Goal: Task Accomplishment & Management: Manage account settings

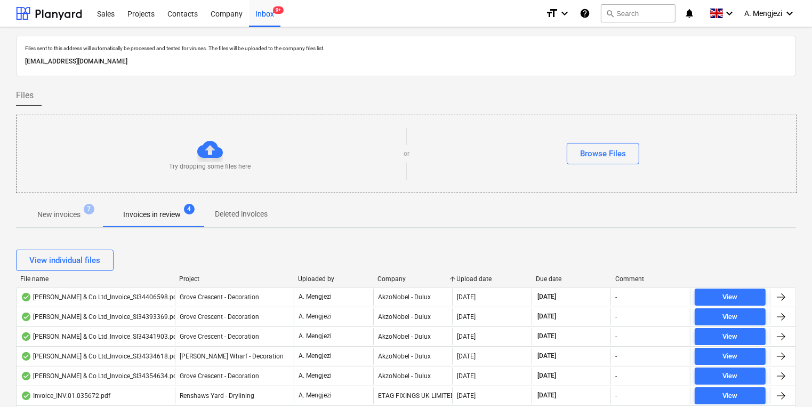
click at [81, 200] on div at bounding box center [406, 197] width 780 height 9
click at [79, 218] on p "New invoices" at bounding box center [58, 214] width 43 height 11
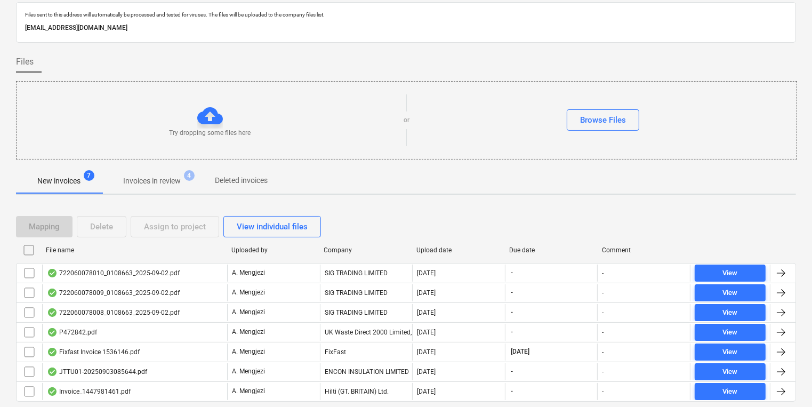
scroll to position [65, 0]
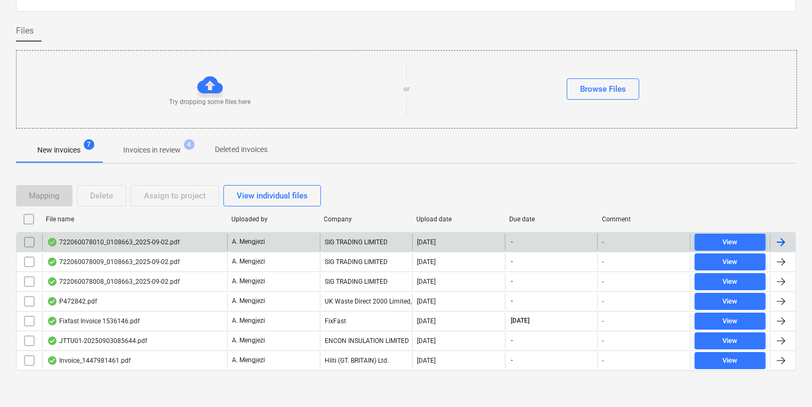
click at [212, 243] on div "722060078010_0108663_2025-09-02.pdf" at bounding box center [134, 242] width 185 height 17
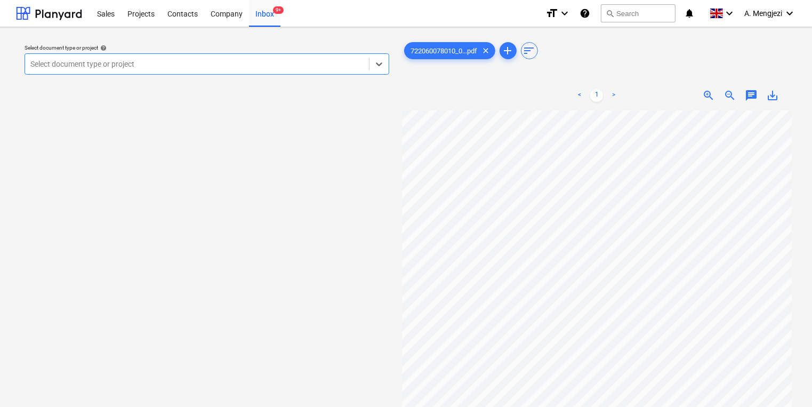
click at [333, 73] on div "Select document type or project" at bounding box center [207, 63] width 365 height 21
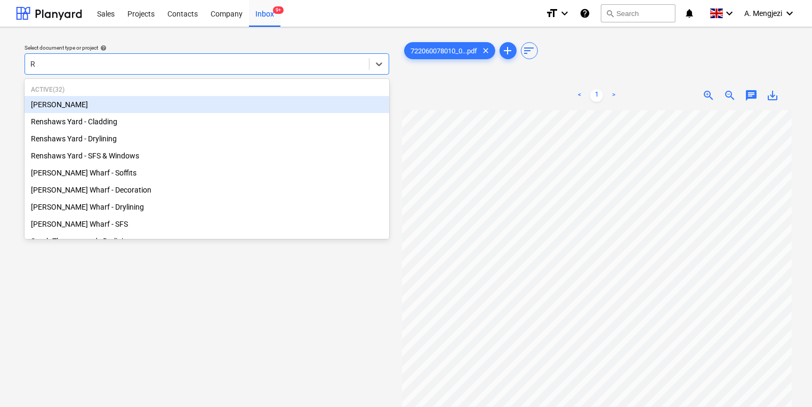
type input "Re"
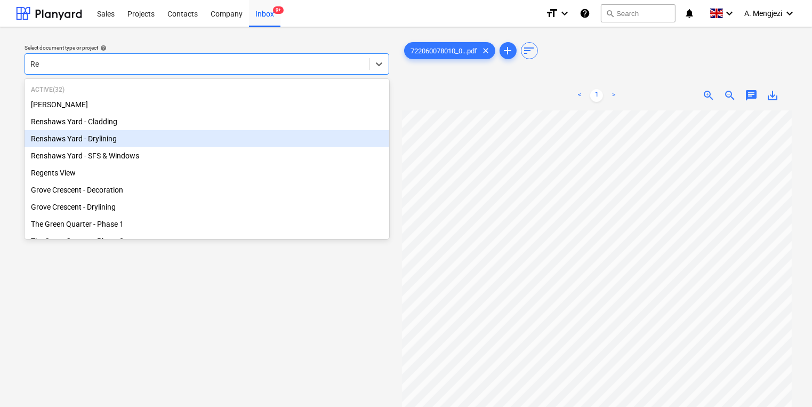
click at [195, 147] on div "Renshaws Yard - Drylining" at bounding box center [207, 138] width 365 height 17
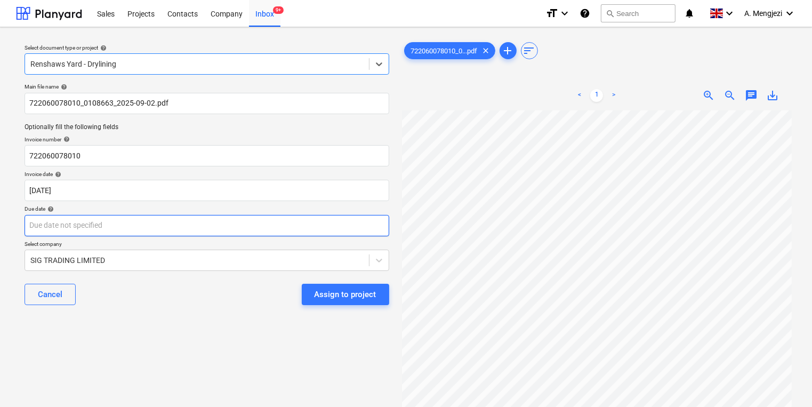
click at [220, 234] on body "Sales Projects Contacts Company Inbox 9+ format_size keyboard_arrow_down help s…" at bounding box center [406, 203] width 812 height 407
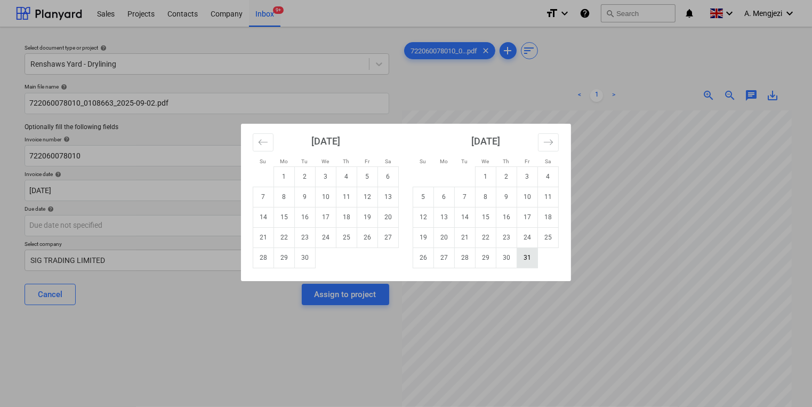
click at [521, 255] on td "31" at bounding box center [527, 257] width 21 height 20
type input "31 Oct 2025"
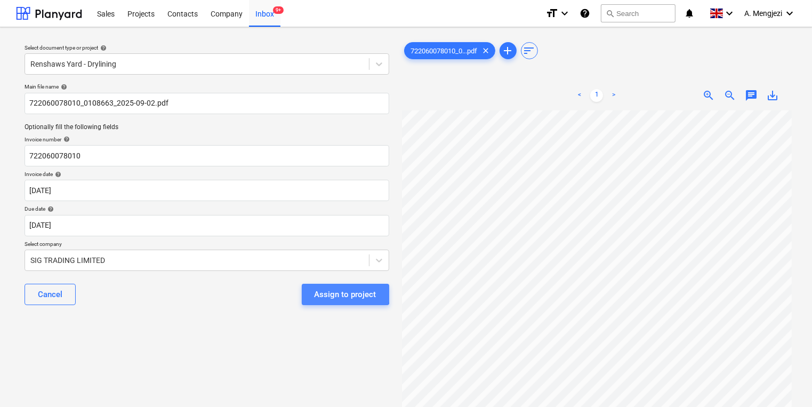
click at [334, 291] on div "Assign to project" at bounding box center [346, 294] width 62 height 14
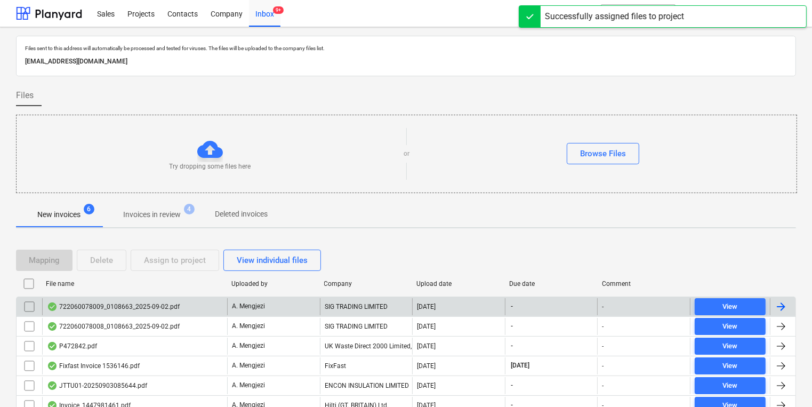
click at [132, 311] on div "722060078009_0108663_2025-09-02.pdf" at bounding box center [134, 306] width 185 height 17
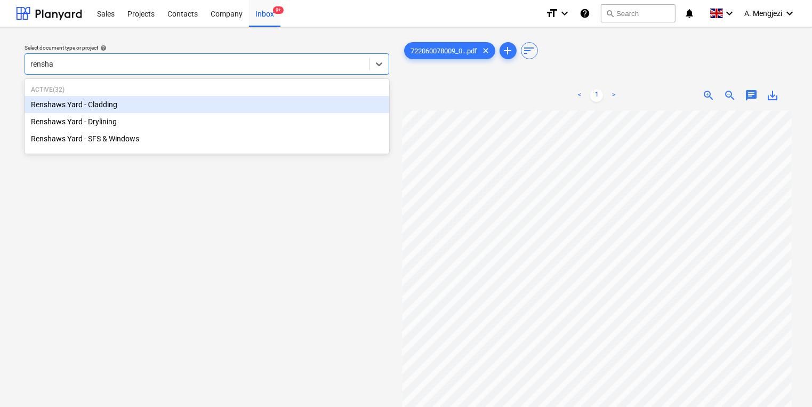
type input "renshaw"
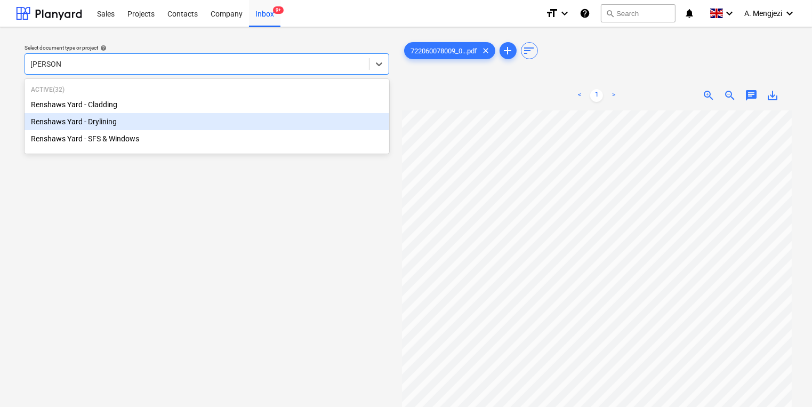
click at [174, 115] on div "Renshaws Yard - Drylining" at bounding box center [207, 121] width 365 height 17
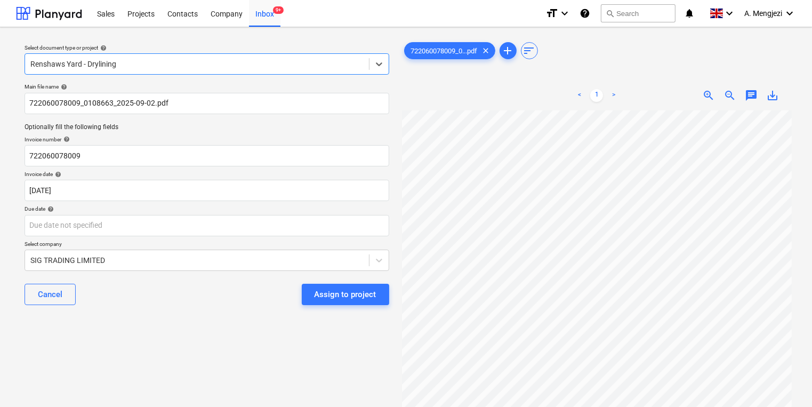
click at [157, 214] on p "Due date help" at bounding box center [207, 209] width 365 height 9
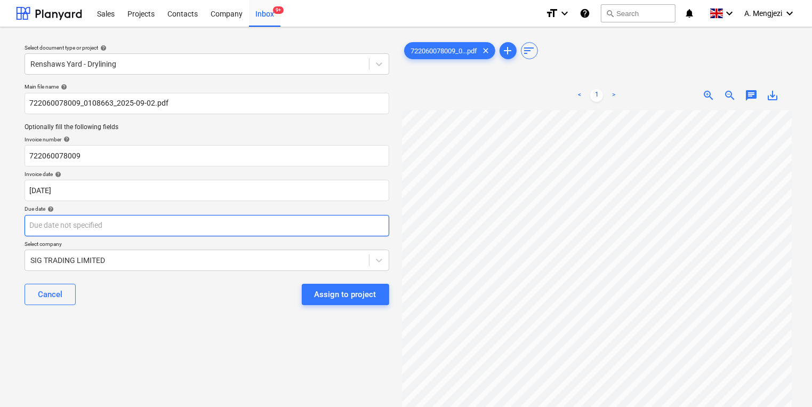
click at [157, 216] on body "Sales Projects Contacts Company Inbox 9+ format_size keyboard_arrow_down help s…" at bounding box center [406, 203] width 812 height 407
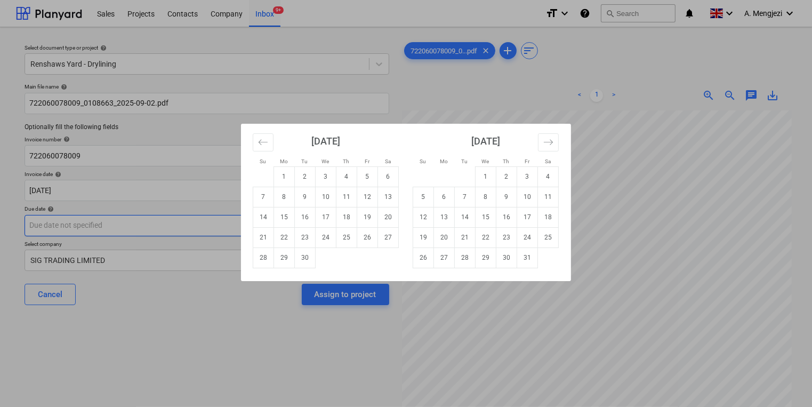
click at [157, 216] on div "Su Mo Tu We Th Fr Sa Su Mo Tu We Th Fr Sa August 2025 1 2 3 4 5 6 7 8 9 10 11 1…" at bounding box center [406, 203] width 812 height 407
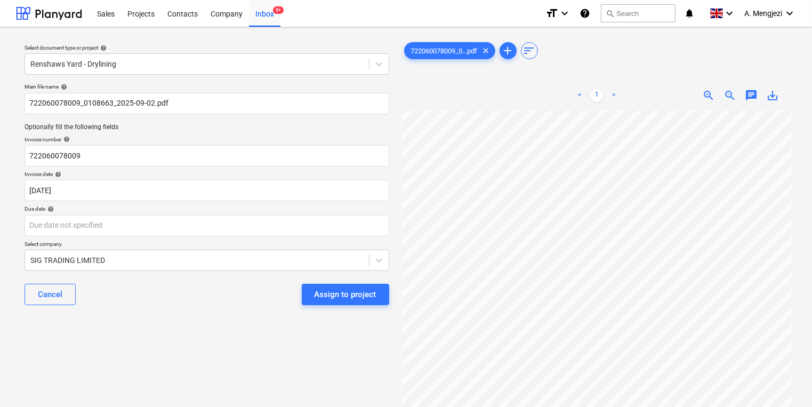
scroll to position [149, 0]
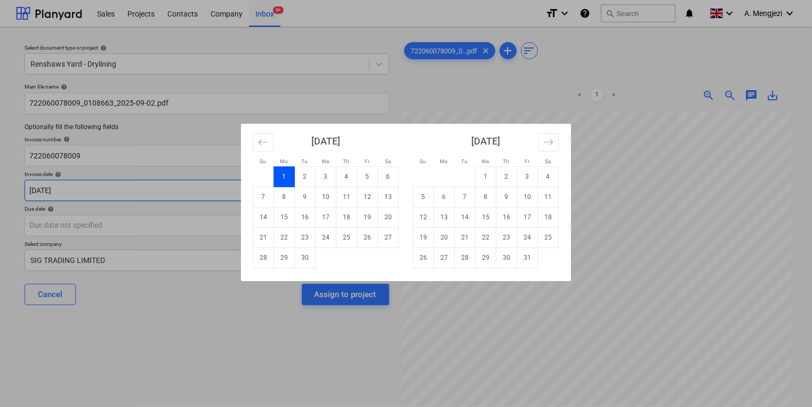
click at [218, 197] on body "Sales Projects Contacts Company Inbox 9+ format_size keyboard_arrow_down help s…" at bounding box center [406, 203] width 812 height 407
click at [292, 182] on td "1" at bounding box center [284, 176] width 21 height 20
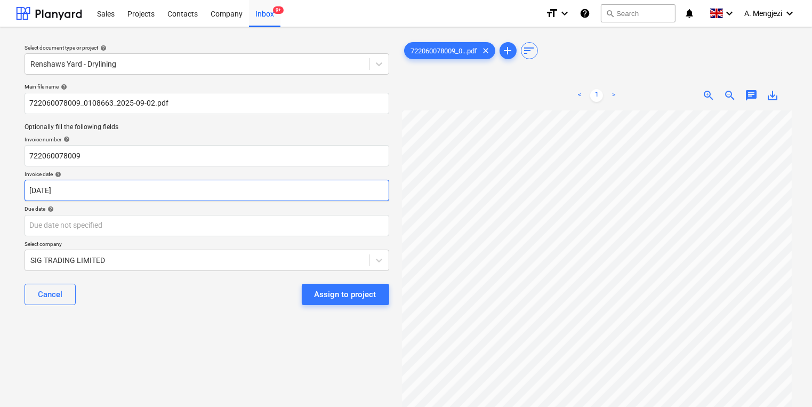
click at [288, 182] on body "Sales Projects Contacts Company Inbox 9+ format_size keyboard_arrow_down help s…" at bounding box center [406, 203] width 812 height 407
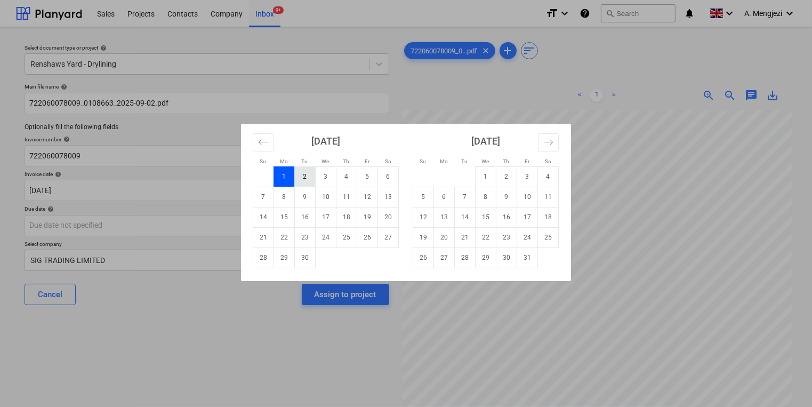
click at [314, 179] on td "2" at bounding box center [305, 176] width 21 height 20
type input "02 Sep 2025"
click at [273, 231] on body "Sales Projects Contacts Company Inbox 9+ format_size keyboard_arrow_down help s…" at bounding box center [406, 203] width 812 height 407
click at [534, 259] on td "31" at bounding box center [527, 257] width 21 height 20
type input "31 Oct 2025"
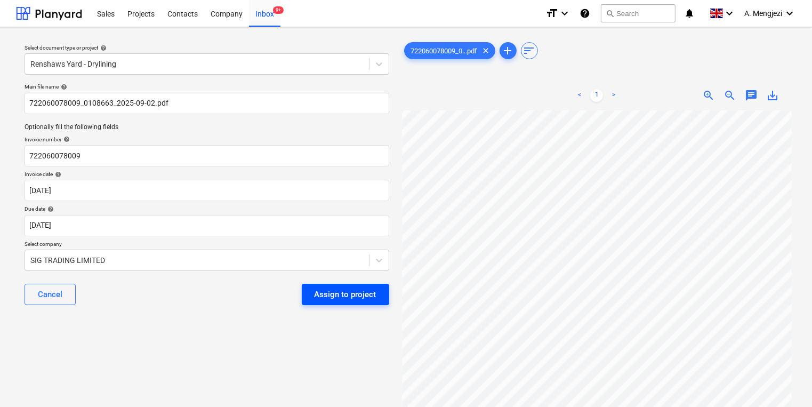
drag, startPoint x: 340, startPoint y: 279, endPoint x: 341, endPoint y: 286, distance: 7.5
click at [341, 286] on div "Cancel Assign to project" at bounding box center [207, 294] width 365 height 38
click at [341, 295] on div "Assign to project" at bounding box center [346, 294] width 62 height 14
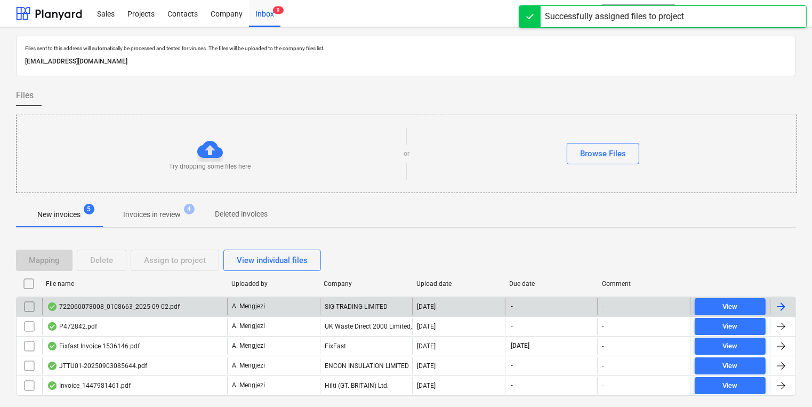
click at [192, 312] on div "722060078008_0108663_2025-09-02.pdf" at bounding box center [134, 306] width 185 height 17
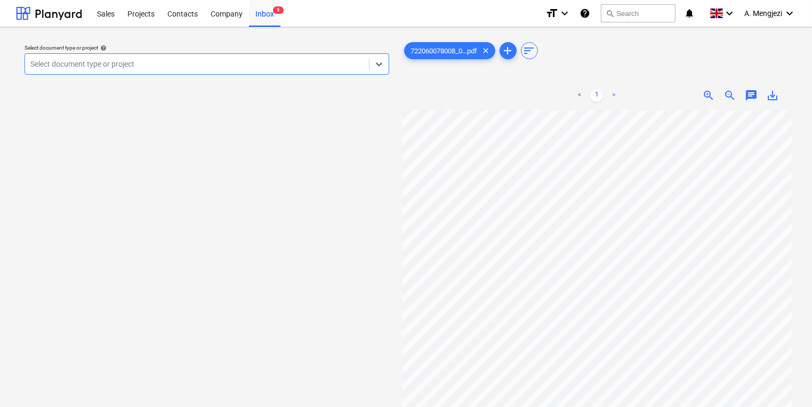
click at [311, 62] on div at bounding box center [196, 64] width 333 height 11
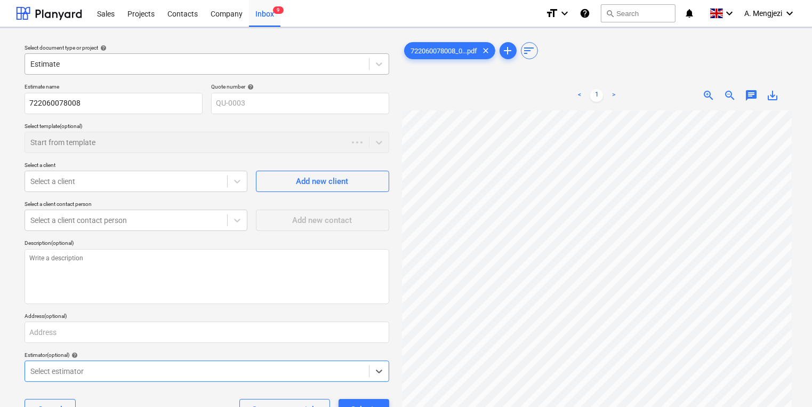
type textarea "x"
type input "g"
type textarea "x"
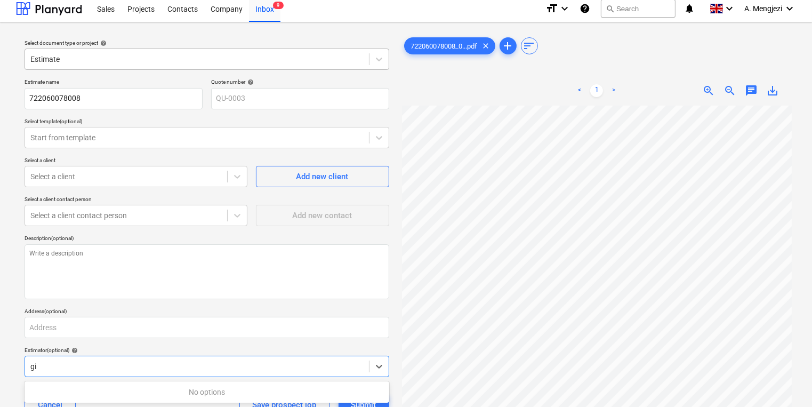
type input "gi"
click at [282, 64] on div at bounding box center [196, 59] width 333 height 11
click at [508, 100] on div "< 1 > zoom_in zoom_out chat 0 save_alt" at bounding box center [597, 91] width 390 height 30
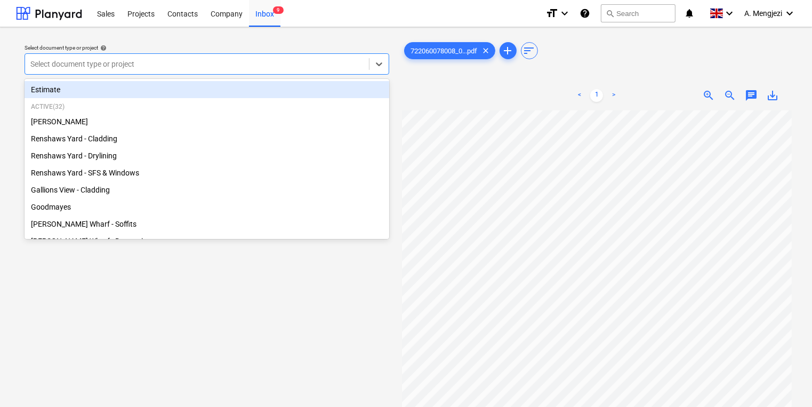
click at [103, 62] on div at bounding box center [196, 64] width 333 height 11
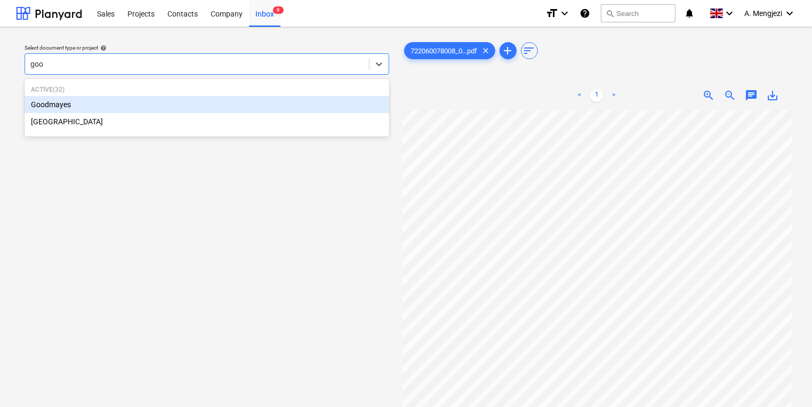
type input "good"
click at [117, 108] on div "Goodmayes" at bounding box center [207, 104] width 365 height 17
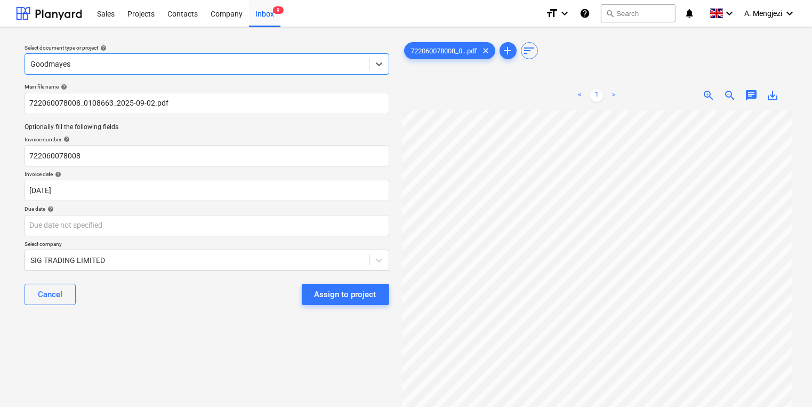
click at [111, 245] on p "Select company" at bounding box center [207, 244] width 365 height 9
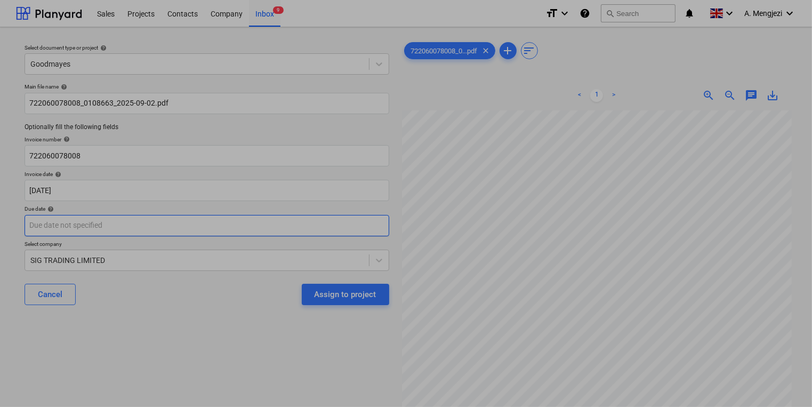
click at [117, 233] on body "Sales Projects Contacts Company Inbox 9 format_size keyboard_arrow_down help se…" at bounding box center [406, 203] width 812 height 407
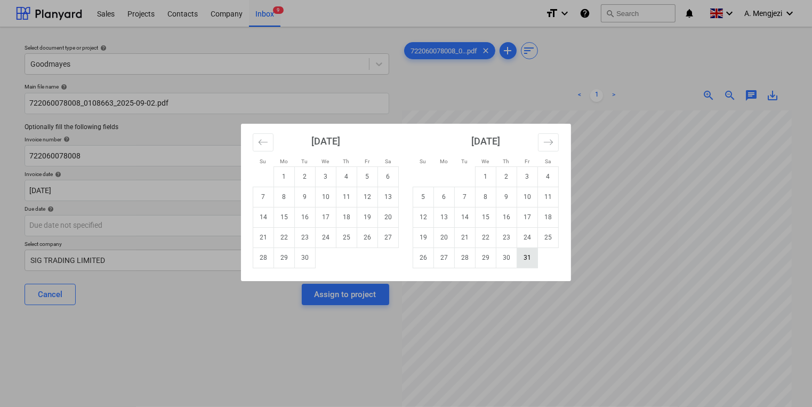
click at [531, 264] on td "31" at bounding box center [527, 257] width 21 height 20
type input "31 Oct 2025"
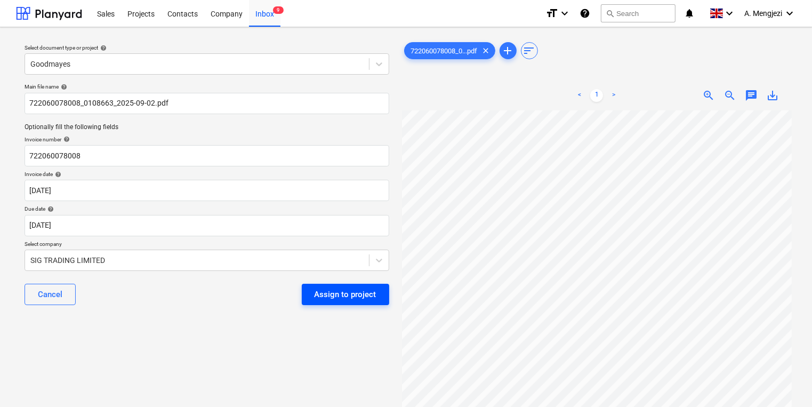
click at [337, 297] on div "Assign to project" at bounding box center [346, 294] width 62 height 14
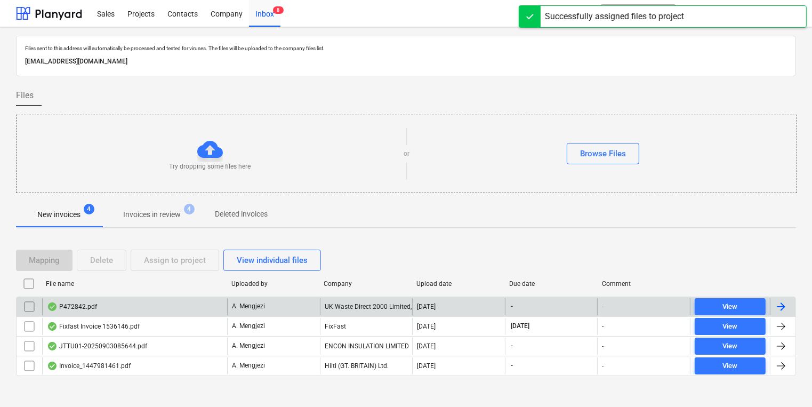
click at [163, 302] on div "P472842.pdf" at bounding box center [134, 306] width 185 height 17
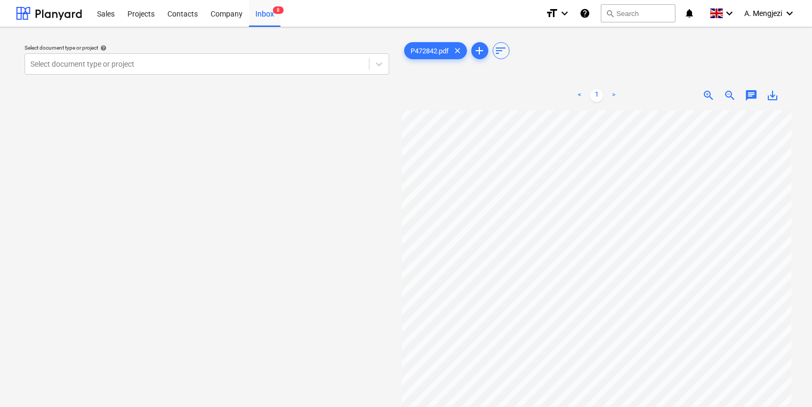
scroll to position [0, 12]
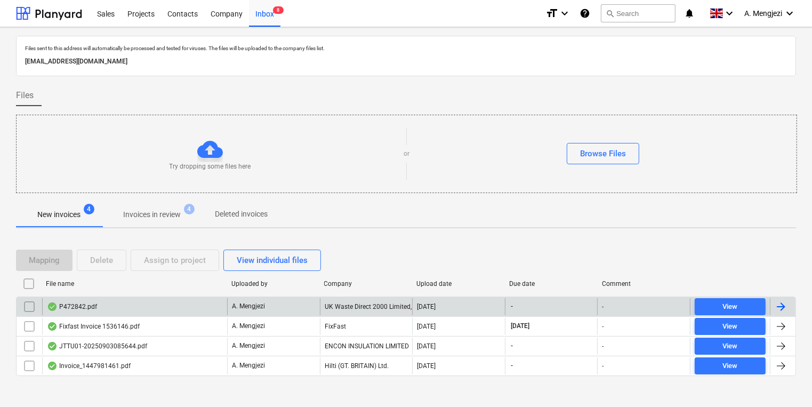
click at [33, 307] on input "checkbox" at bounding box center [29, 306] width 17 height 17
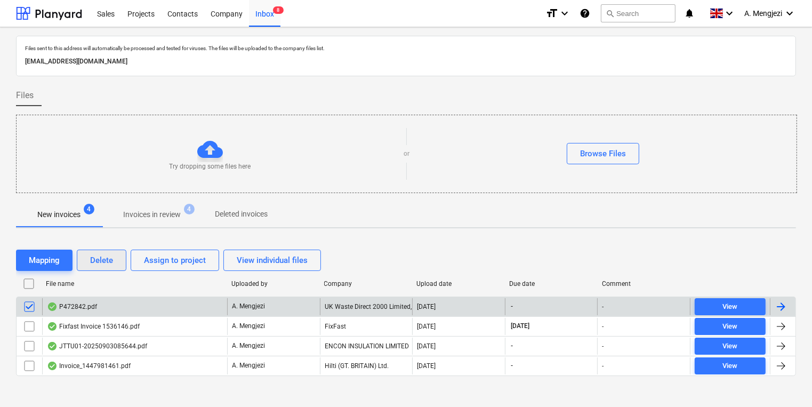
click at [98, 264] on div "Delete" at bounding box center [101, 260] width 23 height 14
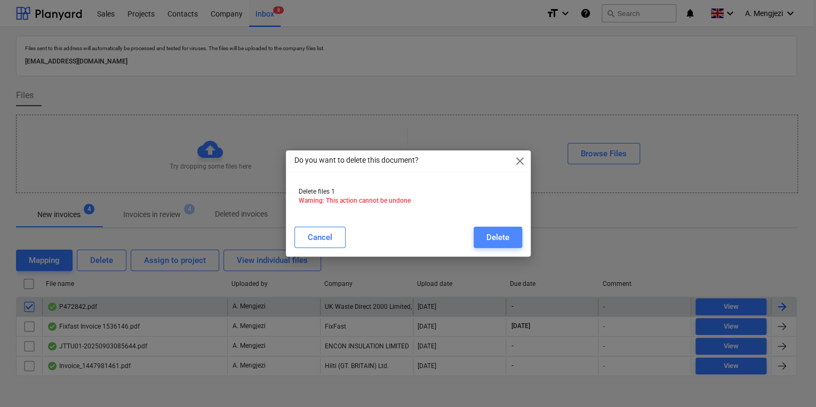
click at [480, 238] on button "Delete" at bounding box center [498, 237] width 49 height 21
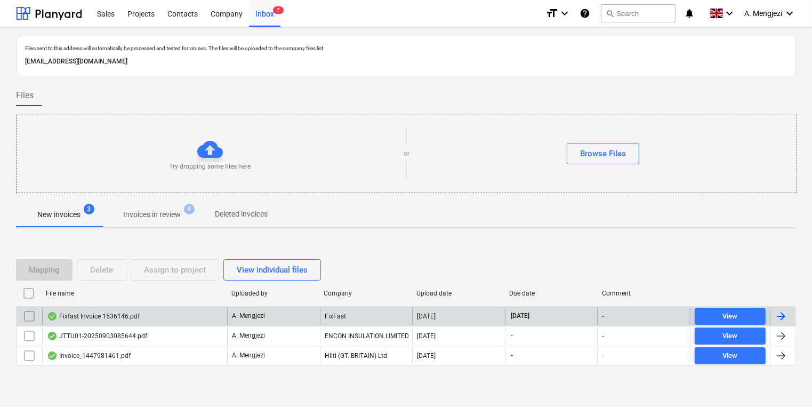
click at [172, 313] on div "Fixfast Invoice 1536146.pdf" at bounding box center [134, 316] width 185 height 17
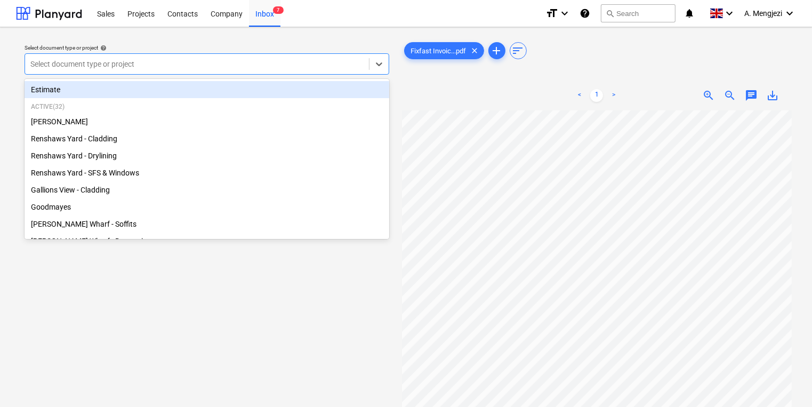
click at [282, 59] on div at bounding box center [196, 64] width 333 height 11
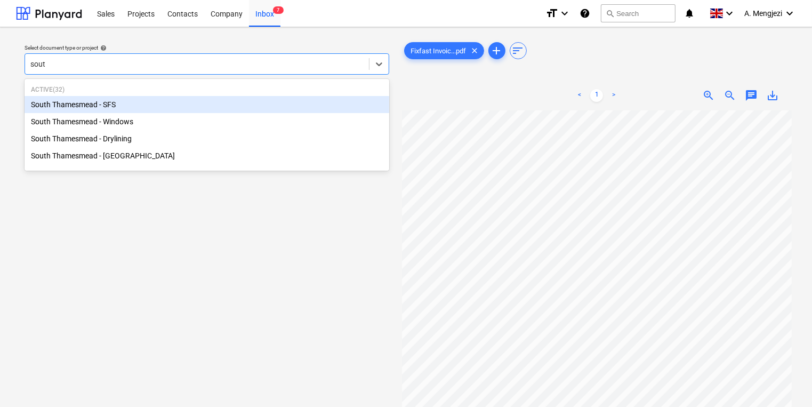
type input "south"
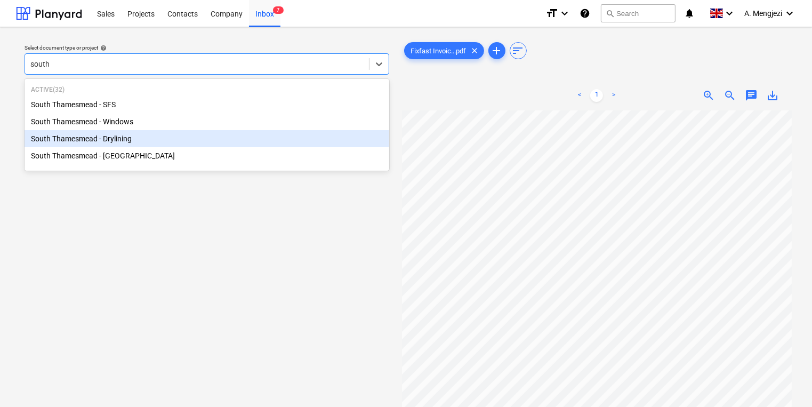
click at [247, 134] on div "South Thamesmead - Drylining" at bounding box center [207, 138] width 365 height 17
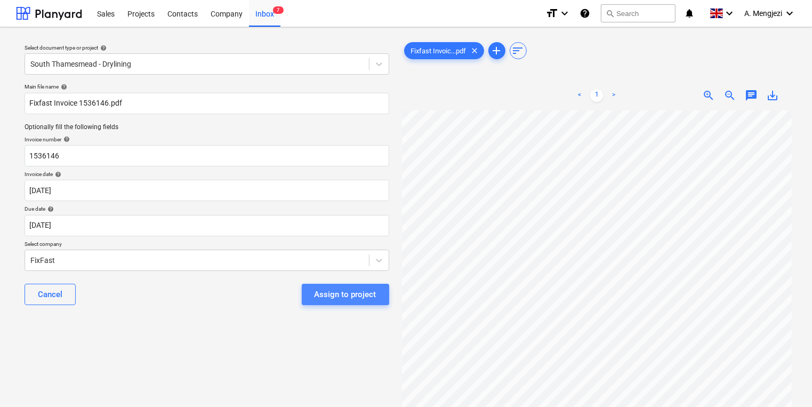
click at [370, 287] on div "Assign to project" at bounding box center [346, 294] width 62 height 14
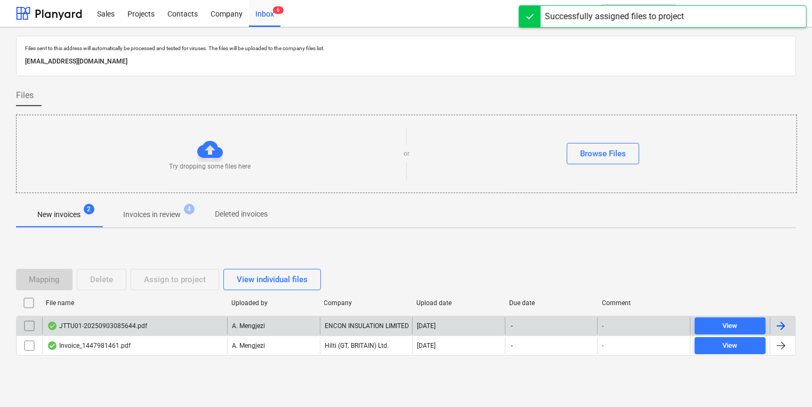
click at [195, 320] on div "JTTU01-20250903085644.pdf" at bounding box center [134, 325] width 185 height 17
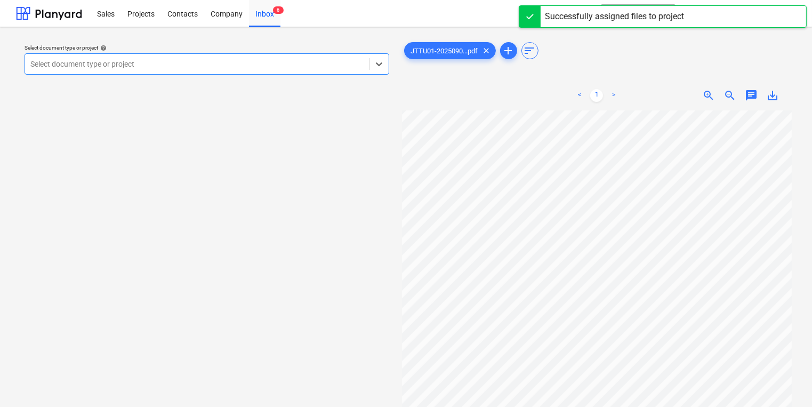
scroll to position [43, 0]
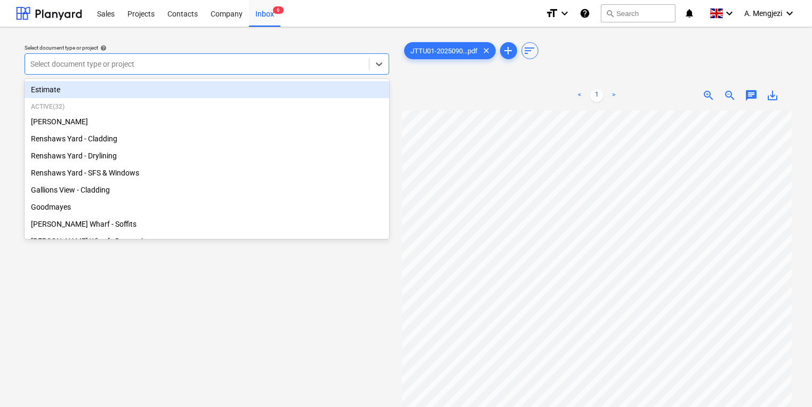
click at [145, 58] on div "Select document type or project" at bounding box center [207, 63] width 365 height 21
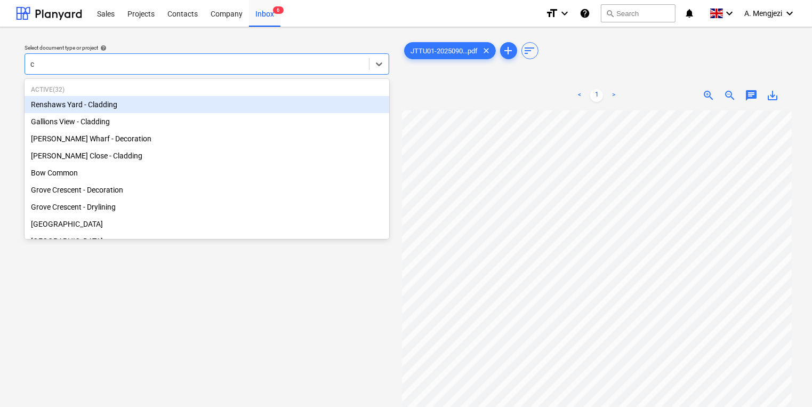
type input "ca"
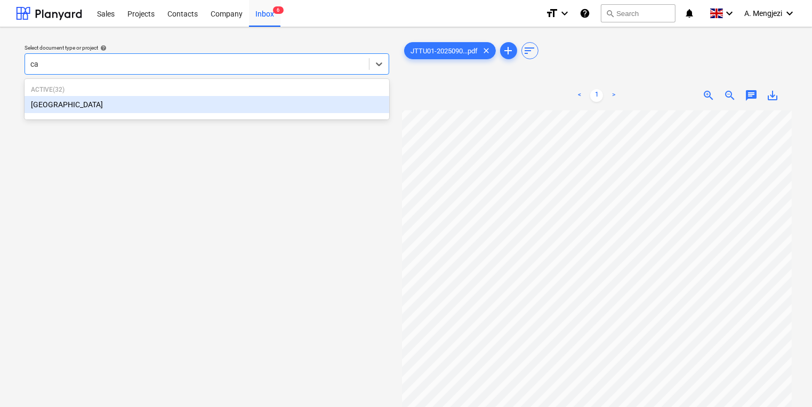
click at [139, 105] on div "[GEOGRAPHIC_DATA]" at bounding box center [207, 104] width 365 height 17
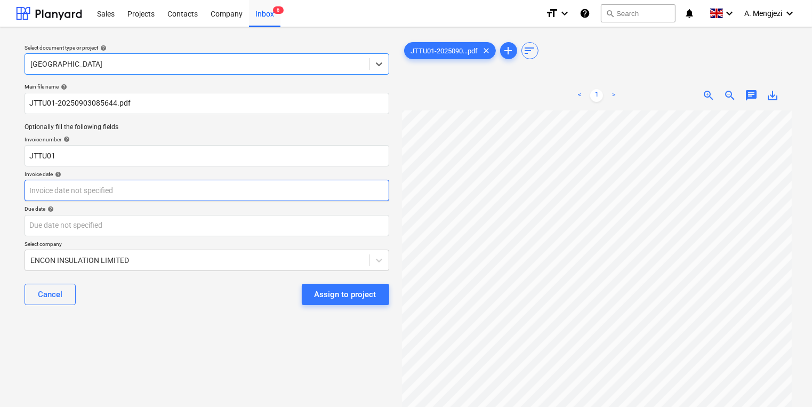
click at [141, 192] on body "Sales Projects Contacts Company Inbox 6 format_size keyboard_arrow_down help se…" at bounding box center [406, 203] width 812 height 407
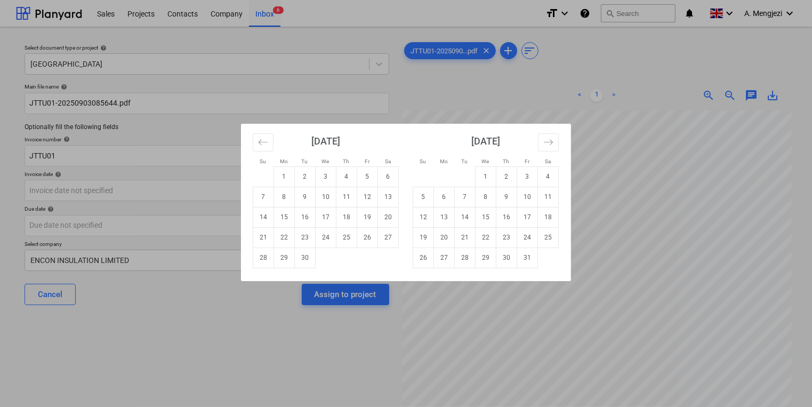
click at [141, 190] on div "Su Mo Tu We Th Fr Sa Su Mo Tu We Th Fr Sa August 2025 1 2 3 4 5 6 7 8 9 10 11 1…" at bounding box center [406, 203] width 812 height 407
click at [139, 188] on body "Sales Projects Contacts Company Inbox 6 format_size keyboard_arrow_down help se…" at bounding box center [406, 203] width 812 height 407
drag, startPoint x: 291, startPoint y: 179, endPoint x: 312, endPoint y: 180, distance: 21.9
click at [312, 180] on tr "1 2 3 4 5 6" at bounding box center [326, 176] width 146 height 20
click at [312, 180] on td "2" at bounding box center [305, 176] width 21 height 20
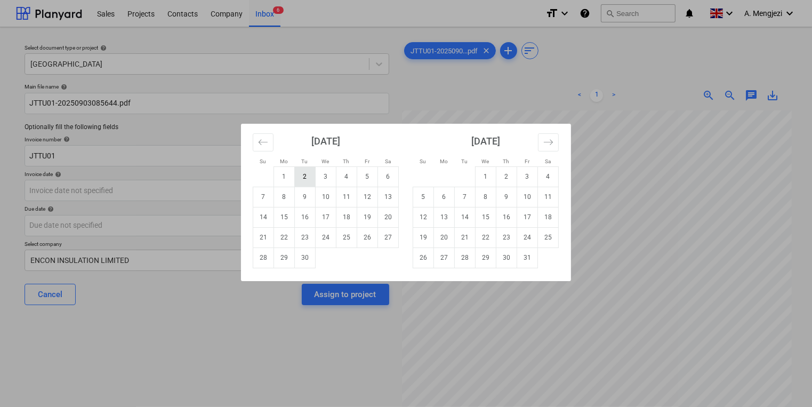
type input "02 Sep 2025"
click at [265, 215] on body "Sales Projects Contacts Company Inbox 6 format_size keyboard_arrow_down help se…" at bounding box center [406, 203] width 812 height 407
click at [505, 256] on td "30" at bounding box center [506, 257] width 21 height 20
type input "30 Oct 2025"
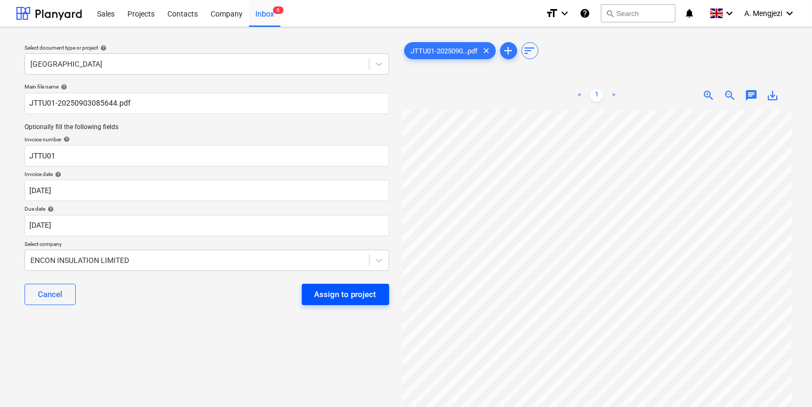
click at [367, 298] on div "Assign to project" at bounding box center [346, 294] width 62 height 14
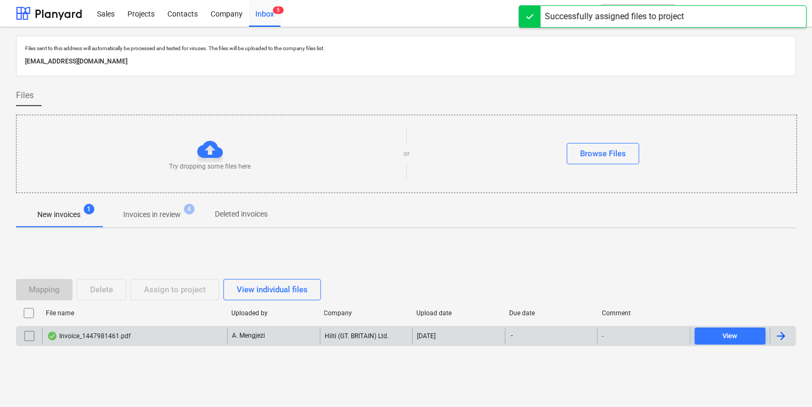
click at [132, 335] on div "Invoice_1447981461.pdf" at bounding box center [134, 335] width 185 height 17
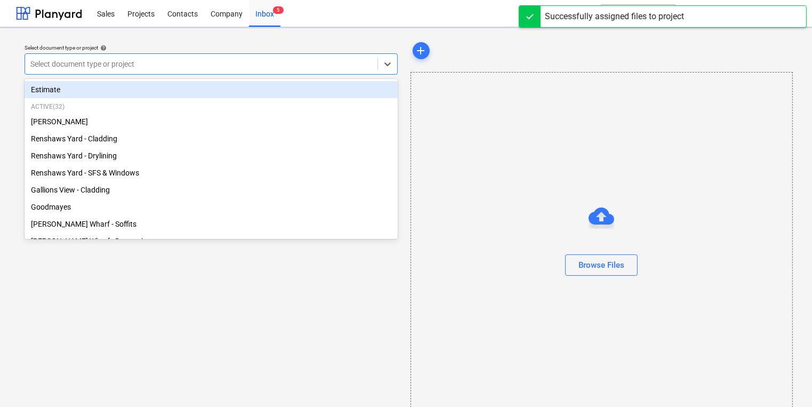
click at [247, 73] on div "Select document type or project" at bounding box center [211, 63] width 373 height 21
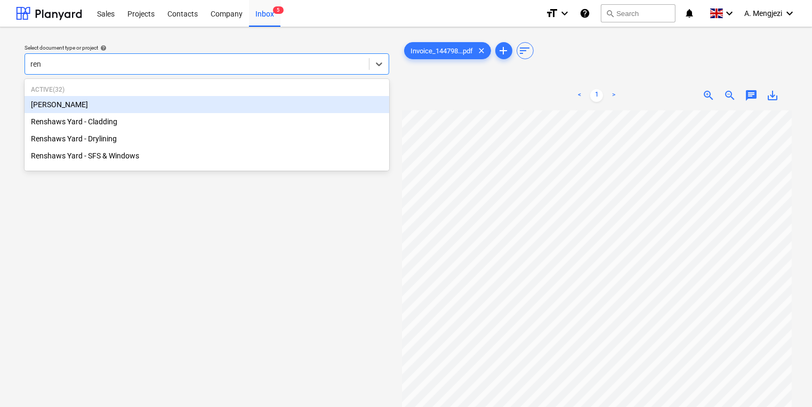
type input "rens"
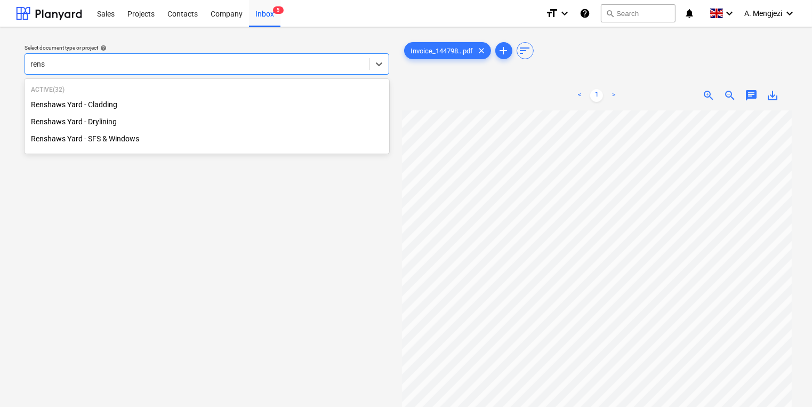
click at [219, 125] on div "Renshaws Yard - Drylining" at bounding box center [207, 121] width 365 height 17
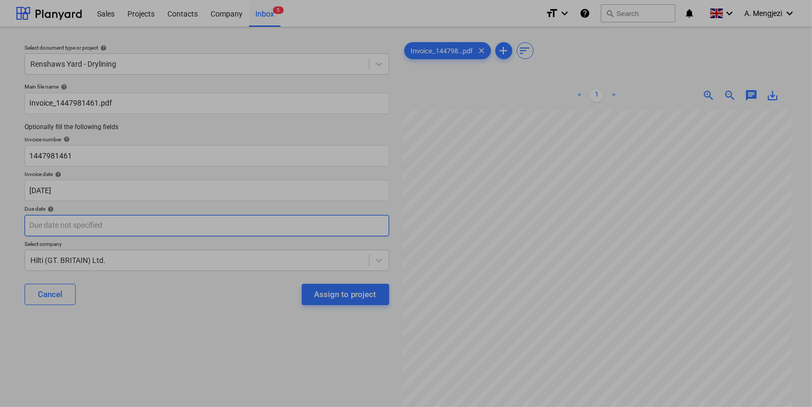
click at [197, 216] on body "Sales Projects Contacts Company Inbox 5 format_size keyboard_arrow_down help se…" at bounding box center [406, 203] width 812 height 407
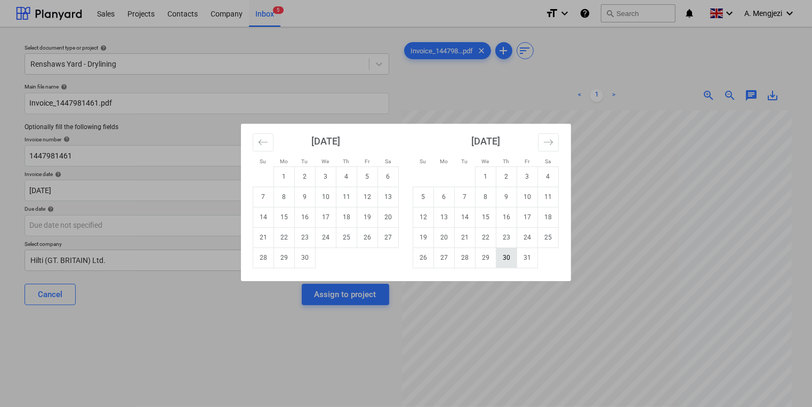
click at [512, 261] on td "30" at bounding box center [506, 257] width 21 height 20
type input "30 Oct 2025"
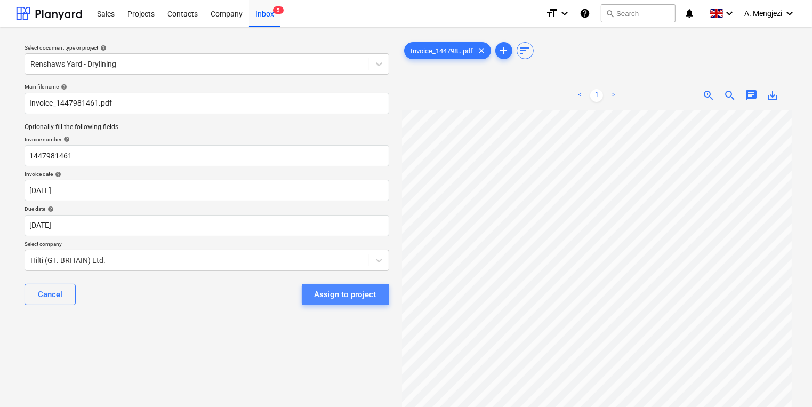
click at [357, 296] on div "Assign to project" at bounding box center [346, 294] width 62 height 14
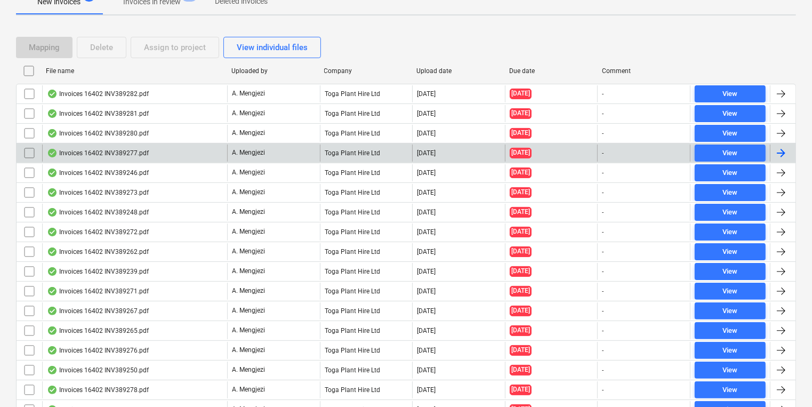
scroll to position [213, 0]
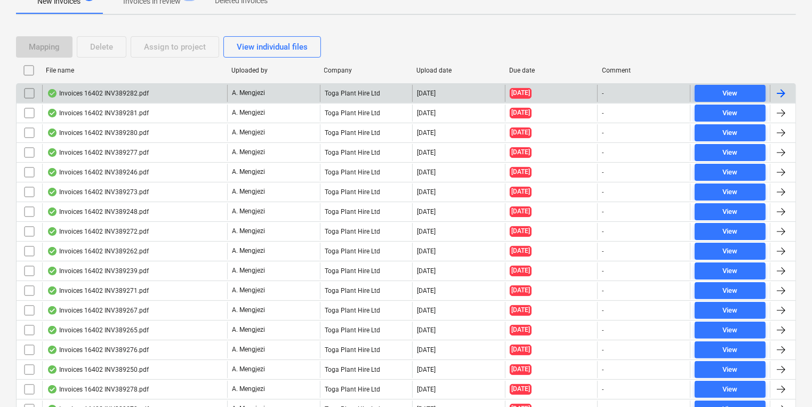
click at [159, 95] on div "Invoices 16402 INV389282.pdf" at bounding box center [134, 93] width 185 height 17
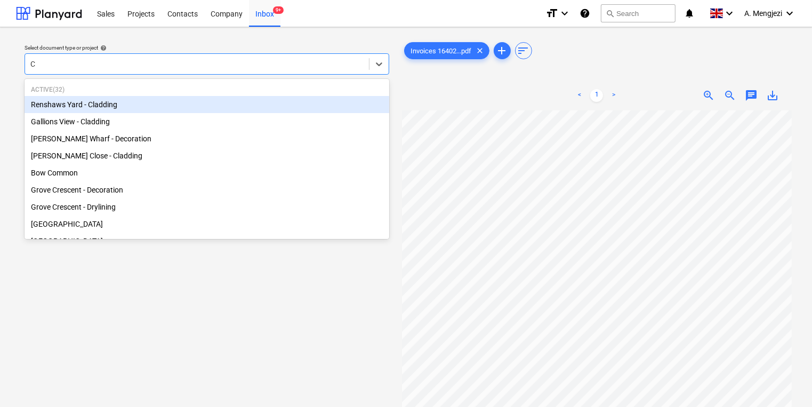
type input "Ca"
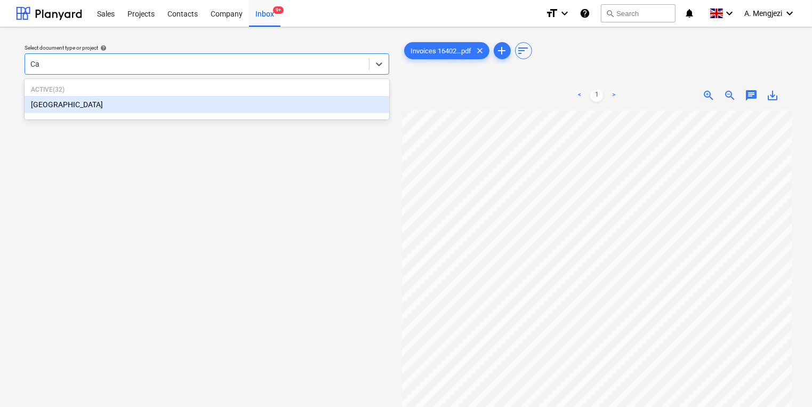
click at [267, 101] on div "[GEOGRAPHIC_DATA]" at bounding box center [207, 104] width 365 height 17
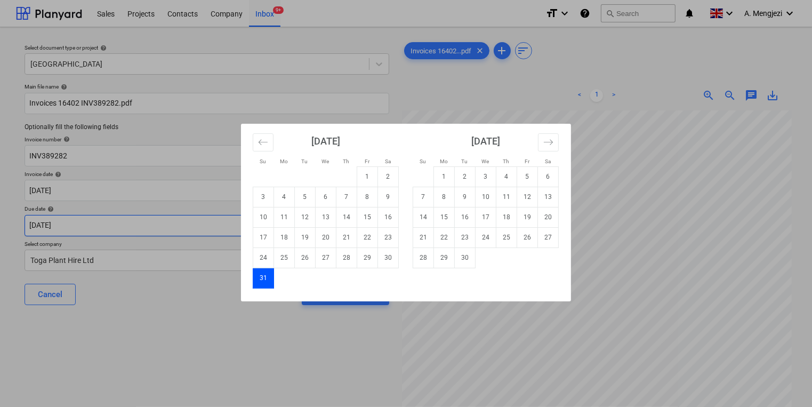
click at [208, 227] on body "Sales Projects Contacts Company Inbox 9+ format_size keyboard_arrow_down help s…" at bounding box center [406, 203] width 812 height 407
click at [466, 267] on td "30" at bounding box center [465, 257] width 21 height 20
type input "[DATE]"
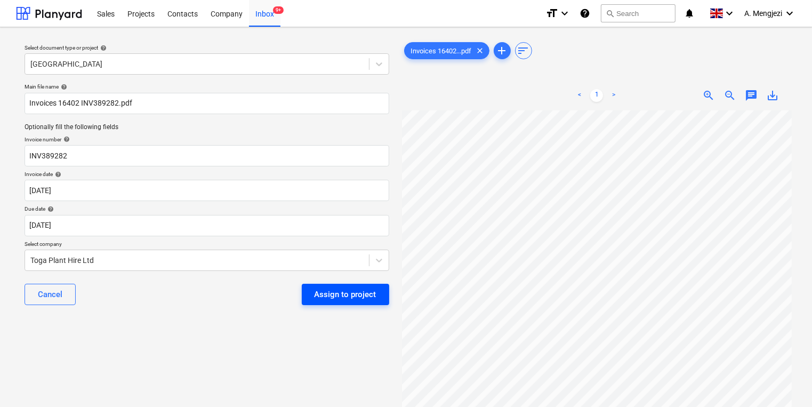
click at [331, 296] on div "Assign to project" at bounding box center [346, 294] width 62 height 14
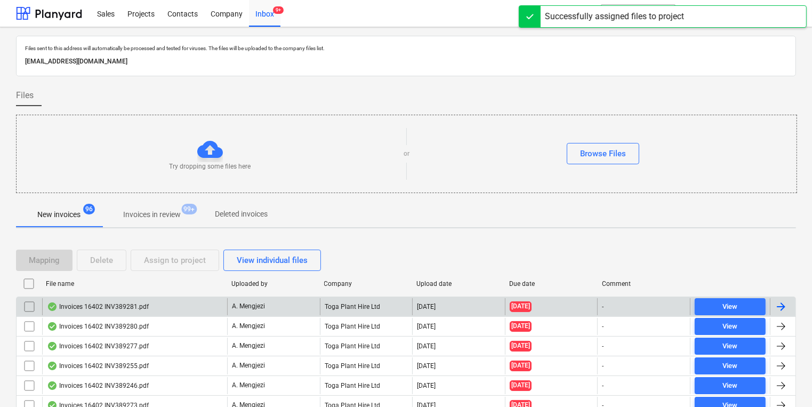
click at [204, 300] on div "Invoices 16402 INV389281.pdf" at bounding box center [134, 306] width 185 height 17
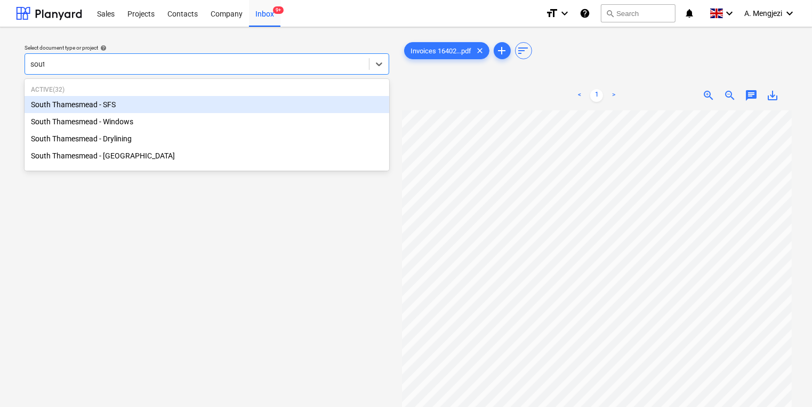
type input "south"
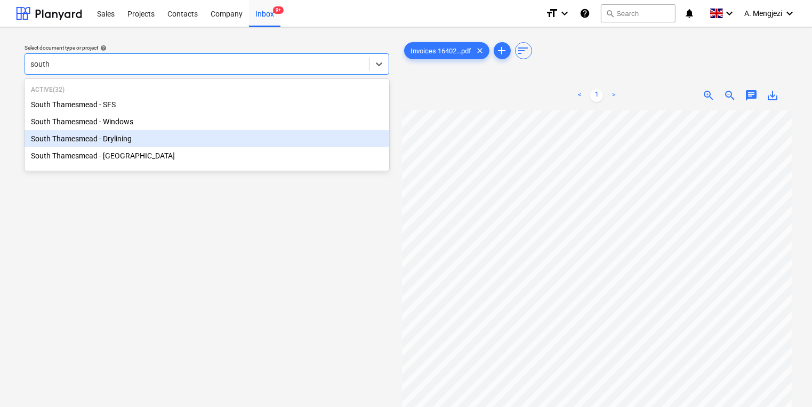
click at [194, 143] on div "South Thamesmead - Drylining" at bounding box center [207, 138] width 365 height 17
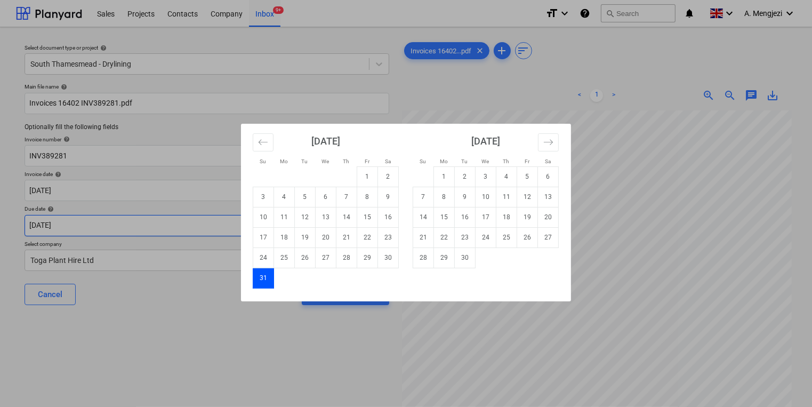
click at [181, 224] on body "Sales Projects Contacts Company Inbox 9+ format_size keyboard_arrow_down help s…" at bounding box center [406, 203] width 812 height 407
click at [462, 260] on td "30" at bounding box center [465, 257] width 21 height 20
type input "[DATE]"
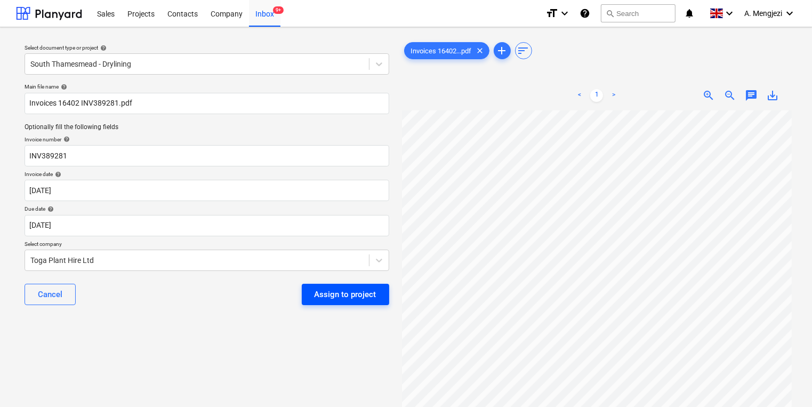
click at [380, 299] on button "Assign to project" at bounding box center [345, 294] width 87 height 21
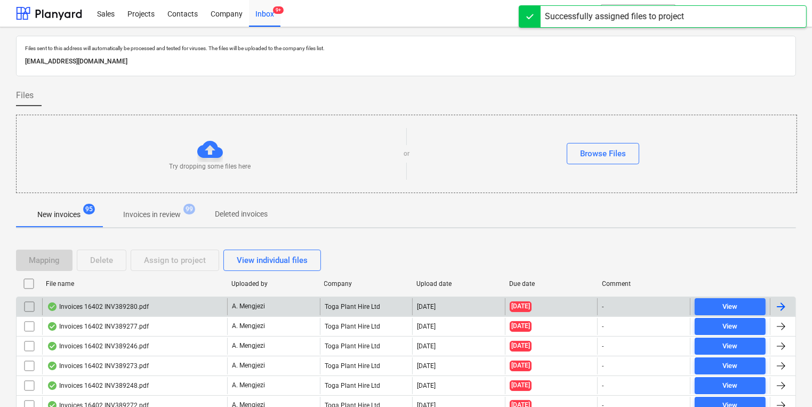
click at [235, 307] on p "A. Mengjezi" at bounding box center [248, 306] width 33 height 9
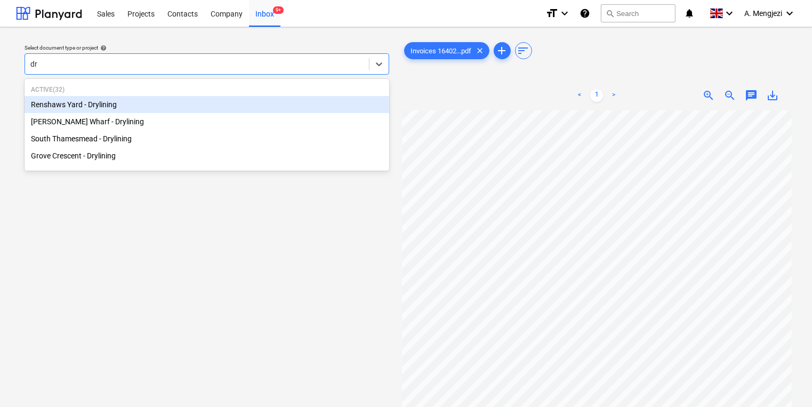
type input "dry"
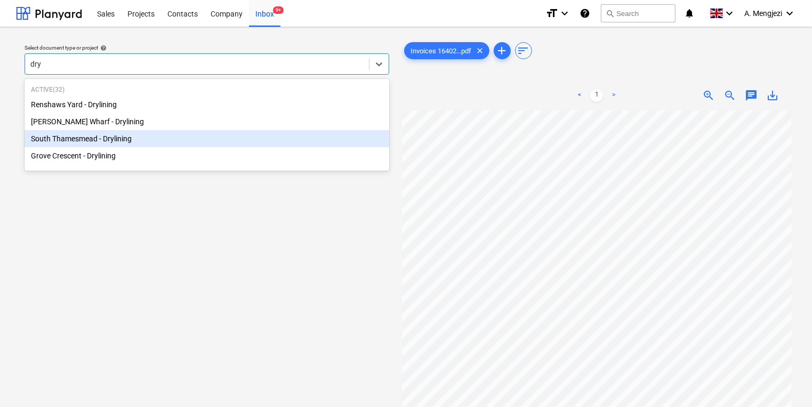
click at [203, 139] on div "South Thamesmead - Drylining" at bounding box center [207, 138] width 365 height 17
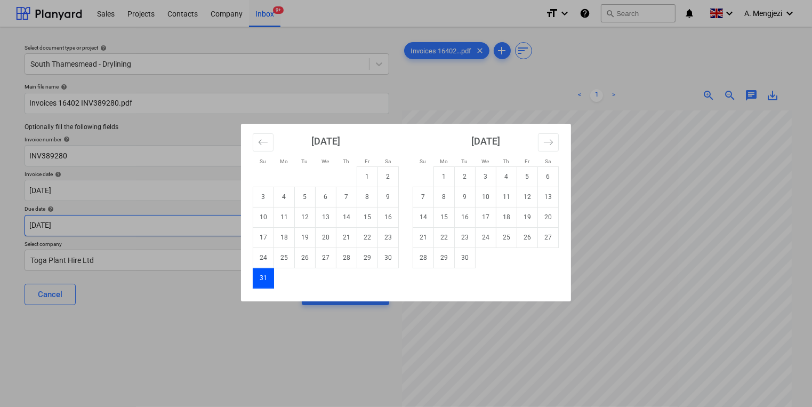
click at [190, 224] on body "Sales Projects Contacts Company Inbox 9+ format_size keyboard_arrow_down help s…" at bounding box center [406, 203] width 812 height 407
click at [468, 261] on td "30" at bounding box center [465, 257] width 21 height 20
type input "[DATE]"
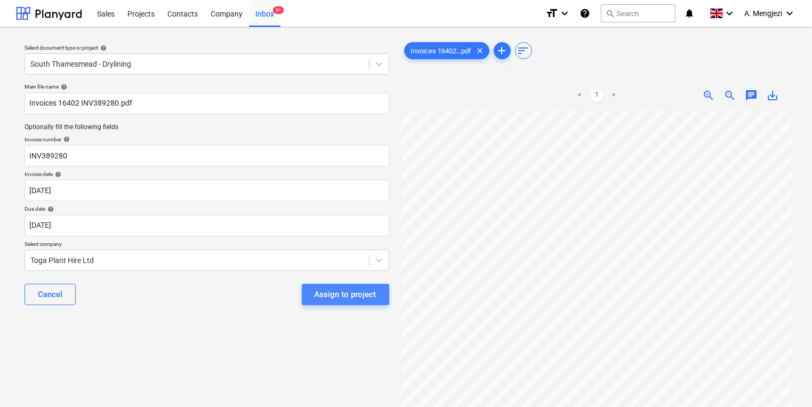
click at [343, 299] on div "Assign to project" at bounding box center [346, 294] width 62 height 14
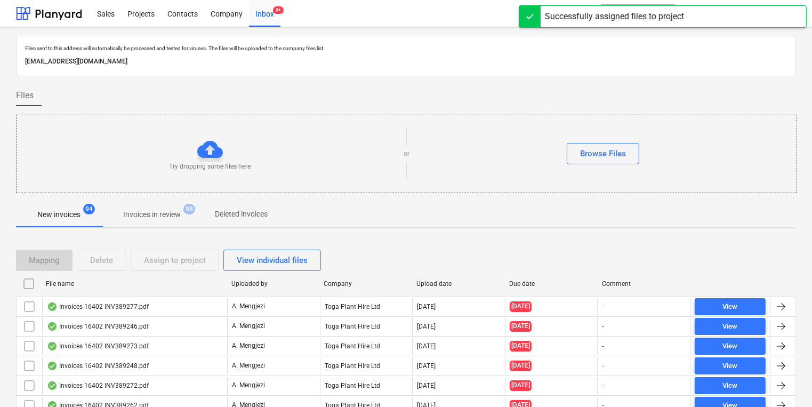
click at [343, 299] on div "Toga Plant Hire Ltd" at bounding box center [366, 306] width 93 height 17
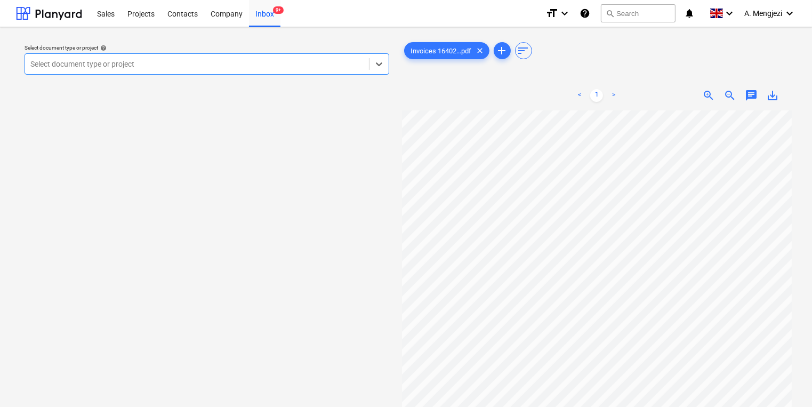
click at [303, 76] on div "Select document type or project help Select is focused ,type to refine list, pr…" at bounding box center [206, 59] width 373 height 39
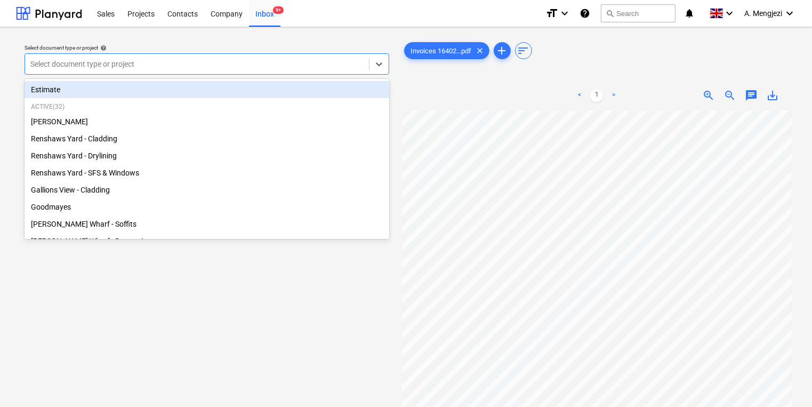
click at [243, 65] on div at bounding box center [196, 64] width 333 height 11
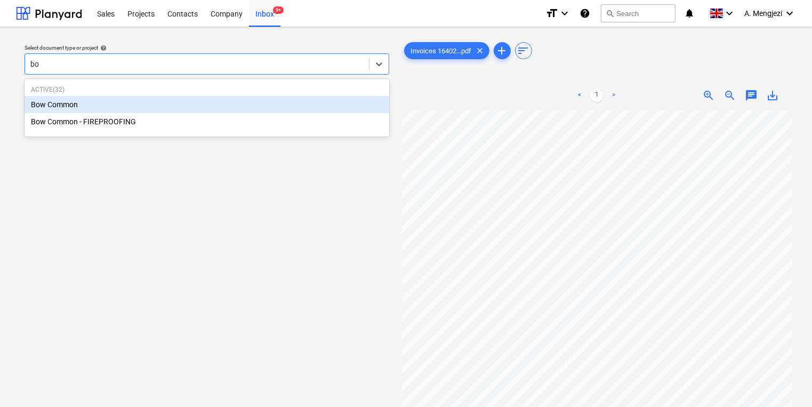
type input "bow"
click at [218, 103] on div "Bow Common" at bounding box center [207, 104] width 365 height 17
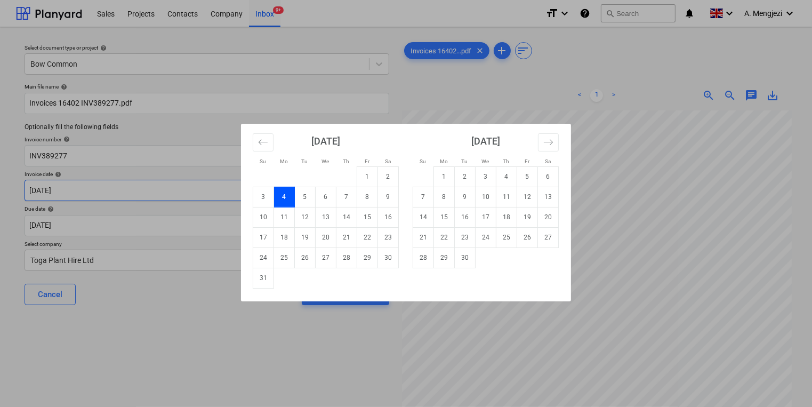
click at [218, 194] on body "Sales Projects Contacts Company Inbox 9+ format_size keyboard_arrow_down help s…" at bounding box center [406, 203] width 812 height 407
click at [258, 282] on td "31" at bounding box center [263, 278] width 21 height 20
type input "[DATE]"
click at [254, 225] on body "Sales Projects Contacts Company Inbox 9+ format_size keyboard_arrow_down help s…" at bounding box center [406, 203] width 812 height 407
click at [462, 258] on td "30" at bounding box center [465, 257] width 21 height 20
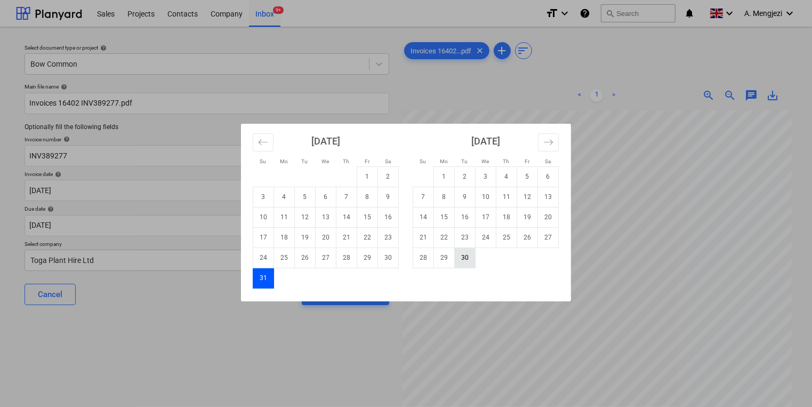
type input "[DATE]"
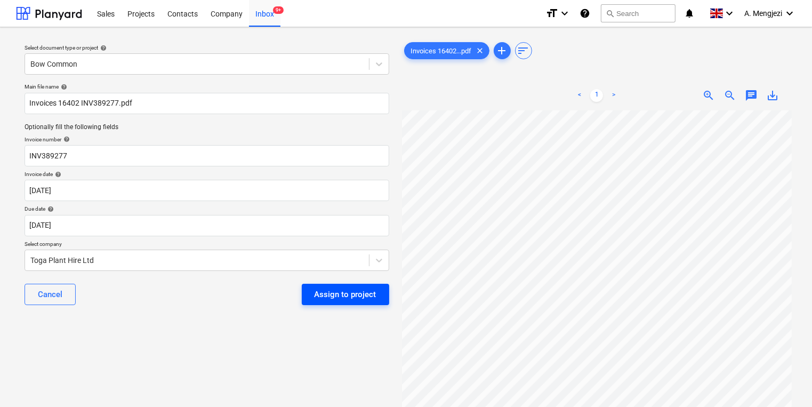
click at [355, 298] on div "Assign to project" at bounding box center [346, 294] width 62 height 14
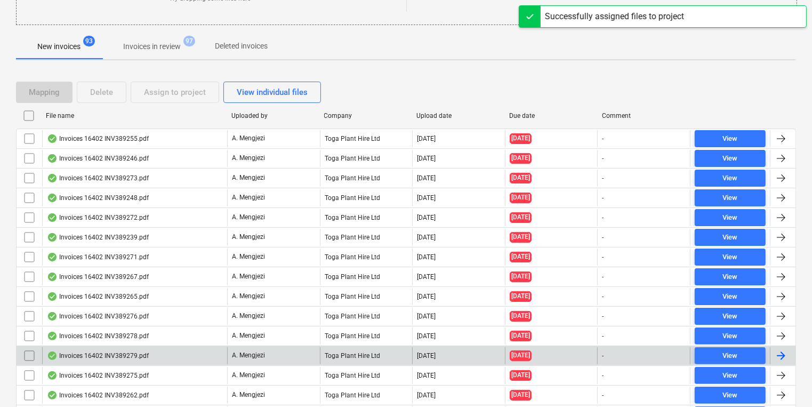
scroll to position [256, 0]
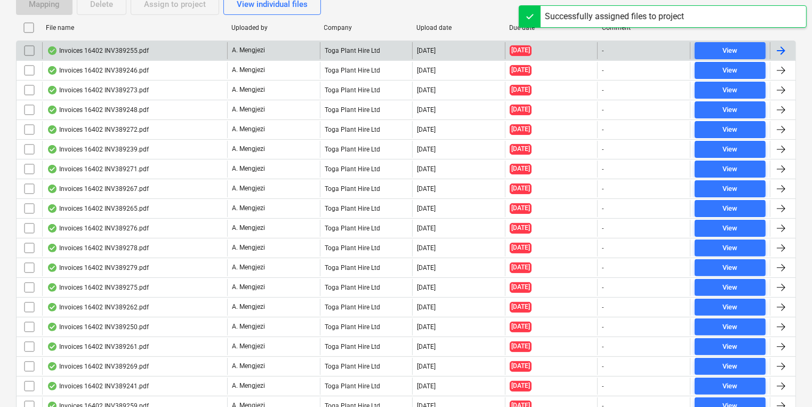
click at [312, 55] on div "A. Mengjezi" at bounding box center [273, 50] width 93 height 17
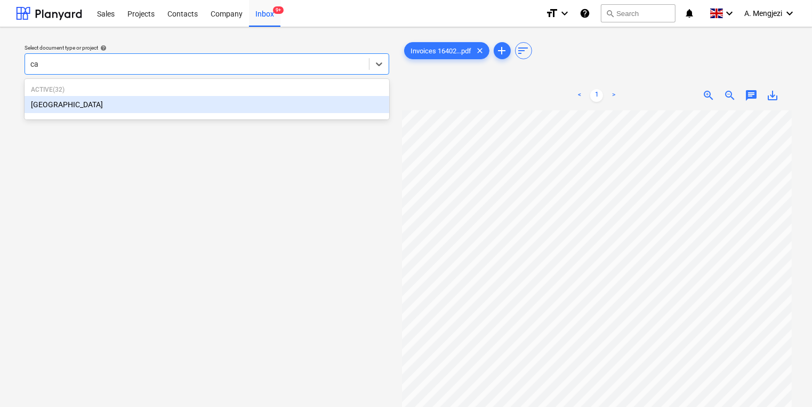
type input "cam"
click at [262, 100] on div "[GEOGRAPHIC_DATA]" at bounding box center [207, 104] width 365 height 17
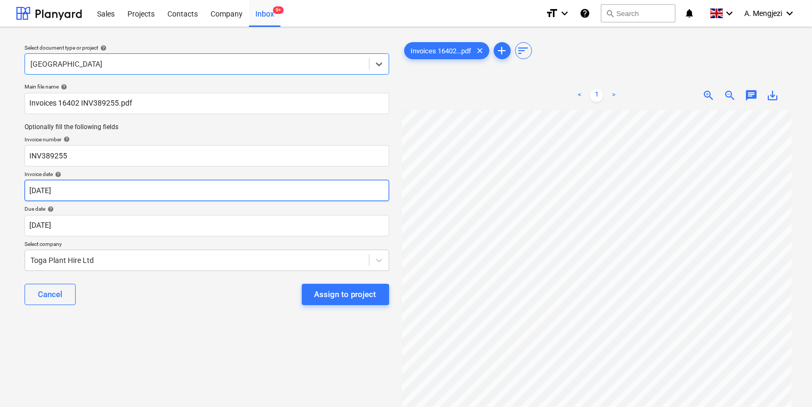
click at [203, 186] on body "Sales Projects Contacts Company Inbox 9+ format_size keyboard_arrow_down help s…" at bounding box center [406, 203] width 812 height 407
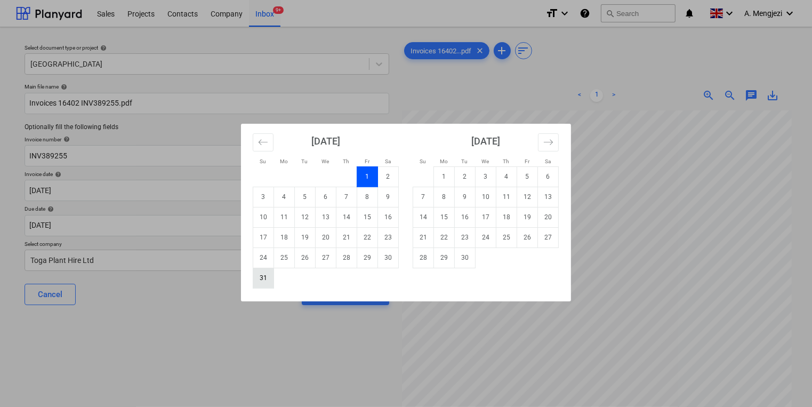
click at [264, 284] on td "31" at bounding box center [263, 278] width 21 height 20
type input "[DATE]"
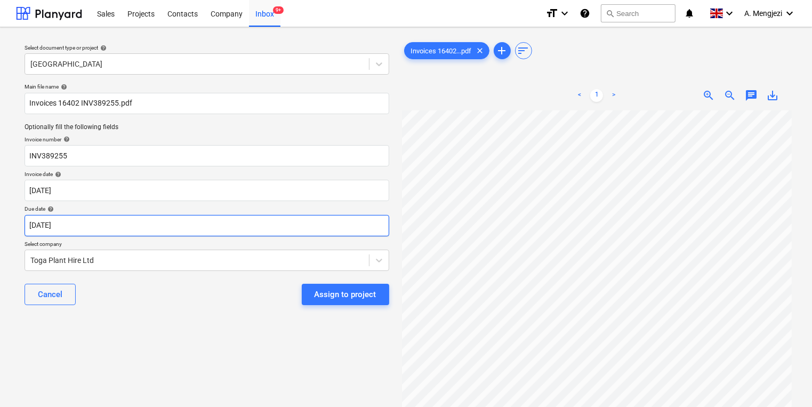
click at [223, 215] on body "Sales Projects Contacts Company Inbox 9+ format_size keyboard_arrow_down help s…" at bounding box center [406, 203] width 812 height 407
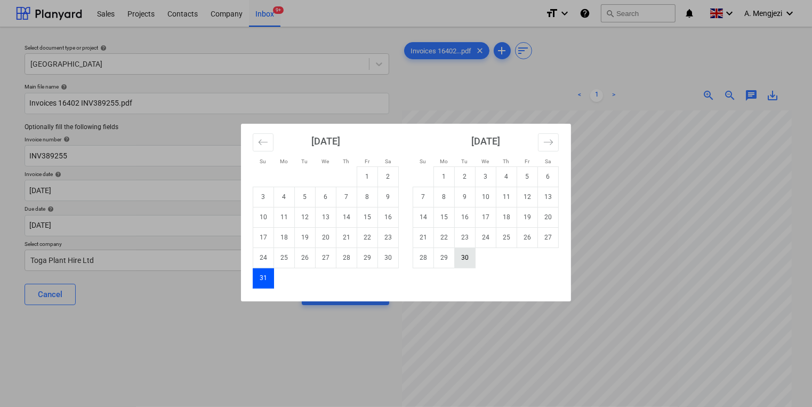
click at [467, 260] on td "30" at bounding box center [465, 257] width 21 height 20
type input "[DATE]"
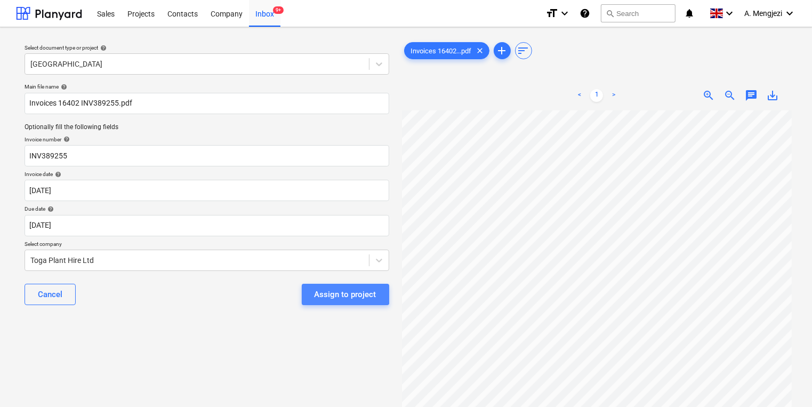
click at [323, 291] on div "Assign to project" at bounding box center [346, 294] width 62 height 14
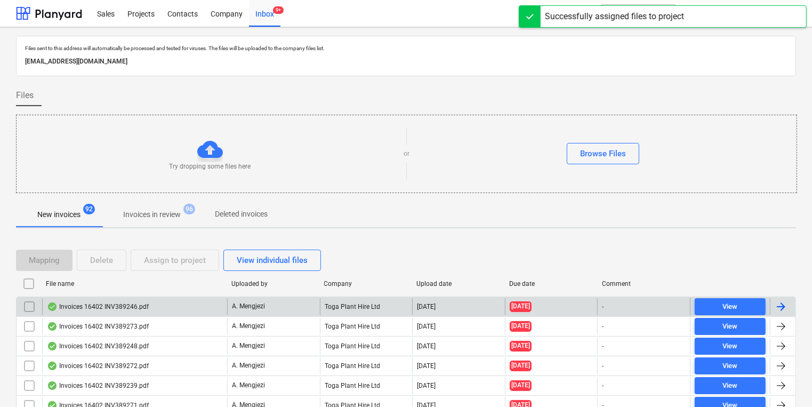
click at [295, 311] on div "A. Mengjezi" at bounding box center [273, 306] width 93 height 17
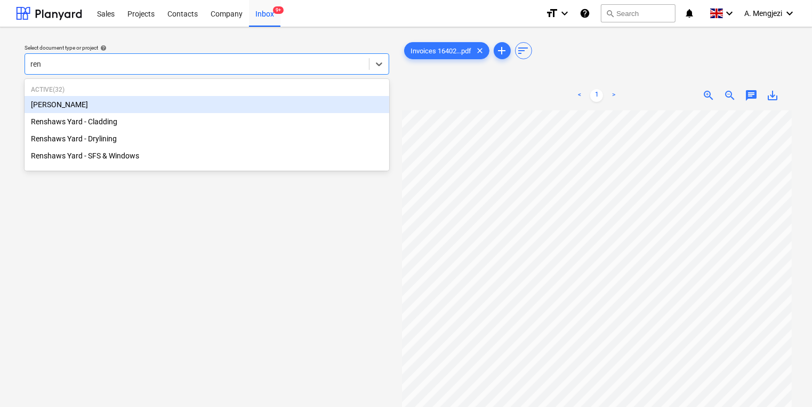
type input "rens"
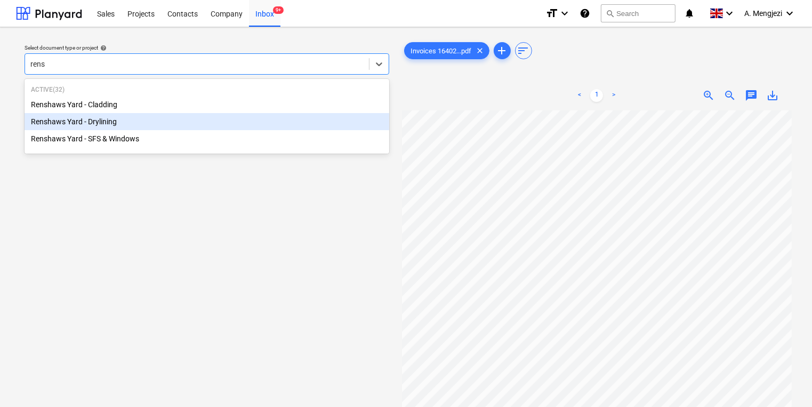
click at [170, 123] on div "Renshaws Yard - Drylining" at bounding box center [207, 121] width 365 height 17
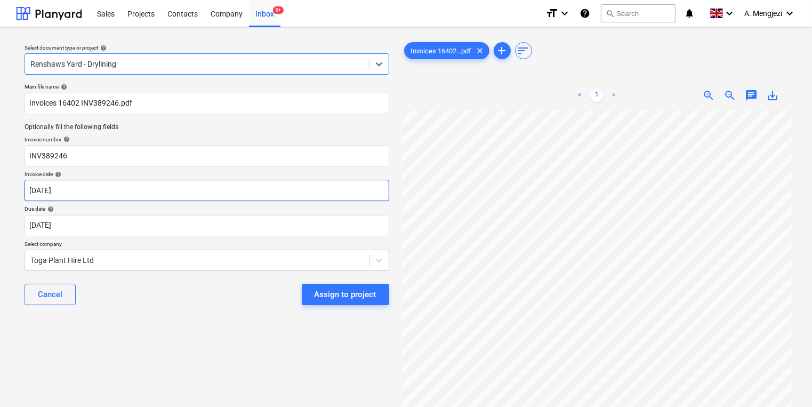
click at [142, 189] on body "Sales Projects Contacts Company Inbox 9+ format_size keyboard_arrow_down help s…" at bounding box center [406, 203] width 812 height 407
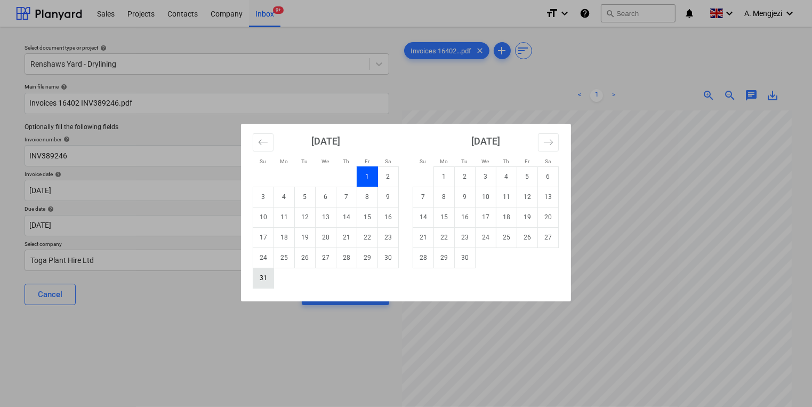
click at [256, 275] on td "31" at bounding box center [263, 278] width 21 height 20
type input "[DATE]"
click at [245, 235] on body "Sales Projects Contacts Company Inbox 9+ format_size keyboard_arrow_down help s…" at bounding box center [406, 203] width 812 height 407
click at [458, 258] on td "30" at bounding box center [465, 257] width 21 height 20
type input "[DATE]"
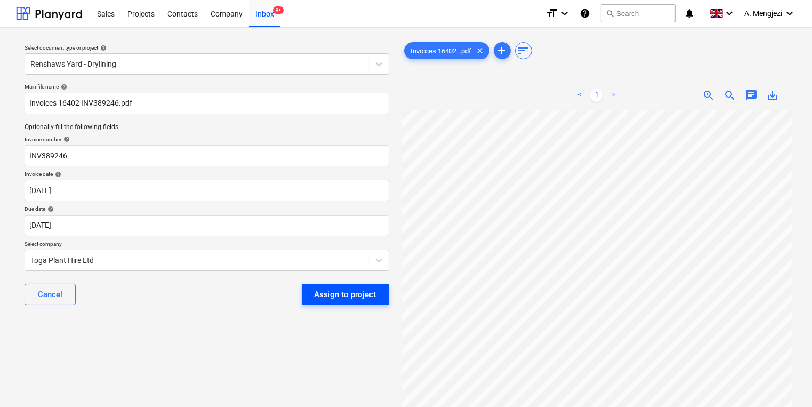
click at [331, 296] on div "Assign to project" at bounding box center [346, 294] width 62 height 14
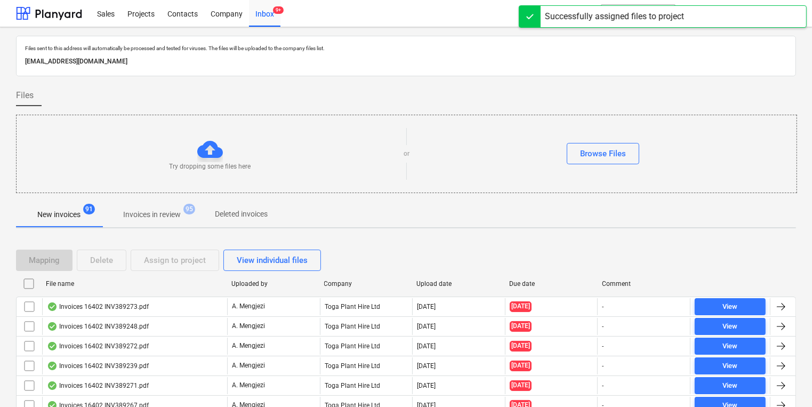
click at [331, 296] on div "Invoices 16402 INV389273.pdf A. Mengjezi Toga Plant Hire Ltd 03.09.2025 31.08.2…" at bounding box center [406, 306] width 780 height 20
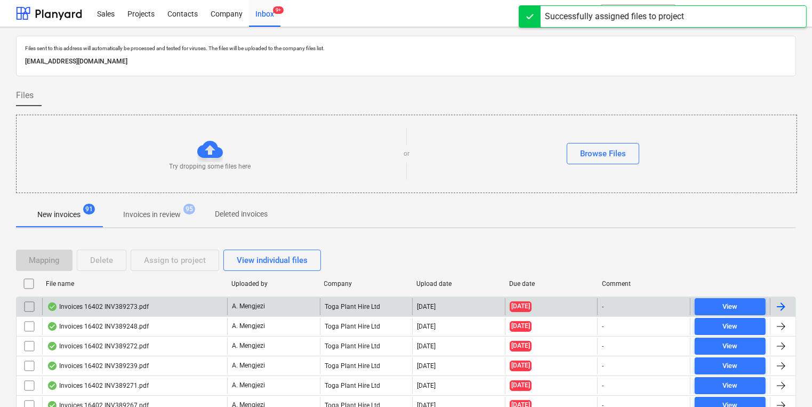
click at [331, 296] on div "Invoices 16402 INV389273.pdf A. Mengjezi Toga Plant Hire Ltd 03.09.2025 31.08.2…" at bounding box center [406, 306] width 780 height 20
click at [325, 301] on div "Toga Plant Hire Ltd" at bounding box center [366, 306] width 93 height 17
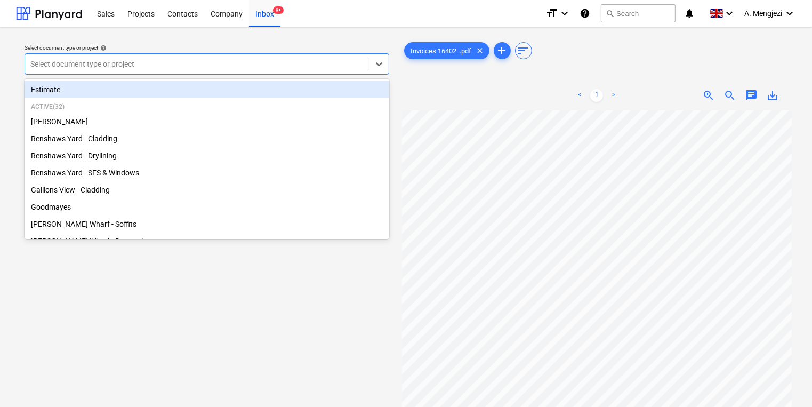
click at [279, 61] on div at bounding box center [196, 64] width 333 height 11
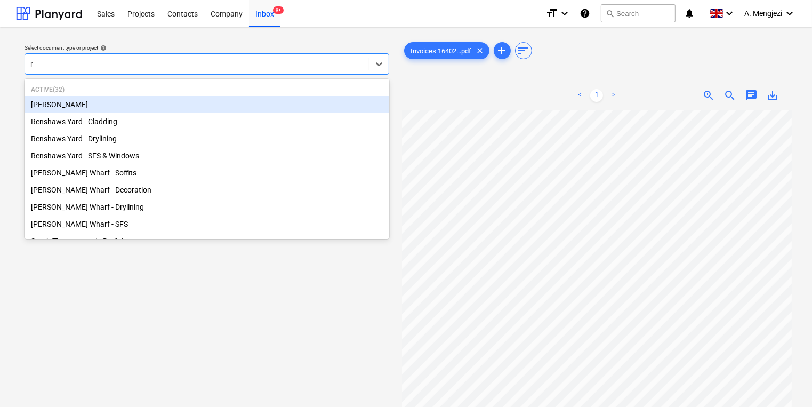
type input "re"
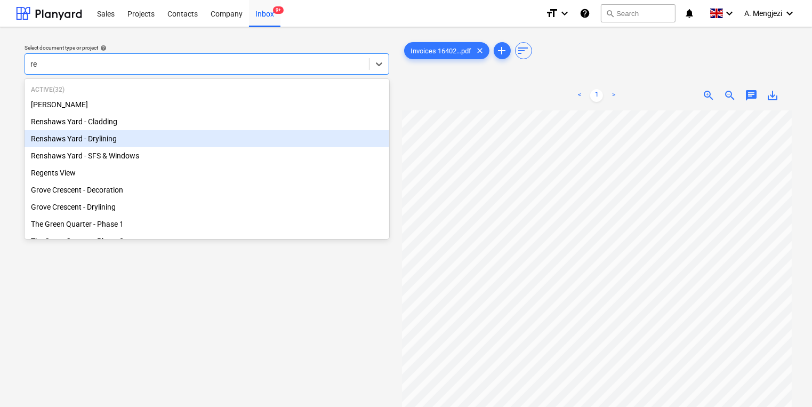
click at [232, 138] on div "Renshaws Yard - Drylining" at bounding box center [207, 138] width 365 height 17
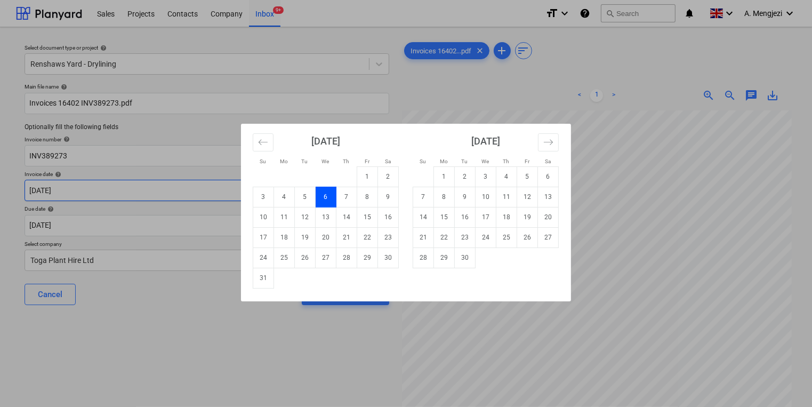
click at [217, 194] on body "Sales Projects Contacts Company Inbox 9+ format_size keyboard_arrow_down help s…" at bounding box center [406, 203] width 812 height 407
click at [268, 277] on td "31" at bounding box center [263, 278] width 21 height 20
type input "[DATE]"
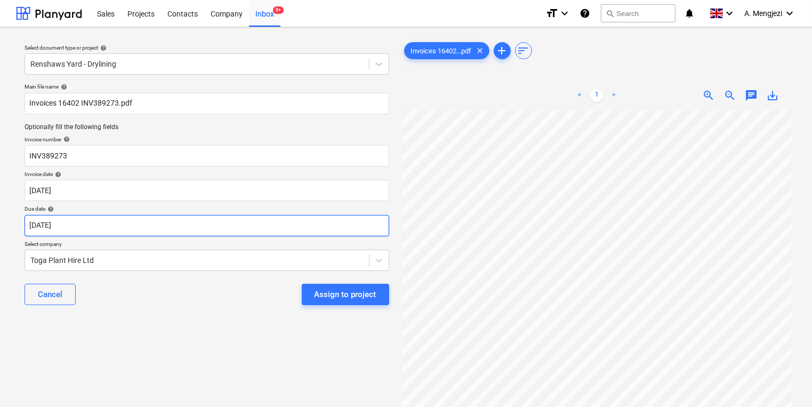
click at [264, 226] on body "Sales Projects Contacts Company Inbox 9+ format_size keyboard_arrow_down help s…" at bounding box center [406, 203] width 812 height 407
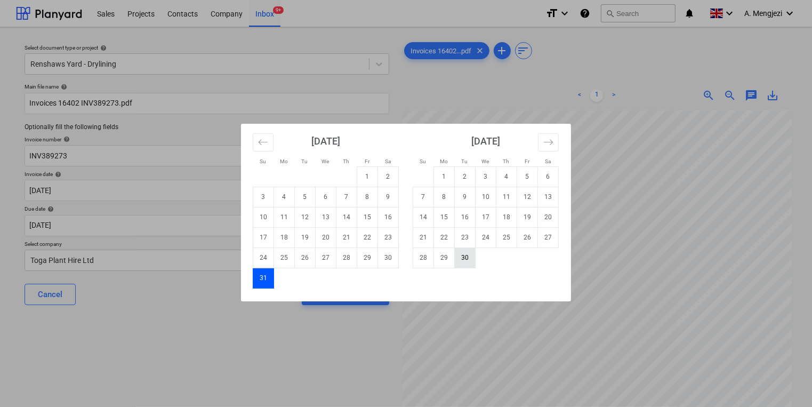
click at [461, 260] on td "30" at bounding box center [465, 257] width 21 height 20
type input "[DATE]"
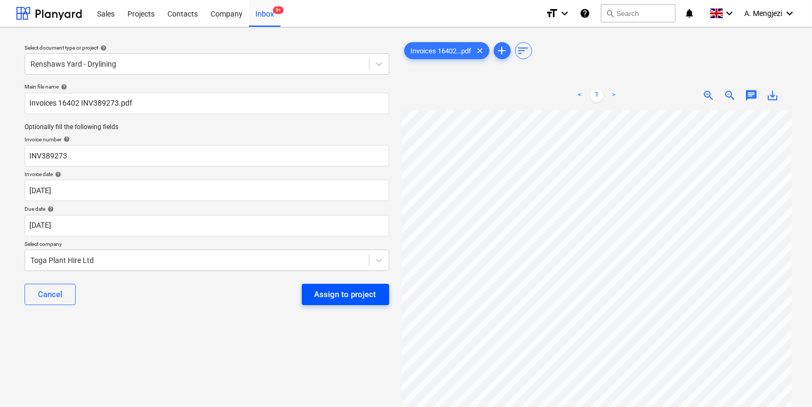
click at [356, 294] on div "Assign to project" at bounding box center [346, 294] width 62 height 14
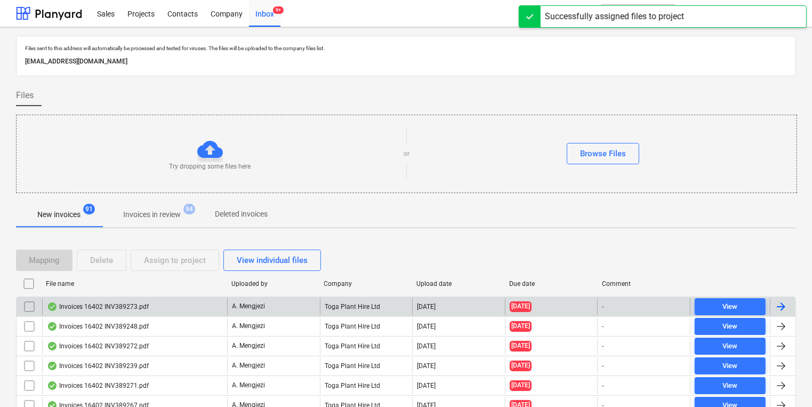
click at [298, 301] on div "A. Mengjezi" at bounding box center [273, 306] width 93 height 17
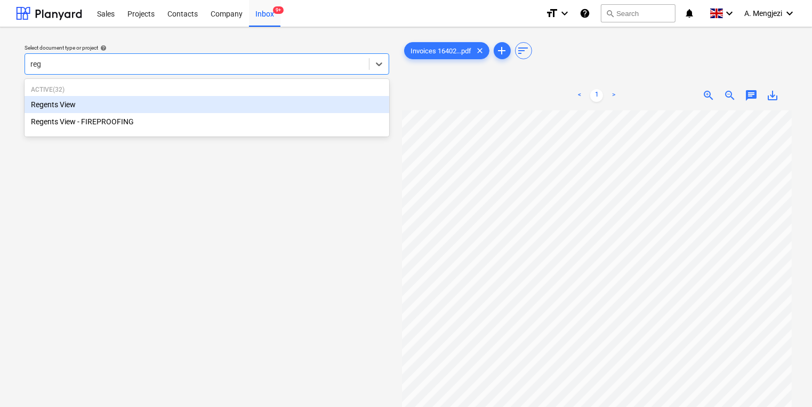
type input "rege"
click at [288, 105] on div "Regents View" at bounding box center [207, 104] width 365 height 17
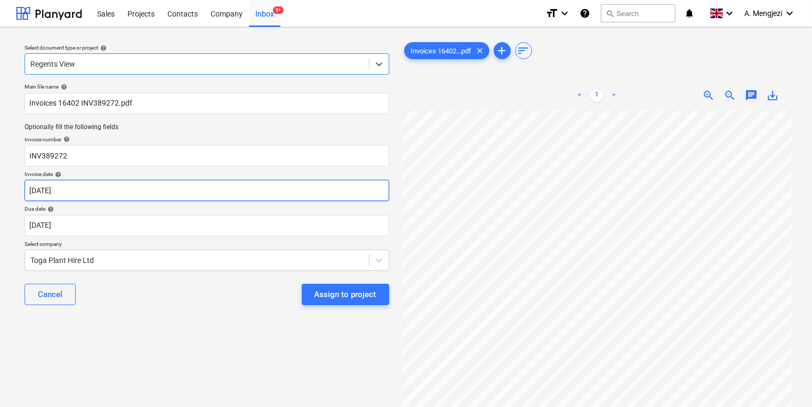
click at [249, 191] on body "Sales Projects Contacts Company Inbox 9+ format_size keyboard_arrow_down help s…" at bounding box center [406, 203] width 812 height 407
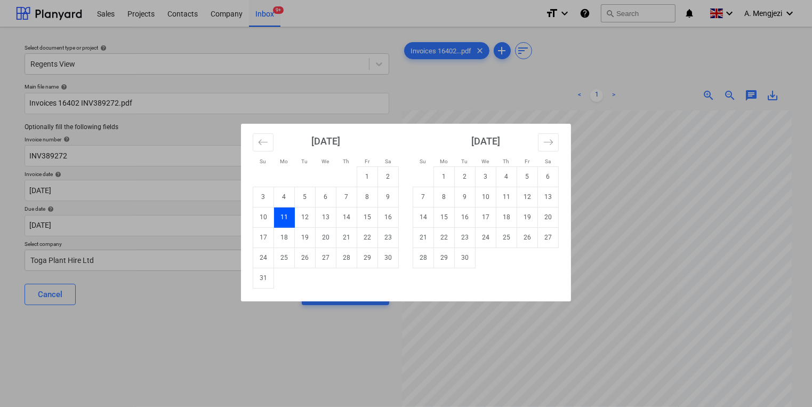
drag, startPoint x: 263, startPoint y: 280, endPoint x: 258, endPoint y: 274, distance: 8.7
click at [263, 280] on td "31" at bounding box center [263, 278] width 21 height 20
type input "[DATE]"
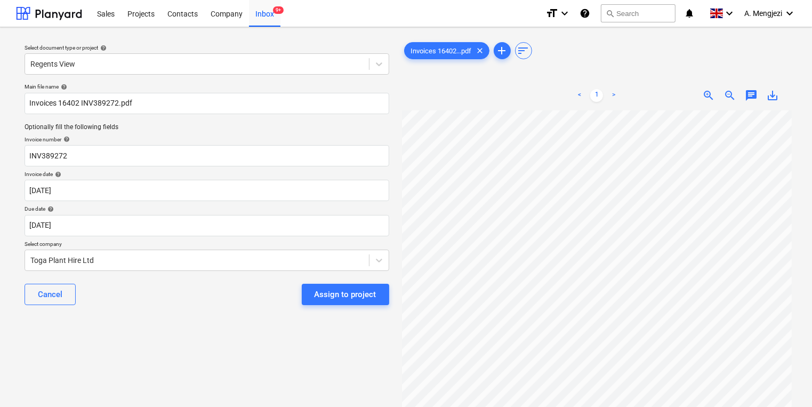
click at [252, 213] on p "Due date help" at bounding box center [207, 209] width 365 height 9
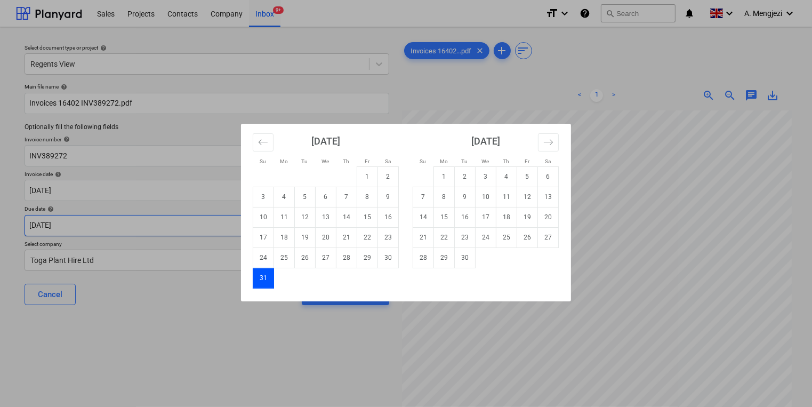
click at [252, 222] on body "Sales Projects Contacts Company Inbox 9+ format_size keyboard_arrow_down help s…" at bounding box center [406, 203] width 812 height 407
click at [466, 262] on td "30" at bounding box center [465, 257] width 21 height 20
type input "[DATE]"
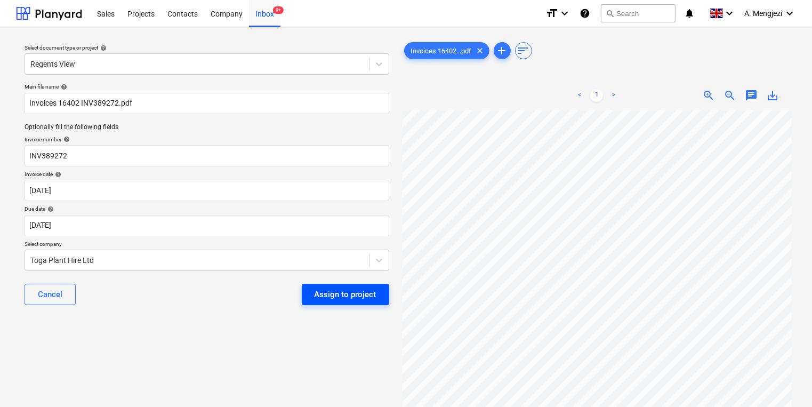
click at [333, 296] on div "Assign to project" at bounding box center [346, 294] width 62 height 14
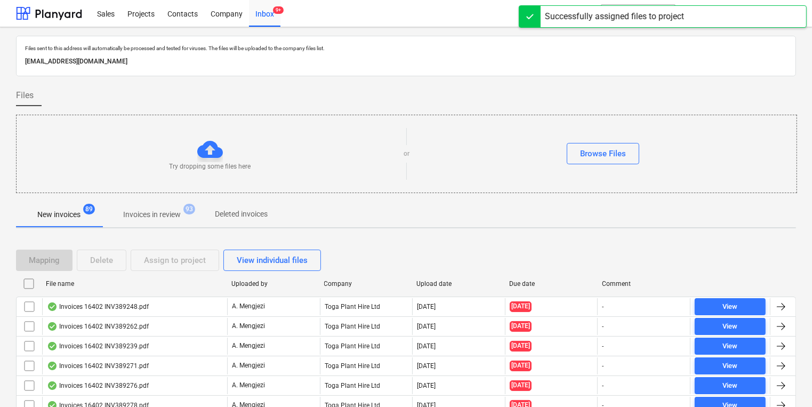
click at [333, 298] on div "Toga Plant Hire Ltd" at bounding box center [366, 306] width 93 height 17
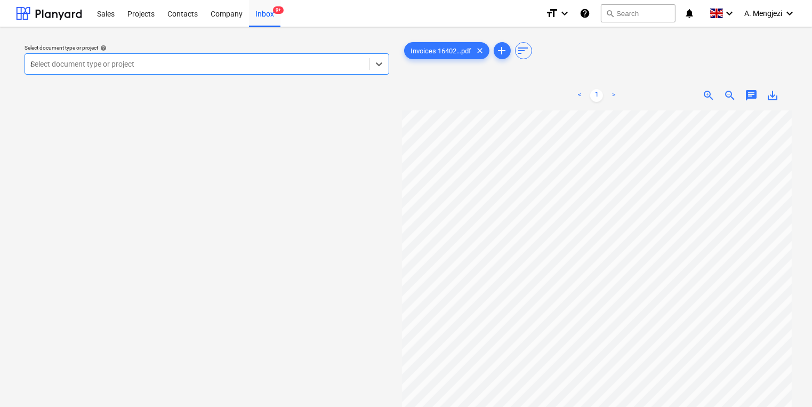
type input "re"
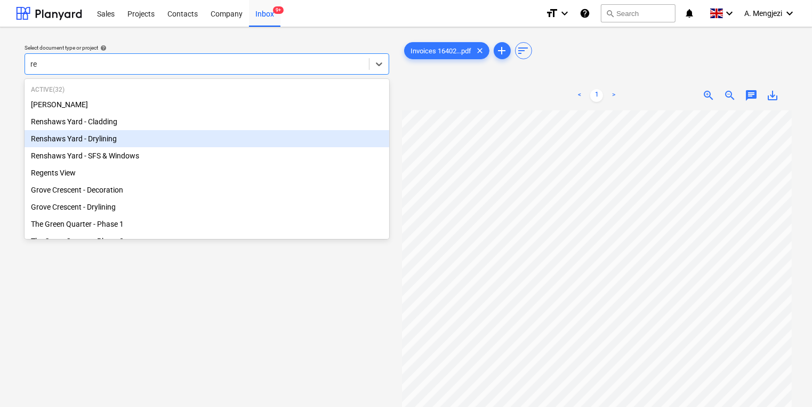
click at [181, 139] on div "Renshaws Yard - Drylining" at bounding box center [207, 138] width 365 height 17
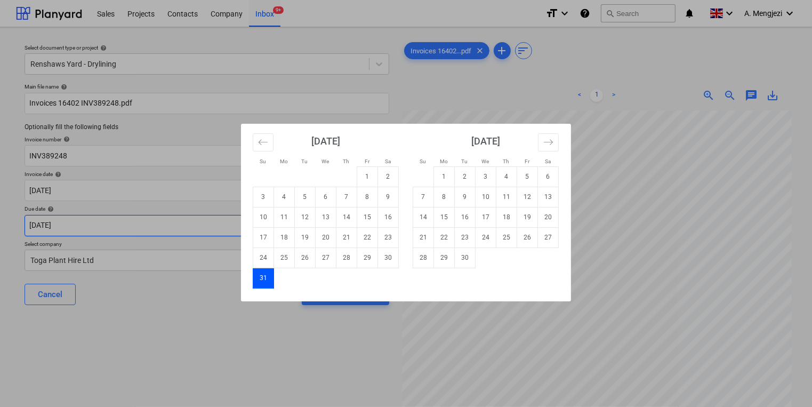
click at [226, 221] on body "Sales Projects Contacts Company Inbox 9+ format_size keyboard_arrow_down help s…" at bounding box center [406, 203] width 812 height 407
click at [472, 260] on td "30" at bounding box center [465, 257] width 21 height 20
type input "[DATE]"
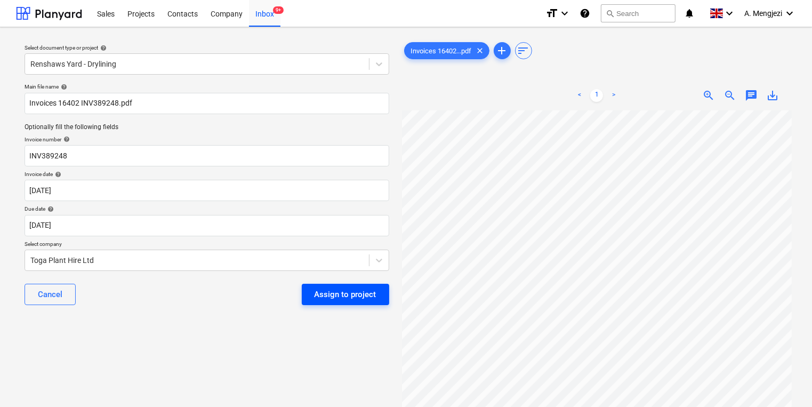
click at [348, 296] on div "Assign to project" at bounding box center [346, 294] width 62 height 14
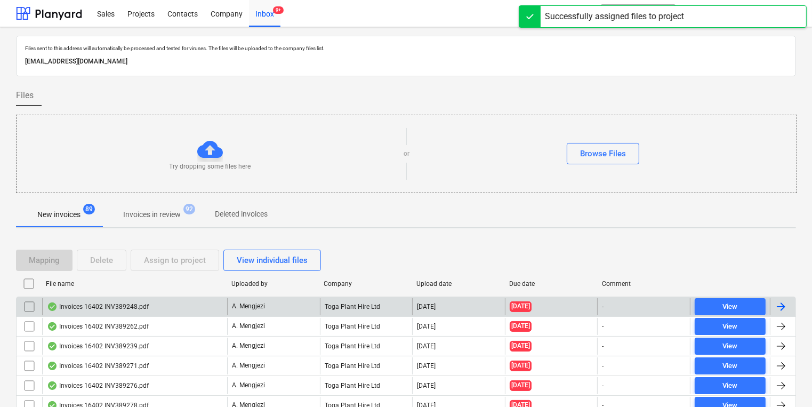
click at [343, 296] on div "Invoices 16402 INV389248.pdf A. Mengjezi Toga Plant Hire Ltd 03.09.2025 31.08.2…" at bounding box center [406, 306] width 780 height 20
click at [328, 302] on div "Toga Plant Hire Ltd" at bounding box center [366, 306] width 93 height 17
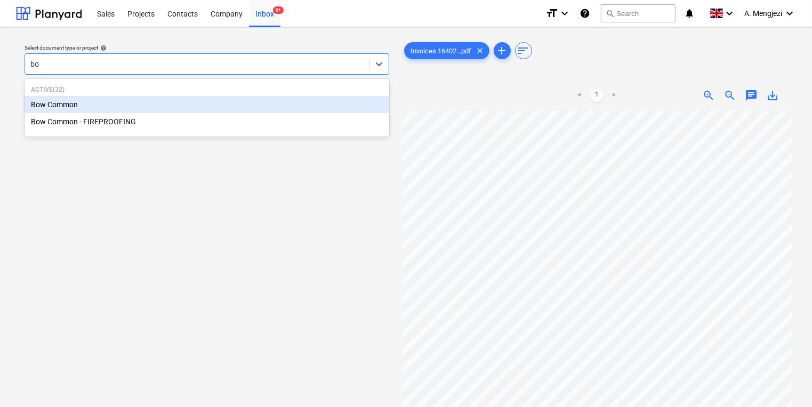
type input "bow"
click at [252, 105] on div "Bow Common" at bounding box center [207, 104] width 365 height 17
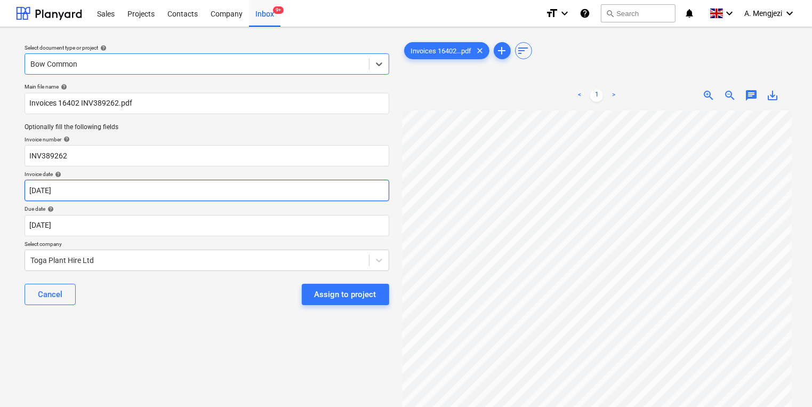
click at [248, 196] on body "Sales Projects Contacts Company Inbox 9+ format_size keyboard_arrow_down help s…" at bounding box center [406, 203] width 812 height 407
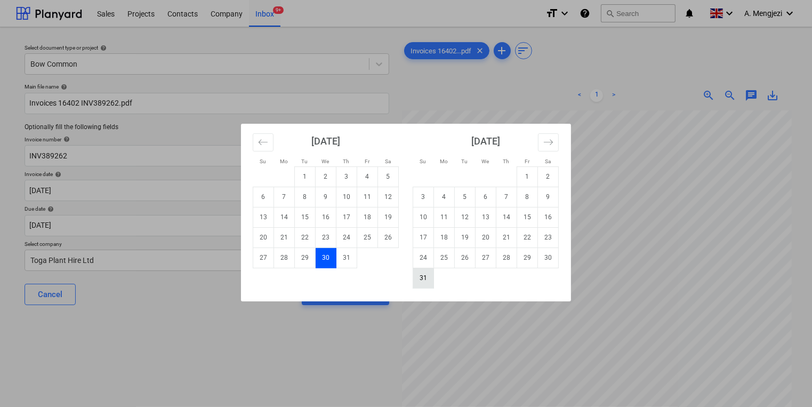
click at [413, 279] on td "31" at bounding box center [423, 278] width 21 height 20
type input "[DATE]"
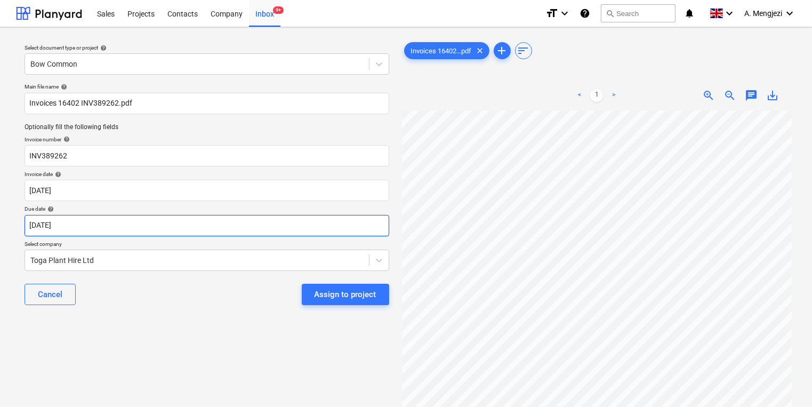
click at [284, 225] on body "Sales Projects Contacts Company Inbox 9+ format_size keyboard_arrow_down help s…" at bounding box center [406, 203] width 812 height 407
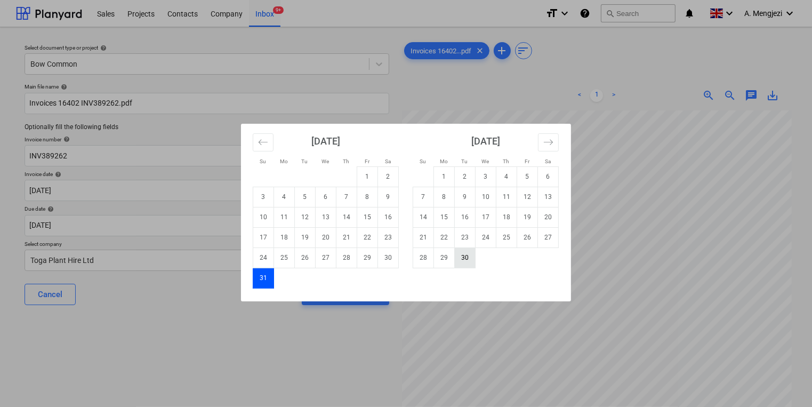
click at [465, 260] on td "30" at bounding box center [465, 257] width 21 height 20
type input "[DATE]"
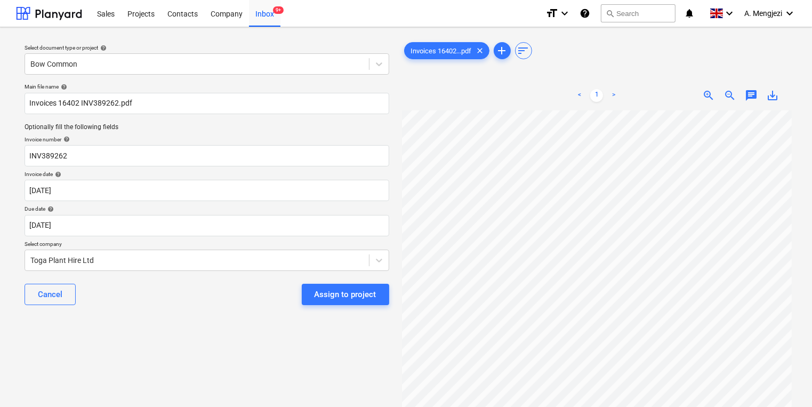
click at [362, 287] on button "Assign to project" at bounding box center [345, 294] width 87 height 21
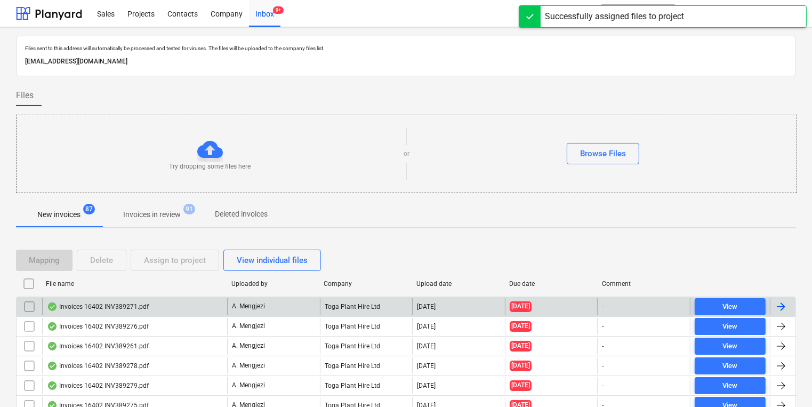
click at [287, 300] on div "A. Mengjezi" at bounding box center [273, 306] width 93 height 17
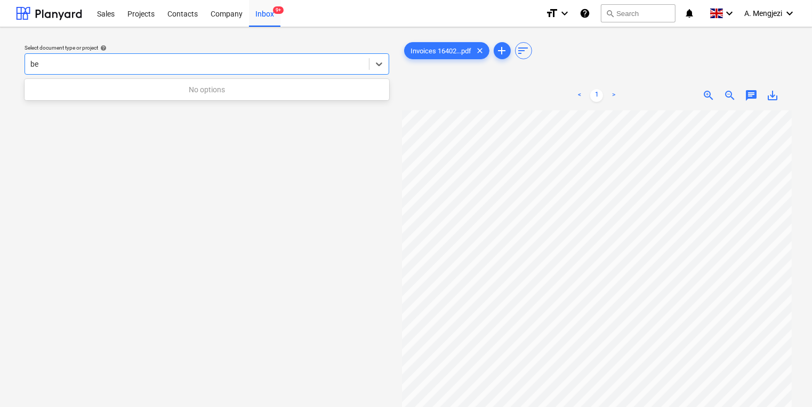
type input "b"
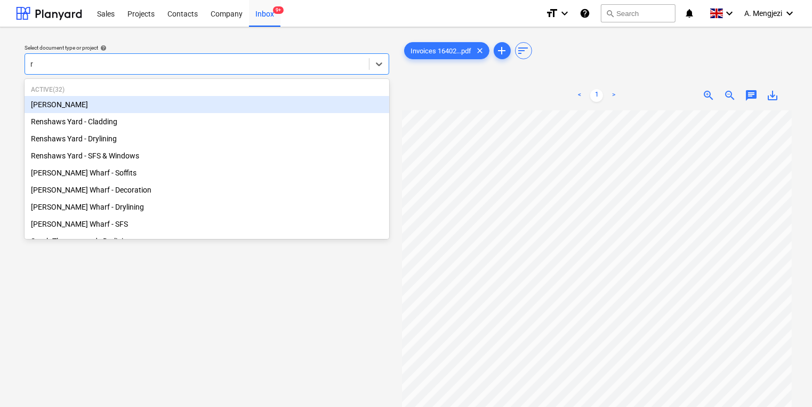
type input "re"
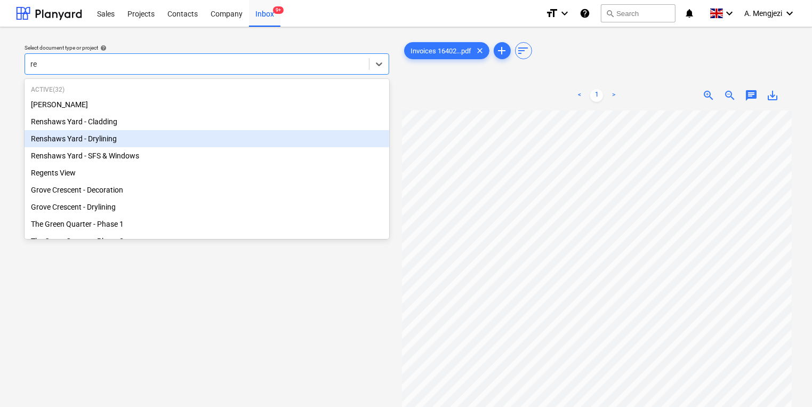
click at [176, 132] on div "Renshaws Yard - Drylining" at bounding box center [207, 138] width 365 height 17
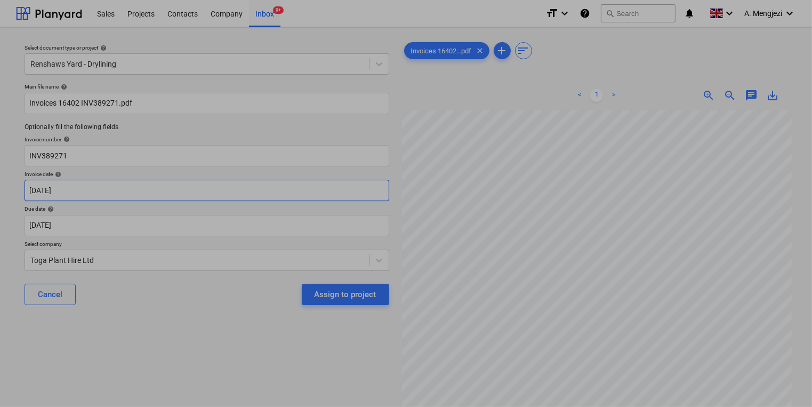
click at [127, 190] on body "Sales Projects Contacts Company Inbox 9+ format_size keyboard_arrow_down help s…" at bounding box center [406, 203] width 812 height 407
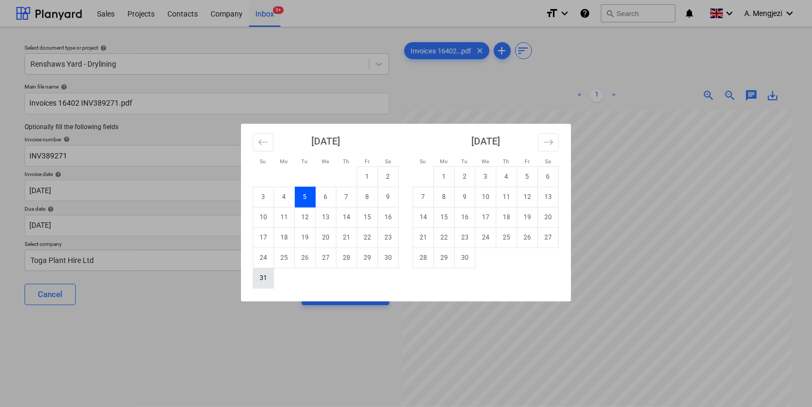
click at [270, 282] on td "31" at bounding box center [263, 278] width 21 height 20
type input "[DATE]"
click at [271, 223] on body "Sales Projects Contacts Company Inbox 9+ format_size keyboard_arrow_down help s…" at bounding box center [406, 203] width 812 height 407
click at [470, 257] on td "30" at bounding box center [465, 257] width 21 height 20
type input "[DATE]"
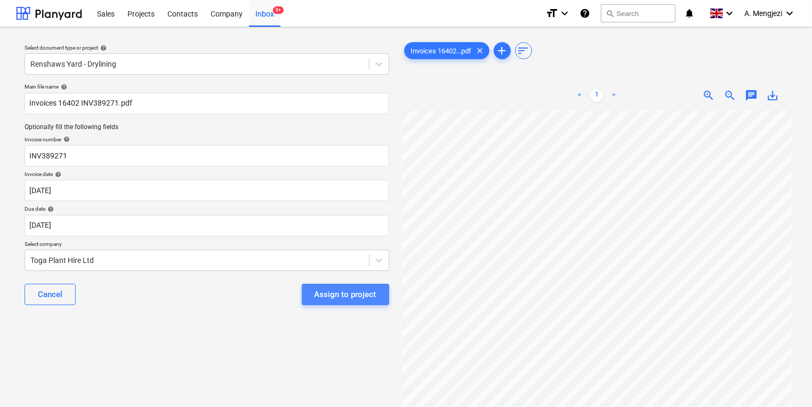
click at [381, 293] on button "Assign to project" at bounding box center [345, 294] width 87 height 21
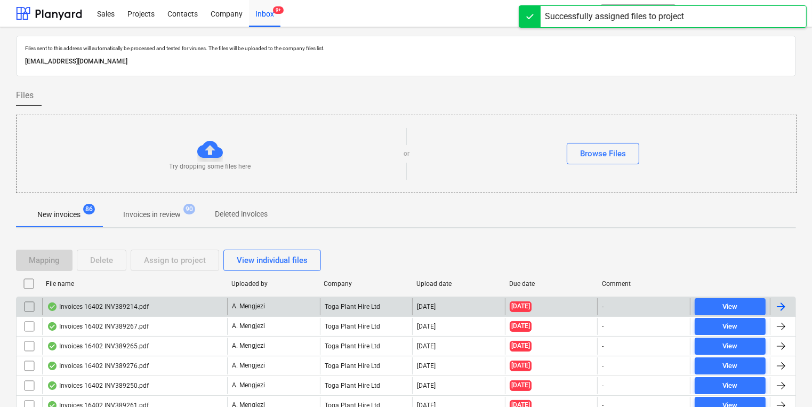
click at [316, 302] on div "A. Mengjezi" at bounding box center [273, 306] width 93 height 17
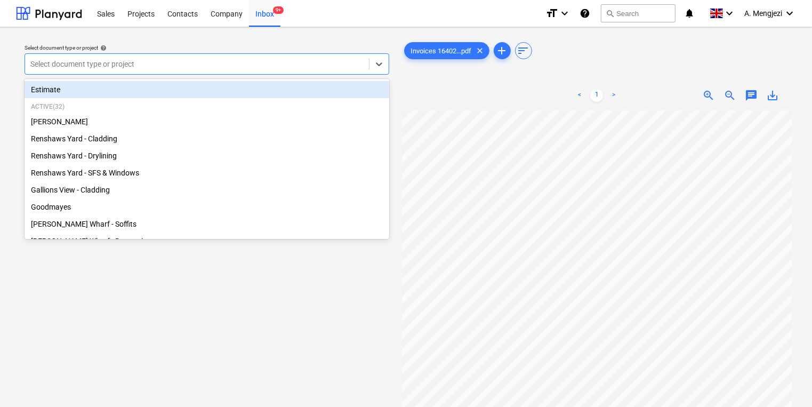
click at [258, 69] on div at bounding box center [196, 64] width 333 height 11
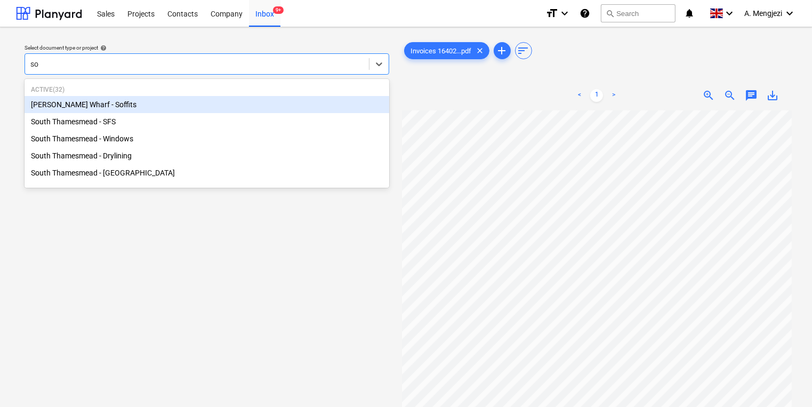
type input "sou"
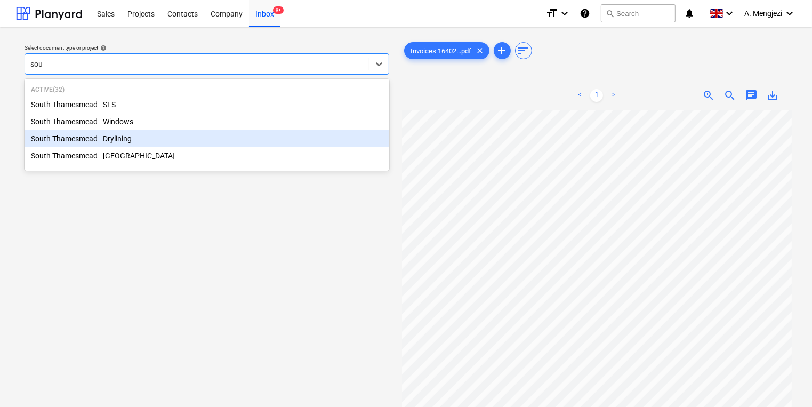
click at [225, 143] on div "South Thamesmead - Drylining" at bounding box center [207, 138] width 365 height 17
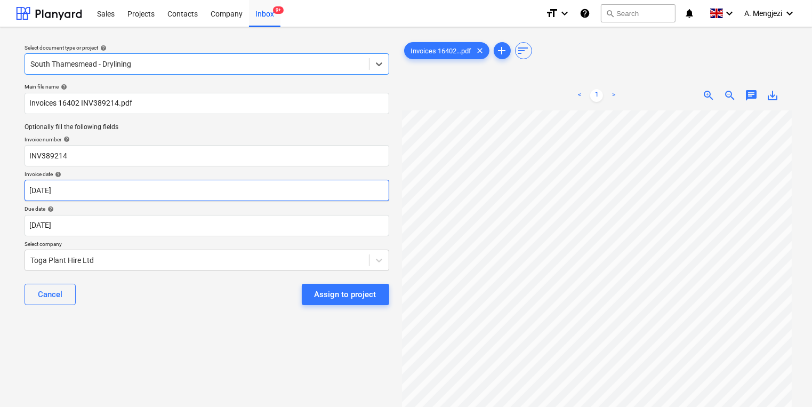
click at [208, 183] on body "Sales Projects Contacts Company Inbox 9+ format_size keyboard_arrow_down help s…" at bounding box center [406, 203] width 812 height 407
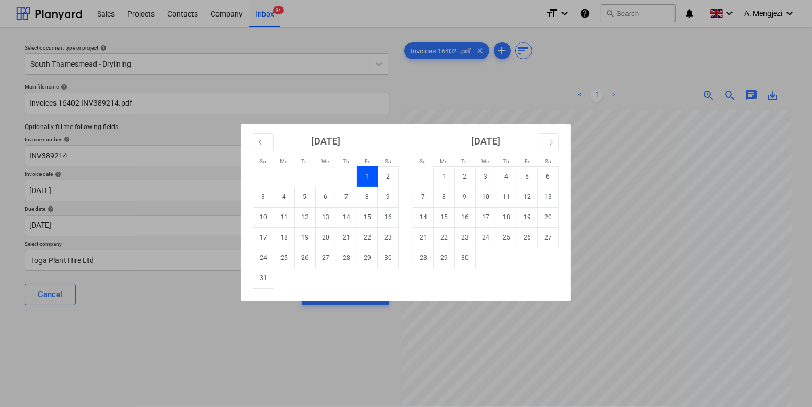
click at [252, 282] on div "August 2025 1 2 3 4 5 6 7 8 9 10 11 12 13 14 15 16 17 18 19 20 21 22 23 24 25 2…" at bounding box center [326, 206] width 160 height 165
click at [259, 282] on td "31" at bounding box center [263, 278] width 21 height 20
type input "[DATE]"
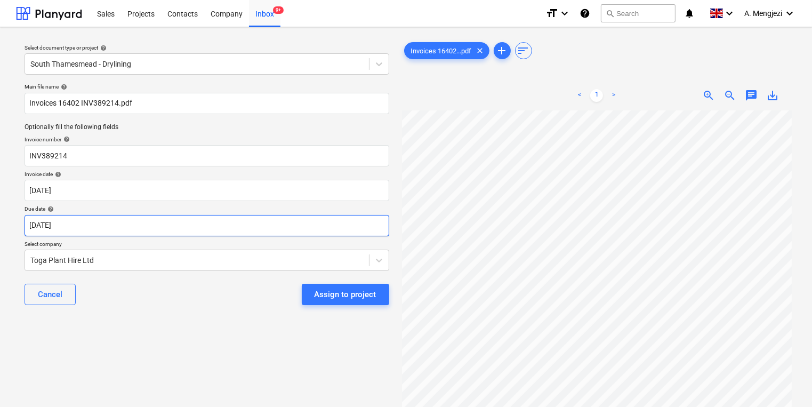
click at [254, 228] on body "Sales Projects Contacts Company Inbox 9+ format_size keyboard_arrow_down help s…" at bounding box center [406, 203] width 812 height 407
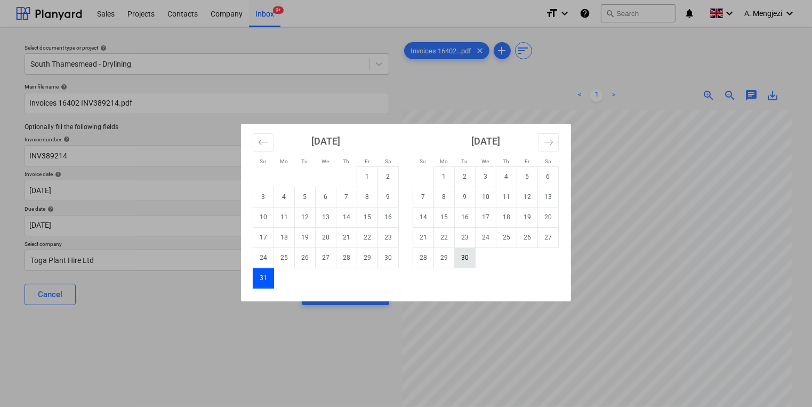
click at [465, 260] on td "30" at bounding box center [465, 257] width 21 height 20
type input "[DATE]"
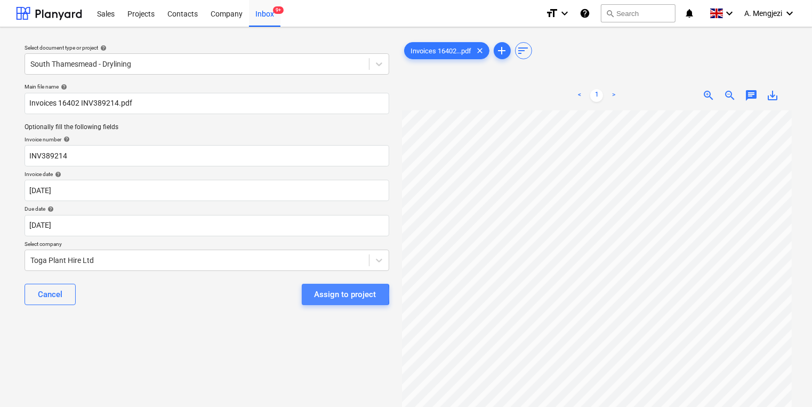
click at [315, 294] on button "Assign to project" at bounding box center [345, 294] width 87 height 21
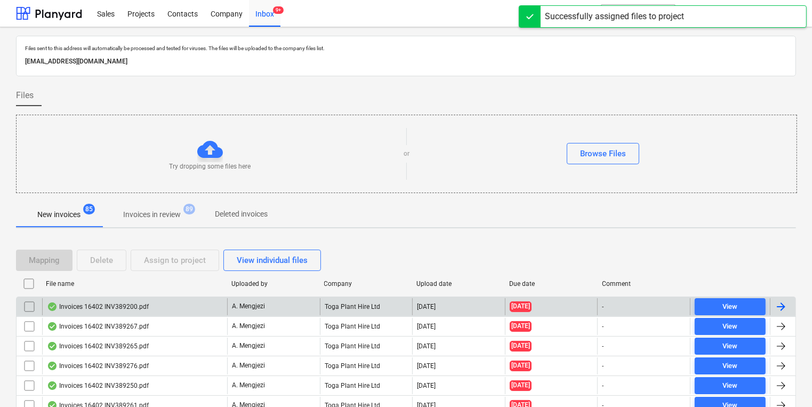
click at [316, 300] on div "A. Mengjezi" at bounding box center [273, 306] width 93 height 17
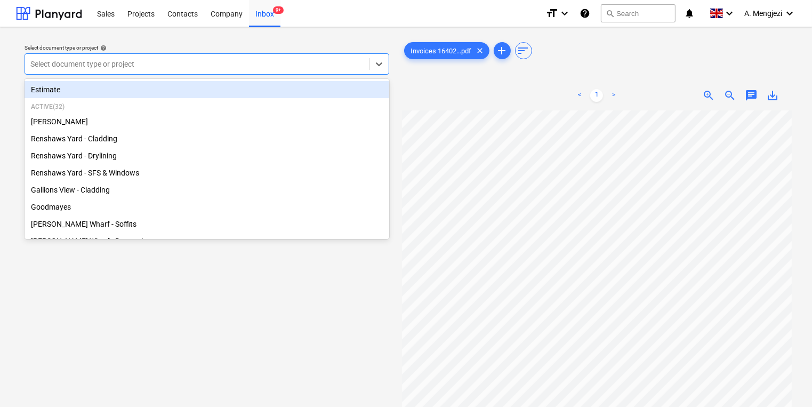
click at [145, 57] on div "Select document type or project" at bounding box center [197, 64] width 344 height 15
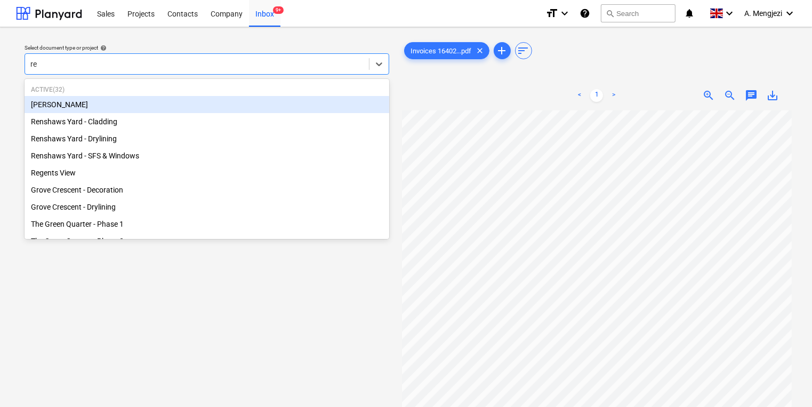
type input "reg"
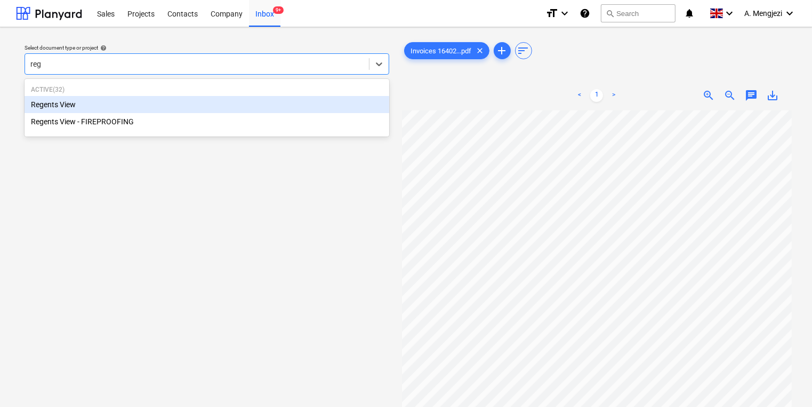
click at [128, 102] on div "Regents View" at bounding box center [207, 104] width 365 height 17
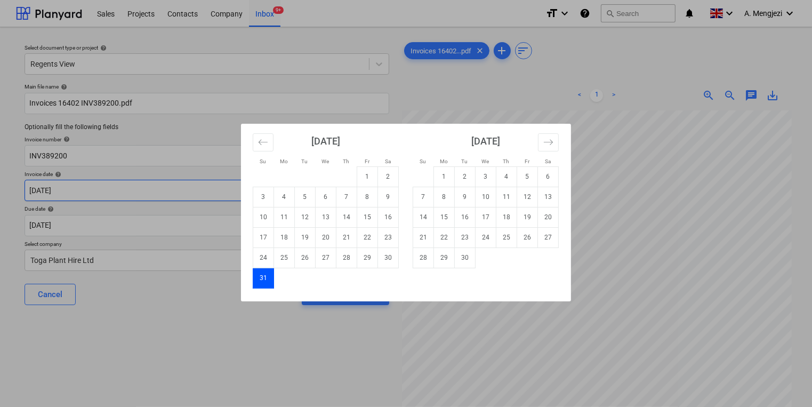
click at [96, 191] on body "Sales Projects Contacts Company Inbox 9+ format_size keyboard_arrow_down help s…" at bounding box center [406, 203] width 812 height 407
click at [103, 220] on div "Su Mo Tu We Th Fr Sa Su Mo Tu We Th Fr Sa [DATE] 1 2 3 4 5 6 7 8 9 10 11 12 13 …" at bounding box center [406, 203] width 812 height 407
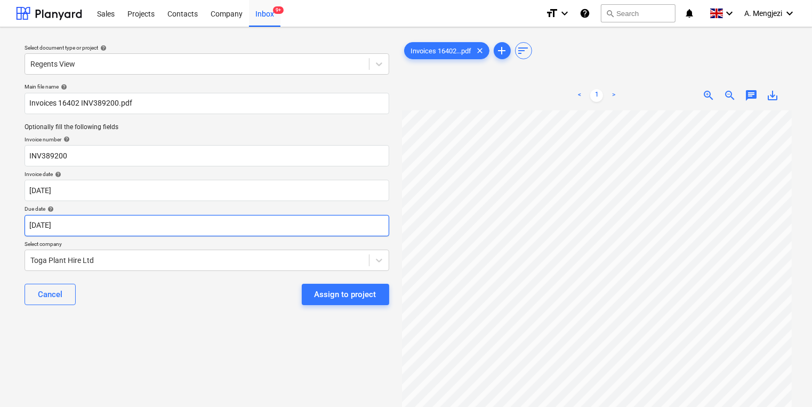
click at [170, 231] on body "Sales Projects Contacts Company Inbox 9+ format_size keyboard_arrow_down help s…" at bounding box center [406, 203] width 812 height 407
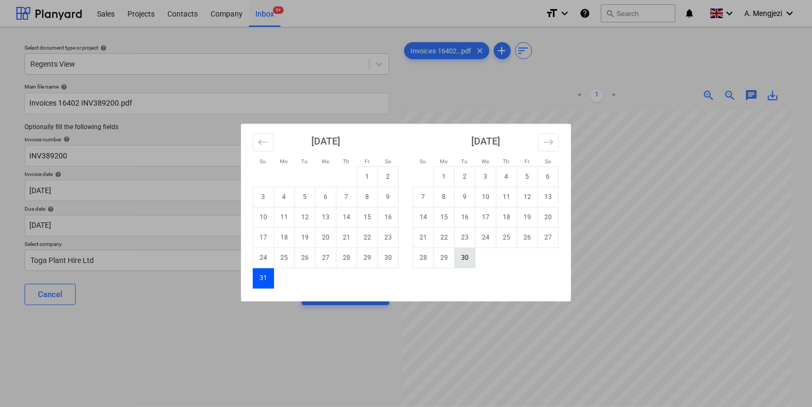
click at [470, 254] on td "30" at bounding box center [465, 257] width 21 height 20
type input "[DATE]"
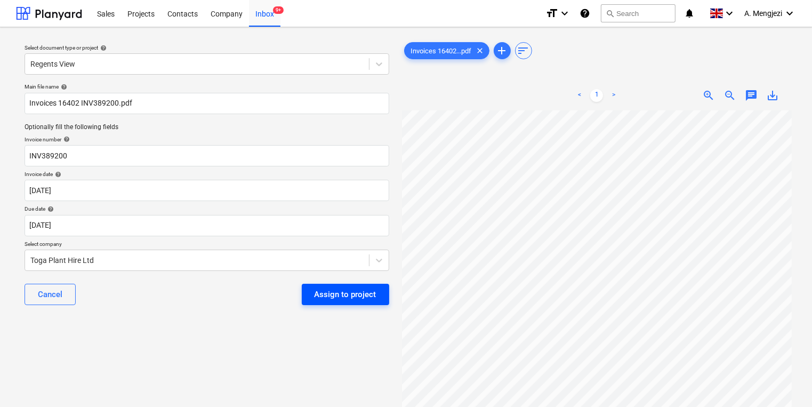
click at [362, 292] on div "Assign to project" at bounding box center [346, 294] width 62 height 14
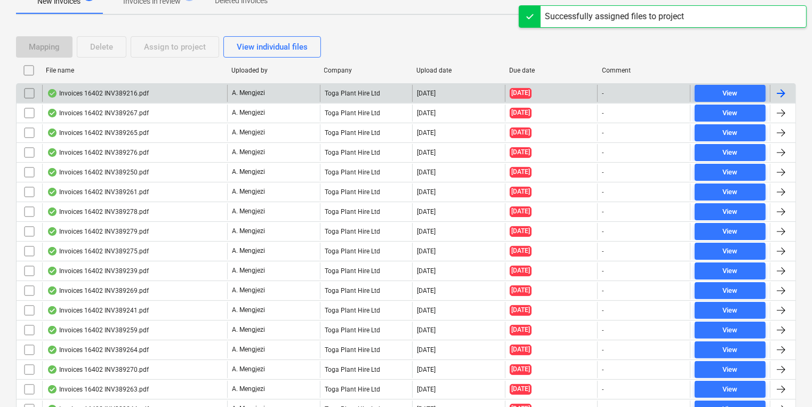
click at [191, 92] on div "Invoices 16402 INV389216.pdf" at bounding box center [134, 93] width 185 height 17
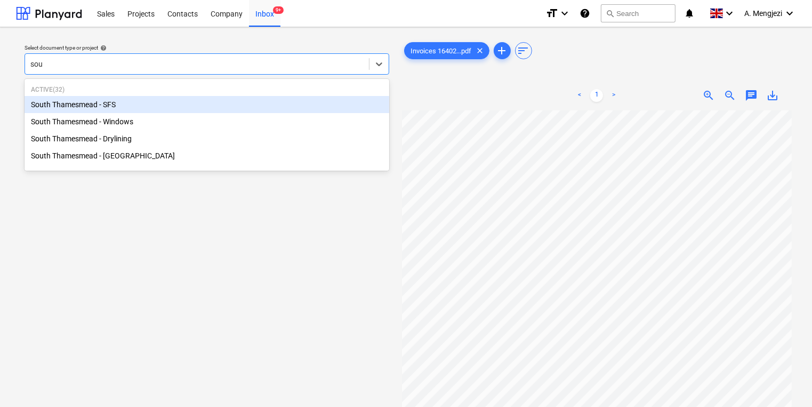
type input "sout"
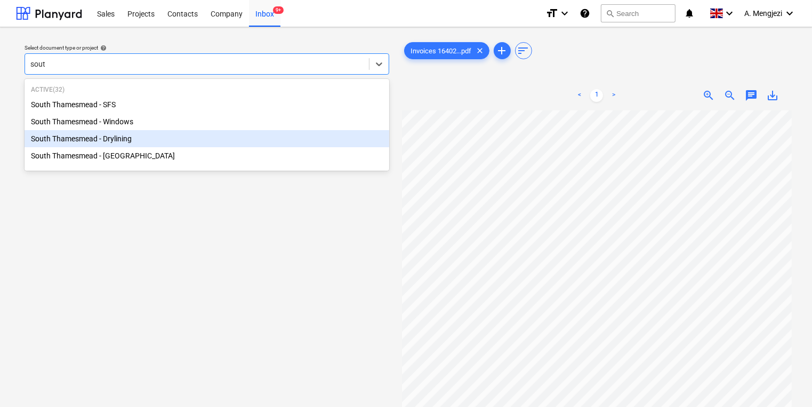
click at [180, 132] on div "South Thamesmead - Drylining" at bounding box center [207, 138] width 365 height 17
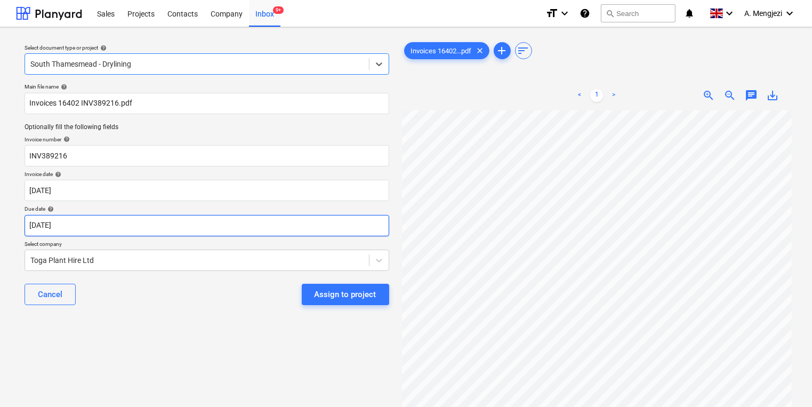
click at [165, 228] on body "Sales Projects Contacts Company Inbox 9+ format_size keyboard_arrow_down help s…" at bounding box center [406, 203] width 812 height 407
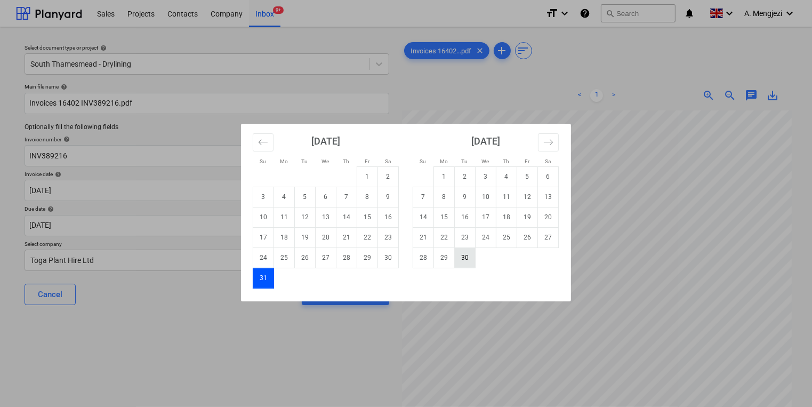
click at [461, 262] on td "30" at bounding box center [465, 257] width 21 height 20
type input "[DATE]"
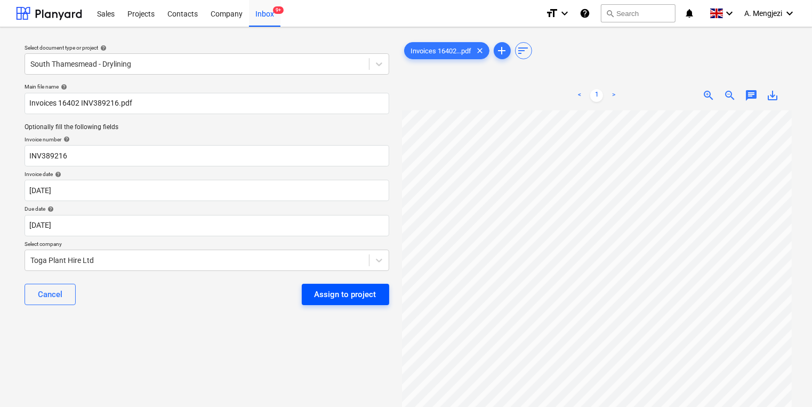
click at [343, 299] on div "Assign to project" at bounding box center [346, 294] width 62 height 14
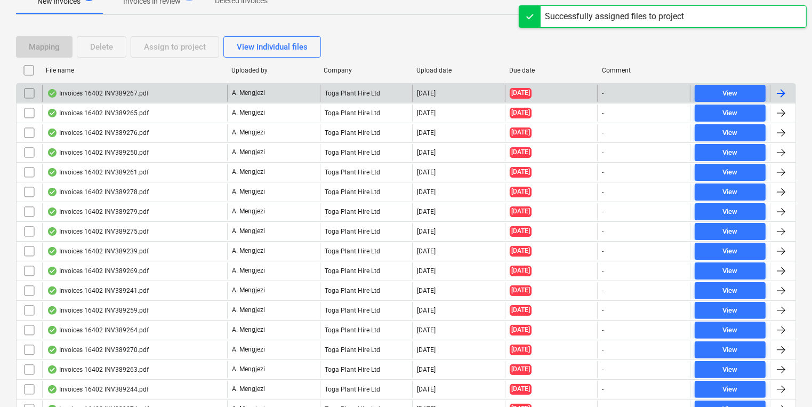
click at [182, 95] on div "Invoices 16402 INV389267.pdf" at bounding box center [134, 93] width 185 height 17
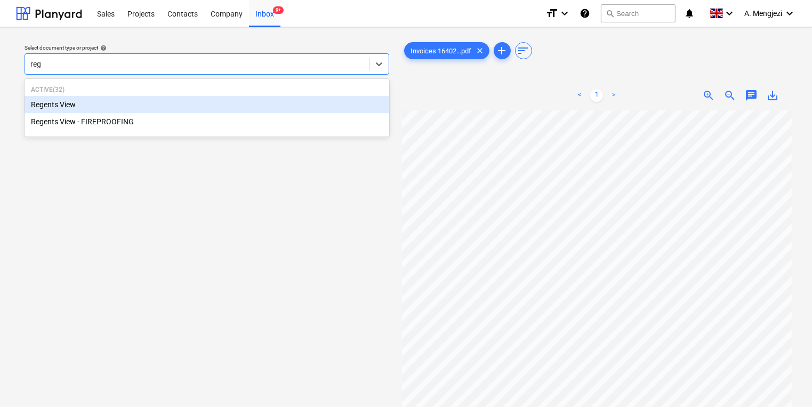
type input "rege"
click at [177, 102] on div "Regents View" at bounding box center [207, 104] width 365 height 17
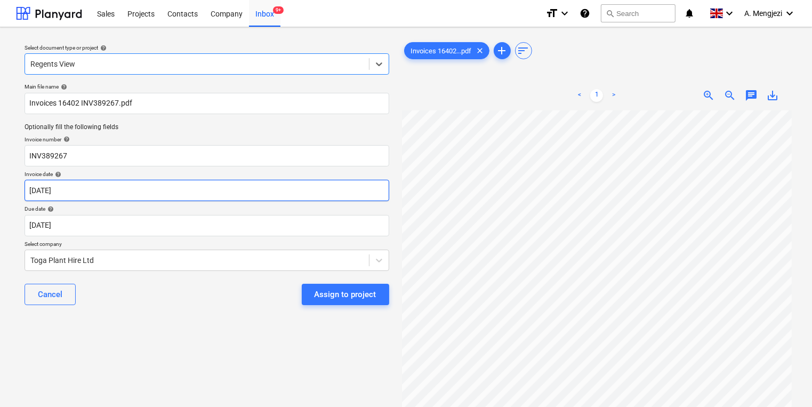
click at [163, 194] on body "Sales Projects Contacts Company Inbox 9+ format_size keyboard_arrow_down help s…" at bounding box center [406, 203] width 812 height 407
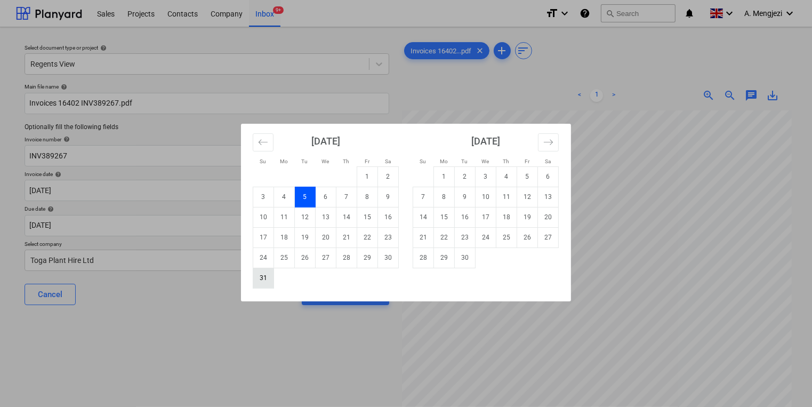
click at [263, 279] on td "31" at bounding box center [263, 278] width 21 height 20
type input "[DATE]"
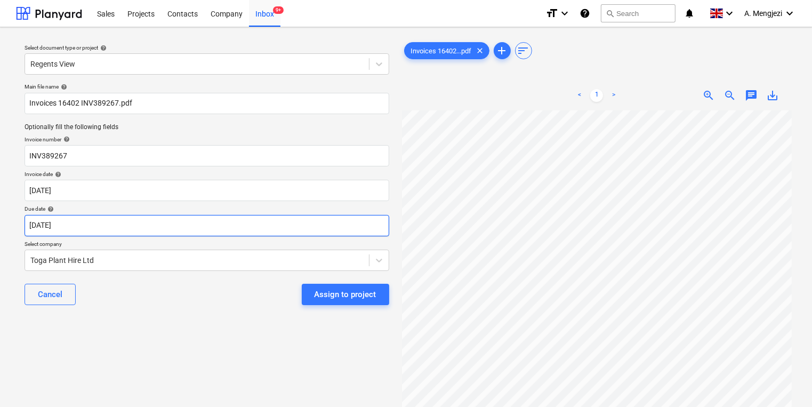
click at [243, 226] on body "Sales Projects Contacts Company Inbox 9+ format_size keyboard_arrow_down help s…" at bounding box center [406, 203] width 812 height 407
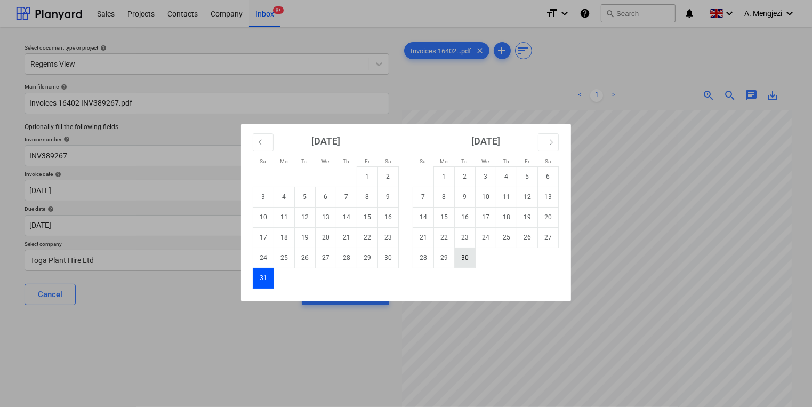
click at [466, 253] on td "30" at bounding box center [465, 257] width 21 height 20
type input "[DATE]"
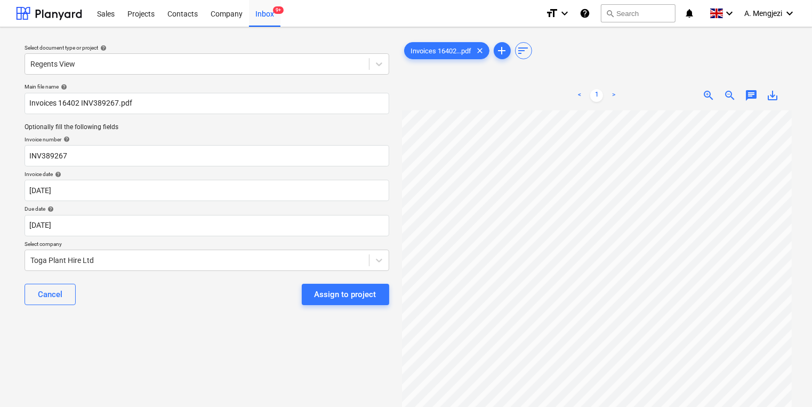
click at [324, 296] on div "Assign to project" at bounding box center [346, 294] width 62 height 14
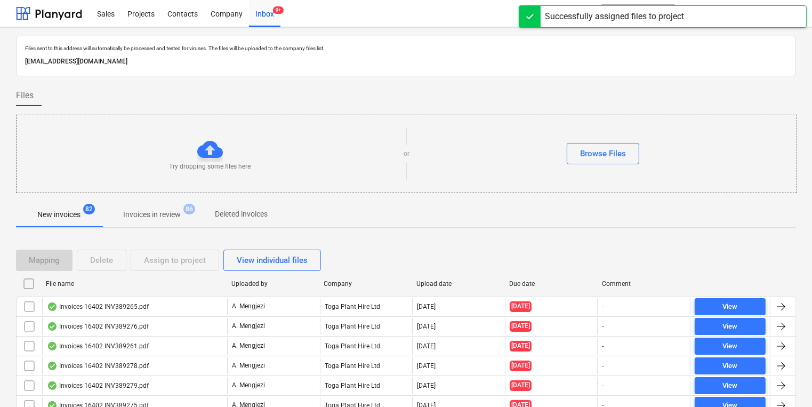
click at [296, 294] on div "File name Uploaded by Company Upload date Due date Comment" at bounding box center [406, 285] width 780 height 21
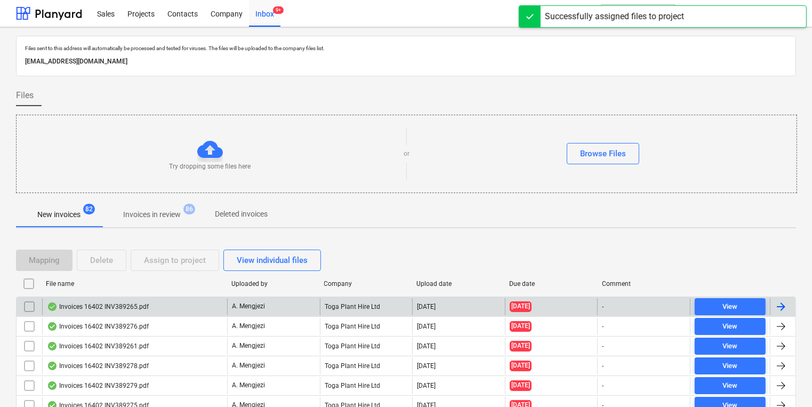
click at [295, 300] on div "A. Mengjezi" at bounding box center [273, 306] width 93 height 17
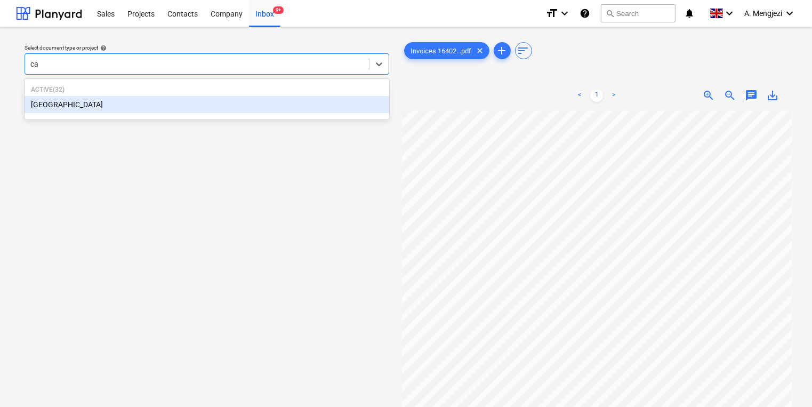
type input "cam"
click at [205, 105] on div "[GEOGRAPHIC_DATA]" at bounding box center [207, 104] width 365 height 17
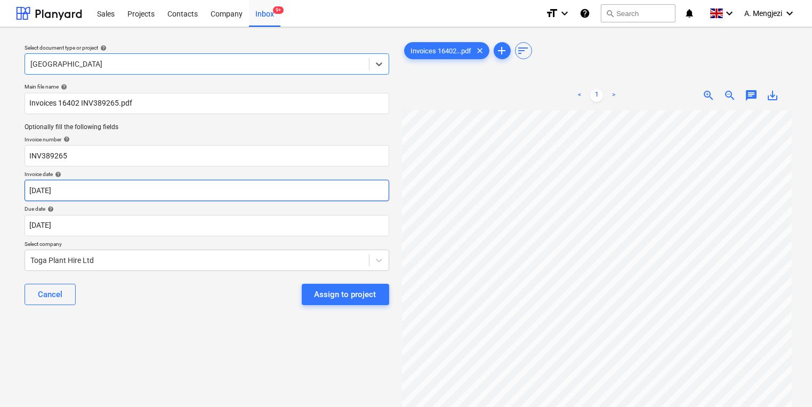
click at [179, 186] on body "Sales Projects Contacts Company Inbox 9+ format_size keyboard_arrow_down help s…" at bounding box center [406, 203] width 812 height 407
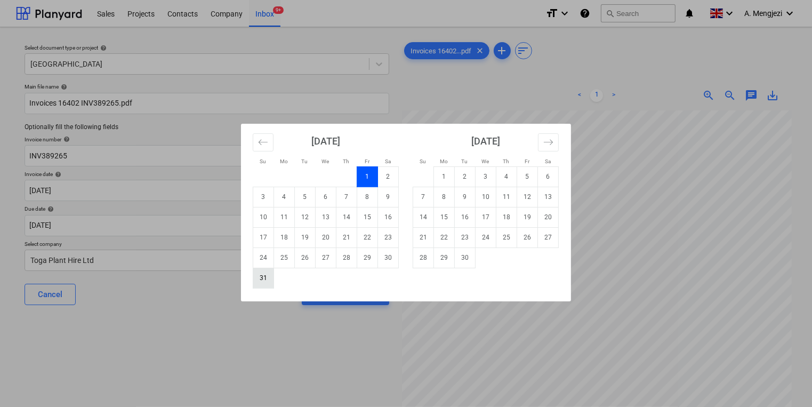
click at [263, 277] on td "31" at bounding box center [263, 278] width 21 height 20
type input "[DATE]"
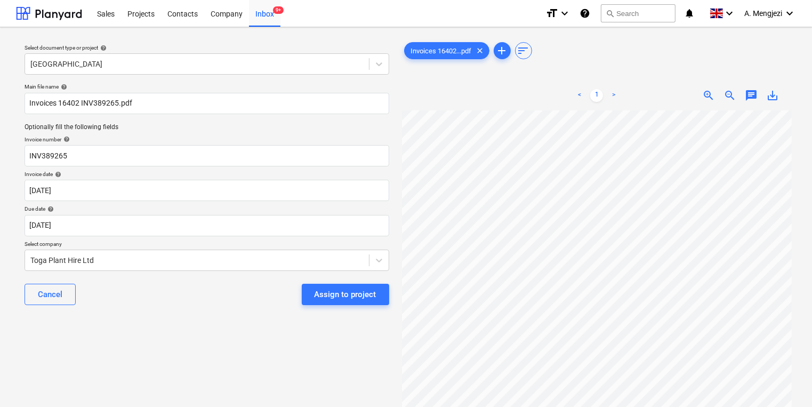
click at [256, 243] on p "Select company" at bounding box center [207, 244] width 365 height 9
click at [260, 233] on body "Sales Projects Contacts Company Inbox 9+ format_size keyboard_arrow_down help s…" at bounding box center [406, 203] width 812 height 407
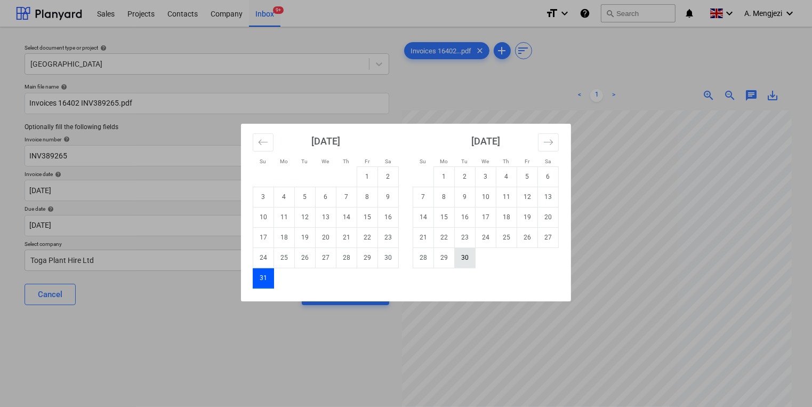
click at [455, 260] on td "30" at bounding box center [465, 257] width 21 height 20
type input "[DATE]"
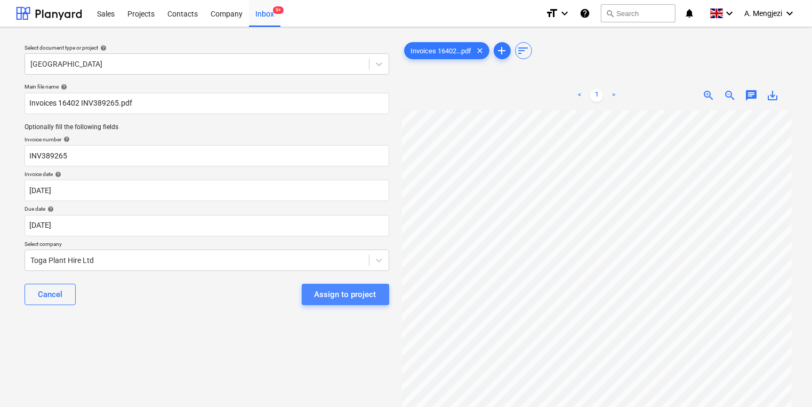
click at [312, 292] on button "Assign to project" at bounding box center [345, 294] width 87 height 21
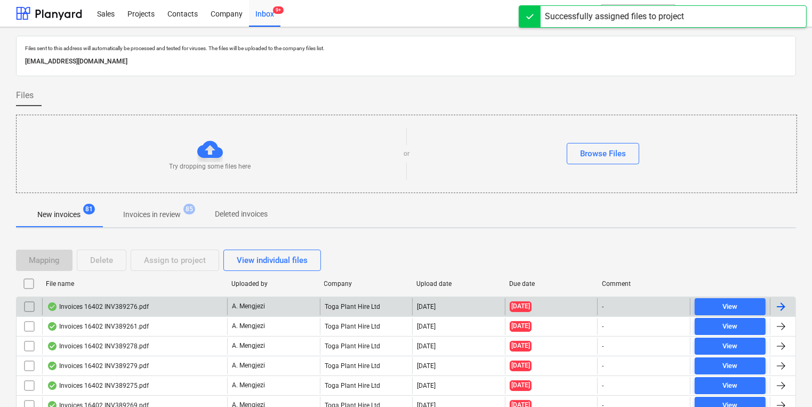
click at [130, 299] on div "Invoices 16402 INV389276.pdf" at bounding box center [134, 306] width 185 height 17
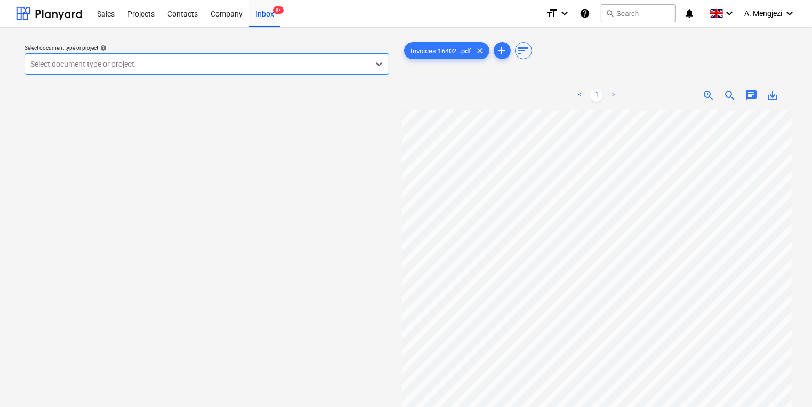
type input "n"
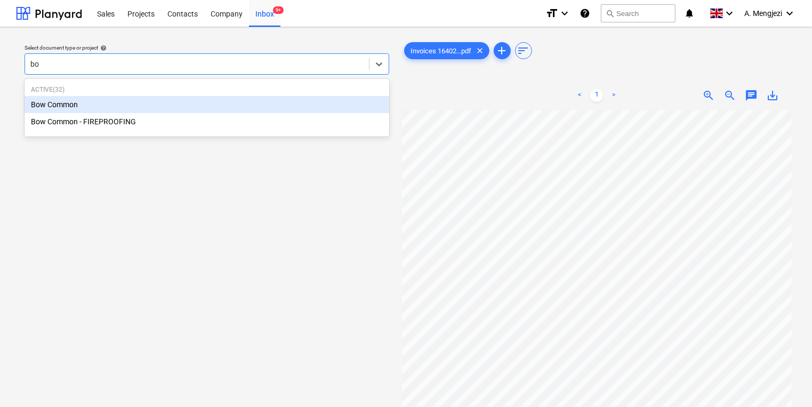
type input "bow"
click at [242, 93] on p "Active ( 32 )" at bounding box center [207, 89] width 352 height 9
click at [243, 96] on div "Bow Common" at bounding box center [207, 104] width 365 height 17
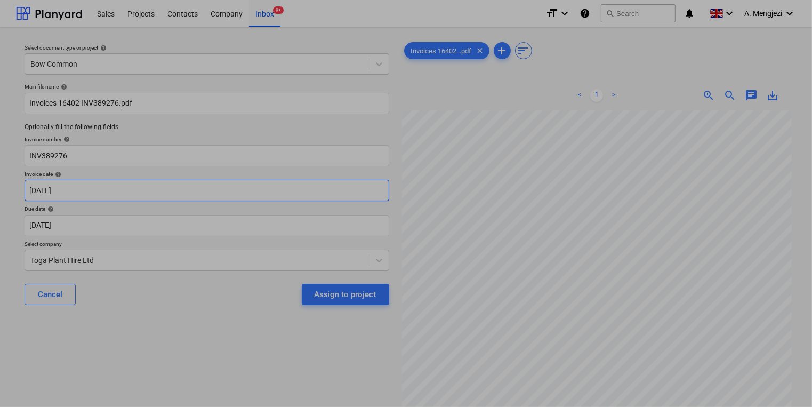
click at [230, 184] on body "Sales Projects Contacts Company Inbox 9+ format_size keyboard_arrow_down help s…" at bounding box center [406, 203] width 812 height 407
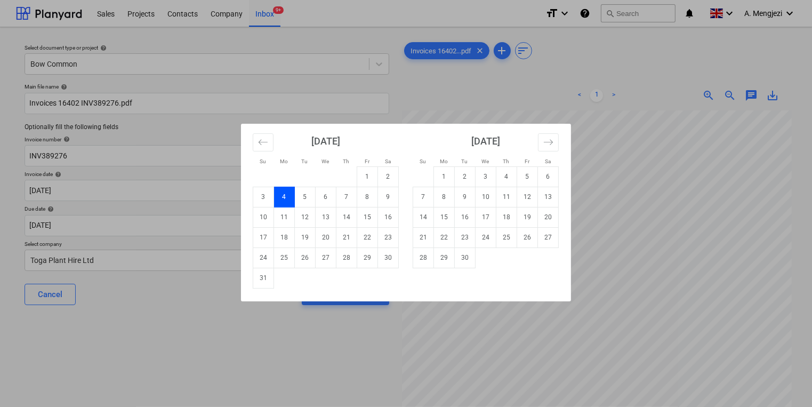
click at [262, 278] on td "31" at bounding box center [263, 278] width 21 height 20
type input "[DATE]"
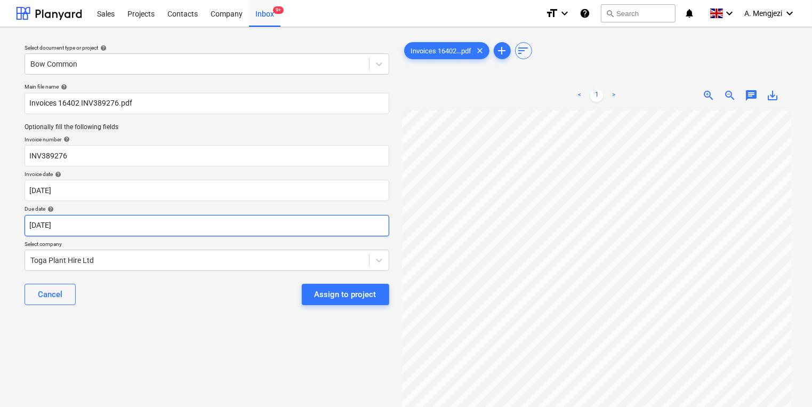
click at [261, 228] on body "Sales Projects Contacts Company Inbox 9+ format_size keyboard_arrow_down help s…" at bounding box center [406, 203] width 812 height 407
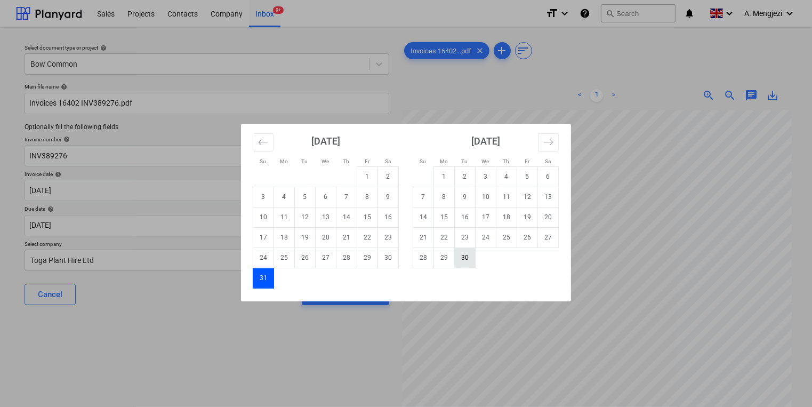
click at [469, 254] on td "30" at bounding box center [465, 257] width 21 height 20
type input "[DATE]"
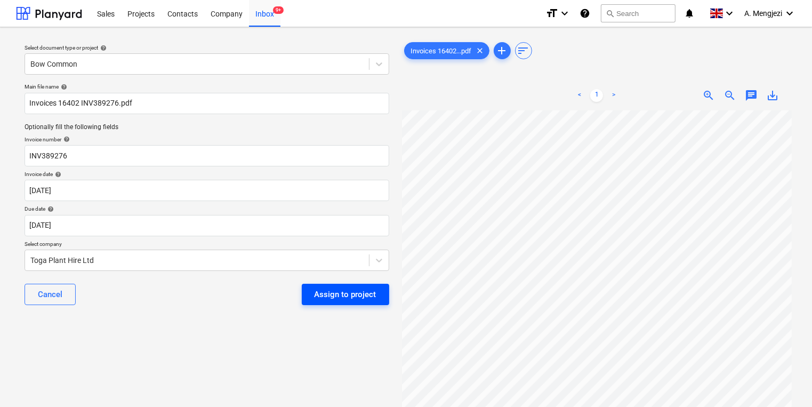
click at [360, 295] on div "Assign to project" at bounding box center [346, 294] width 62 height 14
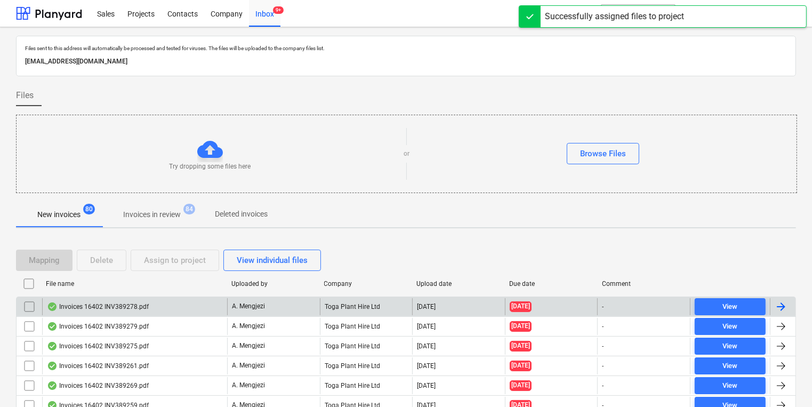
click at [271, 301] on div "A. Mengjezi" at bounding box center [273, 306] width 93 height 17
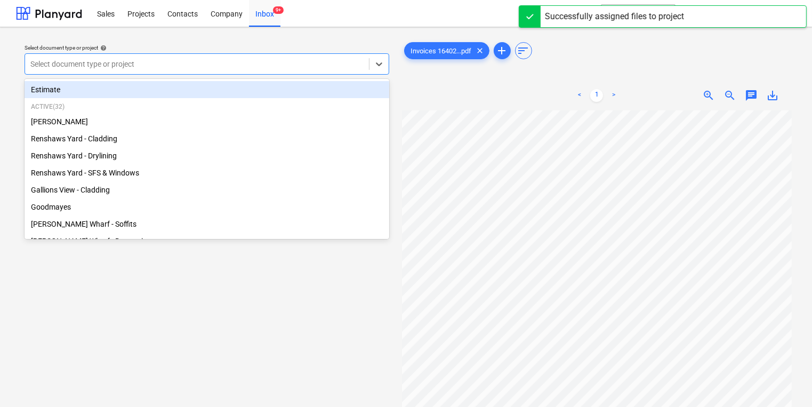
click at [199, 68] on div at bounding box center [196, 64] width 333 height 11
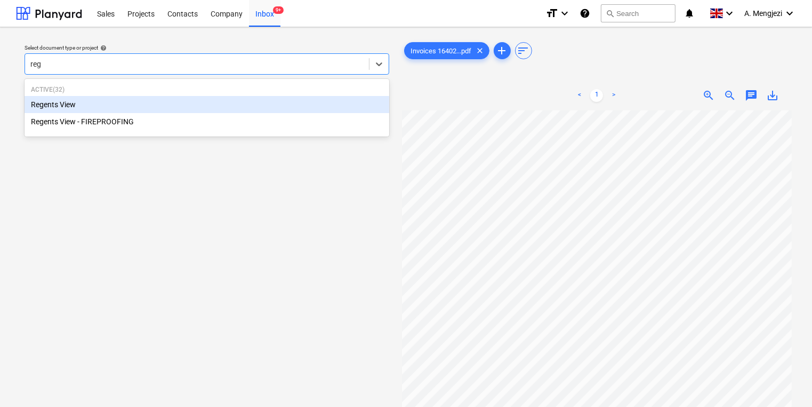
type input "rege"
click at [164, 105] on div "Regents View" at bounding box center [207, 104] width 365 height 17
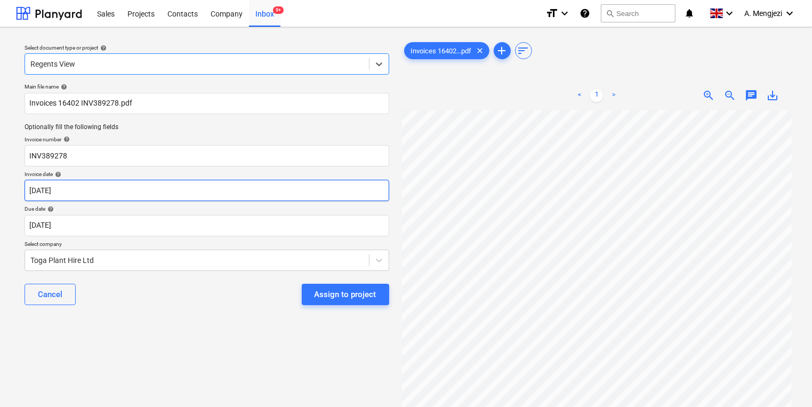
click at [156, 195] on body "Sales Projects Contacts Company Inbox 9+ format_size keyboard_arrow_down help s…" at bounding box center [406, 203] width 812 height 407
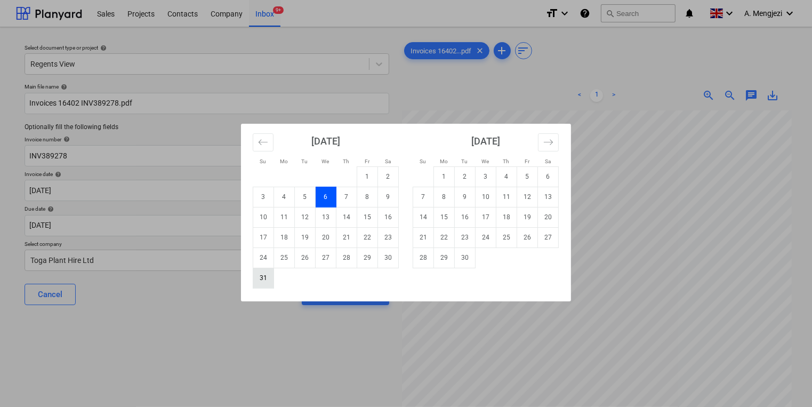
click at [259, 279] on td "31" at bounding box center [263, 278] width 21 height 20
type input "[DATE]"
click at [255, 232] on body "Sales Projects Contacts Company Inbox 9+ format_size keyboard_arrow_down help s…" at bounding box center [406, 203] width 812 height 407
click at [461, 260] on td "30" at bounding box center [465, 257] width 21 height 20
type input "[DATE]"
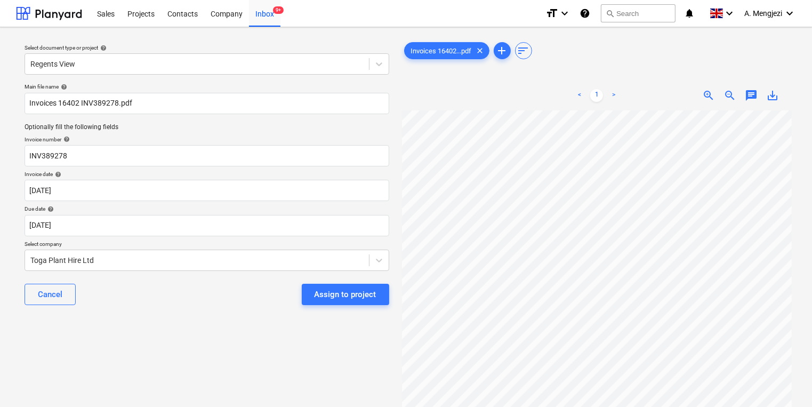
click at [372, 283] on div "Cancel Assign to project" at bounding box center [207, 294] width 365 height 38
click at [371, 285] on button "Assign to project" at bounding box center [345, 294] width 87 height 21
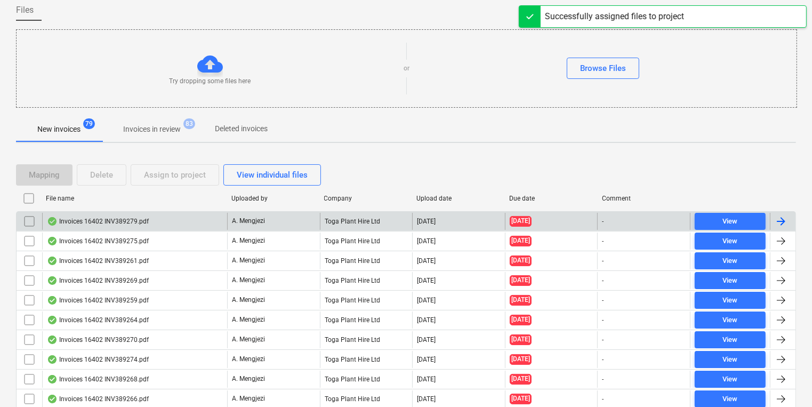
click at [346, 219] on div "Toga Plant Hire Ltd" at bounding box center [366, 221] width 93 height 17
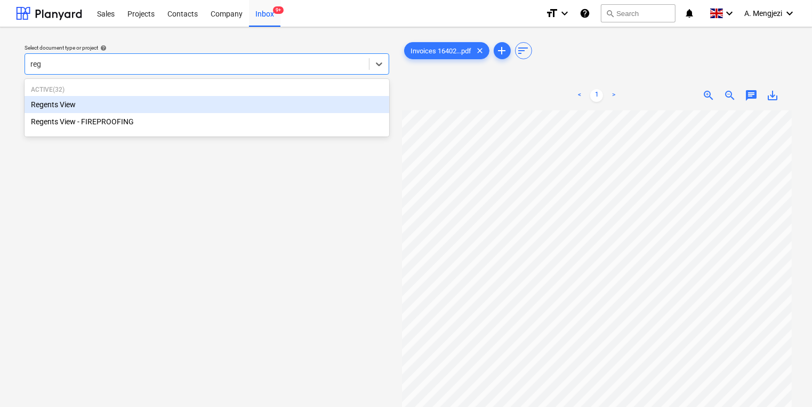
type input "rege"
click at [270, 102] on div "Regents View" at bounding box center [207, 104] width 365 height 17
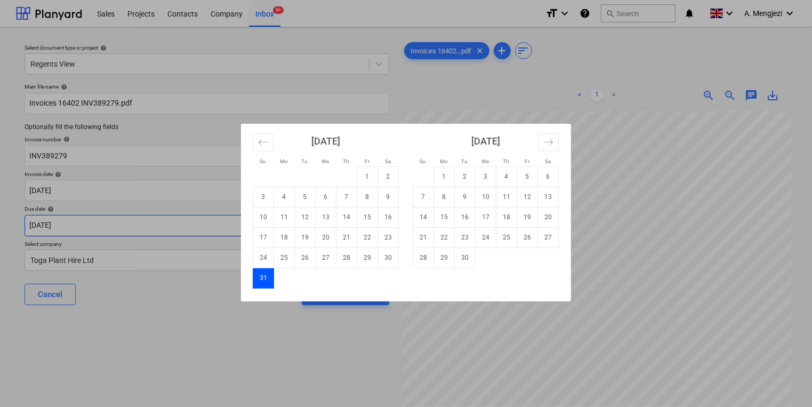
click at [258, 227] on body "Sales Projects Contacts Company Inbox 9+ format_size keyboard_arrow_down help s…" at bounding box center [406, 203] width 812 height 407
click at [464, 254] on td "30" at bounding box center [465, 257] width 21 height 20
type input "[DATE]"
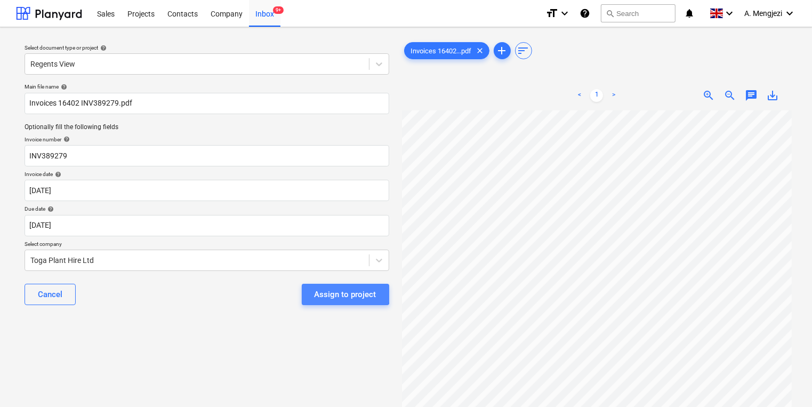
click at [328, 288] on div "Assign to project" at bounding box center [346, 294] width 62 height 14
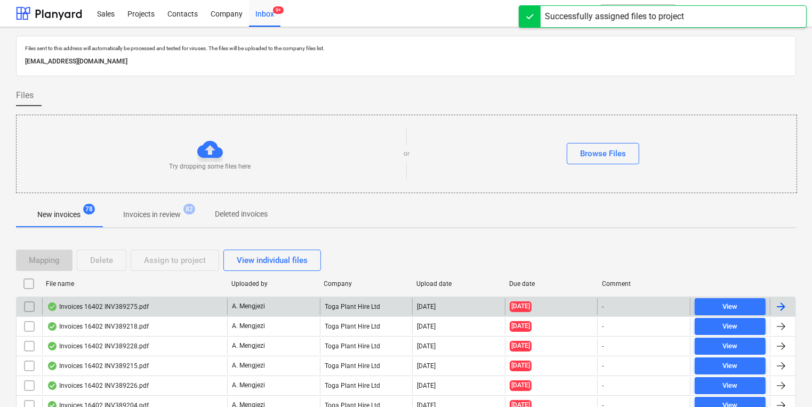
click at [184, 309] on div "Invoices 16402 INV389275.pdf" at bounding box center [134, 306] width 185 height 17
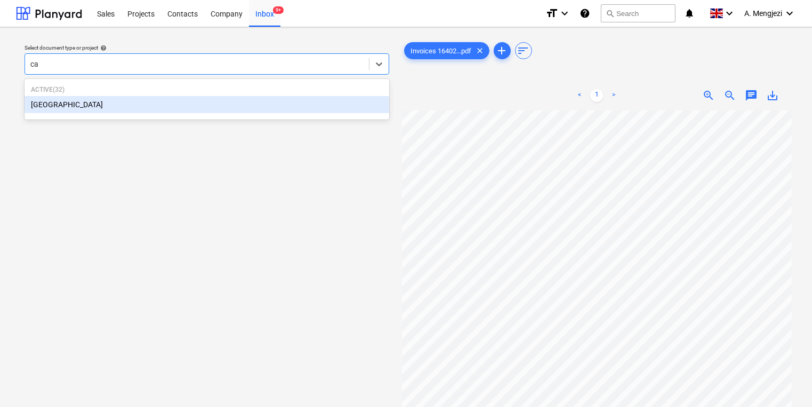
type input "cam"
click at [205, 109] on div "[GEOGRAPHIC_DATA]" at bounding box center [207, 104] width 365 height 17
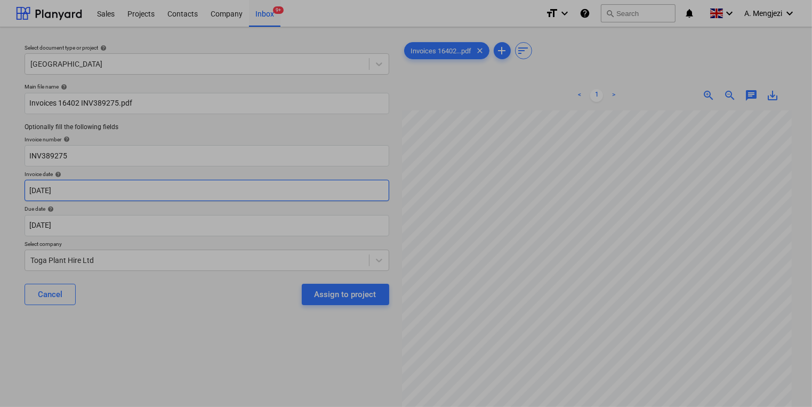
click at [203, 196] on body "Sales Projects Contacts Company Inbox 9+ format_size keyboard_arrow_down help s…" at bounding box center [406, 203] width 812 height 407
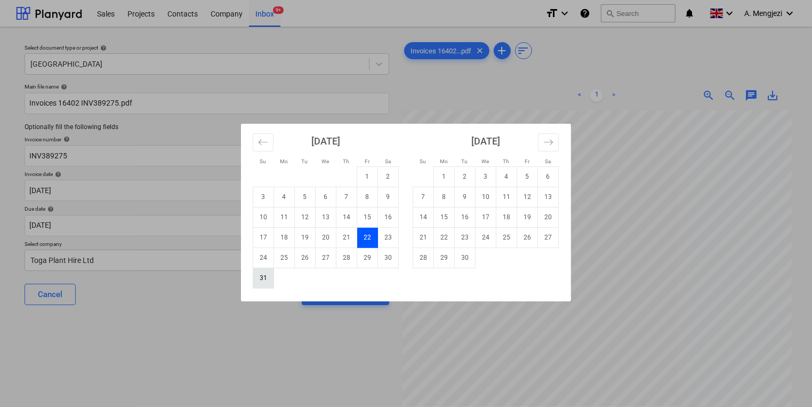
click at [262, 285] on td "31" at bounding box center [263, 278] width 21 height 20
type input "[DATE]"
click at [260, 224] on body "Sales Projects Contacts Company Inbox 9+ format_size keyboard_arrow_down help s…" at bounding box center [406, 203] width 812 height 407
click at [466, 256] on td "30" at bounding box center [465, 257] width 21 height 20
type input "[DATE]"
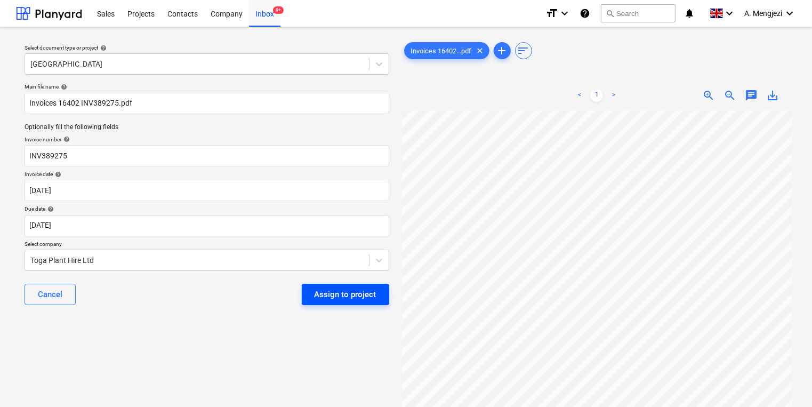
click at [369, 294] on div "Assign to project" at bounding box center [346, 294] width 62 height 14
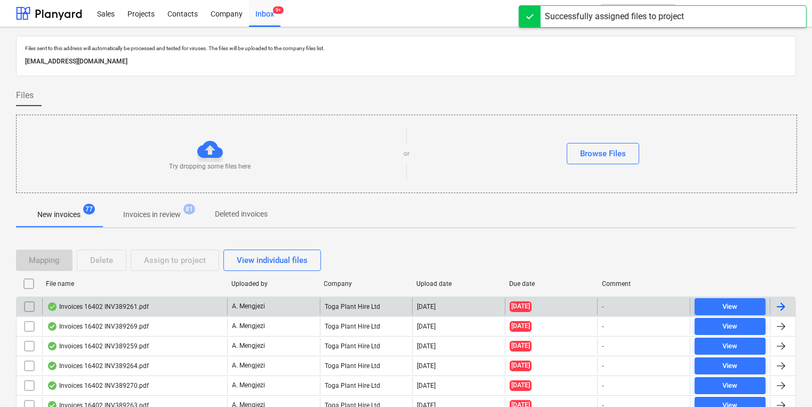
click at [369, 302] on div "Toga Plant Hire Ltd" at bounding box center [366, 306] width 93 height 17
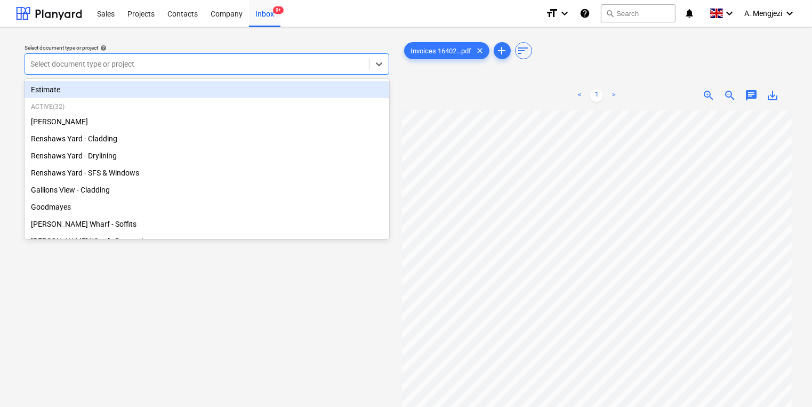
click at [277, 62] on div at bounding box center [196, 64] width 333 height 11
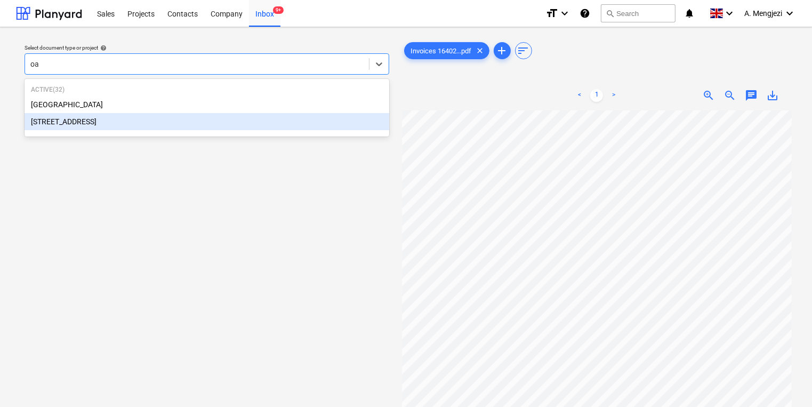
type input "o"
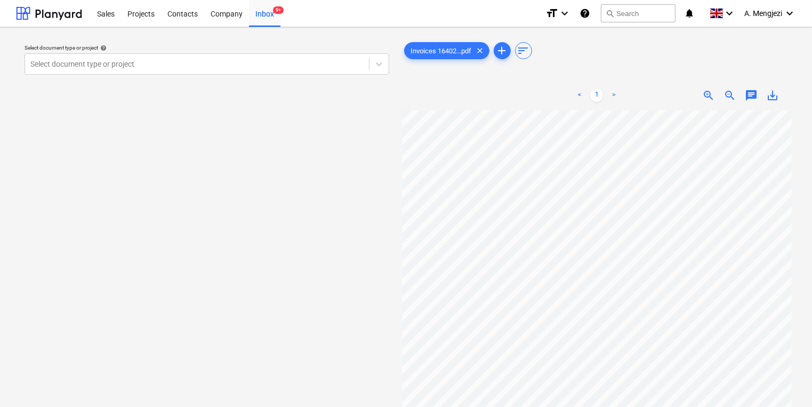
click at [288, 13] on div "Sales Projects Contacts Company Inbox 9+" at bounding box center [314, 13] width 446 height 27
click at [280, 14] on span "9+" at bounding box center [278, 9] width 11 height 7
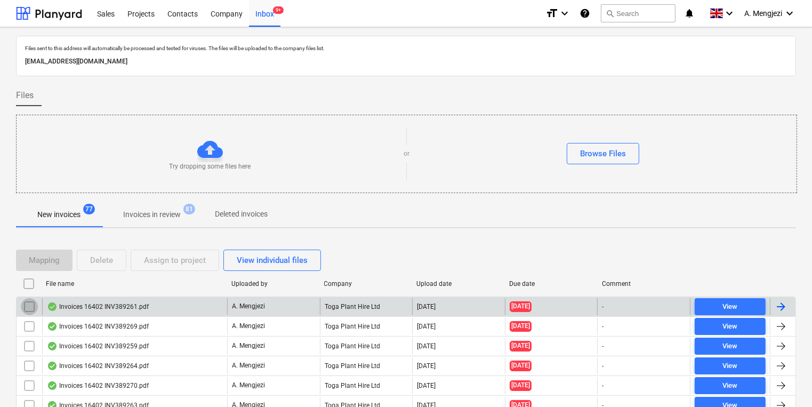
click at [28, 305] on input "checkbox" at bounding box center [29, 306] width 17 height 17
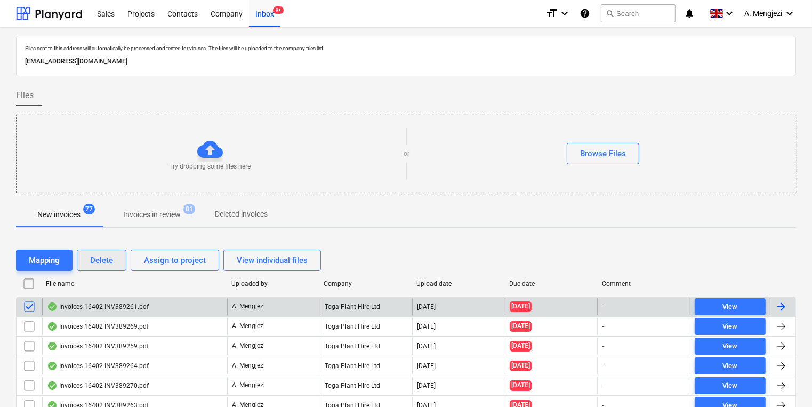
click at [94, 259] on div "Delete" at bounding box center [101, 260] width 23 height 14
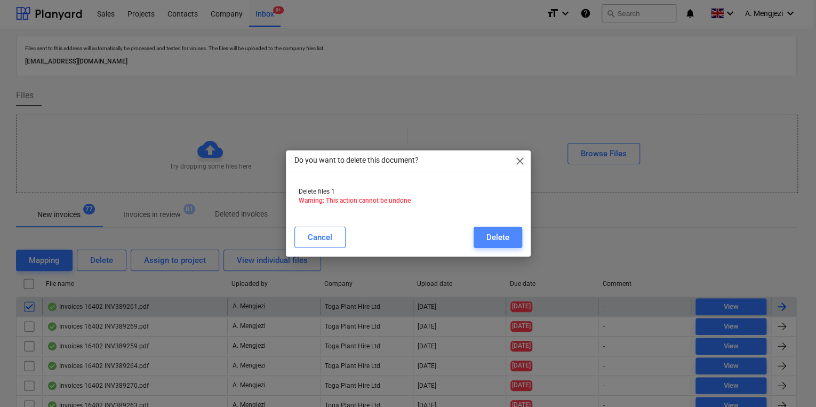
click at [494, 242] on div "Delete" at bounding box center [497, 237] width 23 height 14
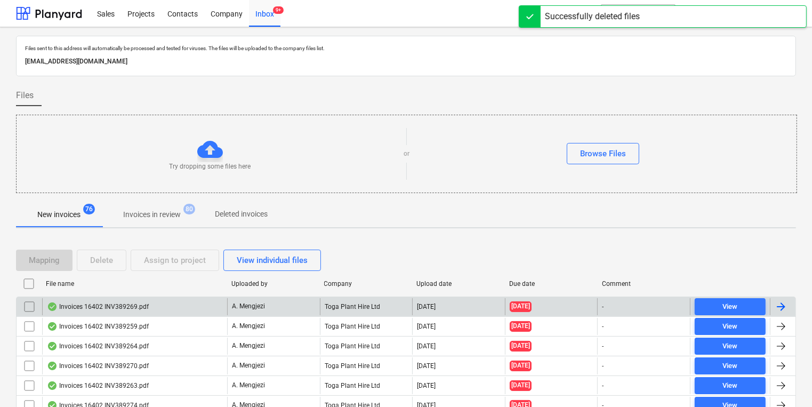
click at [151, 310] on div "Invoices 16402 INV389269.pdf" at bounding box center [134, 306] width 185 height 17
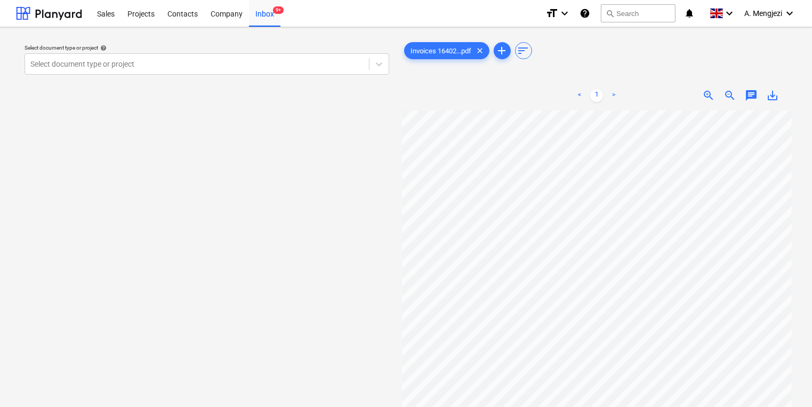
click at [231, 52] on p "Select document type or project help" at bounding box center [207, 48] width 365 height 9
click at [243, 60] on div at bounding box center [196, 64] width 333 height 11
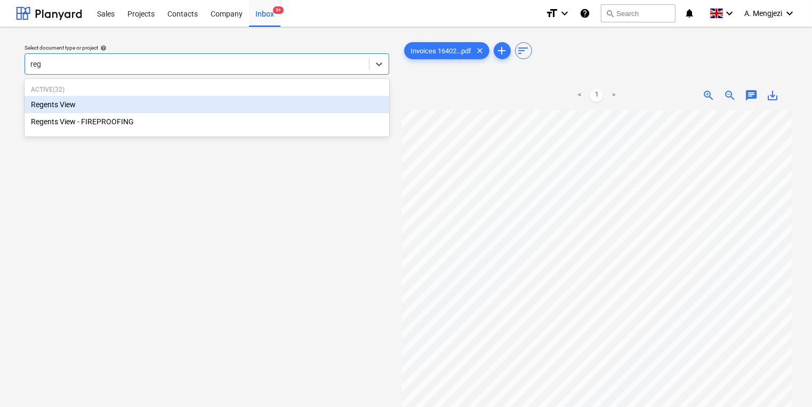
type input "rege"
click at [202, 97] on div "Regents View" at bounding box center [207, 104] width 365 height 17
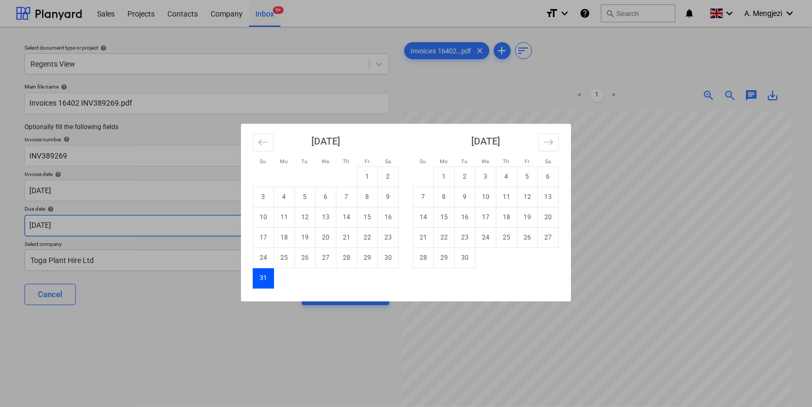
click at [141, 222] on body "Sales Projects Contacts Company Inbox 9+ format_size keyboard_arrow_down help s…" at bounding box center [406, 203] width 812 height 407
click at [457, 265] on td "30" at bounding box center [465, 257] width 21 height 20
type input "[DATE]"
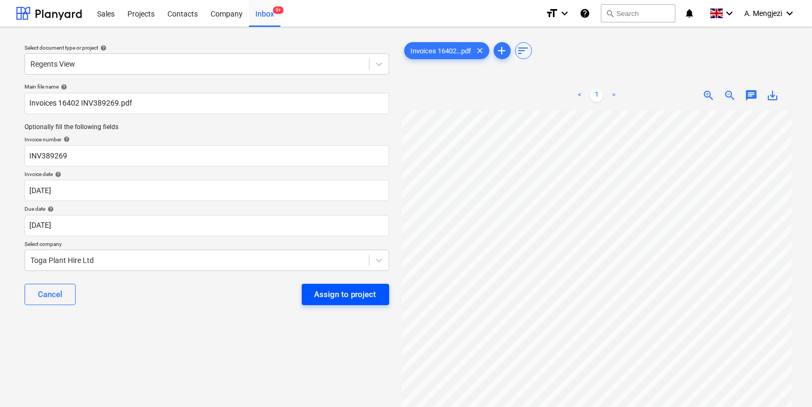
click at [324, 292] on div "Assign to project" at bounding box center [346, 294] width 62 height 14
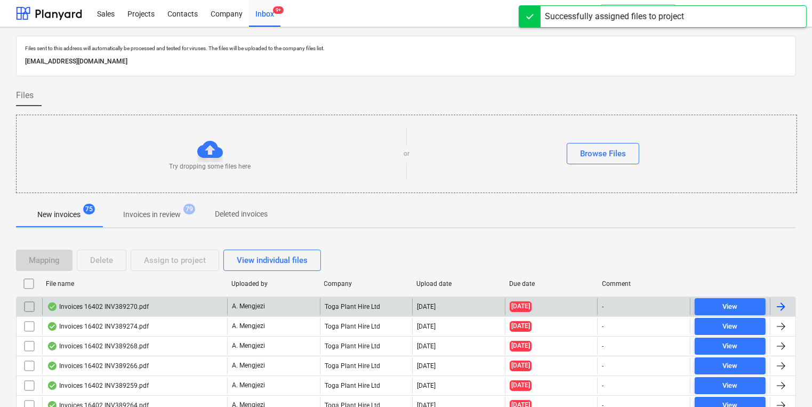
click at [307, 309] on div "A. Mengjezi" at bounding box center [273, 306] width 93 height 17
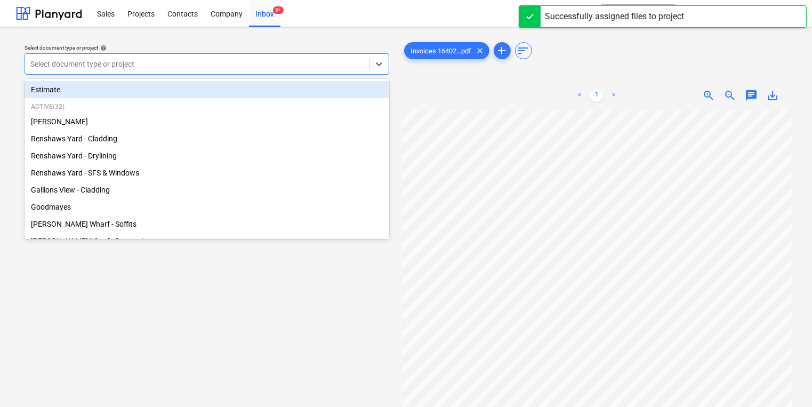
click at [169, 62] on div at bounding box center [196, 64] width 333 height 11
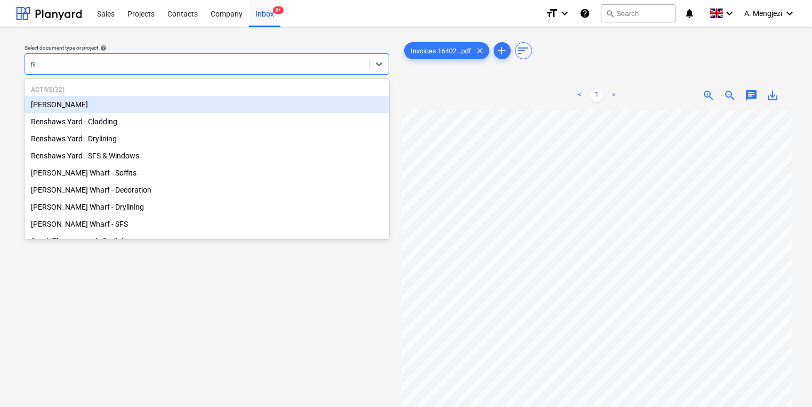
type input "reg"
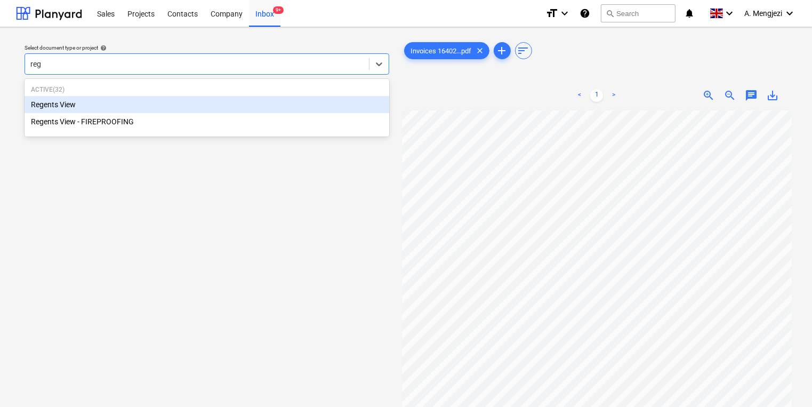
click at [147, 102] on div "Regents View" at bounding box center [207, 104] width 365 height 17
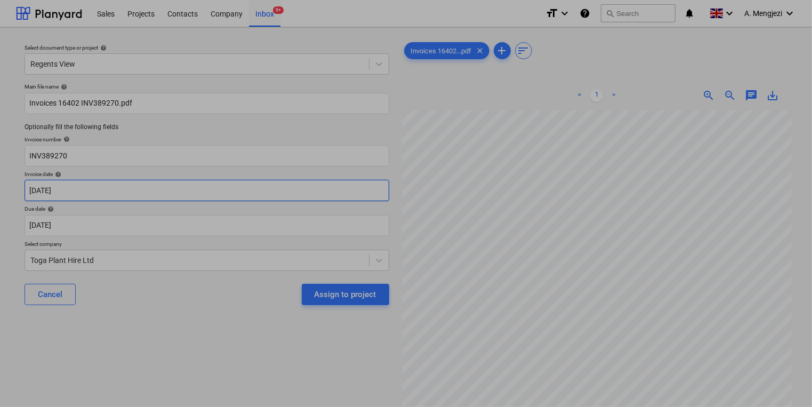
click at [127, 193] on body "Sales Projects Contacts Company Inbox 9+ format_size keyboard_arrow_down help s…" at bounding box center [406, 203] width 812 height 407
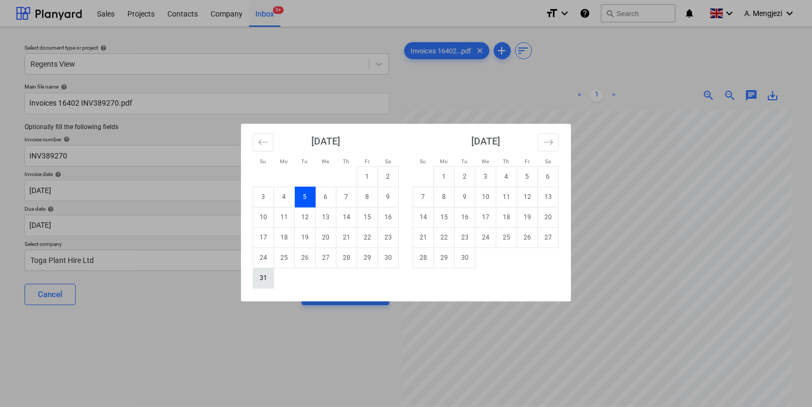
click at [261, 278] on td "31" at bounding box center [263, 278] width 21 height 20
type input "[DATE]"
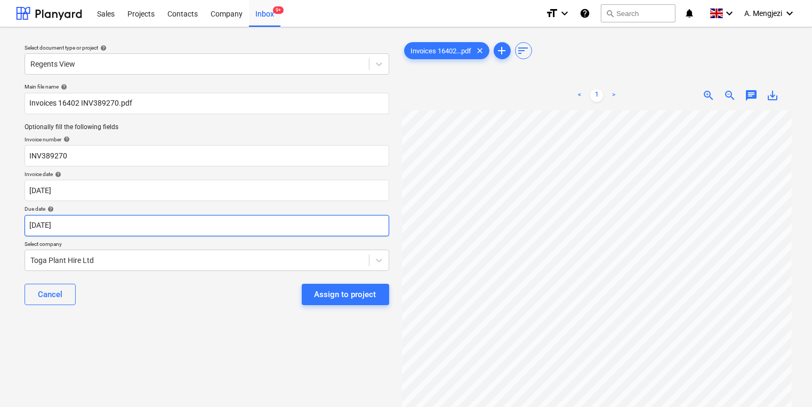
click at [262, 229] on body "Sales Projects Contacts Company Inbox 9+ format_size keyboard_arrow_down help s…" at bounding box center [406, 203] width 812 height 407
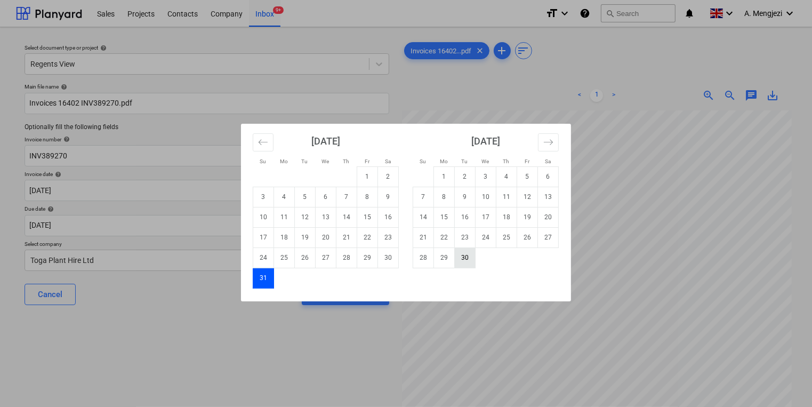
click at [456, 260] on td "30" at bounding box center [465, 257] width 21 height 20
type input "[DATE]"
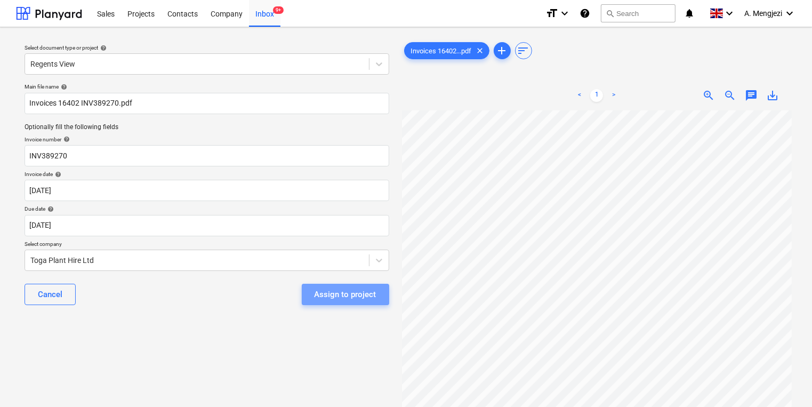
click at [362, 299] on div "Assign to project" at bounding box center [346, 294] width 62 height 14
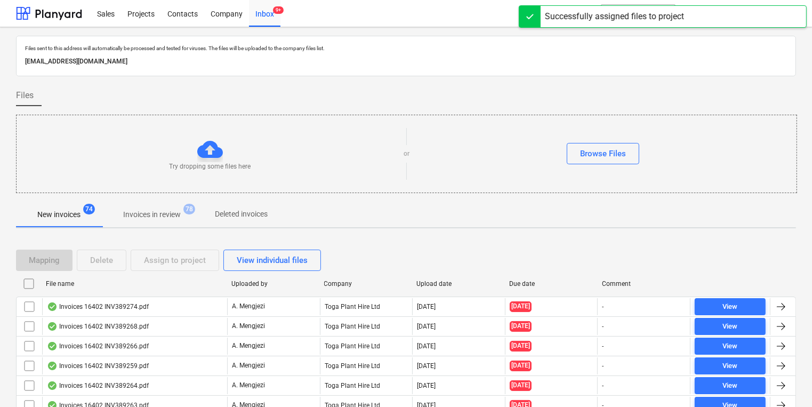
click at [275, 310] on div "A. Mengjezi" at bounding box center [273, 306] width 93 height 17
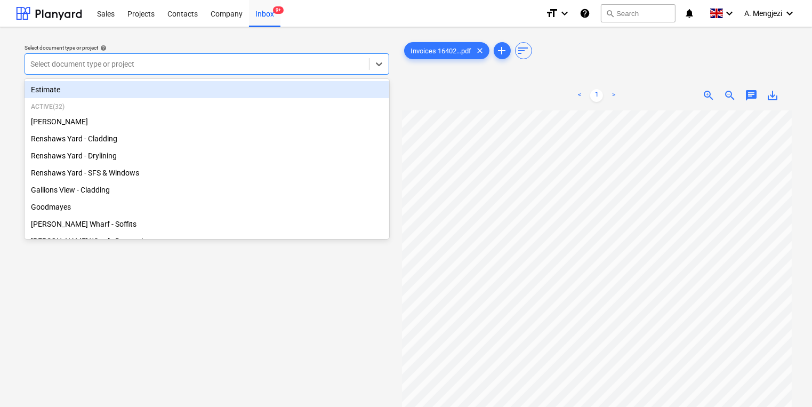
click at [162, 60] on div at bounding box center [196, 64] width 333 height 11
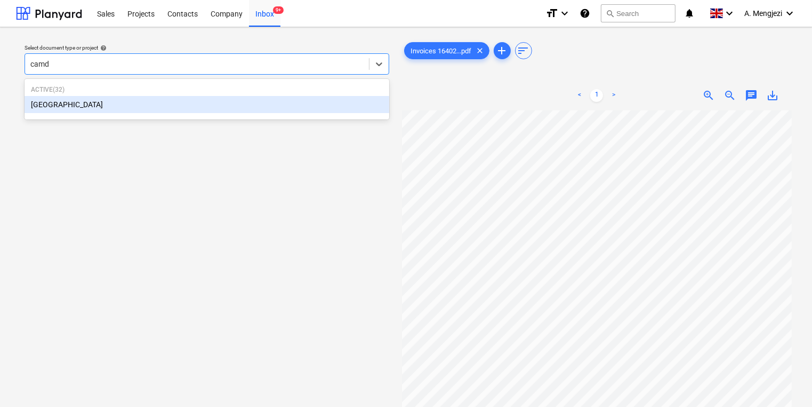
type input "camde"
click at [129, 103] on div "[GEOGRAPHIC_DATA]" at bounding box center [207, 104] width 365 height 17
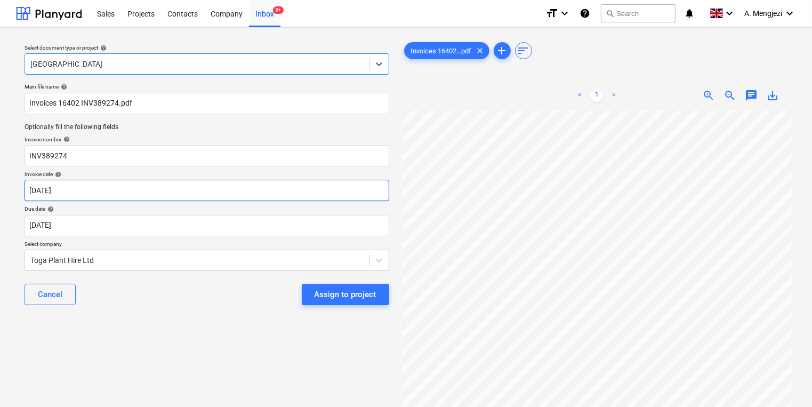
click at [115, 195] on body "Sales Projects Contacts Company Inbox 9+ format_size keyboard_arrow_down help s…" at bounding box center [406, 203] width 812 height 407
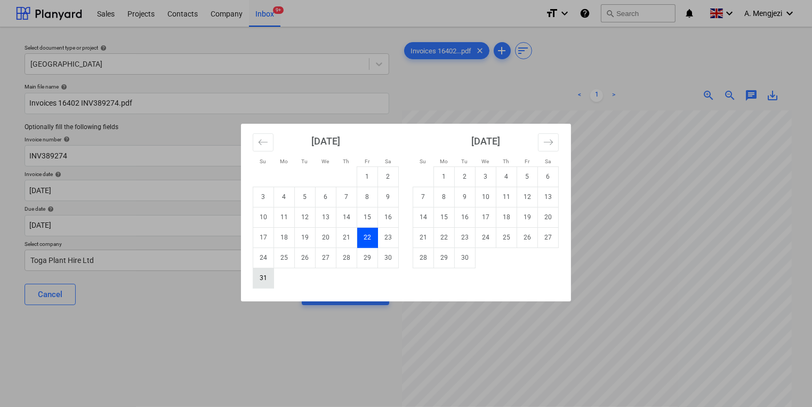
click at [268, 282] on td "31" at bounding box center [263, 278] width 21 height 20
type input "[DATE]"
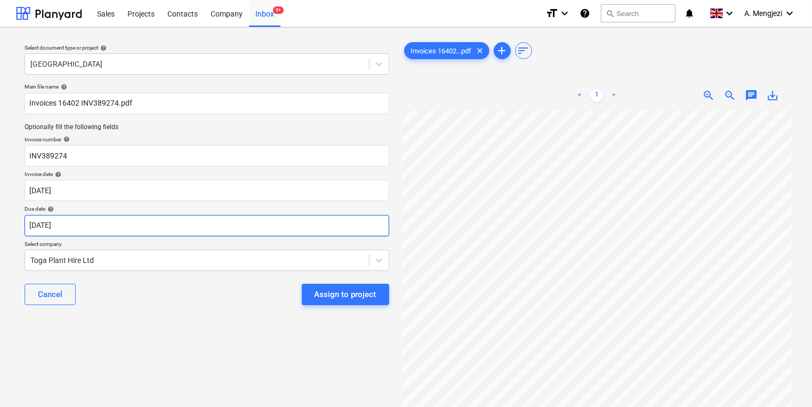
click at [255, 232] on body "Sales Projects Contacts Company Inbox 9+ format_size keyboard_arrow_down help s…" at bounding box center [406, 203] width 812 height 407
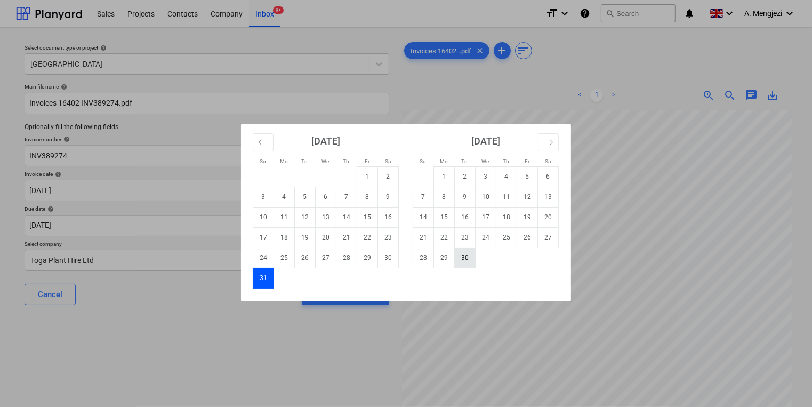
click at [456, 257] on td "30" at bounding box center [465, 257] width 21 height 20
type input "[DATE]"
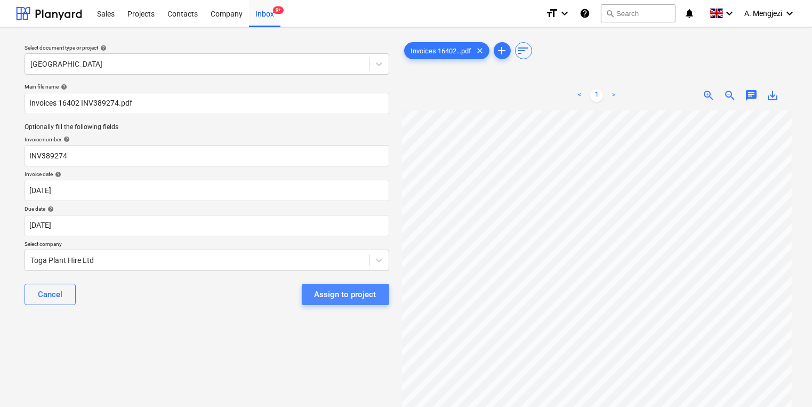
click at [357, 292] on div "Assign to project" at bounding box center [346, 294] width 62 height 14
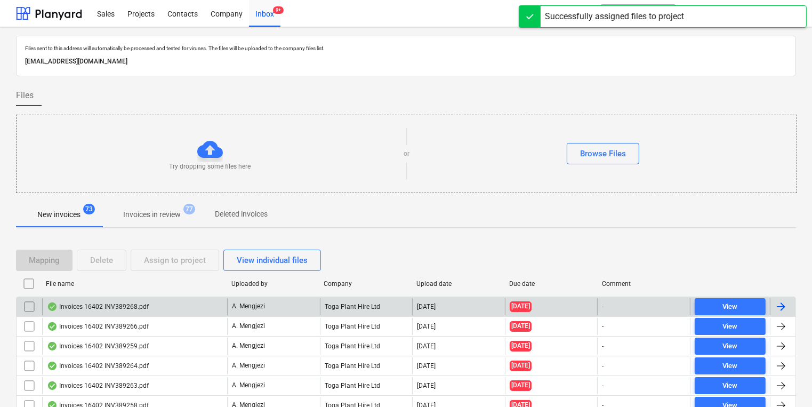
click at [301, 301] on div "A. Mengjezi" at bounding box center [273, 306] width 93 height 17
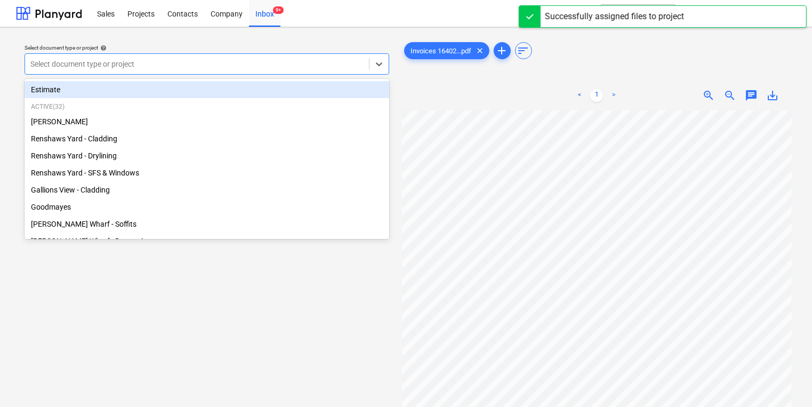
click at [257, 62] on div at bounding box center [196, 64] width 333 height 11
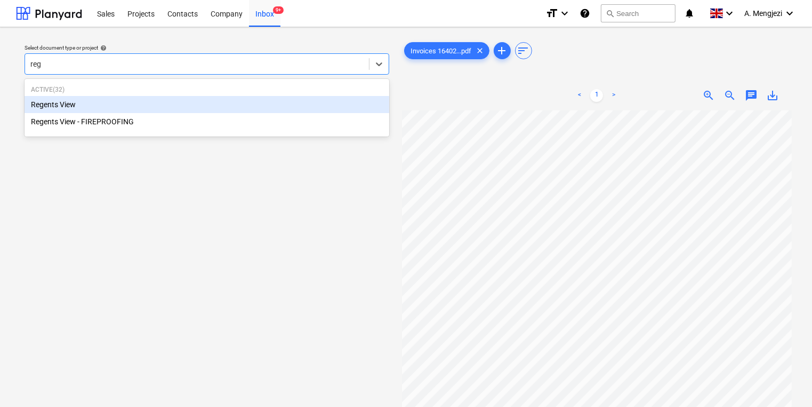
type input "rege"
click at [169, 106] on div "Regents View" at bounding box center [207, 104] width 365 height 17
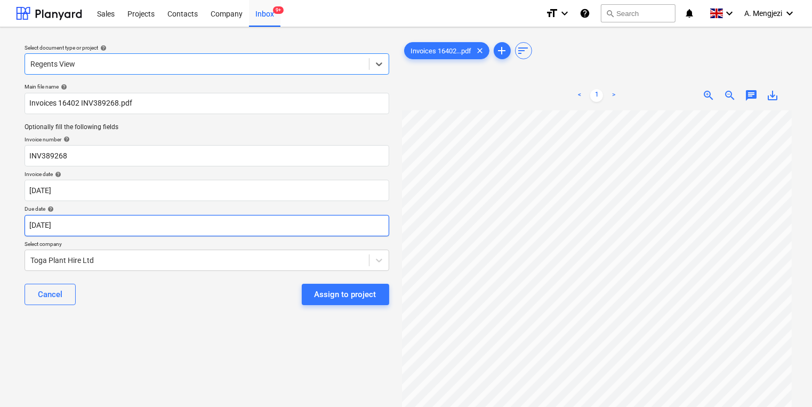
click at [158, 219] on body "Sales Projects Contacts Company Inbox 9+ format_size keyboard_arrow_down help s…" at bounding box center [406, 203] width 812 height 407
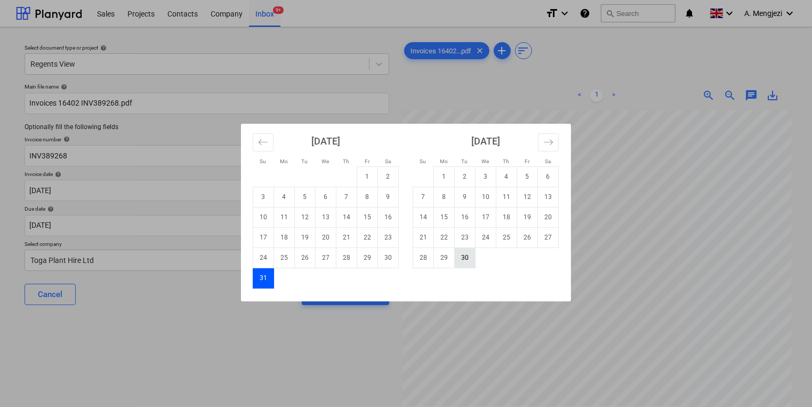
click at [463, 254] on td "30" at bounding box center [465, 257] width 21 height 20
type input "[DATE]"
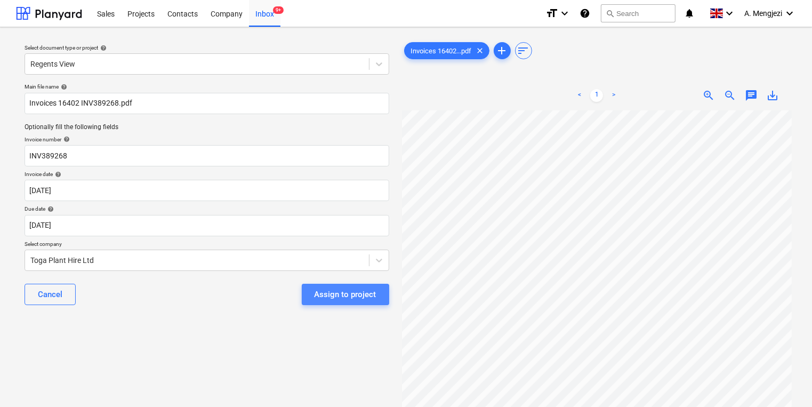
click at [333, 299] on div "Assign to project" at bounding box center [346, 294] width 62 height 14
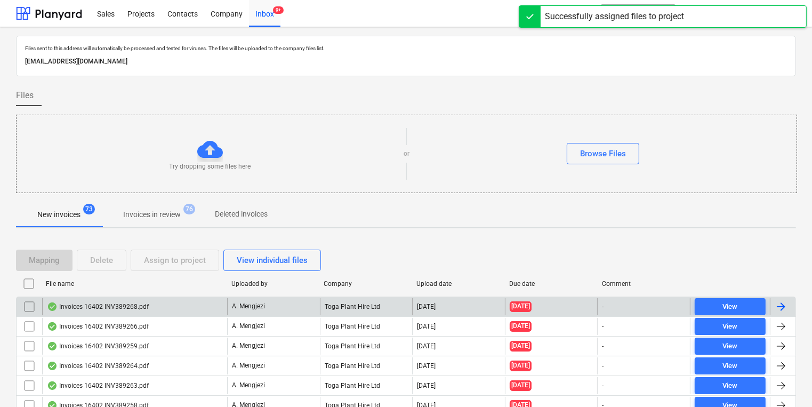
click at [312, 306] on div "A. Mengjezi" at bounding box center [273, 306] width 93 height 17
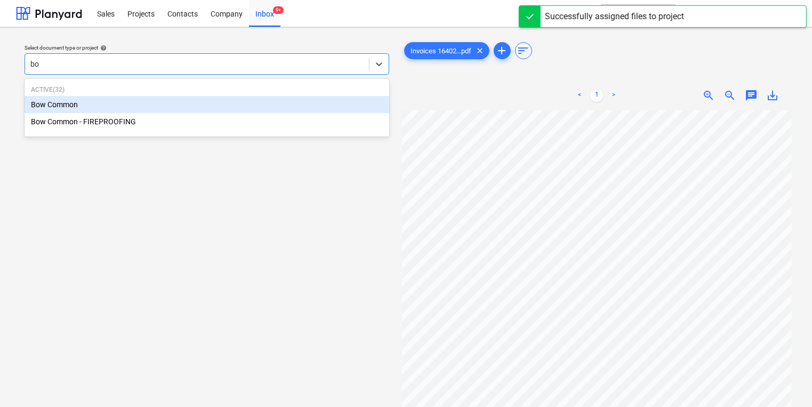
type input "bow"
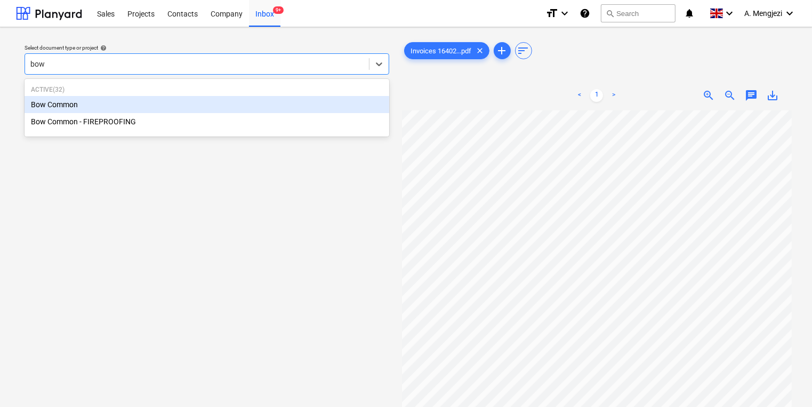
click at [231, 98] on div "Bow Common" at bounding box center [207, 104] width 365 height 17
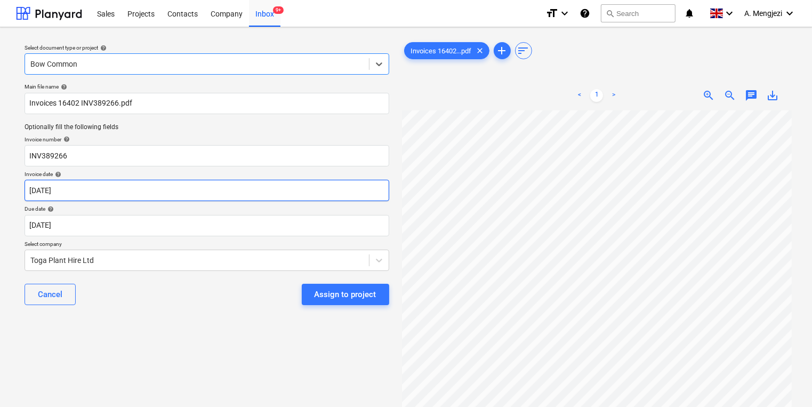
click at [212, 194] on body "Sales Projects Contacts Company Inbox 9+ format_size keyboard_arrow_down help s…" at bounding box center [406, 203] width 812 height 407
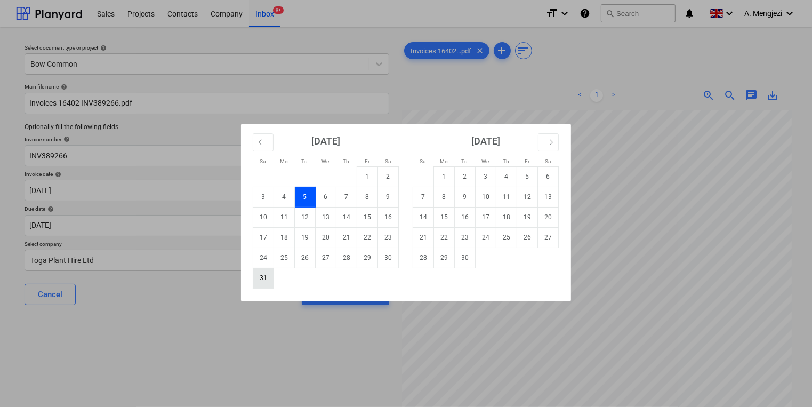
click at [255, 277] on td "31" at bounding box center [263, 278] width 21 height 20
type input "[DATE]"
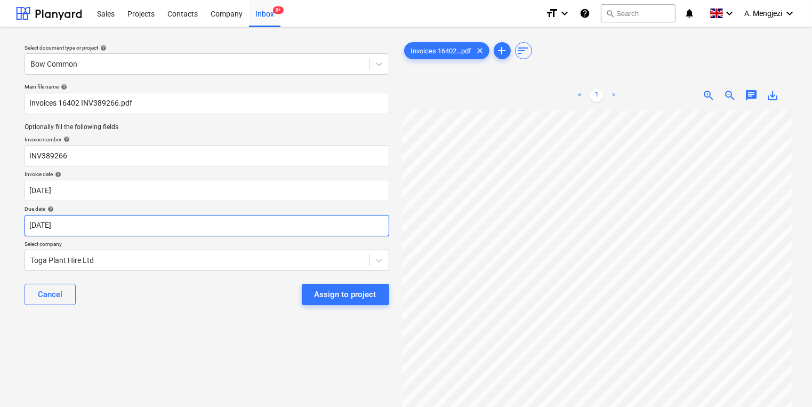
click at [264, 228] on body "Sales Projects Contacts Company Inbox 9+ format_size keyboard_arrow_down help s…" at bounding box center [406, 203] width 812 height 407
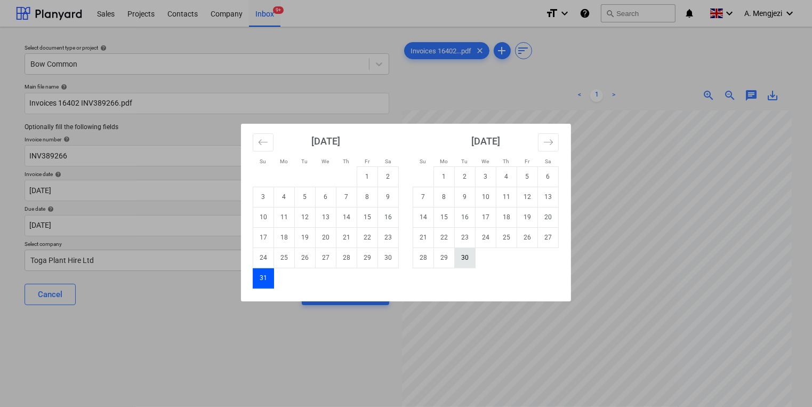
click at [466, 265] on td "30" at bounding box center [465, 257] width 21 height 20
type input "[DATE]"
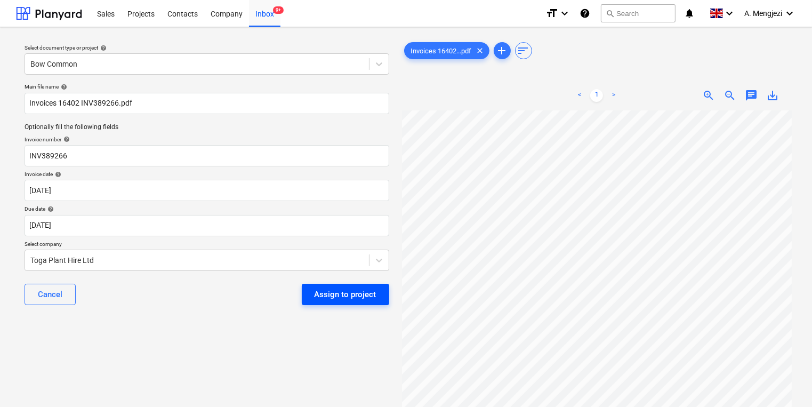
click at [361, 292] on div "Assign to project" at bounding box center [346, 294] width 62 height 14
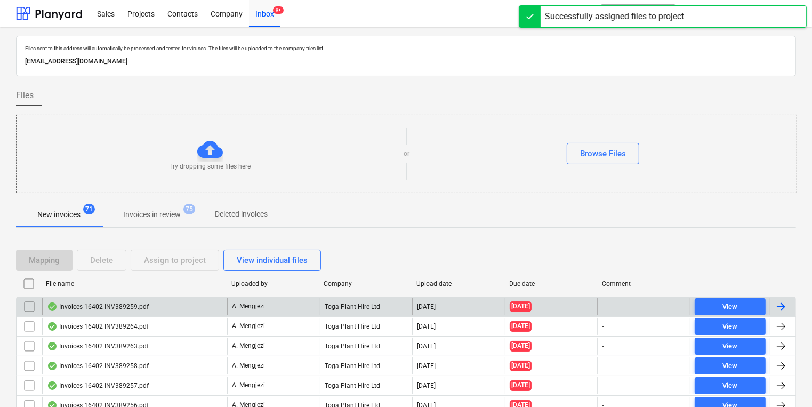
click at [348, 304] on div "Toga Plant Hire Ltd" at bounding box center [366, 306] width 93 height 17
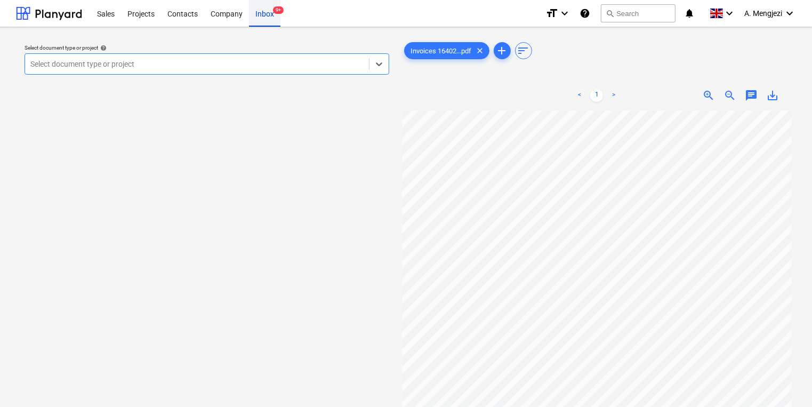
click at [266, 15] on div "Inbox 9+" at bounding box center [264, 12] width 31 height 27
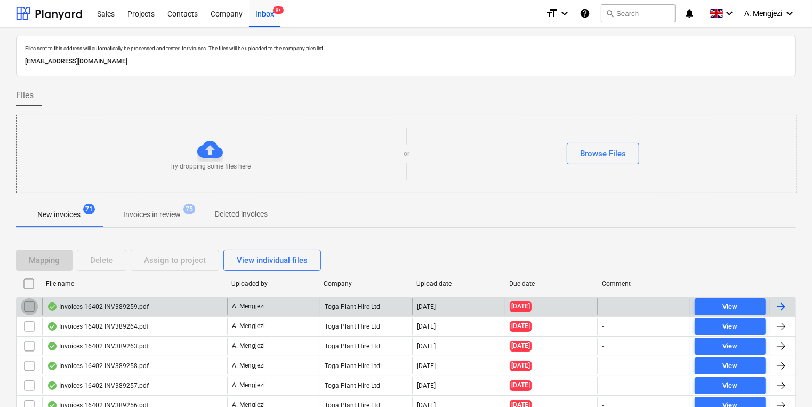
click at [25, 303] on input "checkbox" at bounding box center [29, 306] width 17 height 17
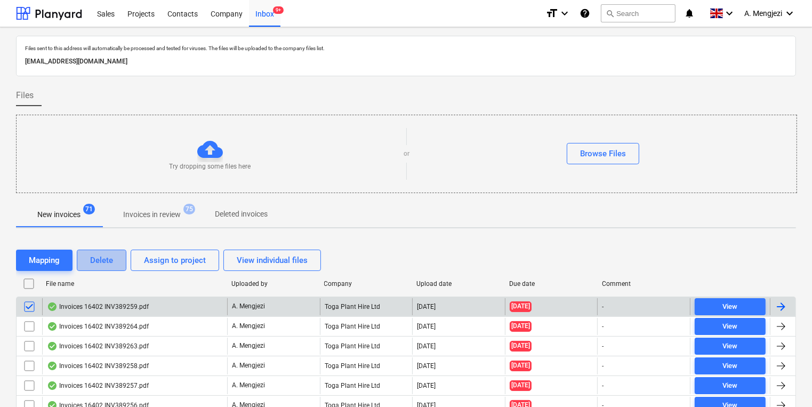
click at [112, 269] on button "Delete" at bounding box center [102, 260] width 50 height 21
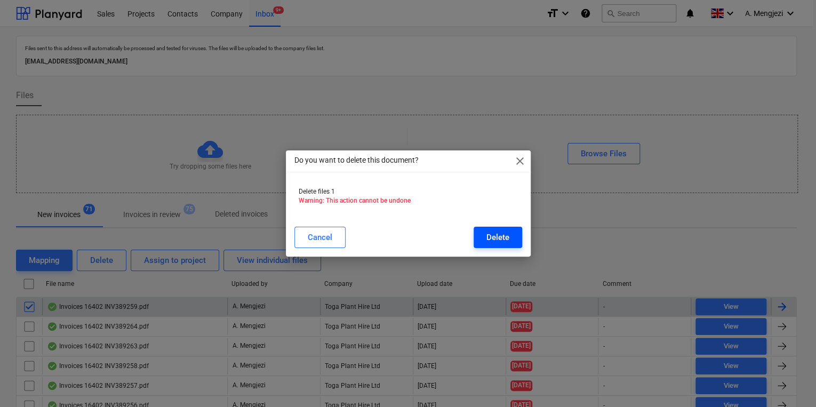
click at [500, 231] on div "Delete" at bounding box center [497, 237] width 23 height 14
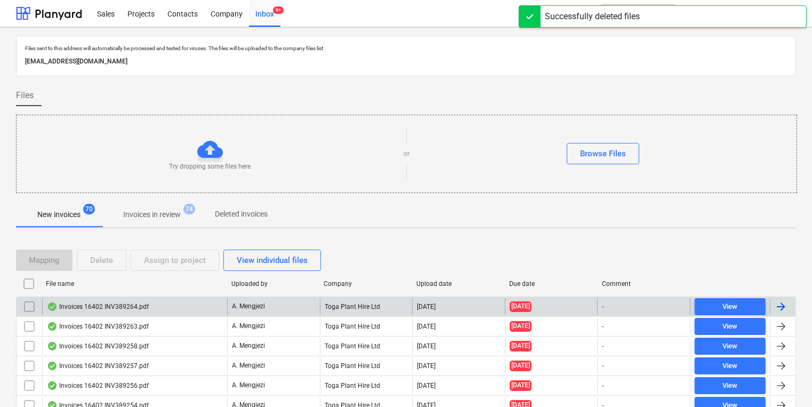
click at [380, 310] on div "Toga Plant Hire Ltd" at bounding box center [366, 306] width 93 height 17
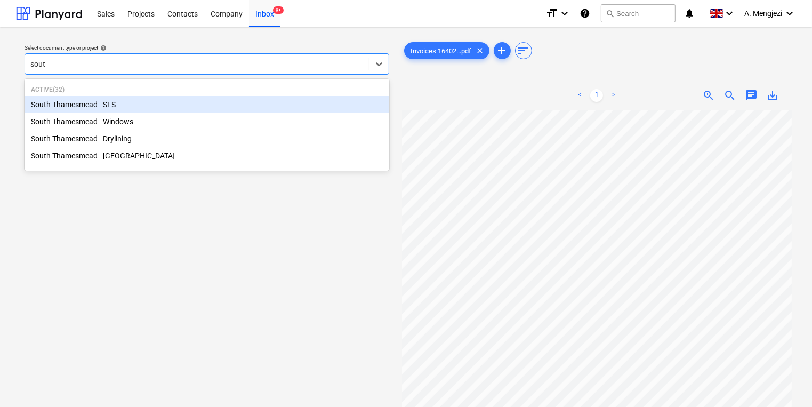
type input "south"
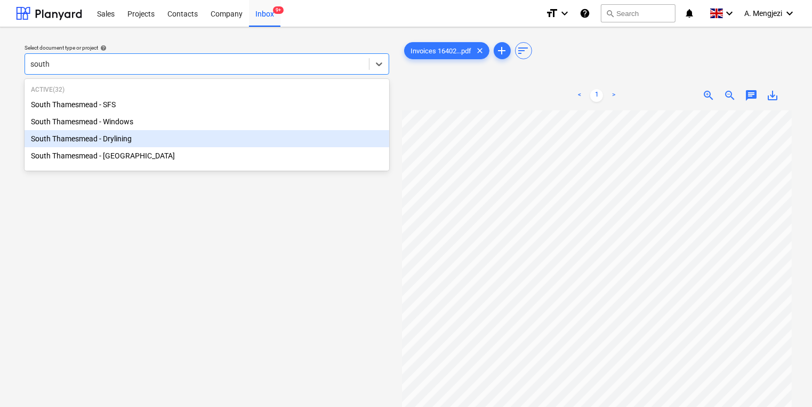
click at [180, 146] on div "South Thamesmead - Drylining" at bounding box center [207, 138] width 365 height 17
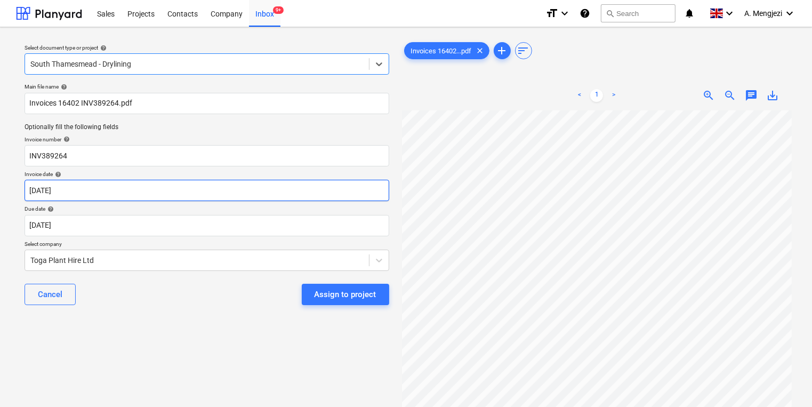
click at [182, 186] on body "Sales Projects Contacts Company Inbox 9+ format_size keyboard_arrow_down help s…" at bounding box center [406, 203] width 812 height 407
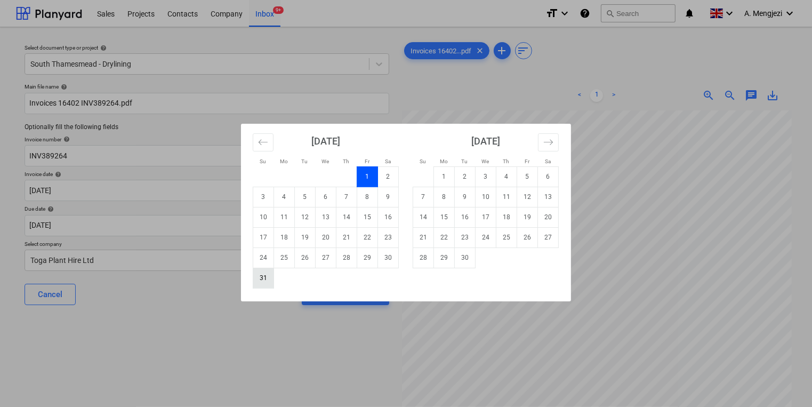
click at [261, 283] on td "31" at bounding box center [263, 278] width 21 height 20
type input "[DATE]"
click at [254, 224] on body "Sales Projects Contacts Company Inbox 9+ format_size keyboard_arrow_down help s…" at bounding box center [406, 203] width 812 height 407
click at [462, 262] on td "30" at bounding box center [465, 257] width 21 height 20
type input "[DATE]"
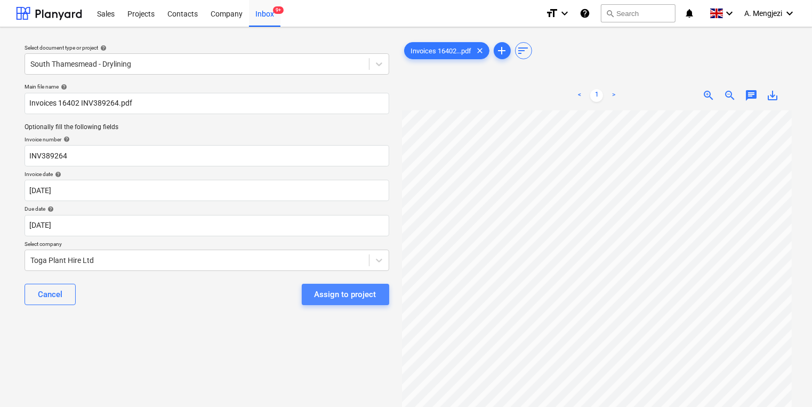
click at [357, 300] on div "Assign to project" at bounding box center [346, 294] width 62 height 14
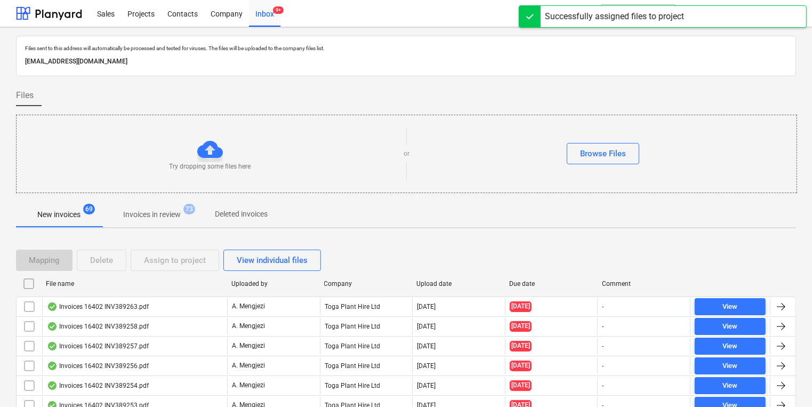
click at [356, 300] on div "Toga Plant Hire Ltd" at bounding box center [366, 306] width 93 height 17
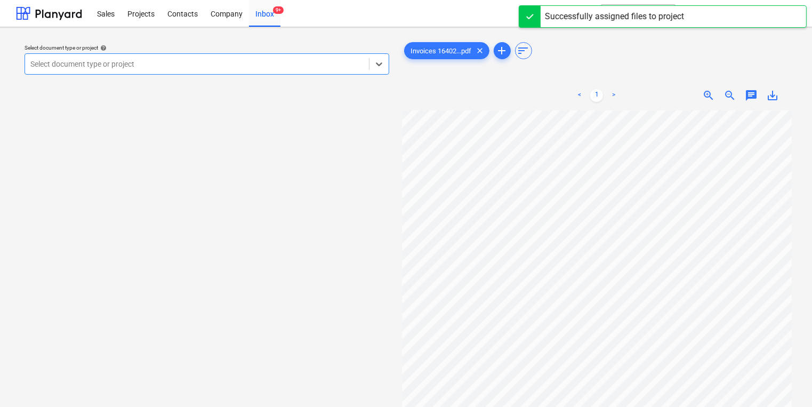
type input "v"
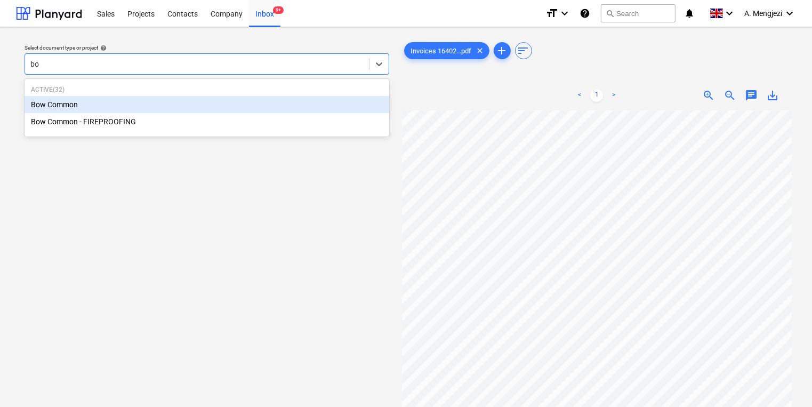
type input "bow"
click at [192, 100] on div "Bow Common" at bounding box center [207, 104] width 365 height 17
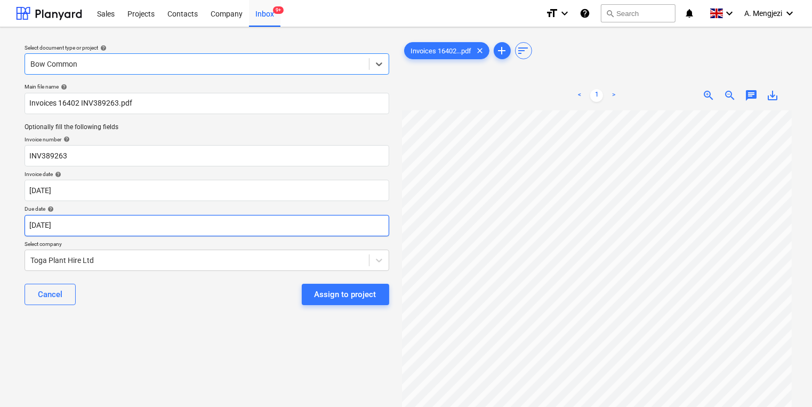
click at [166, 223] on body "Sales Projects Contacts Company Inbox 9+ format_size keyboard_arrow_down help s…" at bounding box center [406, 203] width 812 height 407
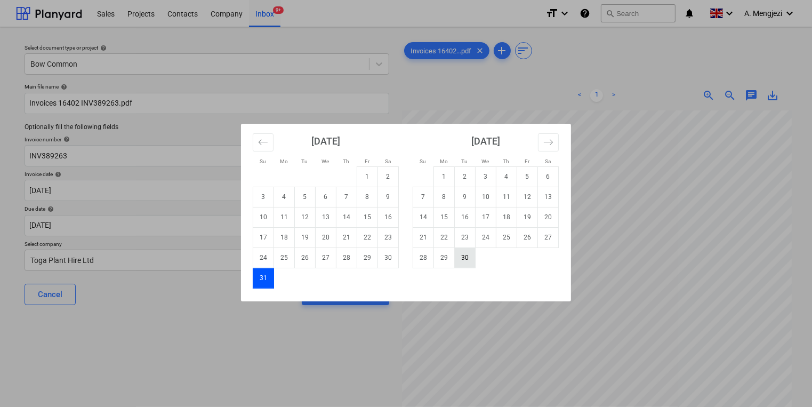
click at [468, 259] on td "30" at bounding box center [465, 257] width 21 height 20
type input "[DATE]"
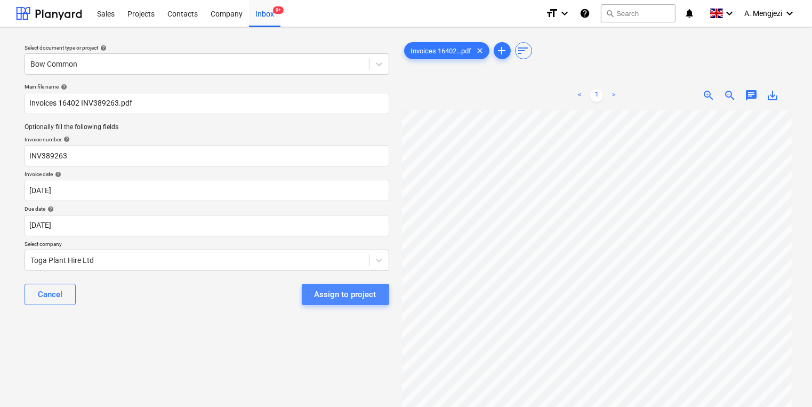
click at [335, 295] on div "Assign to project" at bounding box center [346, 294] width 62 height 14
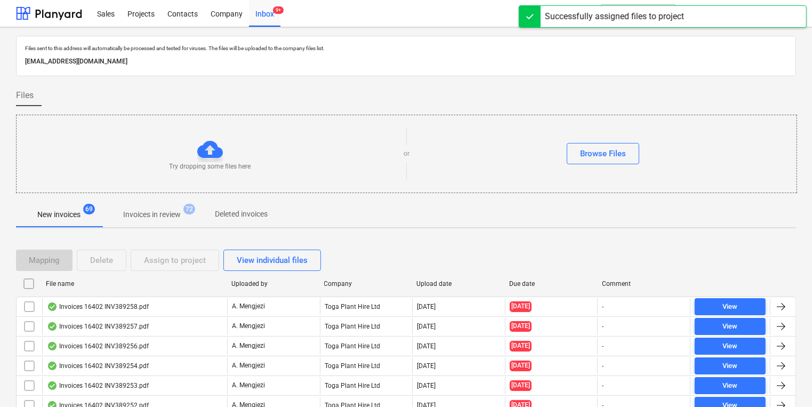
click at [335, 296] on div "Invoices 16402 INV389258.pdf A. Mengjezi Toga Plant Hire Ltd [DATE] [DATE] - Vi…" at bounding box center [406, 306] width 780 height 20
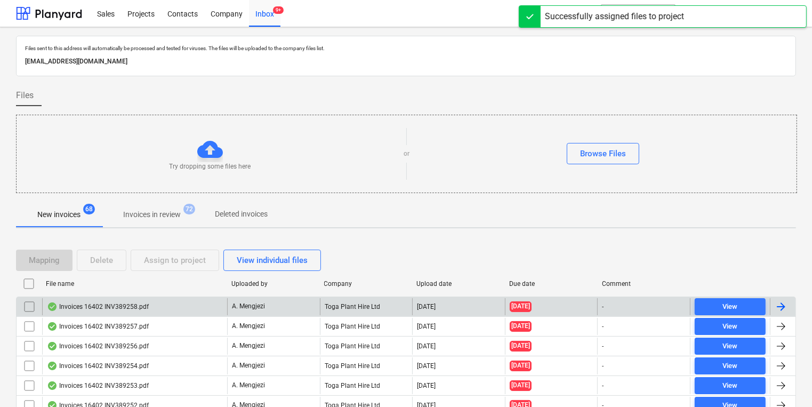
click at [311, 300] on div "A. Mengjezi" at bounding box center [273, 306] width 93 height 17
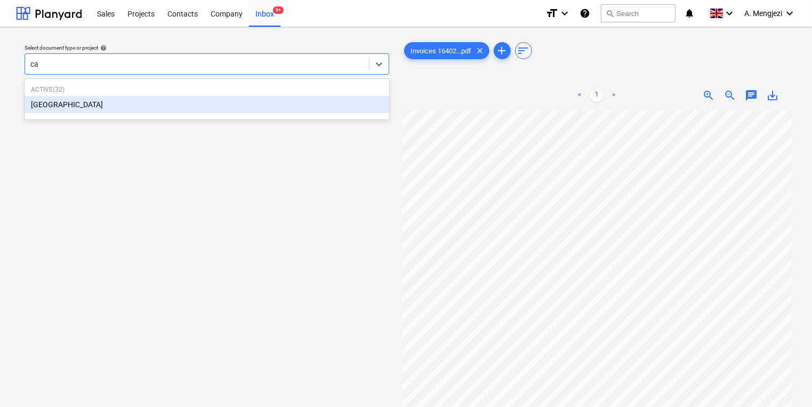
type input "cam"
click at [252, 105] on div "[GEOGRAPHIC_DATA]" at bounding box center [207, 104] width 365 height 17
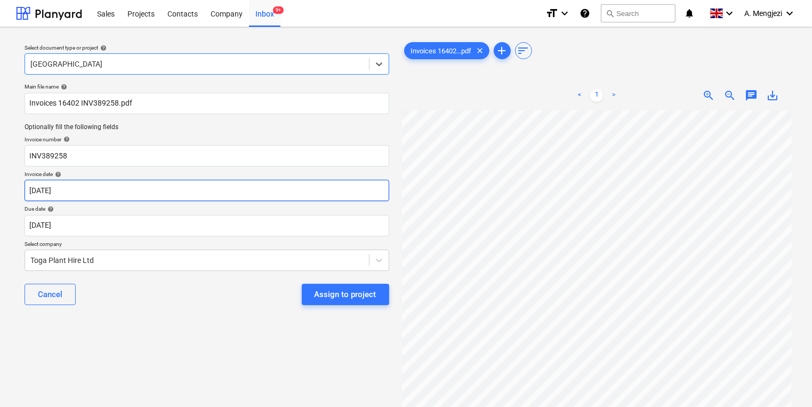
click at [232, 191] on body "Sales Projects Contacts Company Inbox 9+ format_size keyboard_arrow_down help s…" at bounding box center [406, 203] width 812 height 407
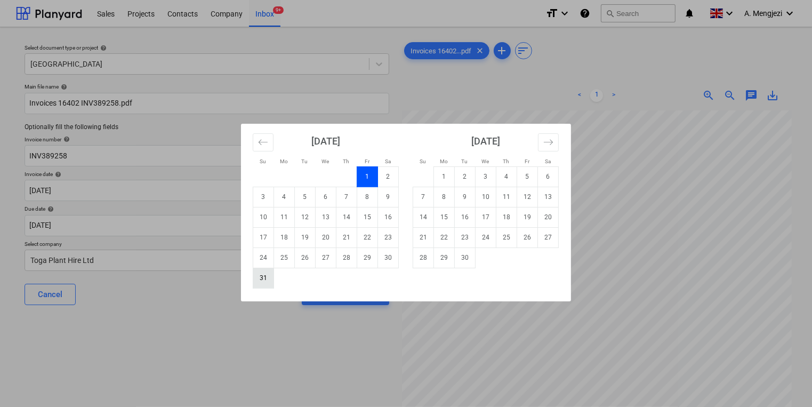
click at [264, 279] on td "31" at bounding box center [263, 278] width 21 height 20
type input "[DATE]"
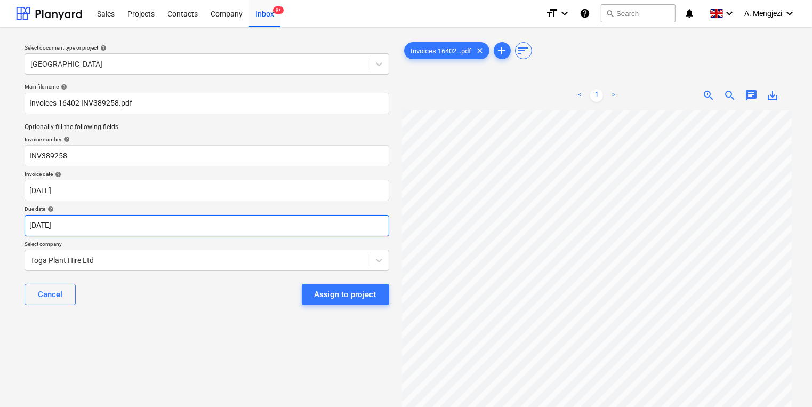
click at [260, 219] on body "Sales Projects Contacts Company Inbox 9+ format_size keyboard_arrow_down help s…" at bounding box center [406, 203] width 812 height 407
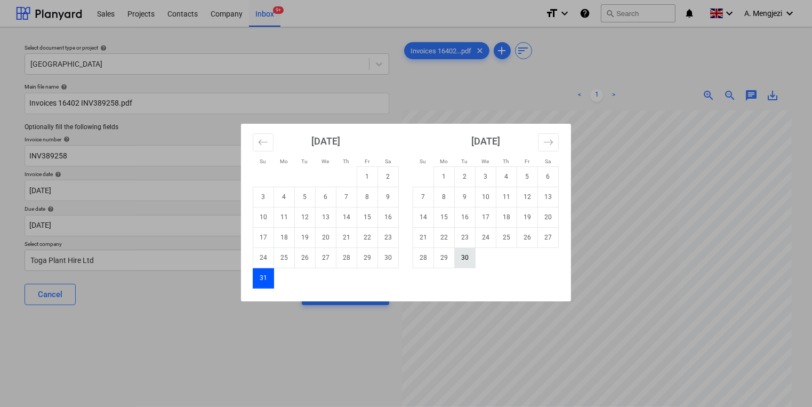
click at [461, 259] on td "30" at bounding box center [465, 257] width 21 height 20
type input "[DATE]"
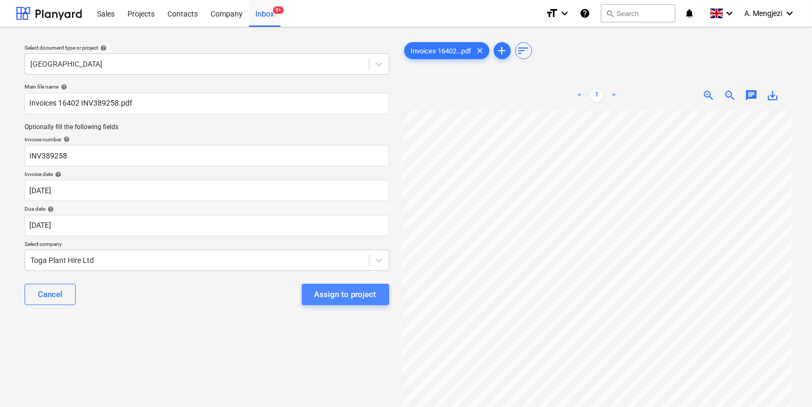
click at [341, 290] on div "Assign to project" at bounding box center [346, 294] width 62 height 14
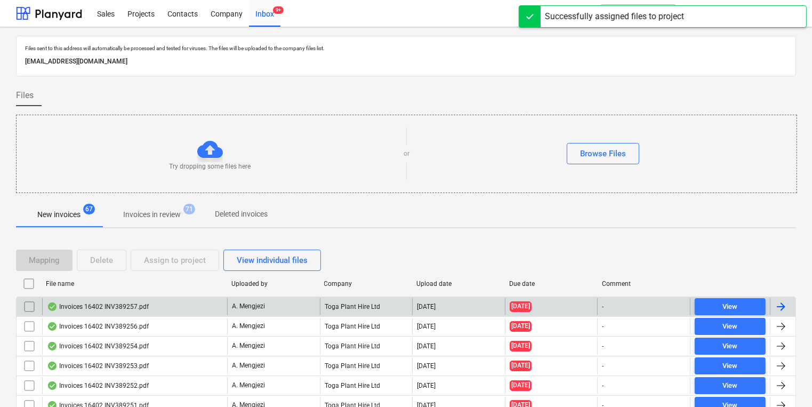
click at [248, 302] on p "A. Mengjezi" at bounding box center [248, 306] width 33 height 9
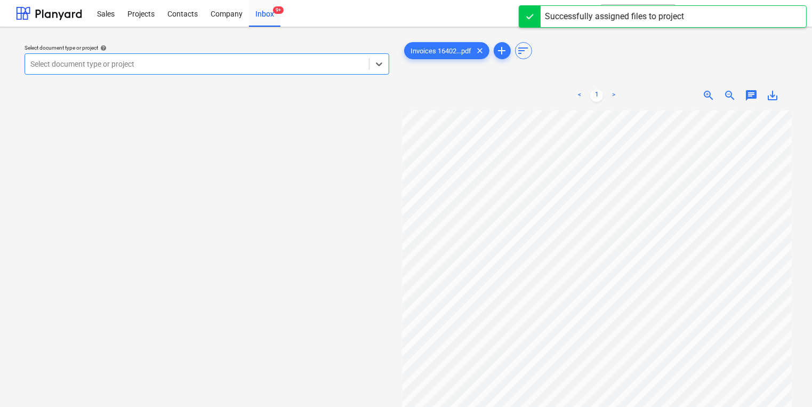
click at [266, 71] on div "Select document type or project" at bounding box center [197, 64] width 344 height 15
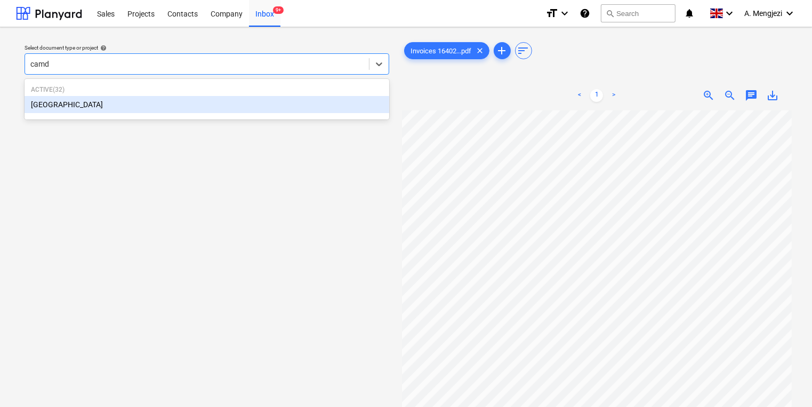
type input "camde"
click at [232, 102] on div "[GEOGRAPHIC_DATA]" at bounding box center [207, 104] width 365 height 17
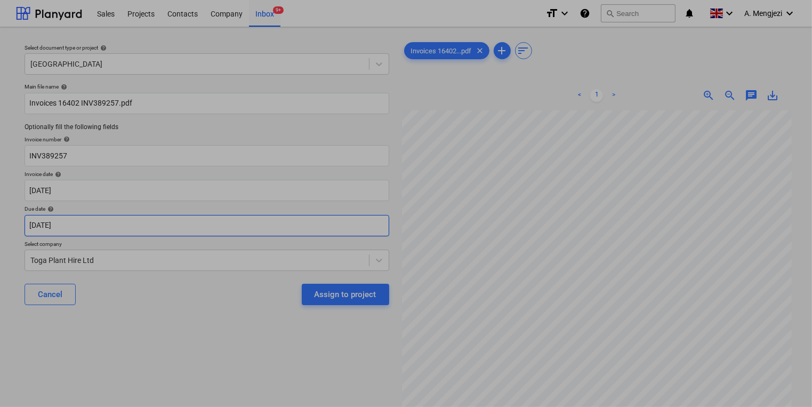
click at [200, 224] on body "Sales Projects Contacts Company Inbox 9+ format_size keyboard_arrow_down help s…" at bounding box center [406, 203] width 812 height 407
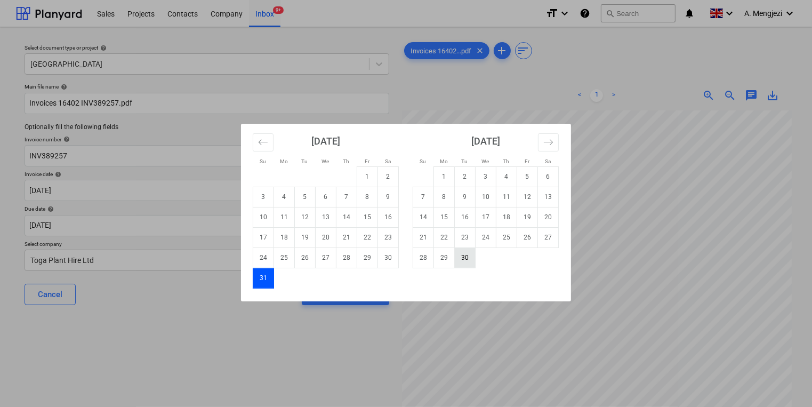
click at [471, 252] on td "30" at bounding box center [465, 257] width 21 height 20
type input "[DATE]"
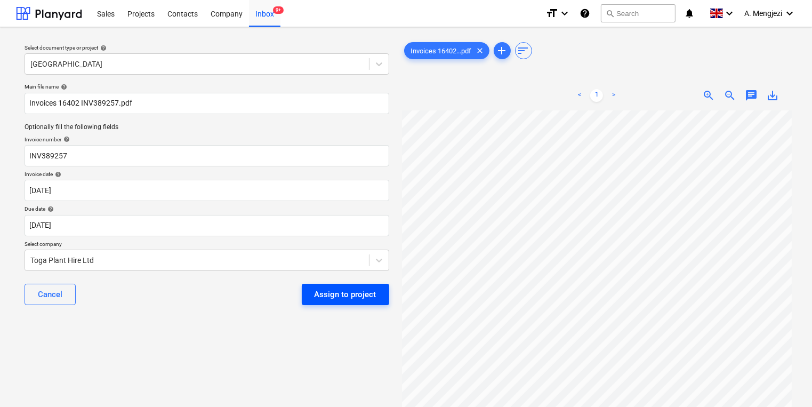
click at [355, 285] on button "Assign to project" at bounding box center [345, 294] width 87 height 21
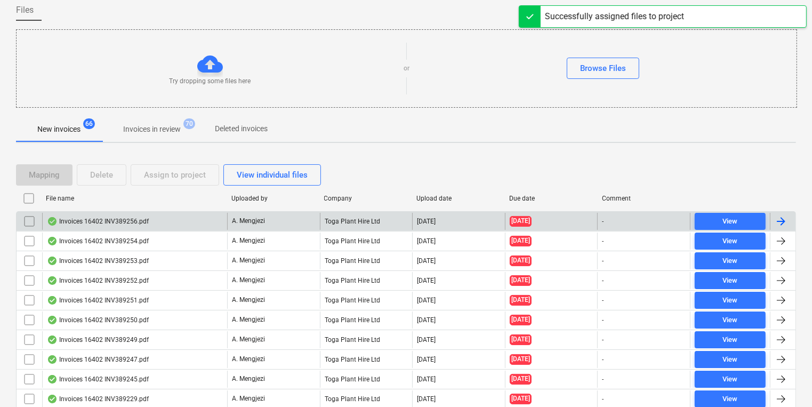
click at [200, 218] on div "Invoices 16402 INV389256.pdf" at bounding box center [134, 221] width 185 height 17
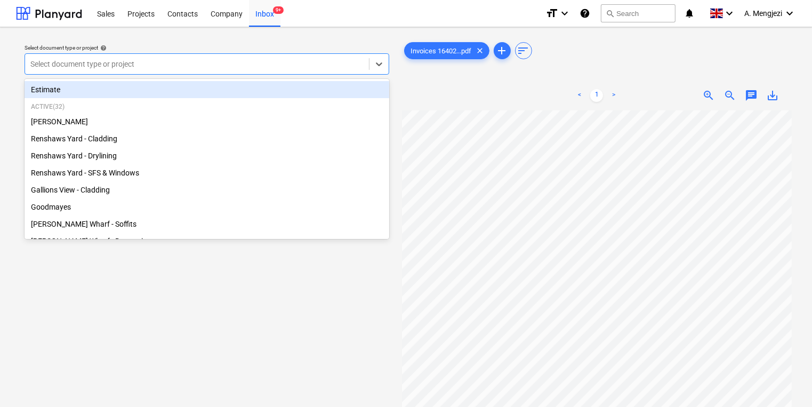
click at [277, 60] on div at bounding box center [196, 64] width 333 height 11
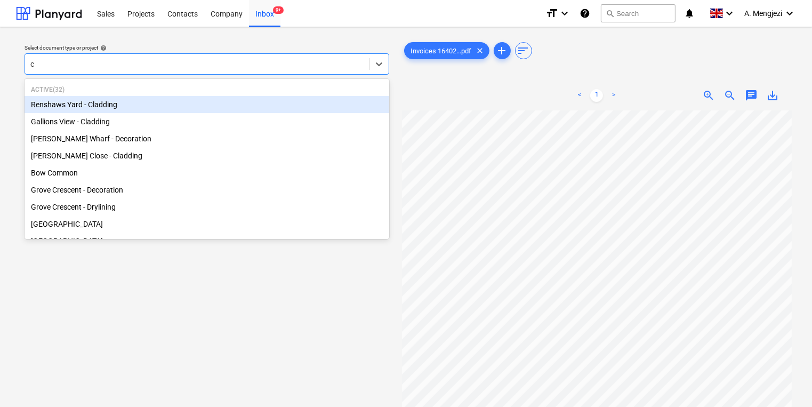
type input "ca"
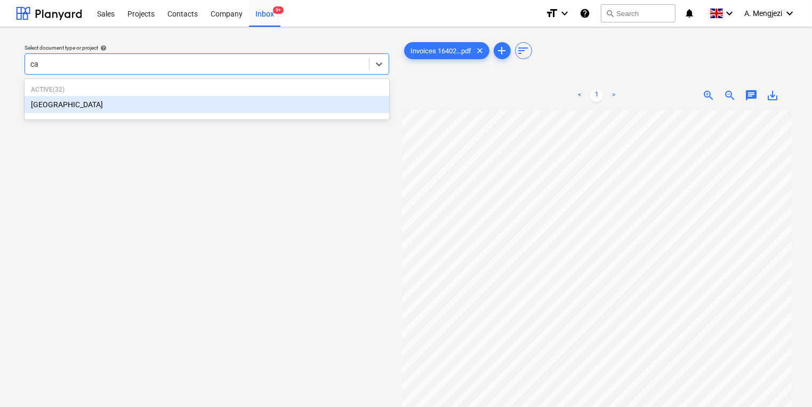
click at [247, 100] on div "[GEOGRAPHIC_DATA]" at bounding box center [207, 104] width 365 height 17
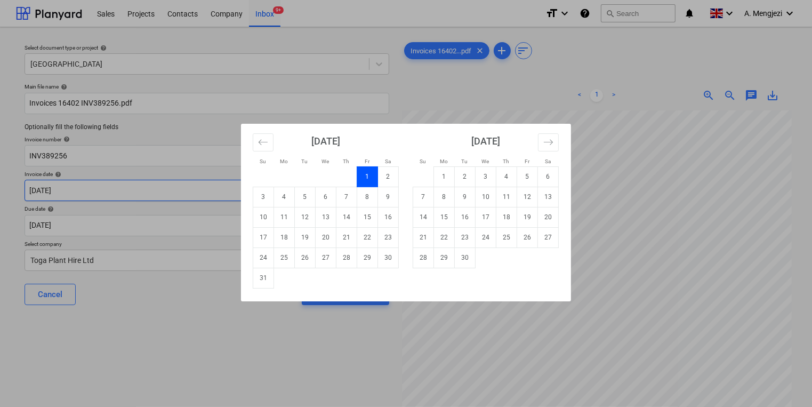
click at [203, 191] on body "Sales Projects Contacts Company Inbox 9+ format_size keyboard_arrow_down help s…" at bounding box center [406, 203] width 812 height 407
click at [255, 276] on td "31" at bounding box center [263, 278] width 21 height 20
type input "[DATE]"
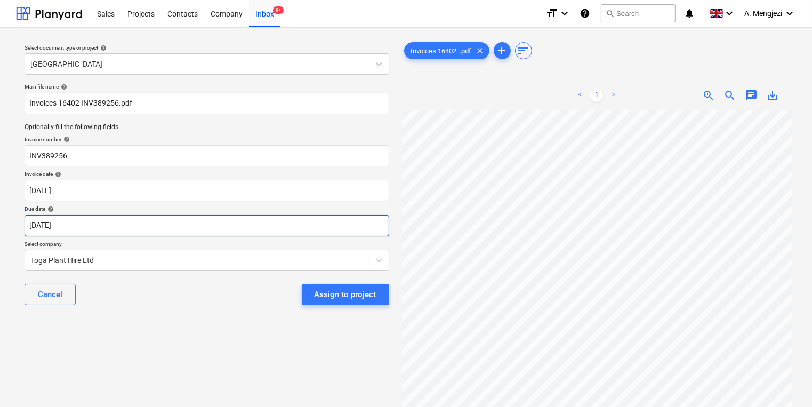
click at [256, 235] on body "Sales Projects Contacts Company Inbox 9+ format_size keyboard_arrow_down help s…" at bounding box center [406, 203] width 812 height 407
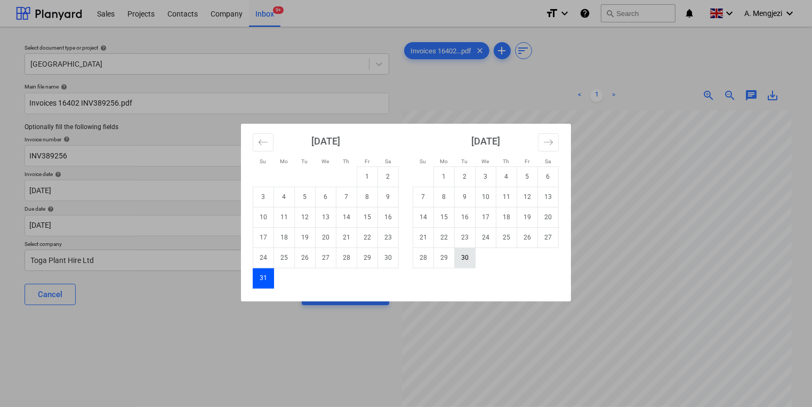
click at [459, 264] on td "30" at bounding box center [465, 257] width 21 height 20
type input "[DATE]"
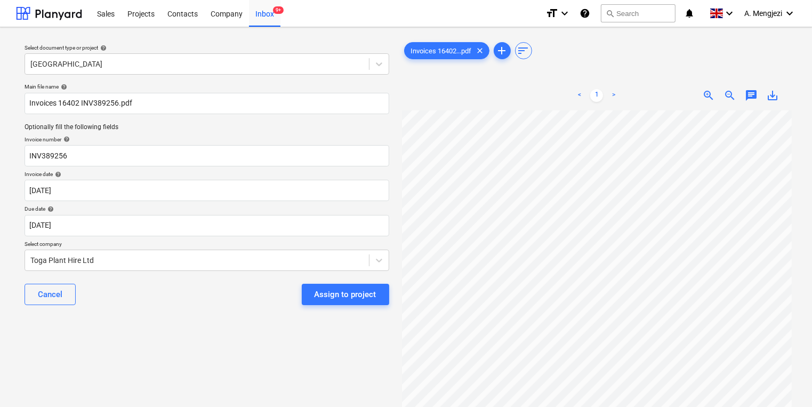
click at [338, 279] on div "Cancel Assign to project" at bounding box center [207, 294] width 365 height 38
click at [337, 282] on div "Cancel Assign to project" at bounding box center [207, 294] width 365 height 38
click at [337, 287] on div "Assign to project" at bounding box center [346, 294] width 62 height 14
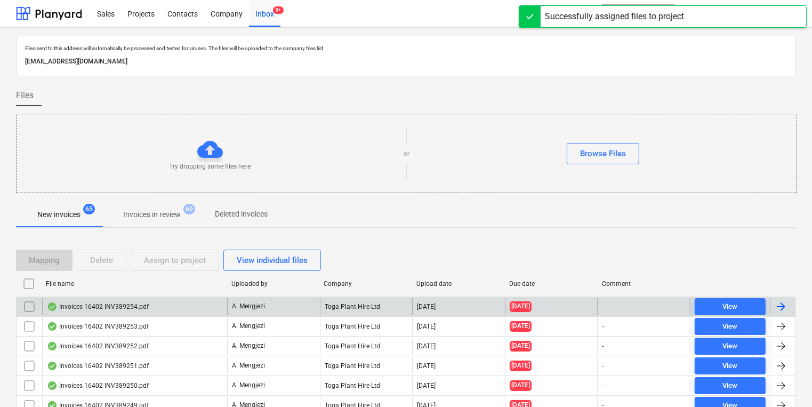
click at [256, 300] on div "A. Mengjezi" at bounding box center [273, 306] width 93 height 17
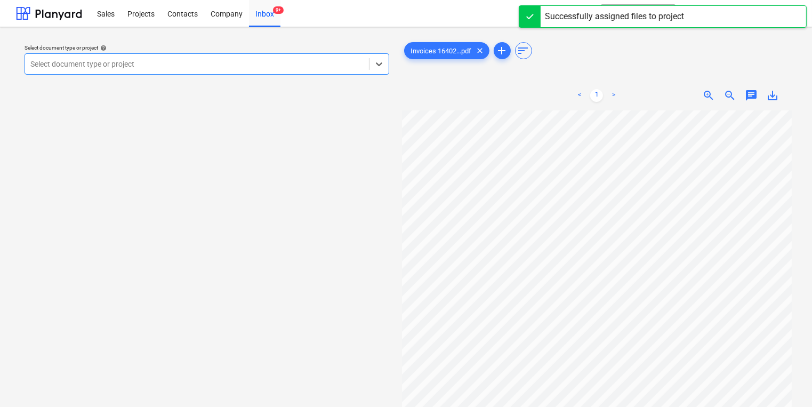
click at [237, 71] on div "Select document type or project" at bounding box center [197, 64] width 344 height 15
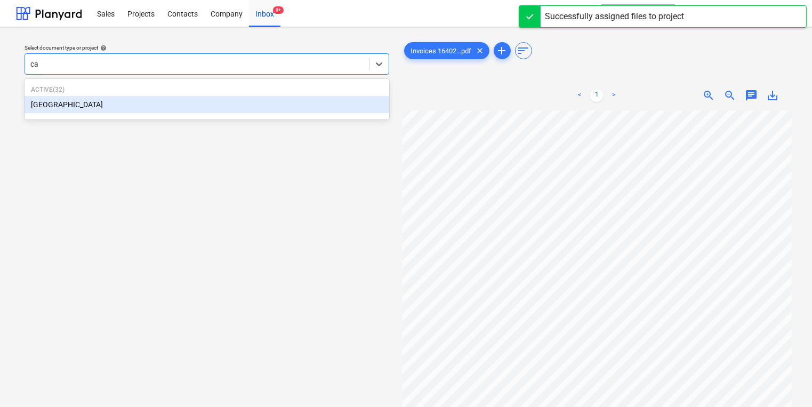
type input "cam"
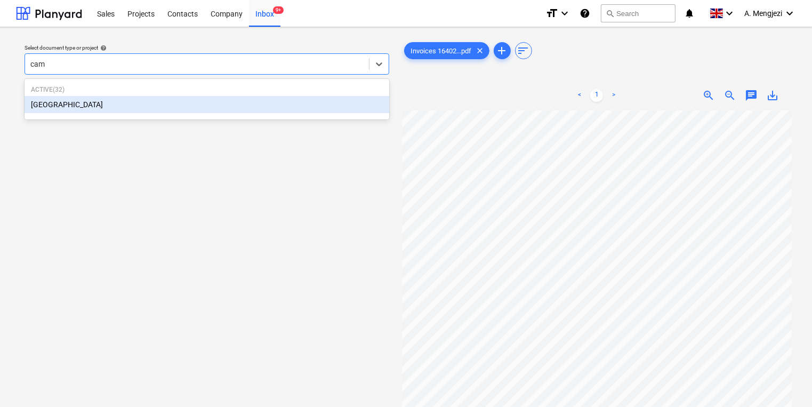
click at [204, 99] on div "[GEOGRAPHIC_DATA]" at bounding box center [207, 104] width 365 height 17
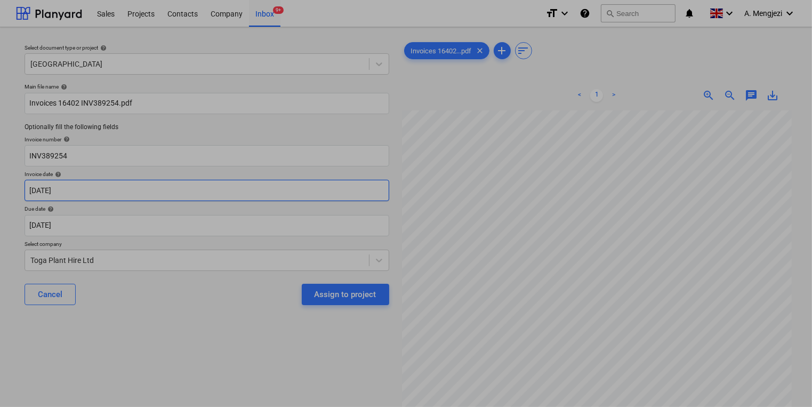
click at [196, 192] on body "Sales Projects Contacts Company Inbox 9+ format_size keyboard_arrow_down help s…" at bounding box center [406, 203] width 812 height 407
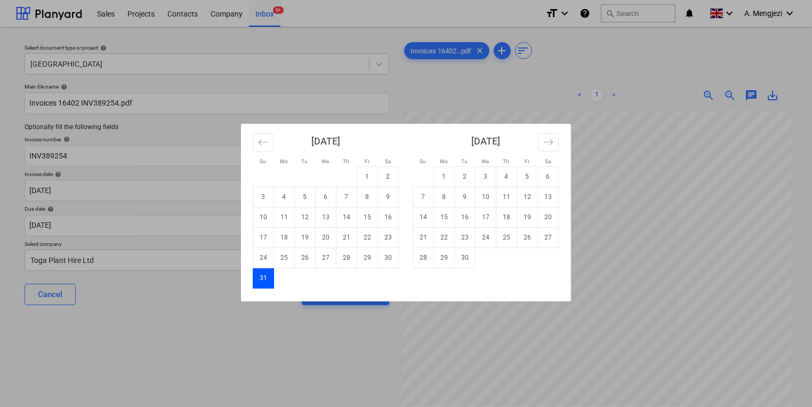
click at [196, 220] on div "Su Mo Tu We Th Fr Sa Su Mo Tu We Th Fr Sa [DATE] 1 2 3 4 5 6 7 8 9 10 11 12 13 …" at bounding box center [406, 203] width 812 height 407
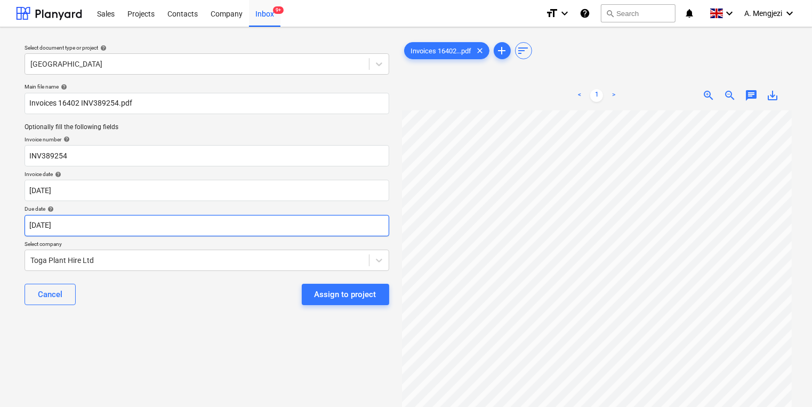
click at [206, 228] on body "Sales Projects Contacts Company Inbox 9+ format_size keyboard_arrow_down help s…" at bounding box center [406, 203] width 812 height 407
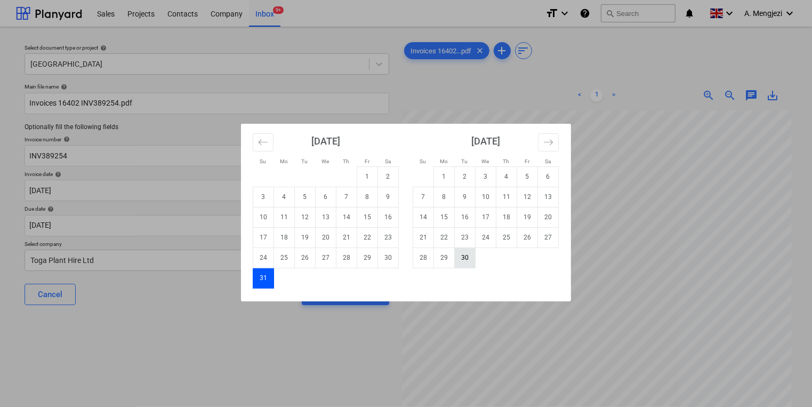
click at [469, 262] on td "30" at bounding box center [465, 257] width 21 height 20
type input "[DATE]"
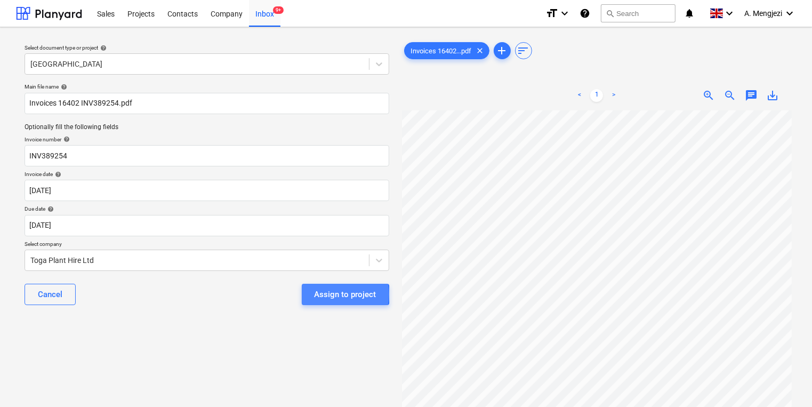
click at [327, 294] on div "Assign to project" at bounding box center [346, 294] width 62 height 14
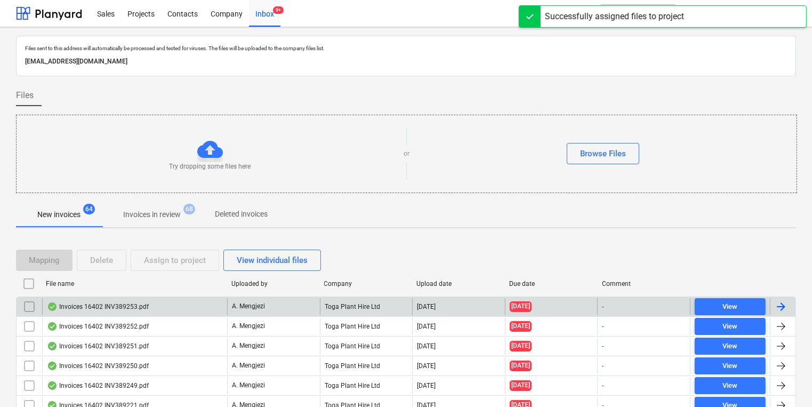
click at [223, 311] on div "Invoices 16402 INV389253.pdf" at bounding box center [134, 306] width 185 height 17
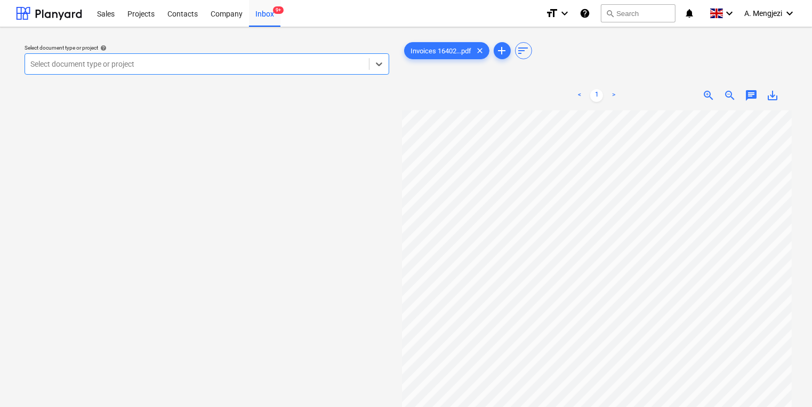
click at [275, 62] on div at bounding box center [196, 64] width 333 height 11
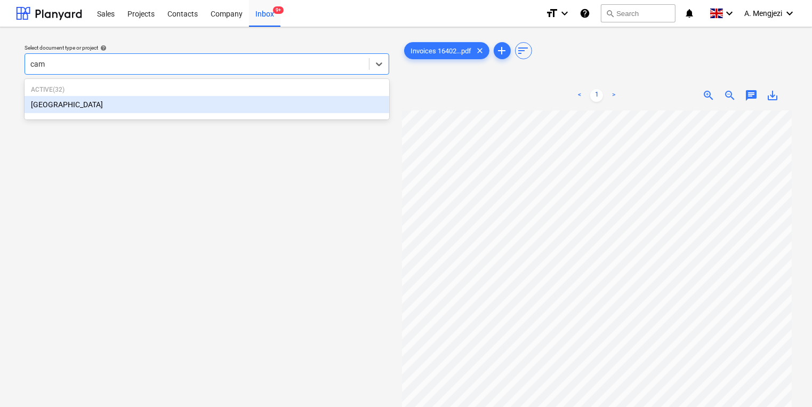
type input "camd"
click at [221, 103] on div "[GEOGRAPHIC_DATA]" at bounding box center [207, 104] width 365 height 17
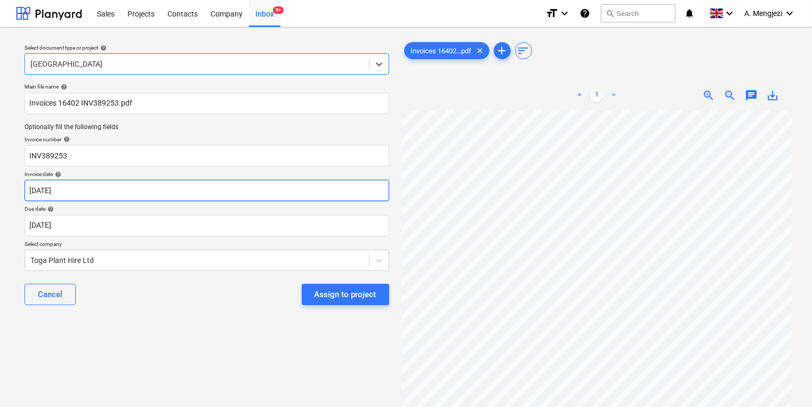
click at [179, 187] on body "Sales Projects Contacts Company Inbox 9+ format_size keyboard_arrow_down help s…" at bounding box center [406, 203] width 812 height 407
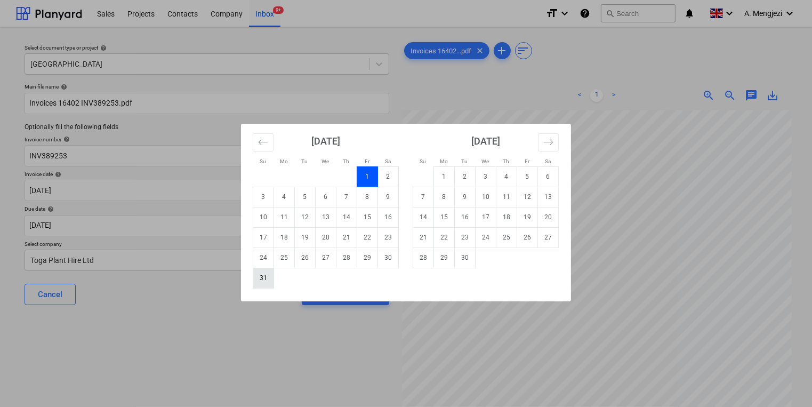
click at [262, 281] on td "31" at bounding box center [263, 278] width 21 height 20
type input "[DATE]"
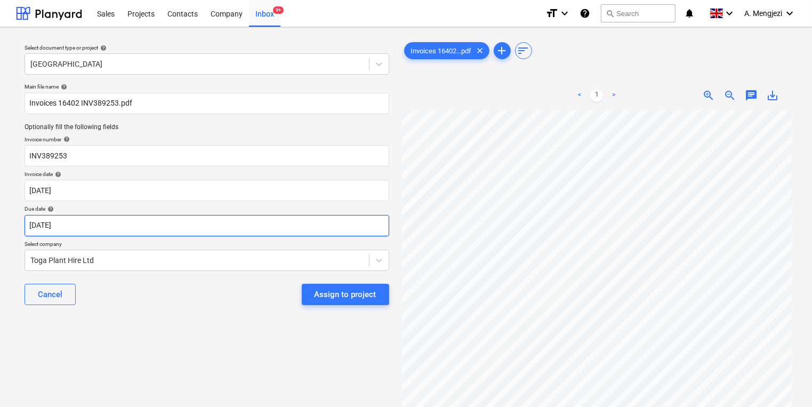
click at [260, 230] on body "Sales Projects Contacts Company Inbox 9+ format_size keyboard_arrow_down help s…" at bounding box center [406, 203] width 812 height 407
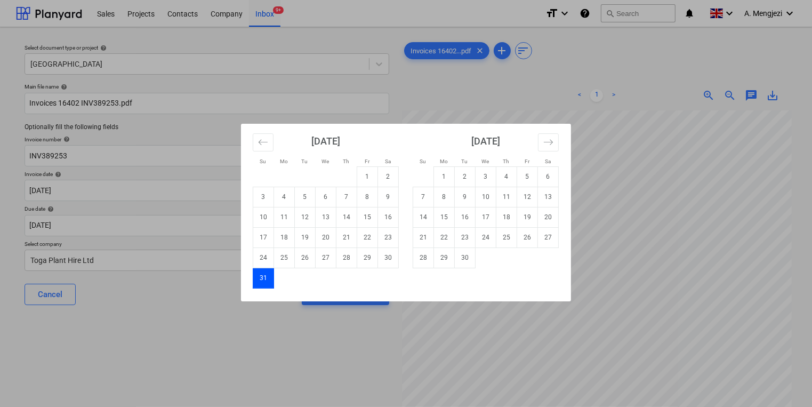
click at [478, 256] on td "Calendar" at bounding box center [486, 257] width 21 height 20
click at [468, 257] on td "30" at bounding box center [465, 257] width 21 height 20
type input "[DATE]"
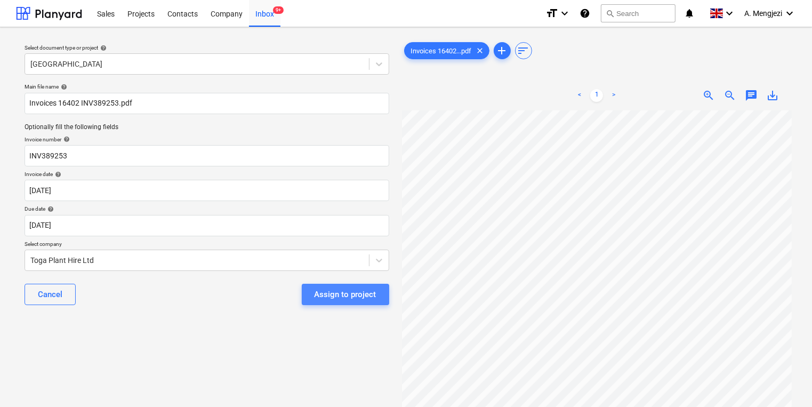
click at [367, 300] on div "Assign to project" at bounding box center [346, 294] width 62 height 14
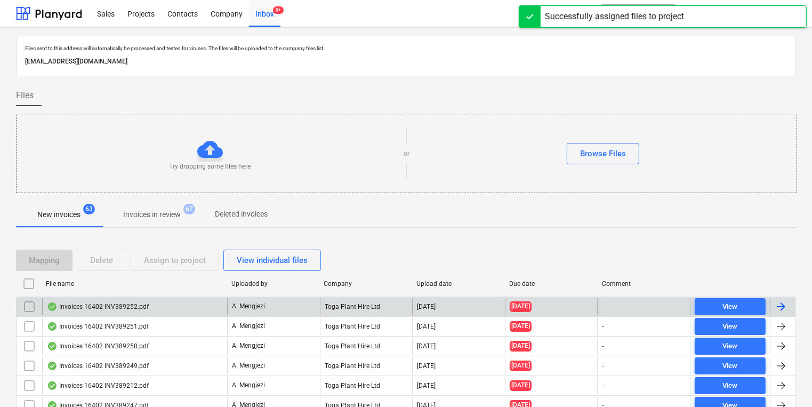
click at [335, 308] on div "Toga Plant Hire Ltd" at bounding box center [366, 306] width 93 height 17
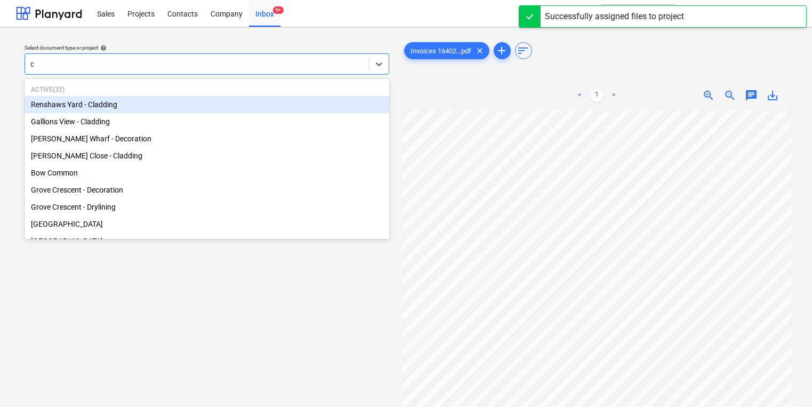
type input "ca"
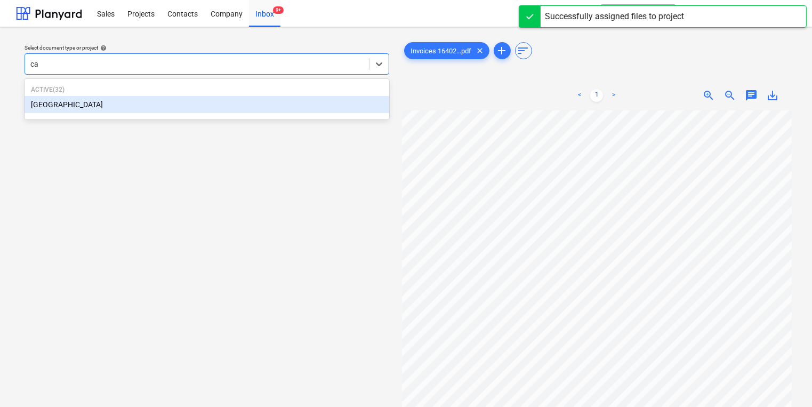
click at [254, 100] on div "[GEOGRAPHIC_DATA]" at bounding box center [207, 104] width 365 height 17
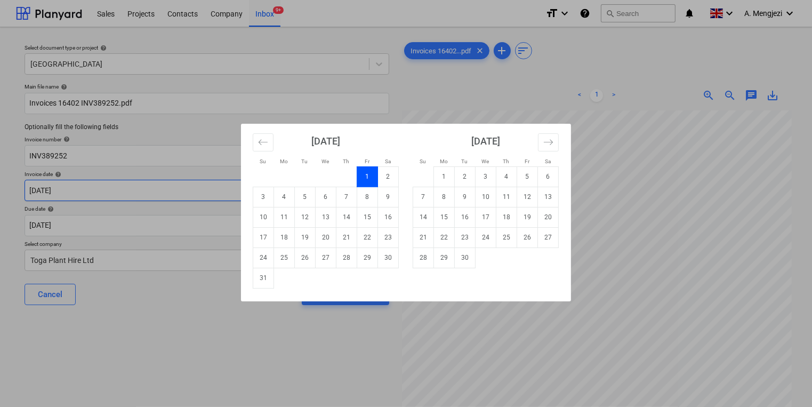
click at [201, 195] on body "Sales Projects Contacts Company Inbox 9+ format_size keyboard_arrow_down help s…" at bounding box center [406, 203] width 812 height 407
click at [258, 271] on td "31" at bounding box center [263, 278] width 21 height 20
type input "[DATE]"
click at [256, 222] on body "Sales Projects Contacts Company Inbox 9+ format_size keyboard_arrow_down help s…" at bounding box center [406, 203] width 812 height 407
click at [455, 266] on td "30" at bounding box center [465, 257] width 21 height 20
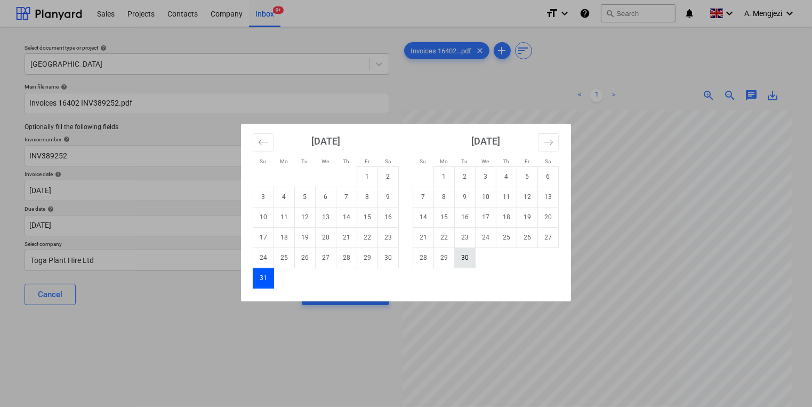
type input "[DATE]"
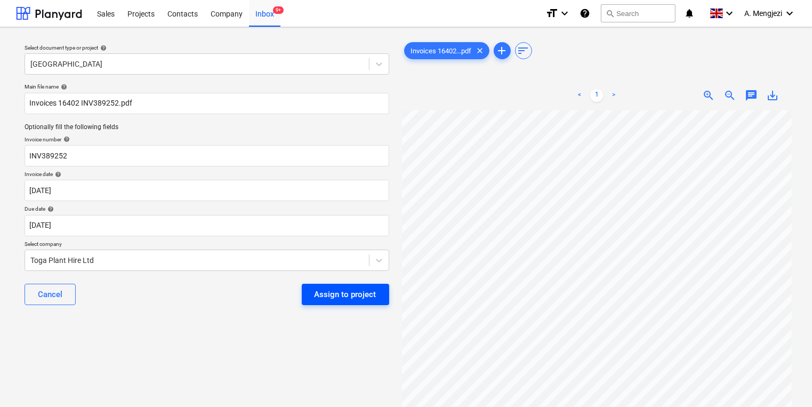
click at [351, 289] on div "Assign to project" at bounding box center [346, 294] width 62 height 14
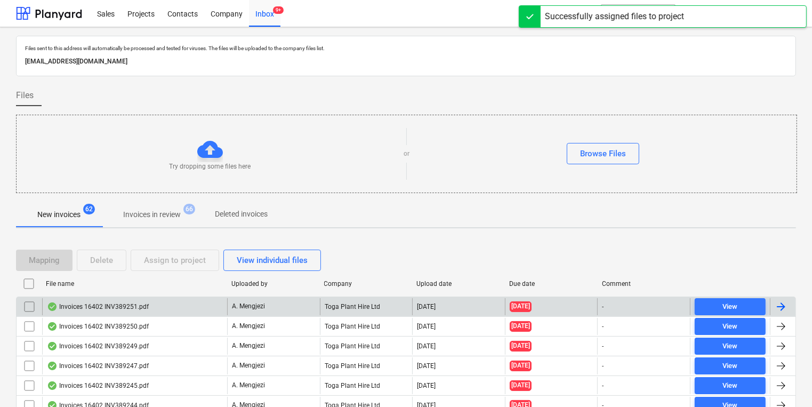
click at [255, 302] on p "A. Mengjezi" at bounding box center [248, 306] width 33 height 9
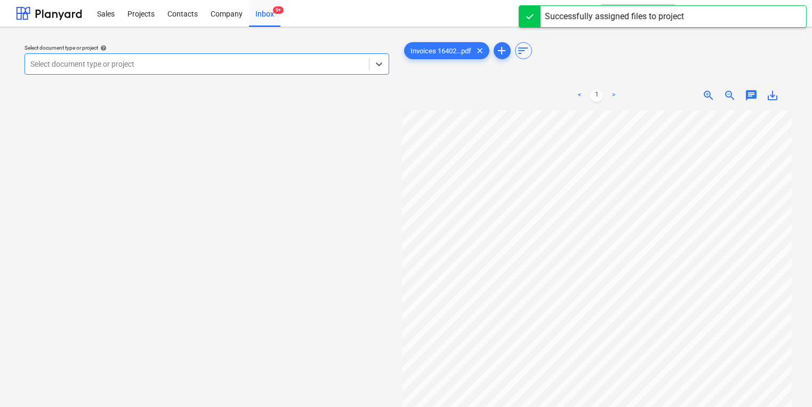
click at [279, 65] on div at bounding box center [196, 64] width 333 height 11
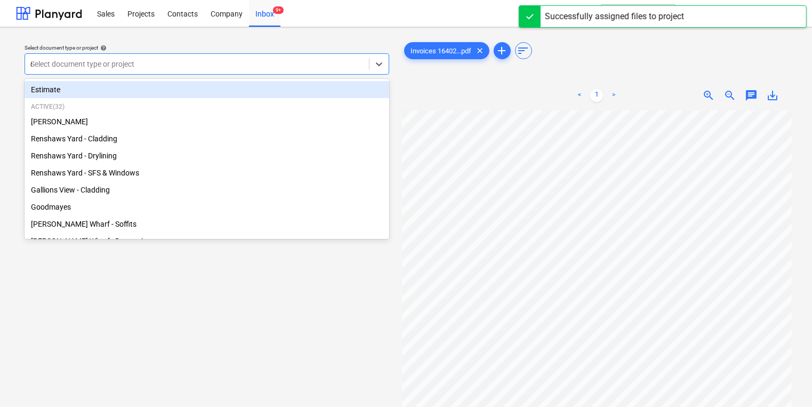
type input "ca"
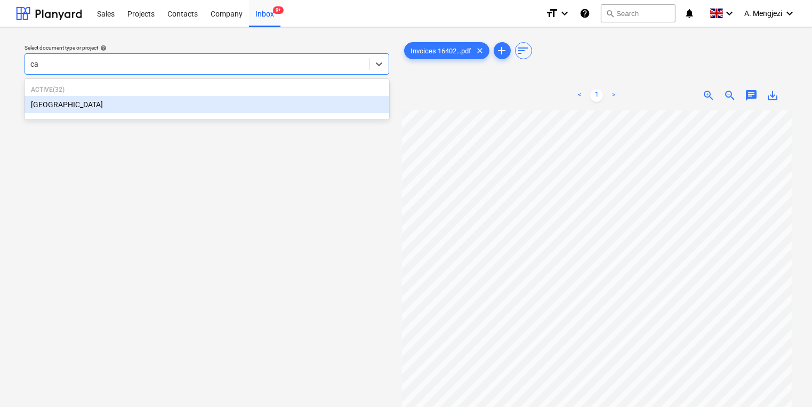
click at [243, 109] on div "[GEOGRAPHIC_DATA]" at bounding box center [207, 104] width 365 height 17
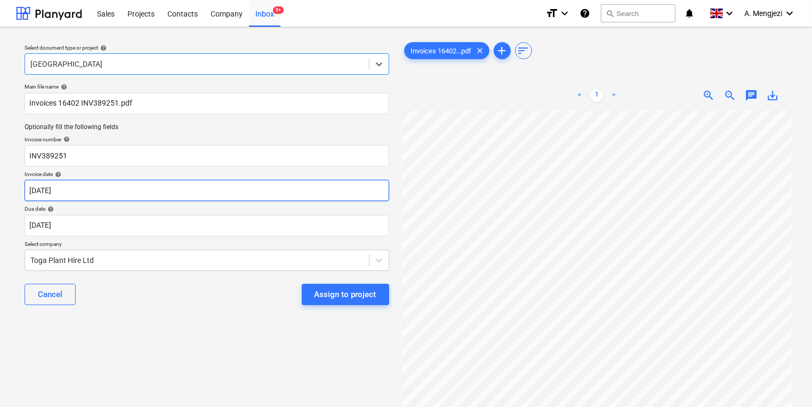
click at [215, 189] on body "Sales Projects Contacts Company Inbox 9+ format_size keyboard_arrow_down help s…" at bounding box center [406, 203] width 812 height 407
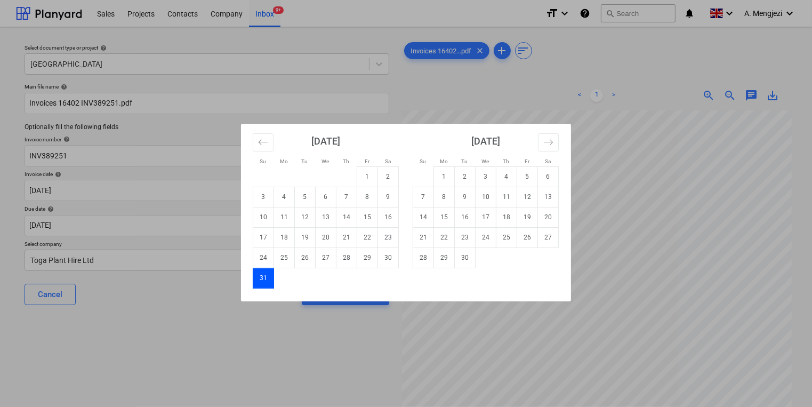
click at [202, 231] on div "Su Mo Tu We Th Fr Sa Su Mo Tu We Th Fr Sa [DATE] 1 2 3 4 5 6 7 8 9 10 11 12 13 …" at bounding box center [406, 203] width 812 height 407
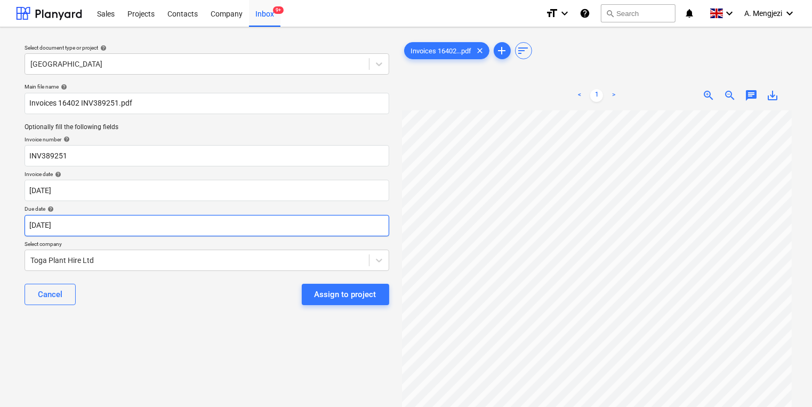
click at [252, 228] on body "Sales Projects Contacts Company Inbox 9+ format_size keyboard_arrow_down help s…" at bounding box center [406, 203] width 812 height 407
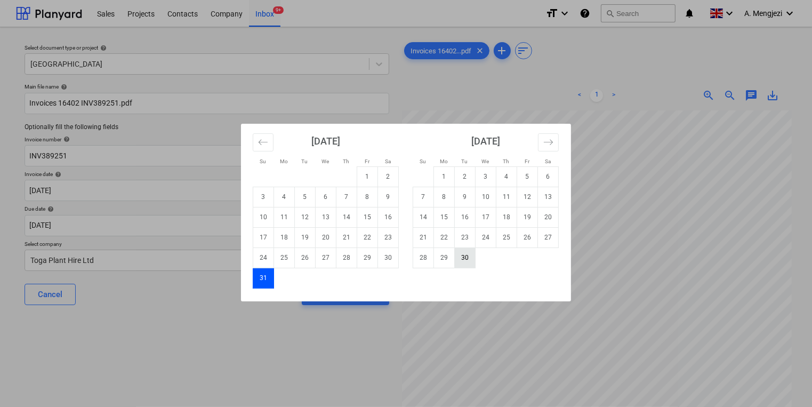
click at [470, 260] on td "30" at bounding box center [465, 257] width 21 height 20
type input "[DATE]"
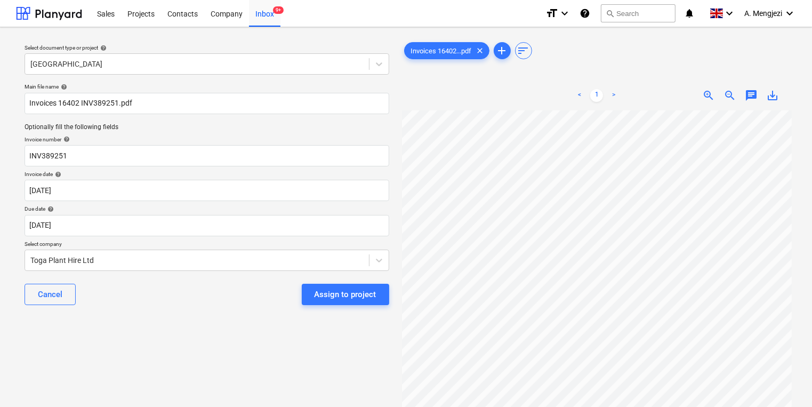
click at [290, 286] on div "Cancel Assign to project" at bounding box center [207, 294] width 365 height 38
click at [328, 297] on div "Assign to project" at bounding box center [346, 294] width 62 height 14
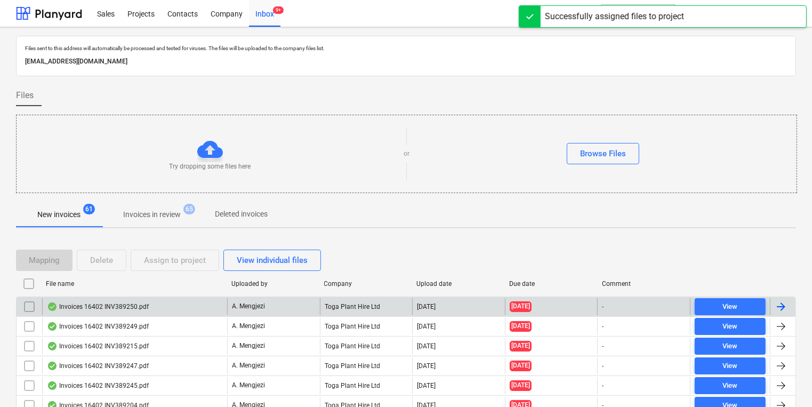
click at [179, 303] on div "Invoices 16402 INV389250.pdf" at bounding box center [134, 306] width 185 height 17
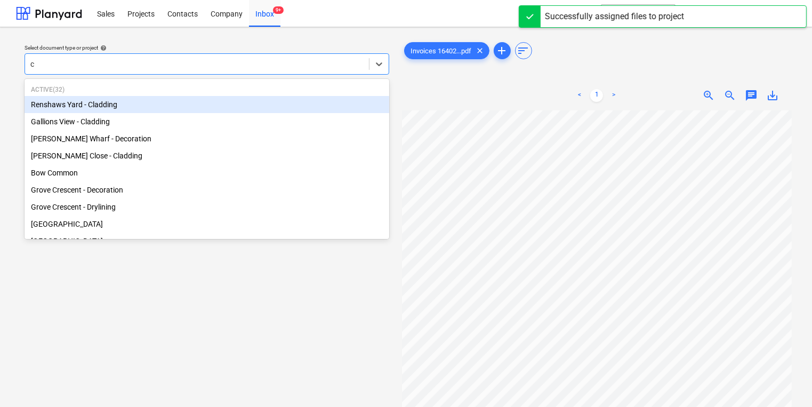
type input "ca"
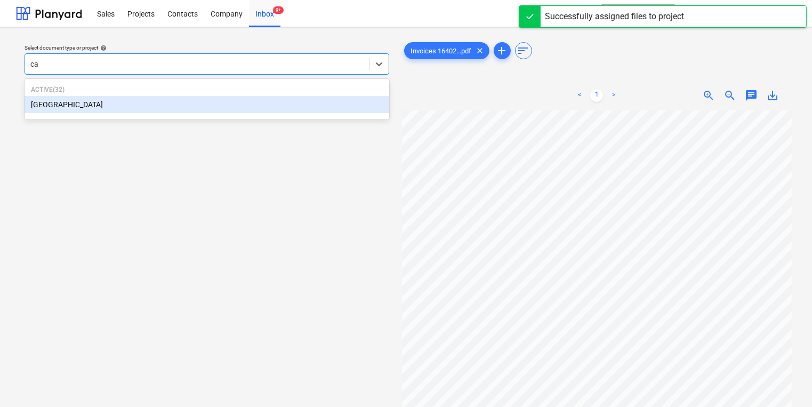
click at [207, 114] on div "Active ( 32 ) [GEOGRAPHIC_DATA]" at bounding box center [207, 99] width 365 height 36
click at [207, 107] on div "[GEOGRAPHIC_DATA]" at bounding box center [207, 104] width 365 height 17
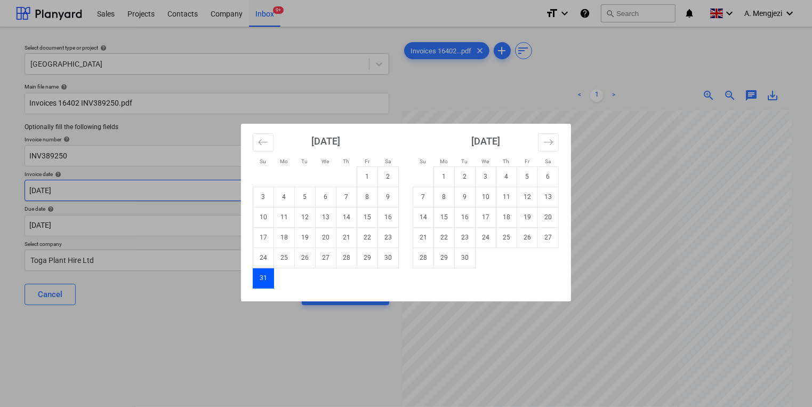
click at [190, 186] on body "Sales Projects Contacts Company Inbox 9+ format_size keyboard_arrow_down help s…" at bounding box center [406, 203] width 812 height 407
click at [239, 220] on div "Su Mo Tu We Th Fr Sa Su Mo Tu We Th Fr Sa [DATE] 1 2 3 4 5 6 7 8 9 10 11 12 13 …" at bounding box center [406, 203] width 812 height 407
click at [239, 220] on body "Sales Projects Contacts Company Inbox 9+ format_size keyboard_arrow_down help s…" at bounding box center [406, 203] width 812 height 407
click at [469, 259] on td "30" at bounding box center [465, 257] width 21 height 20
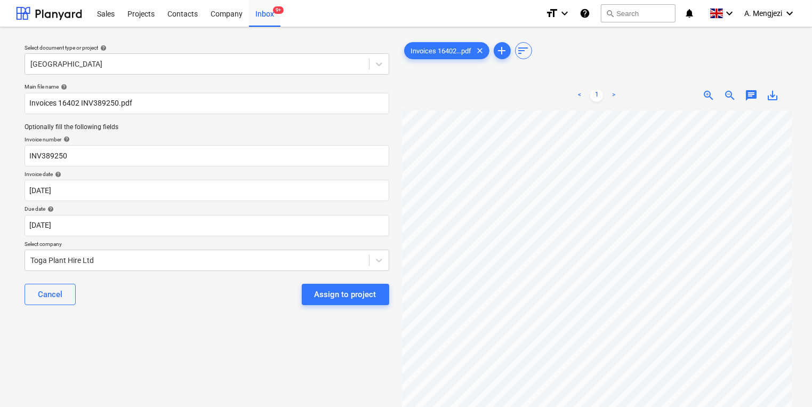
type input "[DATE]"
click at [380, 290] on button "Assign to project" at bounding box center [345, 294] width 87 height 21
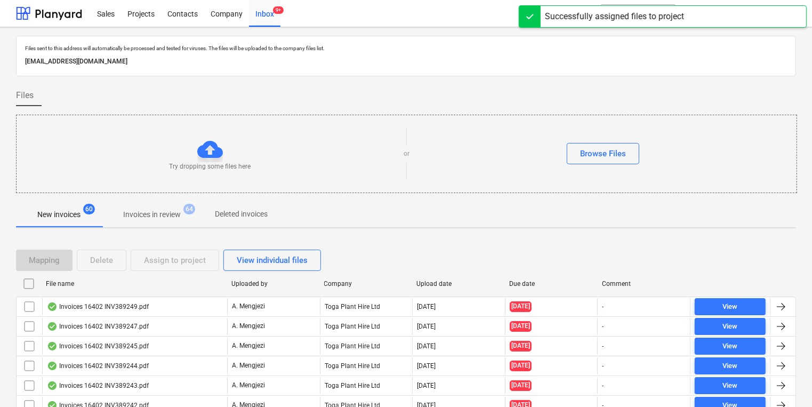
click at [375, 295] on div "File name Uploaded by Company Upload date Due date Comment" at bounding box center [406, 285] width 780 height 21
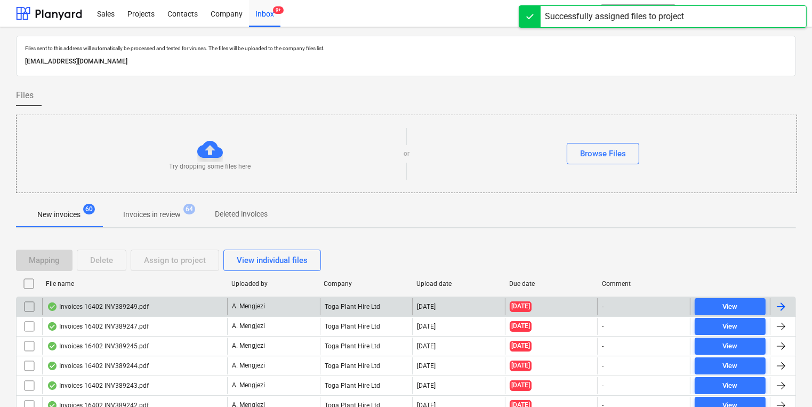
click at [373, 302] on div "Toga Plant Hire Ltd" at bounding box center [366, 306] width 93 height 17
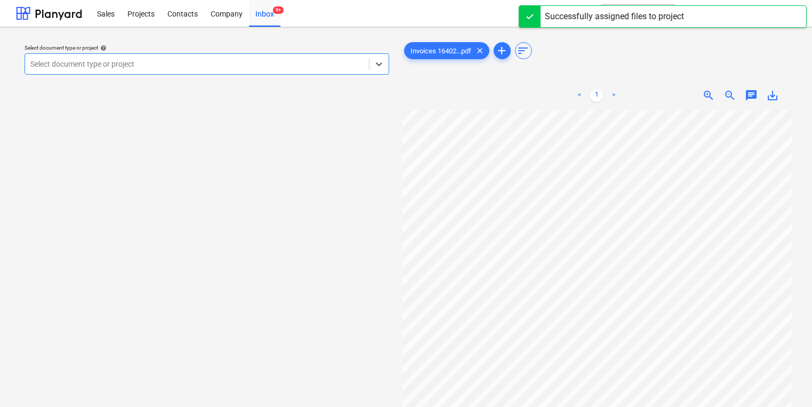
click at [314, 69] on div at bounding box center [196, 64] width 333 height 11
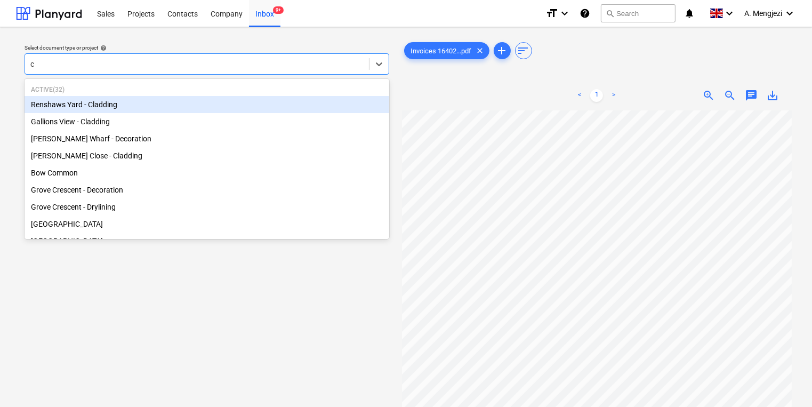
type input "ca"
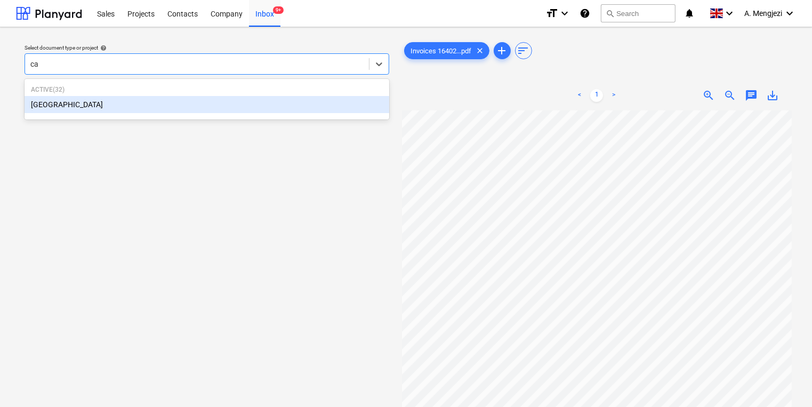
click at [271, 108] on div "[GEOGRAPHIC_DATA]" at bounding box center [207, 104] width 365 height 17
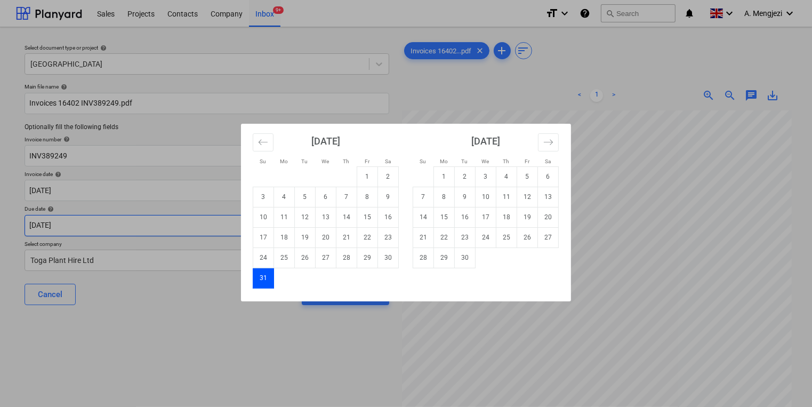
click at [100, 227] on body "Sales Projects Contacts Company Inbox 9+ format_size keyboard_arrow_down help s…" at bounding box center [406, 203] width 812 height 407
click at [469, 260] on td "30" at bounding box center [465, 257] width 21 height 20
type input "[DATE]"
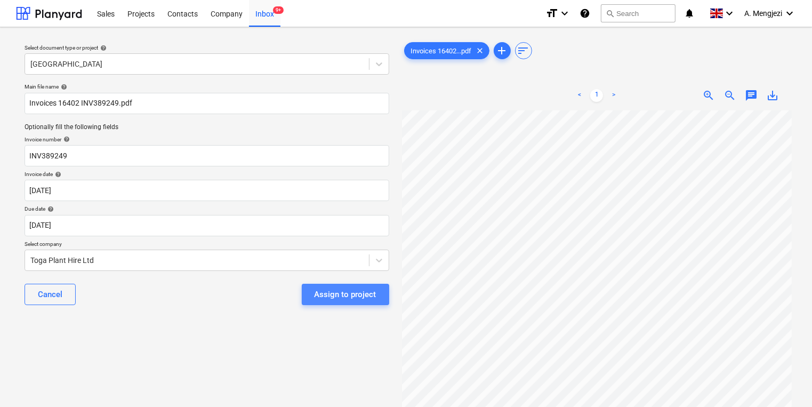
click at [373, 291] on div "Assign to project" at bounding box center [346, 294] width 62 height 14
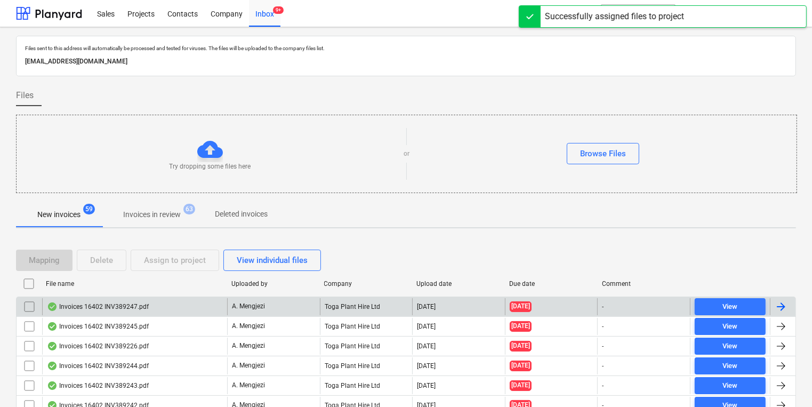
click at [304, 308] on div "A. Mengjezi" at bounding box center [273, 306] width 93 height 17
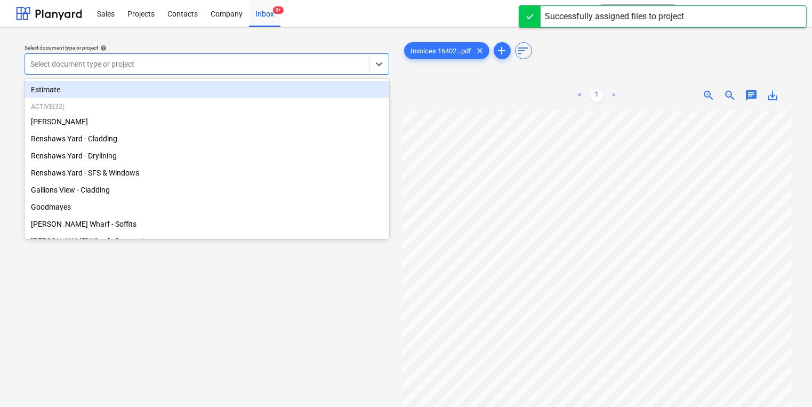
click at [335, 72] on div "Select document type or project" at bounding box center [207, 63] width 365 height 21
type input "f"
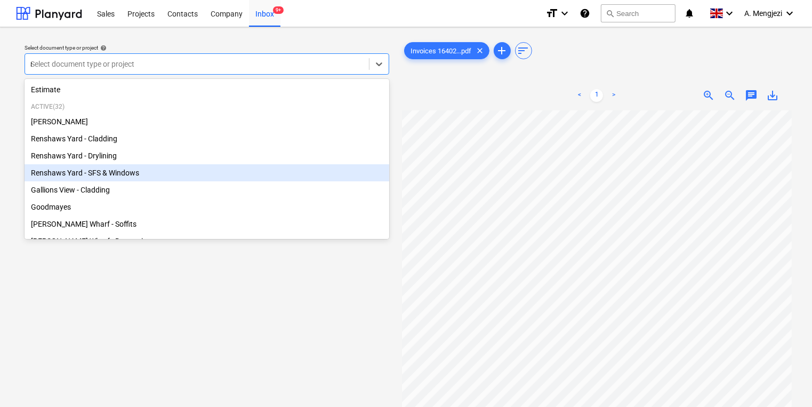
type input "re"
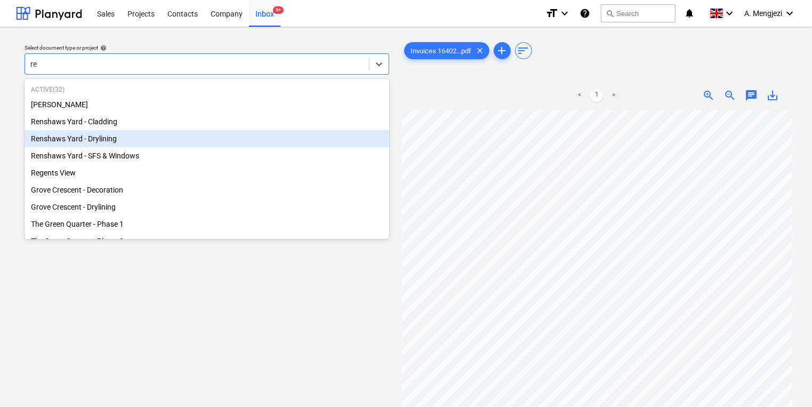
click at [250, 145] on div "Renshaws Yard - Drylining" at bounding box center [207, 138] width 365 height 17
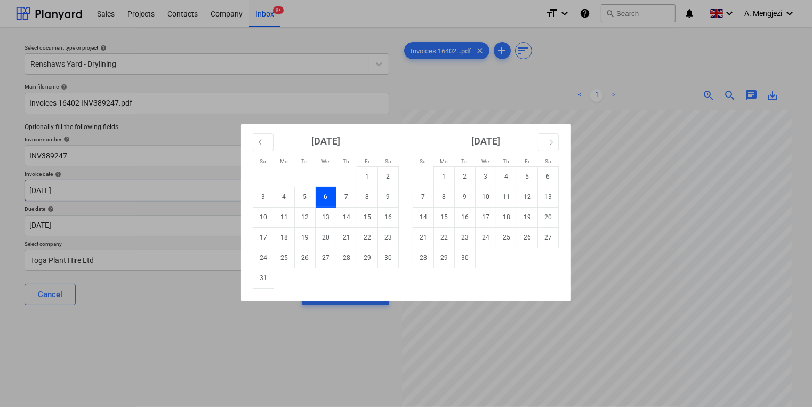
click at [228, 194] on body "Sales Projects Contacts Company Inbox 9+ format_size keyboard_arrow_down help s…" at bounding box center [406, 203] width 812 height 407
click at [263, 274] on td "31" at bounding box center [263, 278] width 21 height 20
type input "[DATE]"
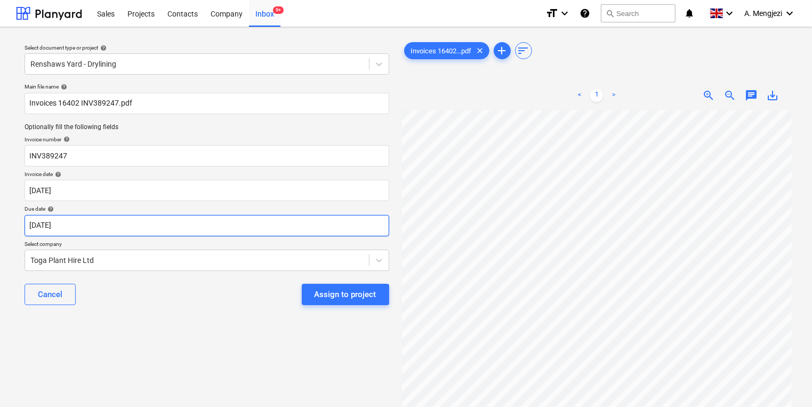
click at [256, 228] on body "Sales Projects Contacts Company Inbox 9+ format_size keyboard_arrow_down help s…" at bounding box center [406, 203] width 812 height 407
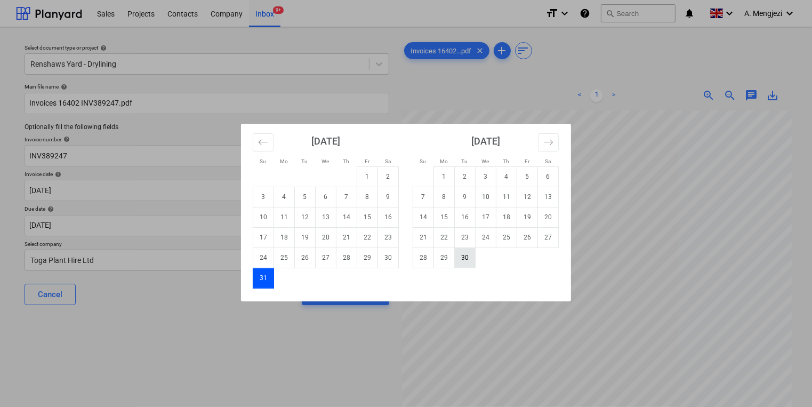
click at [462, 258] on td "30" at bounding box center [465, 257] width 21 height 20
type input "[DATE]"
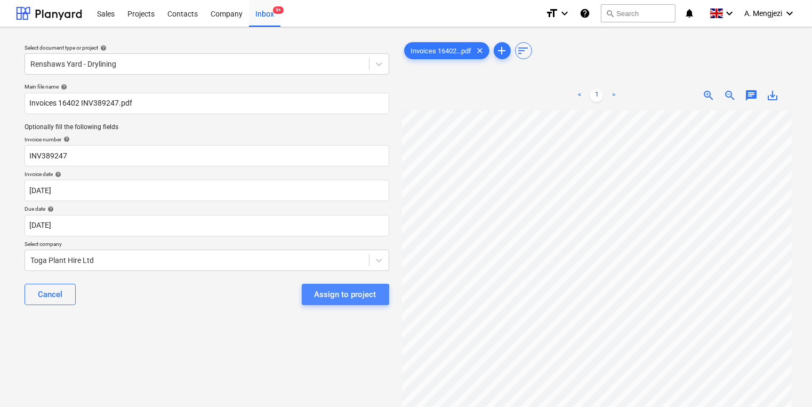
click at [332, 295] on div "Assign to project" at bounding box center [346, 294] width 62 height 14
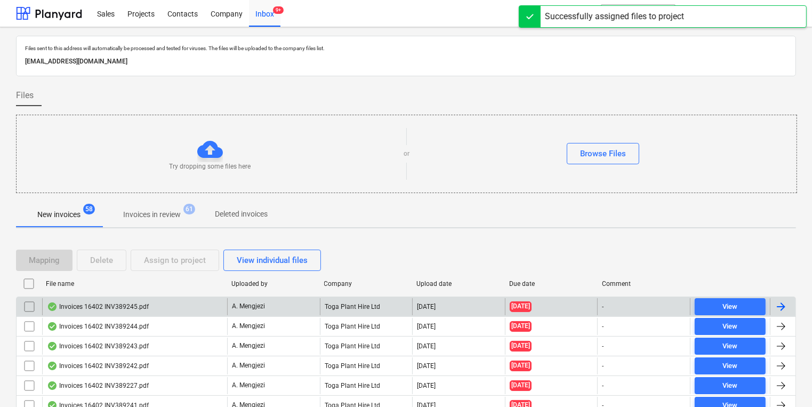
click at [264, 305] on p "A. Mengjezi" at bounding box center [248, 306] width 33 height 9
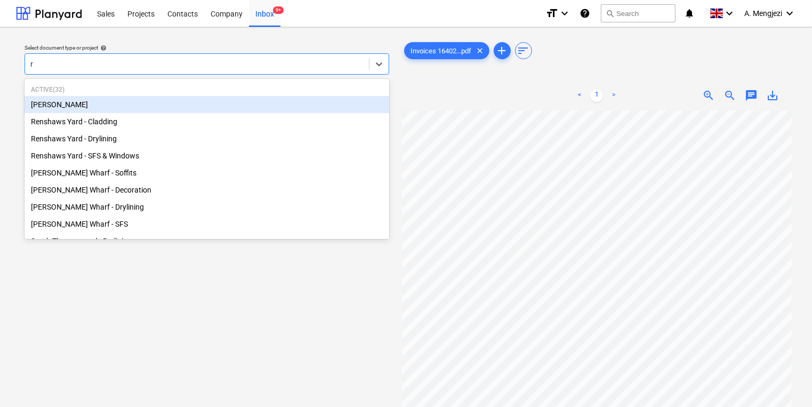
type input "re"
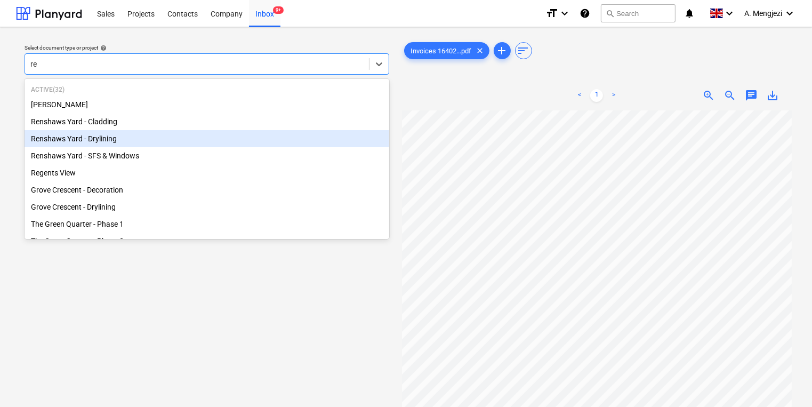
click at [235, 132] on div "Renshaws Yard - Drylining" at bounding box center [207, 138] width 365 height 17
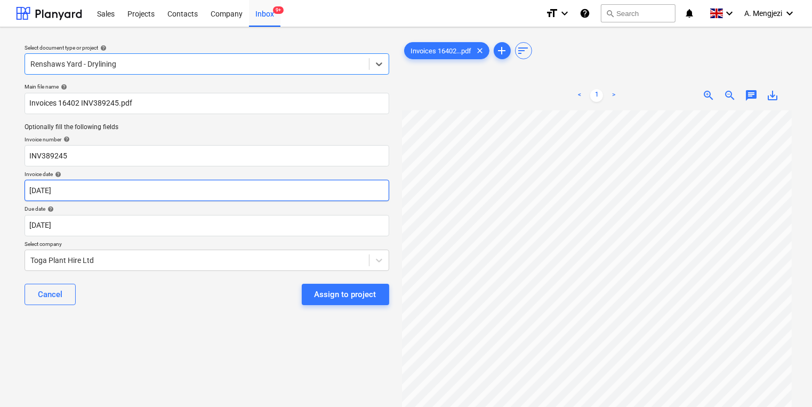
click at [216, 190] on body "Sales Projects Contacts Company Inbox 9+ format_size keyboard_arrow_down help s…" at bounding box center [406, 203] width 812 height 407
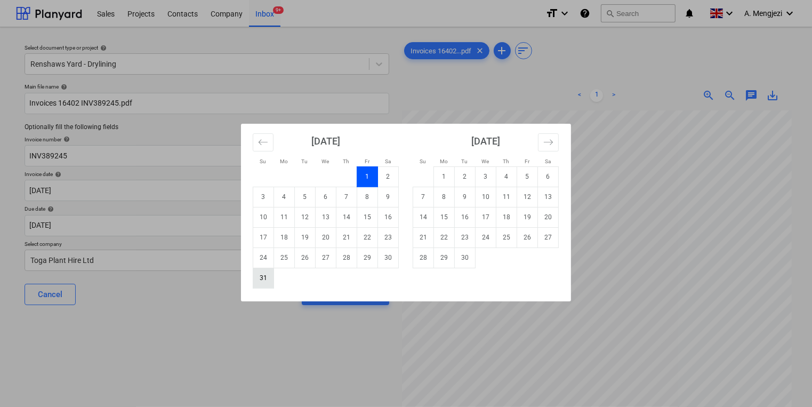
click at [256, 276] on td "31" at bounding box center [263, 278] width 21 height 20
type input "[DATE]"
click at [246, 224] on body "Sales Projects Contacts Company Inbox 9+ format_size keyboard_arrow_down help s…" at bounding box center [406, 203] width 812 height 407
click at [464, 260] on td "30" at bounding box center [465, 257] width 21 height 20
type input "[DATE]"
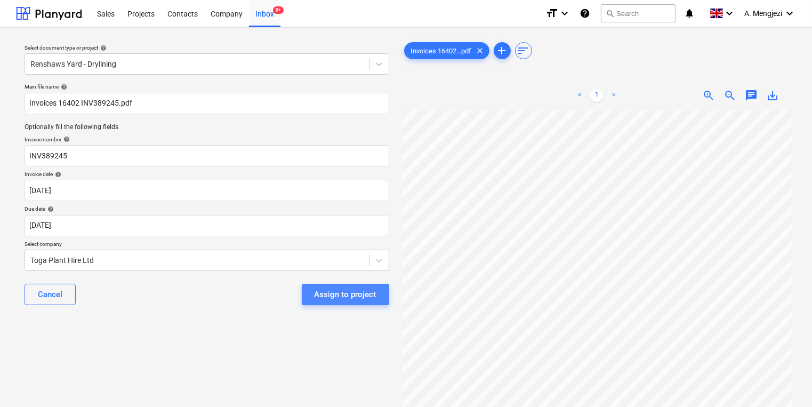
click at [357, 292] on div "Assign to project" at bounding box center [346, 294] width 62 height 14
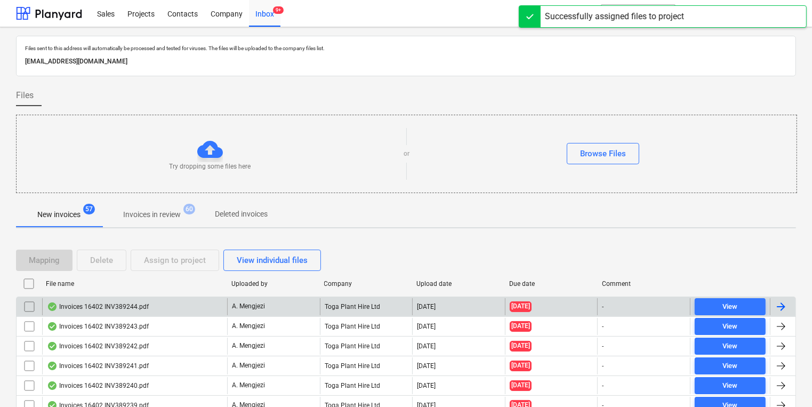
click at [151, 309] on div "Invoices 16402 INV389244.pdf" at bounding box center [134, 306] width 185 height 17
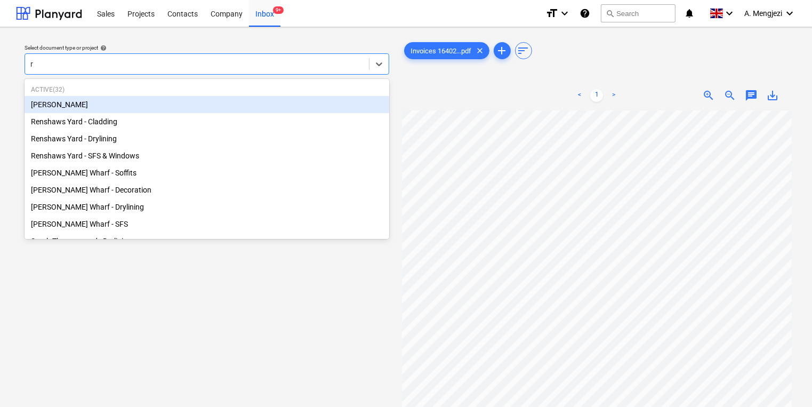
type input "re"
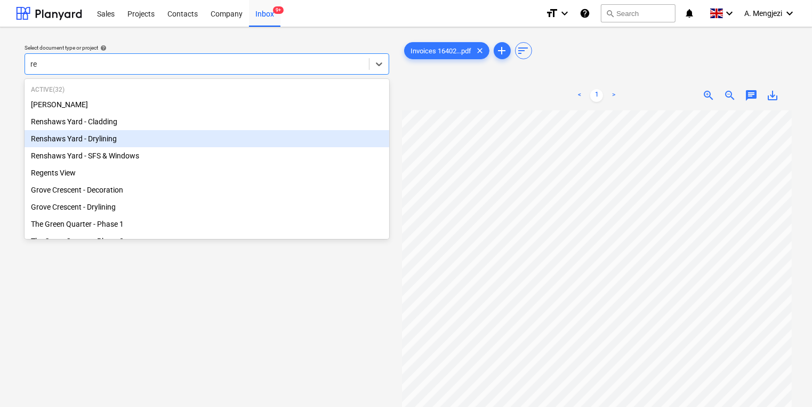
click at [239, 131] on div "Renshaws Yard - Drylining" at bounding box center [207, 138] width 365 height 17
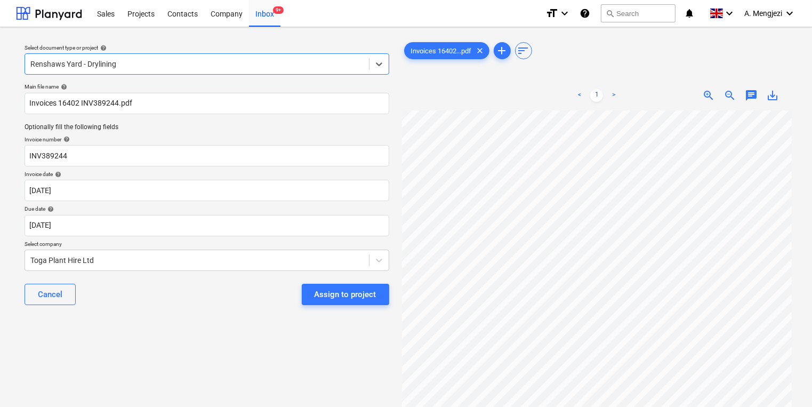
click at [218, 214] on p "Due date help" at bounding box center [207, 209] width 365 height 9
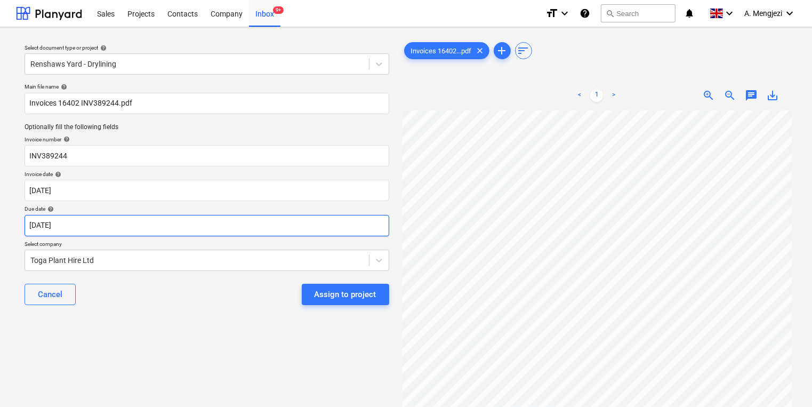
click at [238, 228] on body "Sales Projects Contacts Company Inbox 9+ format_size keyboard_arrow_down help s…" at bounding box center [406, 203] width 812 height 407
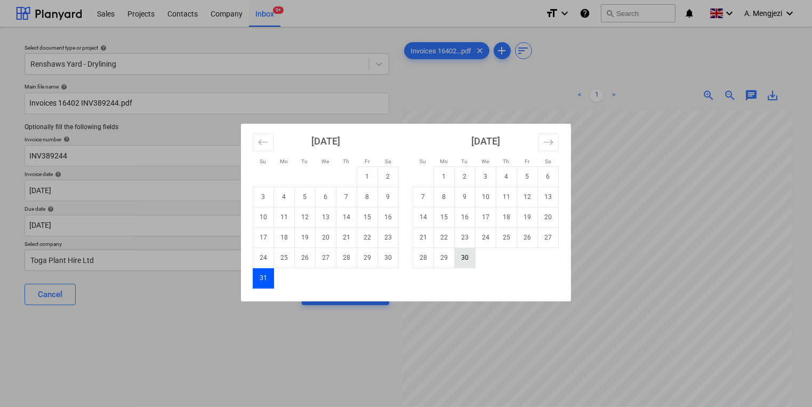
click at [466, 258] on td "30" at bounding box center [465, 257] width 21 height 20
type input "[DATE]"
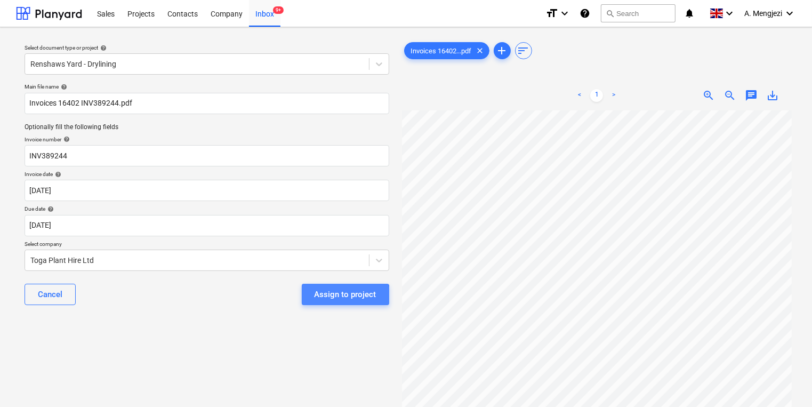
click at [343, 297] on div "Assign to project" at bounding box center [346, 294] width 62 height 14
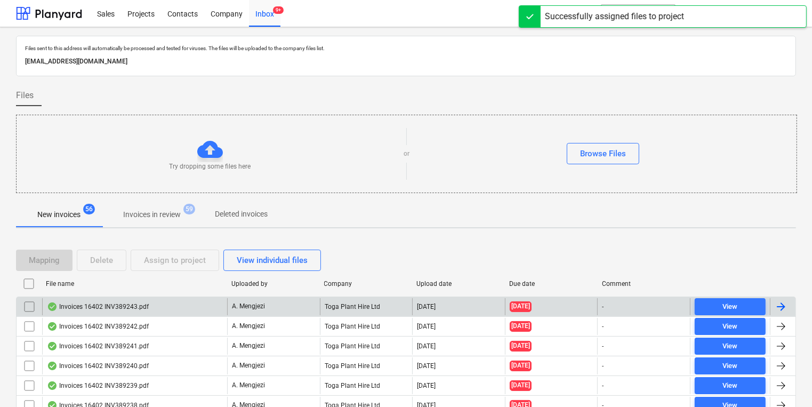
click at [269, 306] on div "A. Mengjezi" at bounding box center [273, 306] width 93 height 17
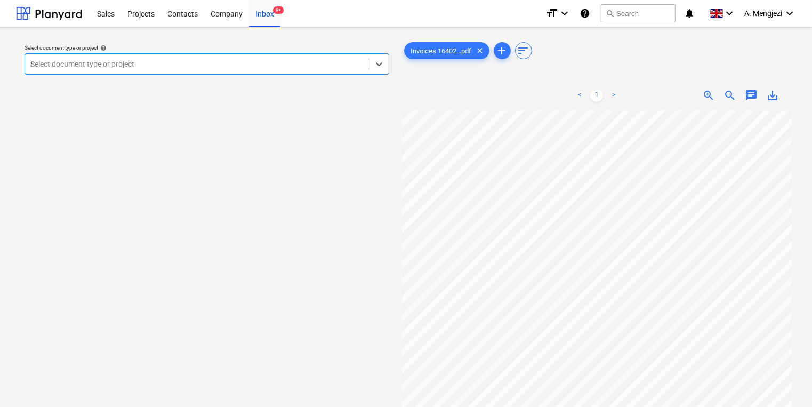
type input "re"
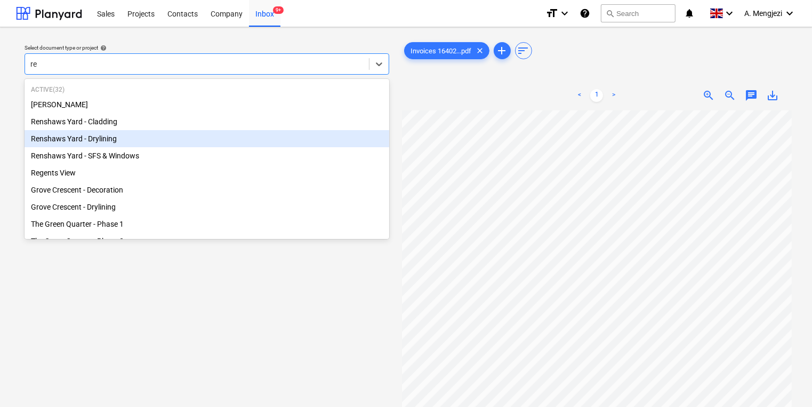
click at [173, 138] on div "Renshaws Yard - Drylining" at bounding box center [207, 138] width 365 height 17
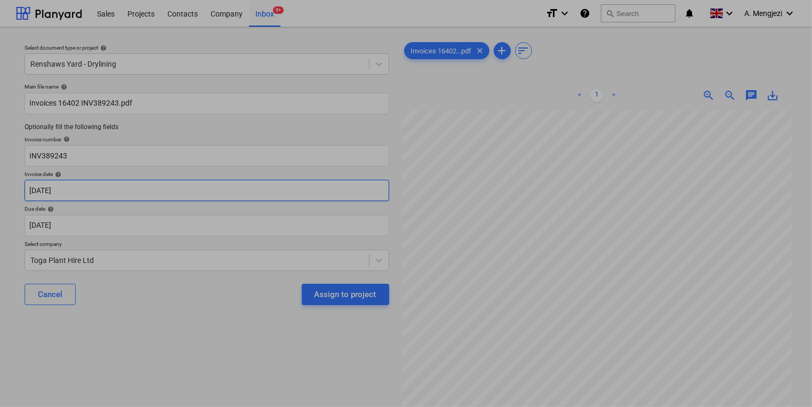
click at [163, 195] on body "Sales Projects Contacts Company Inbox 9+ format_size keyboard_arrow_down help s…" at bounding box center [406, 203] width 812 height 407
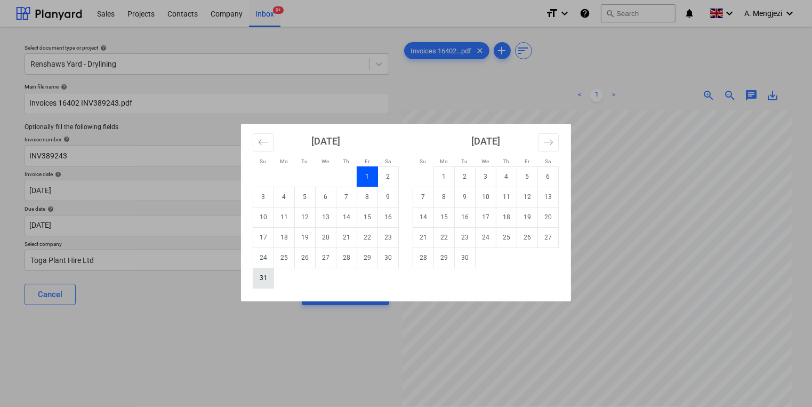
click at [260, 281] on td "31" at bounding box center [263, 278] width 21 height 20
type input "[DATE]"
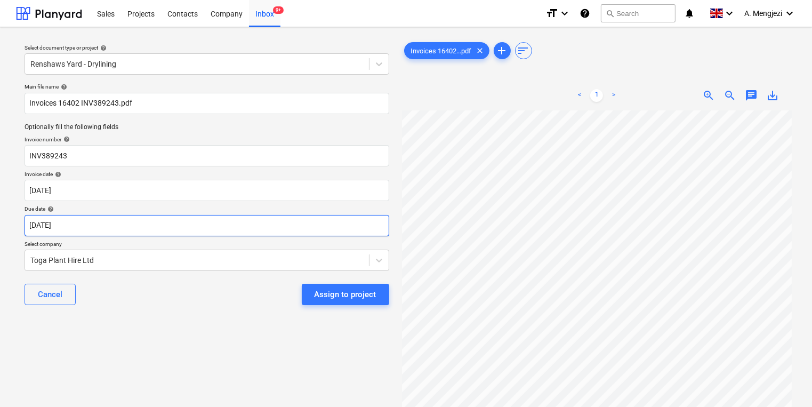
click at [251, 224] on body "Sales Projects Contacts Company Inbox 9+ format_size keyboard_arrow_down help s…" at bounding box center [406, 203] width 812 height 407
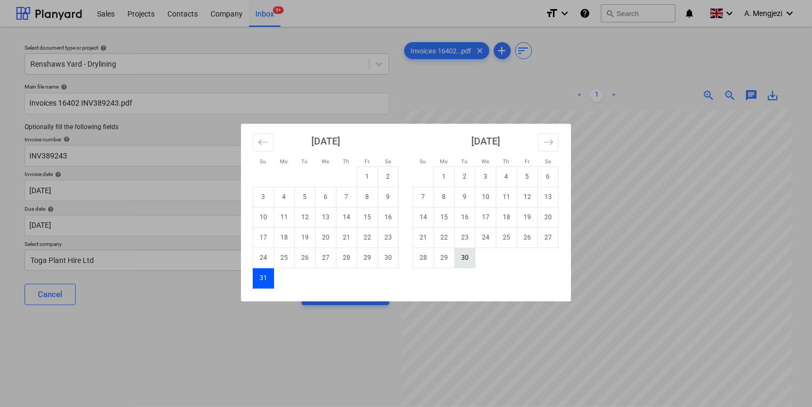
click at [456, 262] on td "30" at bounding box center [465, 257] width 21 height 20
type input "[DATE]"
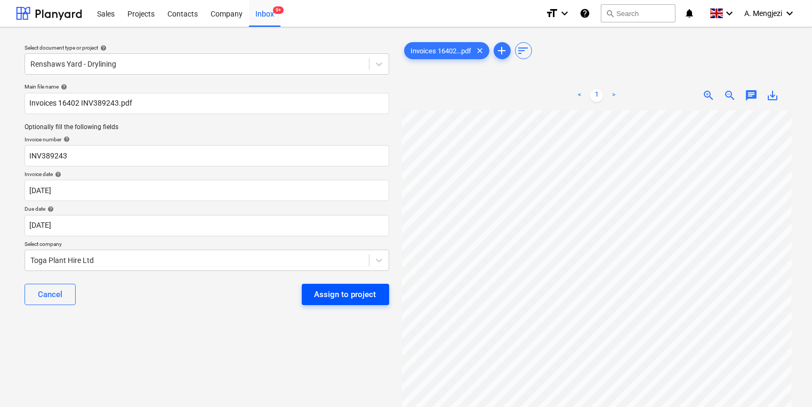
click at [367, 294] on div "Assign to project" at bounding box center [346, 294] width 62 height 14
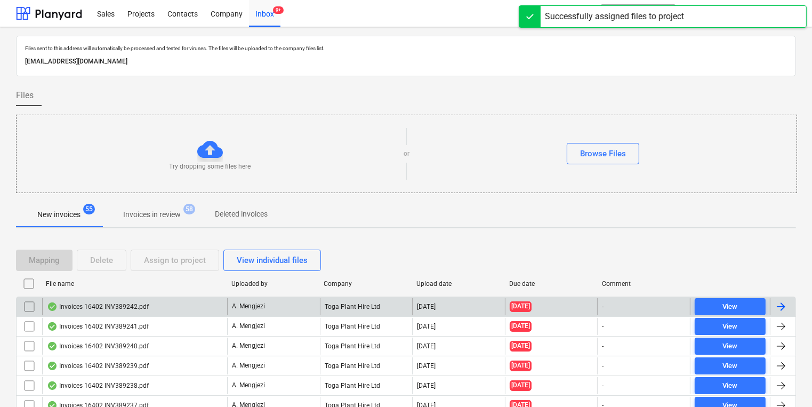
click at [361, 298] on div "Toga Plant Hire Ltd" at bounding box center [366, 306] width 93 height 17
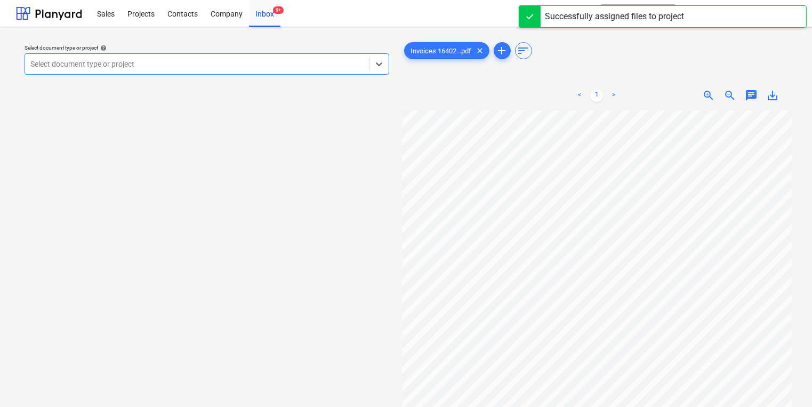
click at [239, 64] on div at bounding box center [196, 64] width 333 height 11
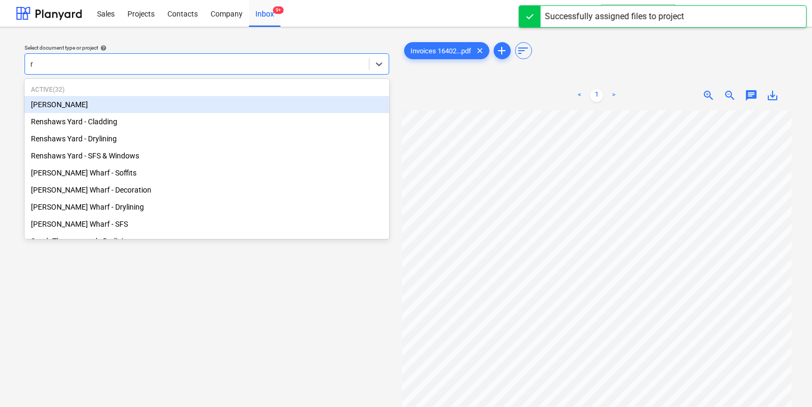
type input "re"
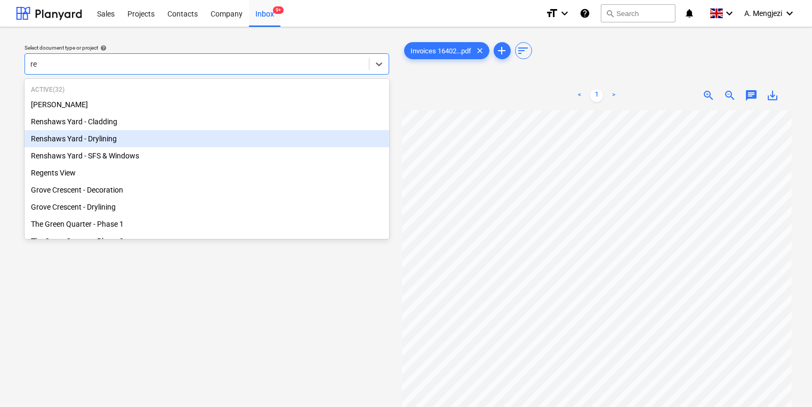
click at [226, 139] on div "Renshaws Yard - Drylining" at bounding box center [207, 138] width 365 height 17
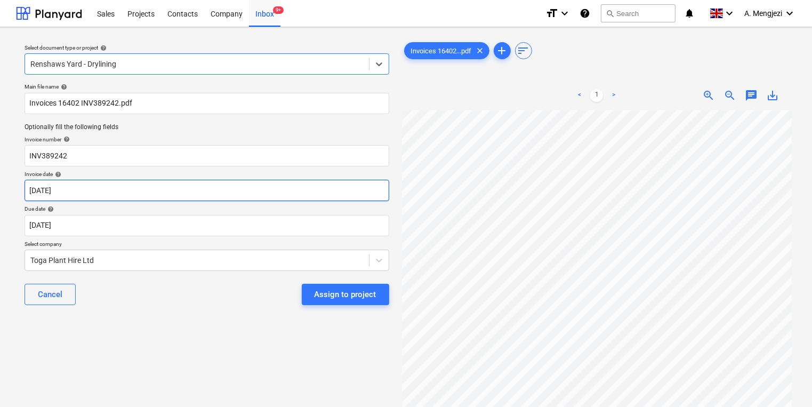
click at [209, 199] on body "Sales Projects Contacts Company Inbox 9+ format_size keyboard_arrow_down help s…" at bounding box center [406, 203] width 812 height 407
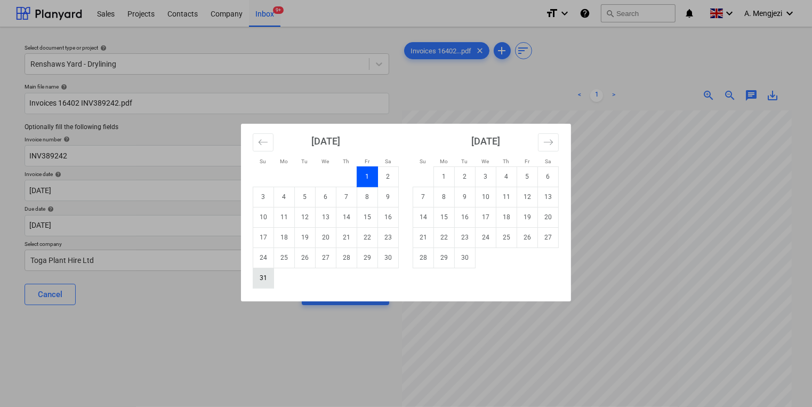
click at [254, 285] on td "31" at bounding box center [263, 278] width 21 height 20
type input "[DATE]"
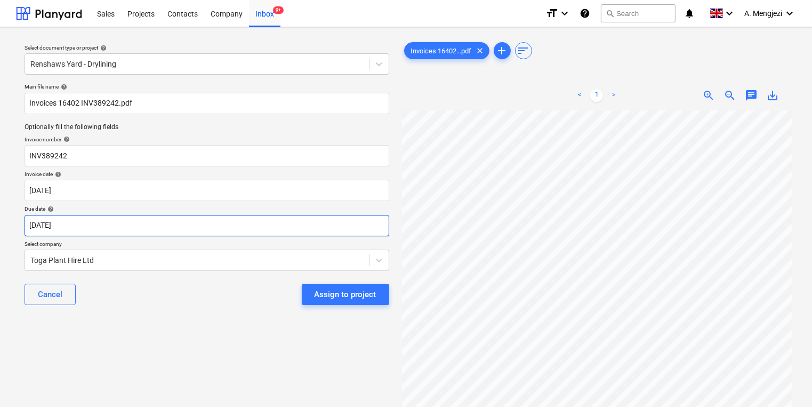
click at [245, 227] on body "Sales Projects Contacts Company Inbox 9+ format_size keyboard_arrow_down help s…" at bounding box center [406, 203] width 812 height 407
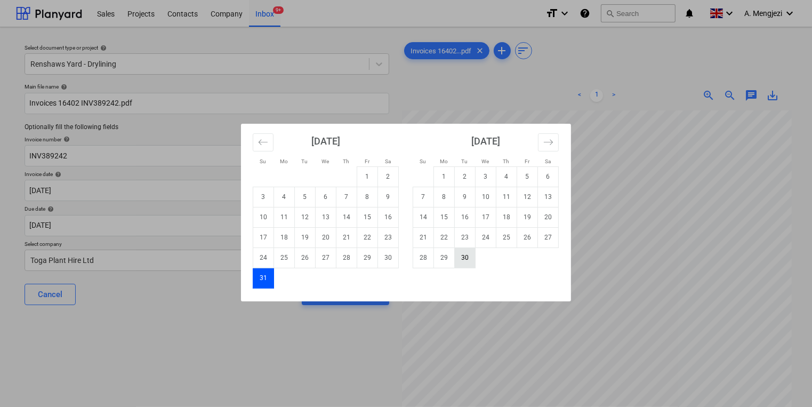
click at [462, 255] on td "30" at bounding box center [465, 257] width 21 height 20
type input "[DATE]"
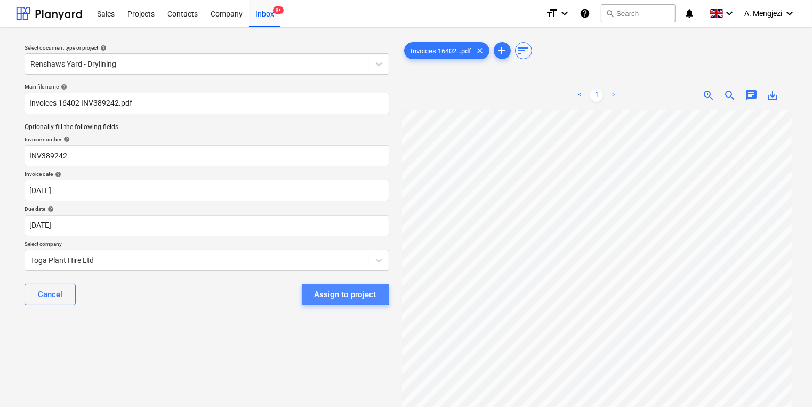
click at [314, 290] on button "Assign to project" at bounding box center [345, 294] width 87 height 21
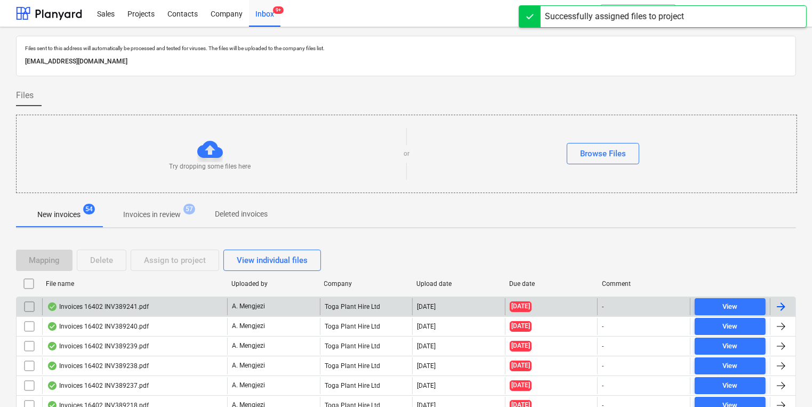
click at [294, 300] on div "A. Mengjezi" at bounding box center [273, 306] width 93 height 17
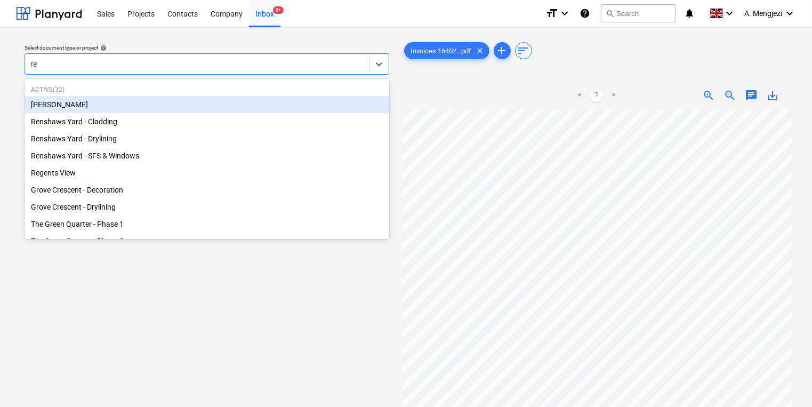
type input "ren"
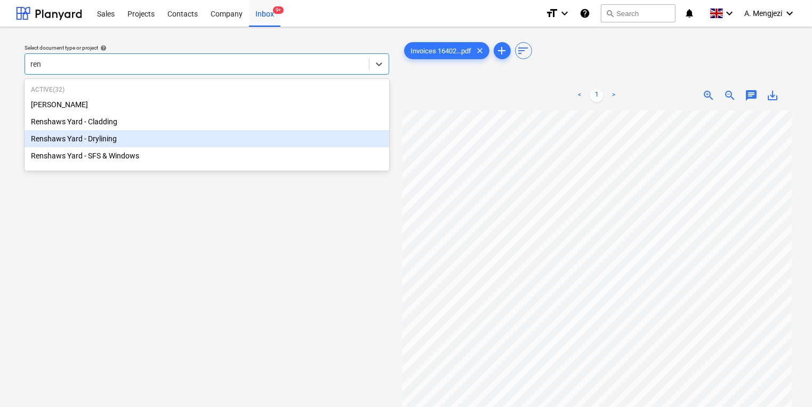
click at [174, 141] on div "Renshaws Yard - Drylining" at bounding box center [207, 138] width 365 height 17
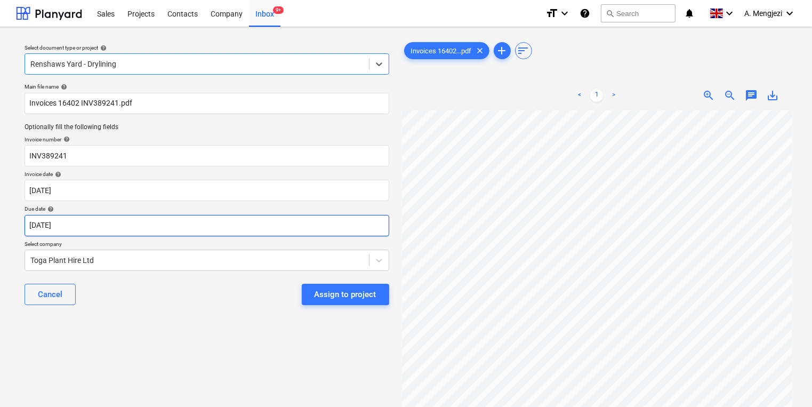
click at [177, 218] on body "Sales Projects Contacts Company Inbox 9+ format_size keyboard_arrow_down help s…" at bounding box center [406, 203] width 812 height 407
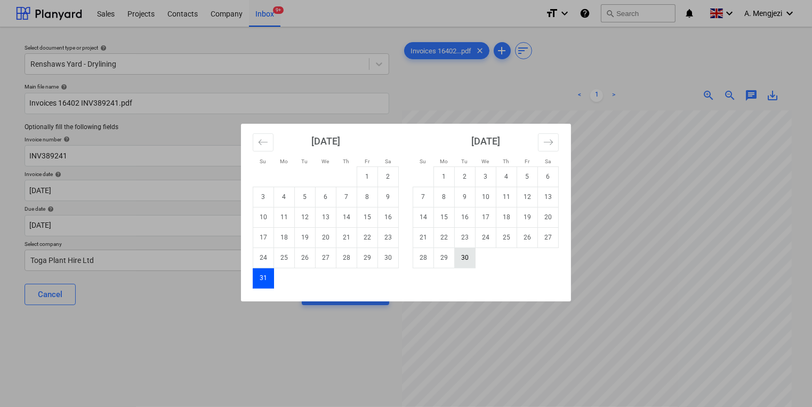
click at [472, 261] on td "30" at bounding box center [465, 257] width 21 height 20
type input "[DATE]"
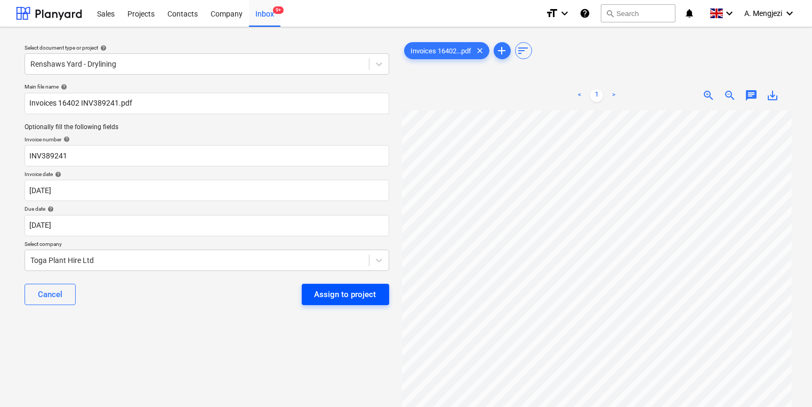
click at [337, 300] on div "Assign to project" at bounding box center [346, 294] width 62 height 14
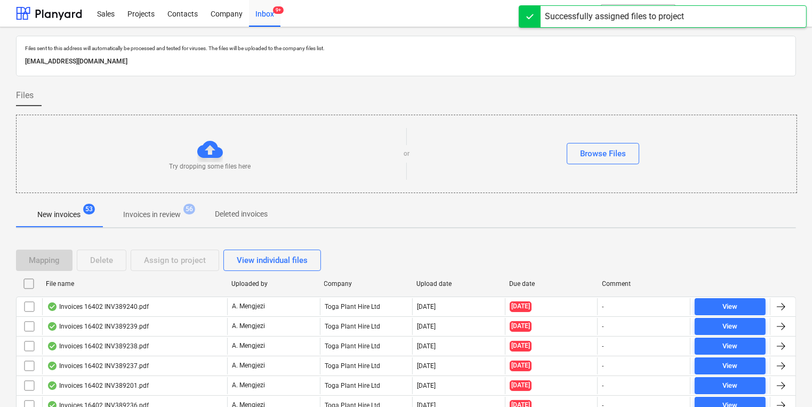
click at [205, 294] on div "File name Uploaded by Company Upload date Due date Comment" at bounding box center [406, 285] width 780 height 21
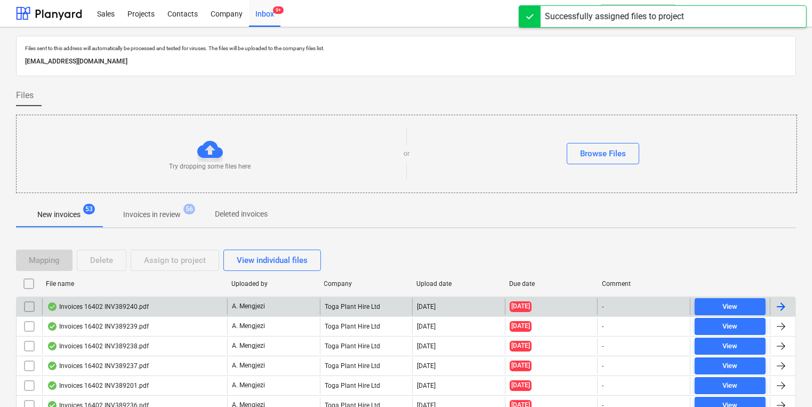
click at [205, 302] on div "Invoices 16402 INV389240.pdf" at bounding box center [134, 306] width 185 height 17
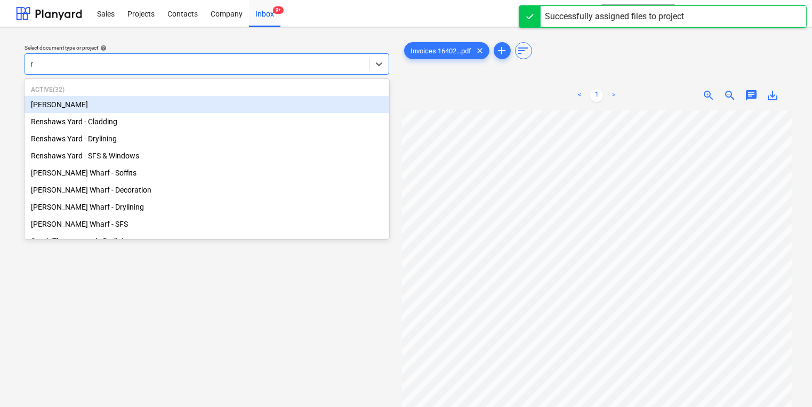
type input "re"
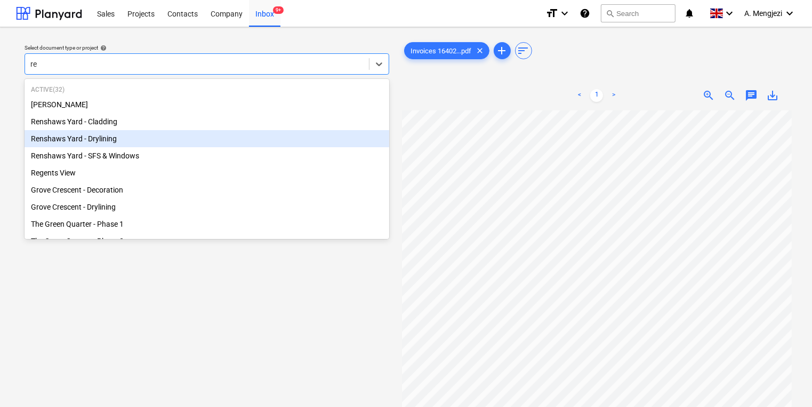
click at [247, 137] on div "Renshaws Yard - Drylining" at bounding box center [207, 138] width 365 height 17
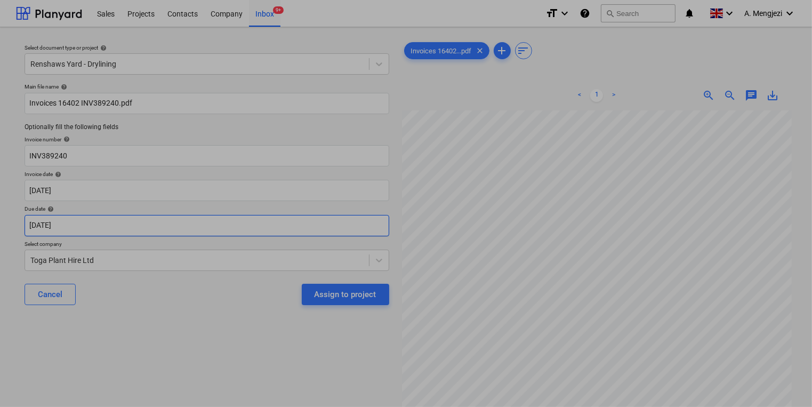
click at [191, 223] on body "Sales Projects Contacts Company Inbox 9+ format_size keyboard_arrow_down help s…" at bounding box center [406, 203] width 812 height 407
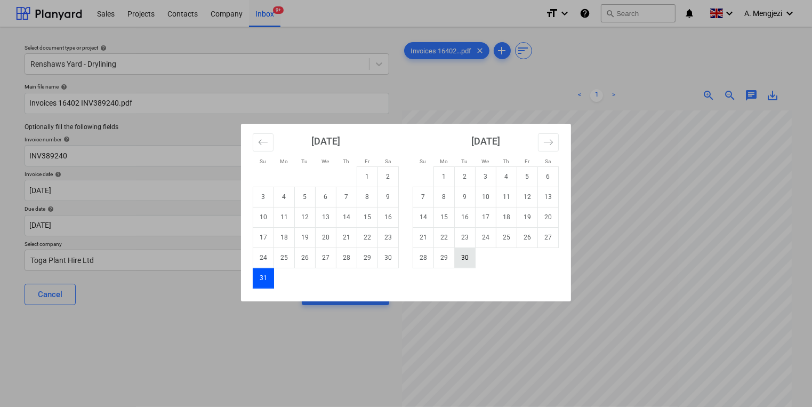
click at [464, 260] on td "30" at bounding box center [465, 257] width 21 height 20
type input "[DATE]"
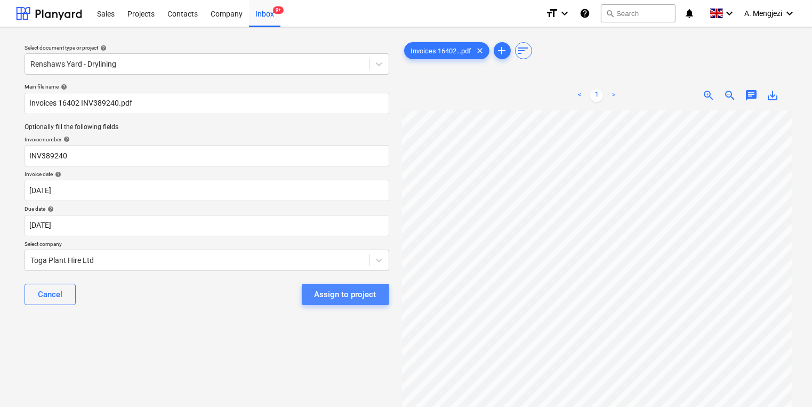
click at [343, 293] on div "Assign to project" at bounding box center [346, 294] width 62 height 14
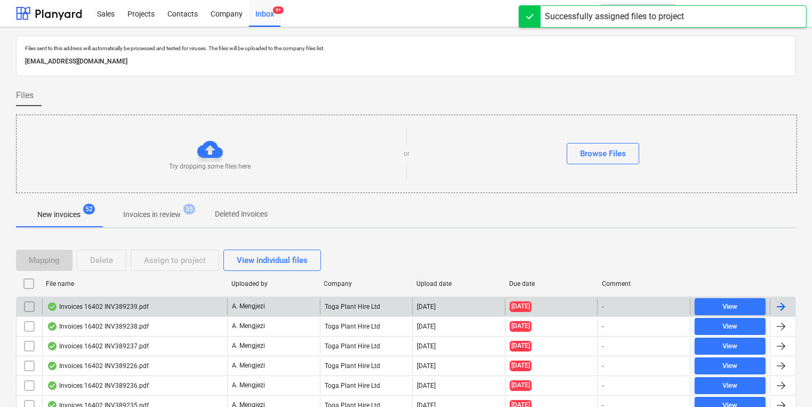
click at [336, 299] on div "Toga Plant Hire Ltd" at bounding box center [366, 306] width 93 height 17
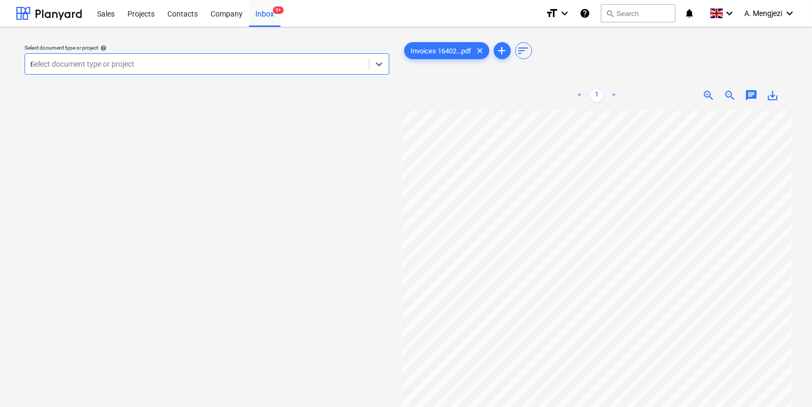
type input "re"
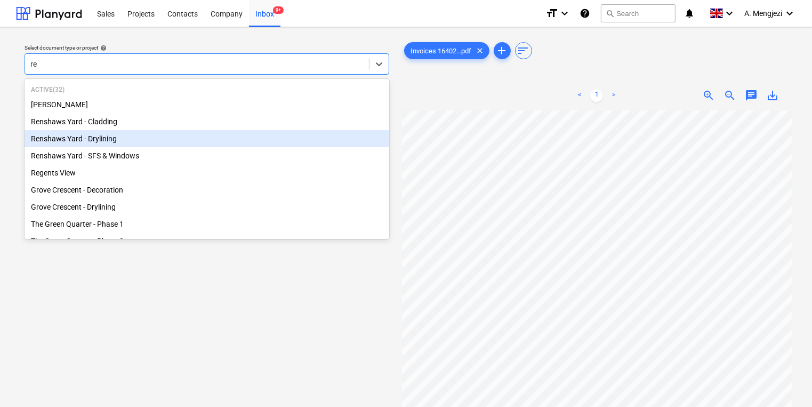
click at [166, 134] on div "Renshaws Yard - Drylining" at bounding box center [207, 138] width 365 height 17
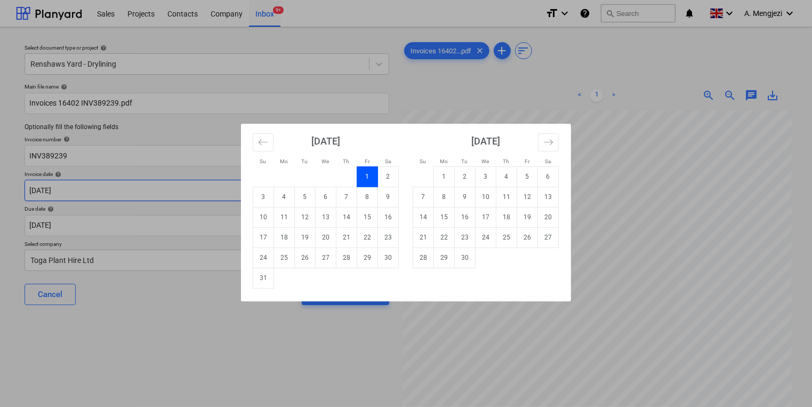
click at [172, 189] on body "Sales Projects Contacts Company Inbox 9+ format_size keyboard_arrow_down help s…" at bounding box center [406, 203] width 812 height 407
click at [273, 283] on td "31" at bounding box center [263, 278] width 21 height 20
type input "[DATE]"
click at [269, 223] on body "Sales Projects Contacts Company Inbox 9+ format_size keyboard_arrow_down help s…" at bounding box center [406, 203] width 812 height 407
click at [467, 254] on td "30" at bounding box center [465, 257] width 21 height 20
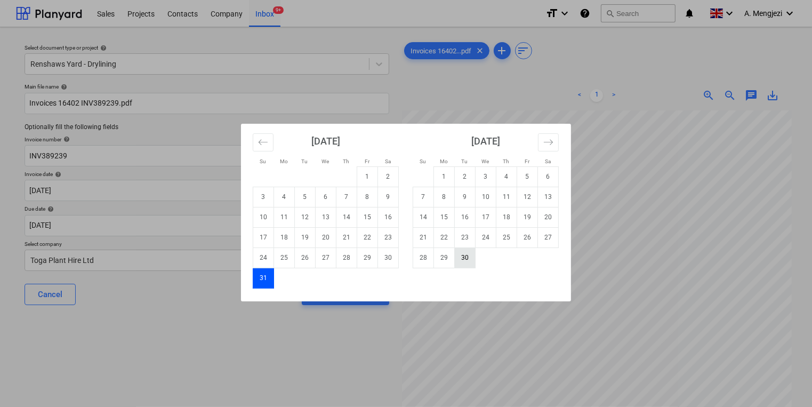
type input "[DATE]"
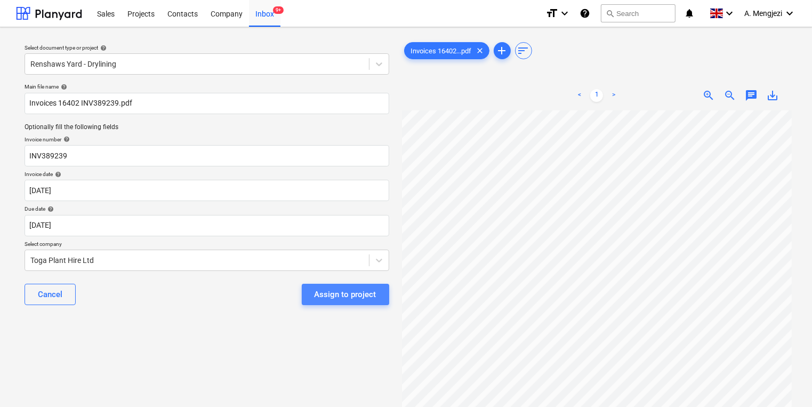
click at [361, 288] on div "Assign to project" at bounding box center [346, 294] width 62 height 14
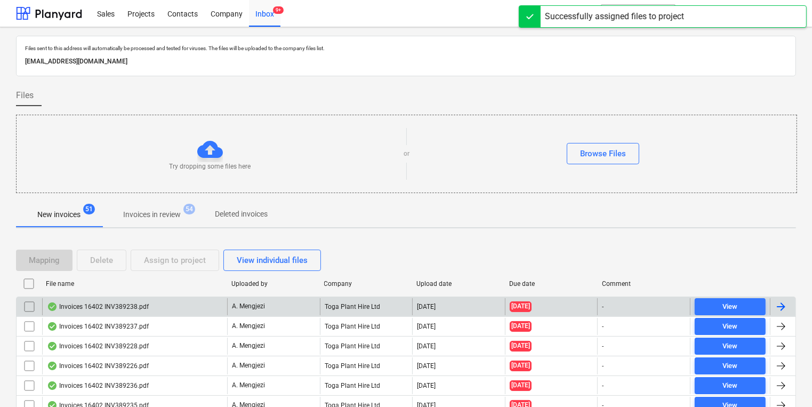
click at [251, 307] on p "A. Mengjezi" at bounding box center [248, 306] width 33 height 9
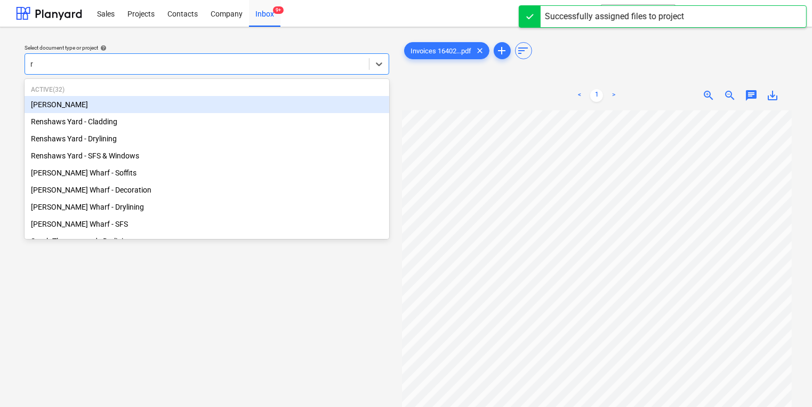
type input "re"
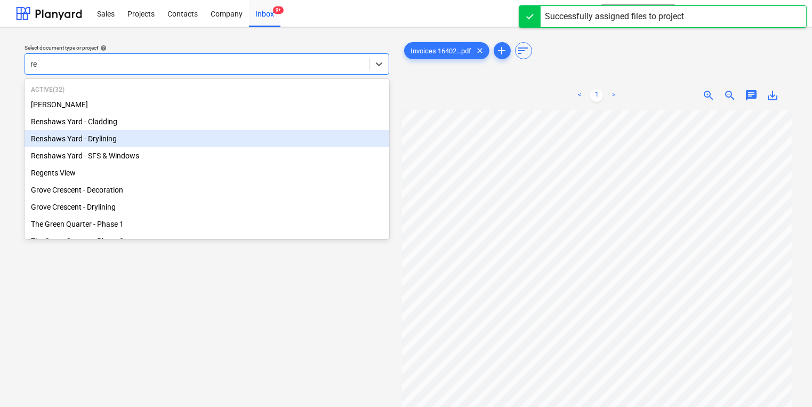
click at [222, 137] on div "Renshaws Yard - Drylining" at bounding box center [207, 138] width 365 height 17
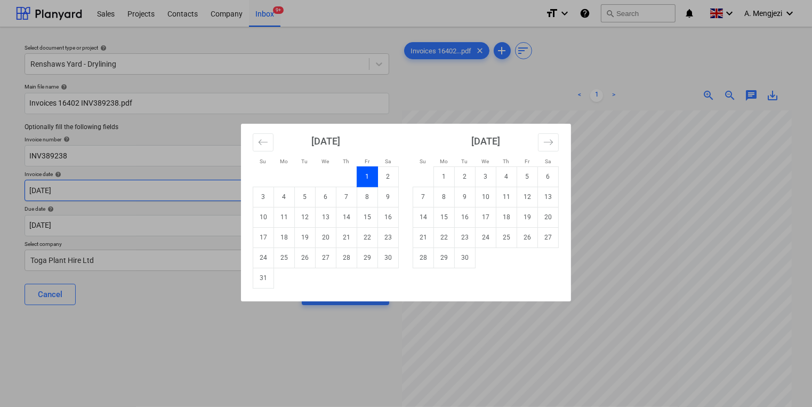
click at [213, 198] on body "Sales Projects Contacts Company Inbox 9+ format_size keyboard_arrow_down help s…" at bounding box center [406, 203] width 812 height 407
click at [264, 280] on td "31" at bounding box center [263, 278] width 21 height 20
type input "[DATE]"
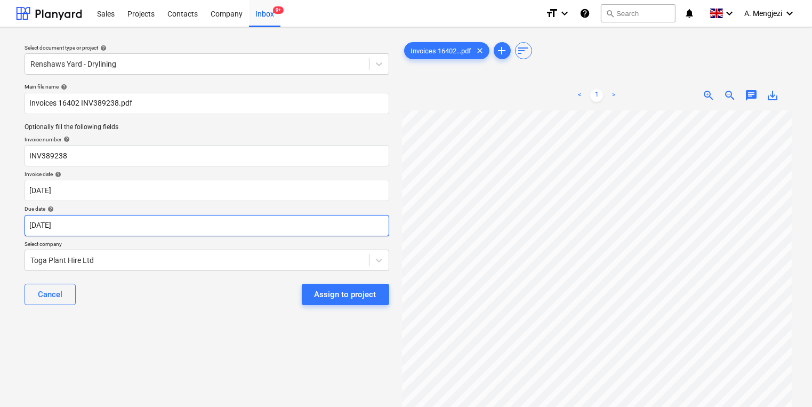
click at [272, 224] on body "Sales Projects Contacts Company Inbox 9+ format_size keyboard_arrow_down help s…" at bounding box center [406, 203] width 812 height 407
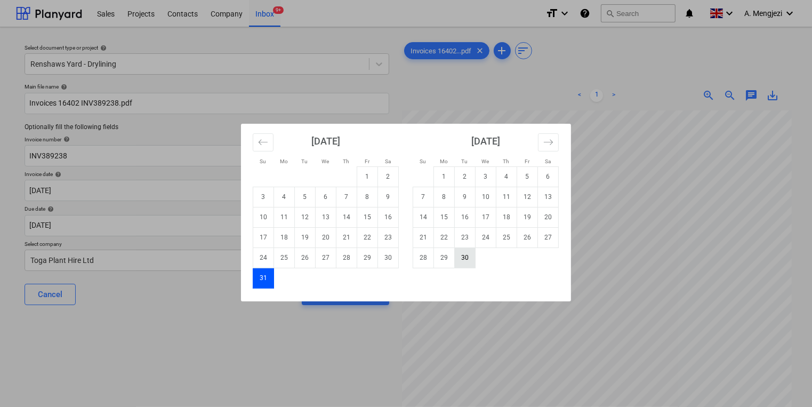
click at [467, 263] on td "30" at bounding box center [465, 257] width 21 height 20
type input "[DATE]"
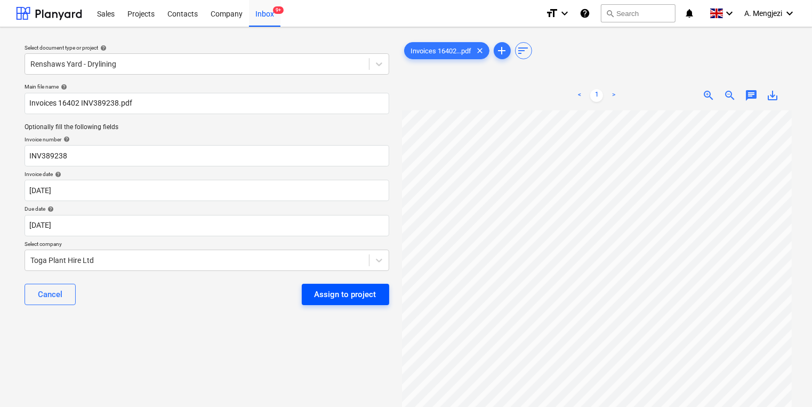
click at [353, 295] on div "Assign to project" at bounding box center [346, 294] width 62 height 14
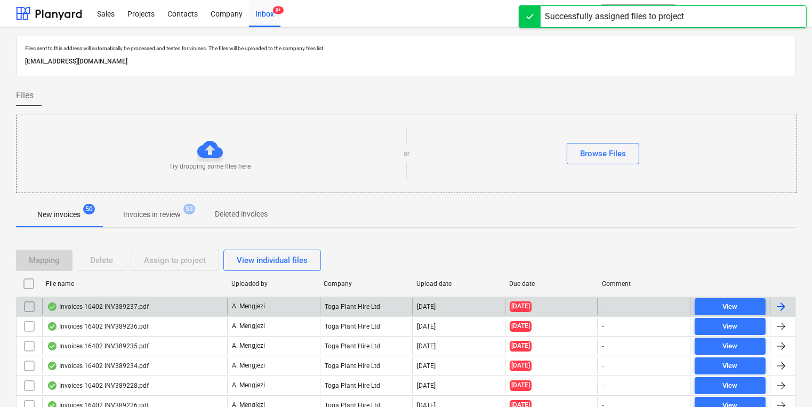
click at [350, 302] on div "Toga Plant Hire Ltd" at bounding box center [366, 306] width 93 height 17
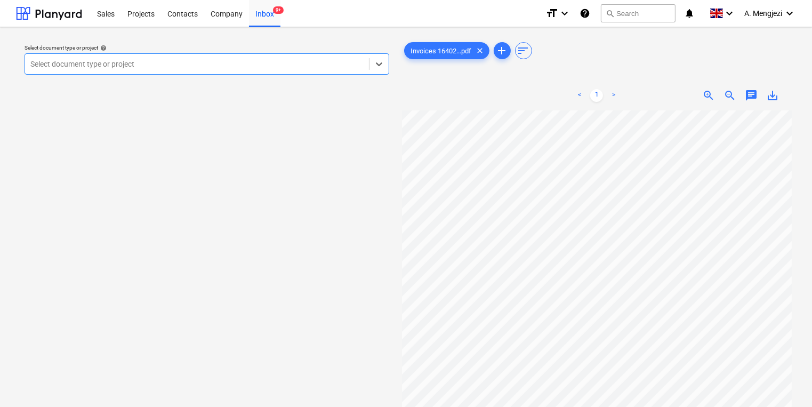
click at [254, 68] on div at bounding box center [196, 64] width 333 height 11
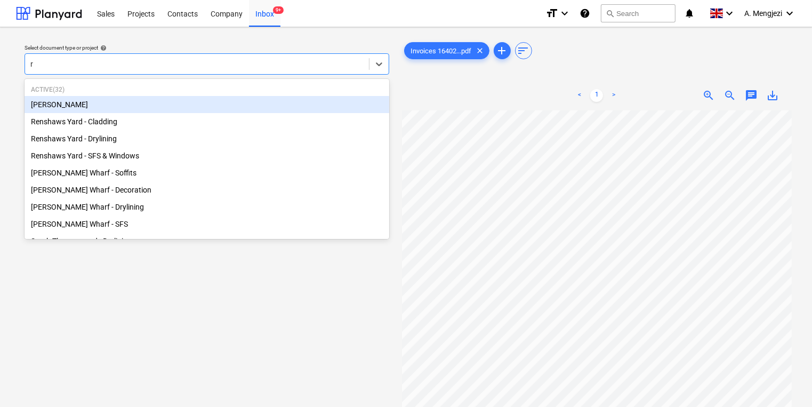
type input "re"
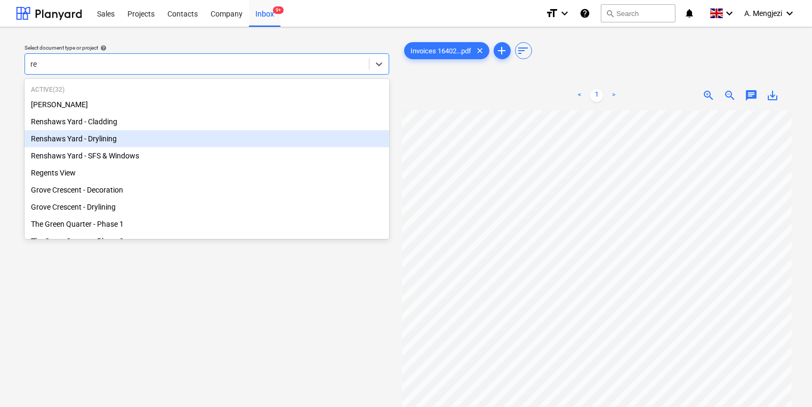
click at [247, 137] on div "Renshaws Yard - Drylining" at bounding box center [207, 138] width 365 height 17
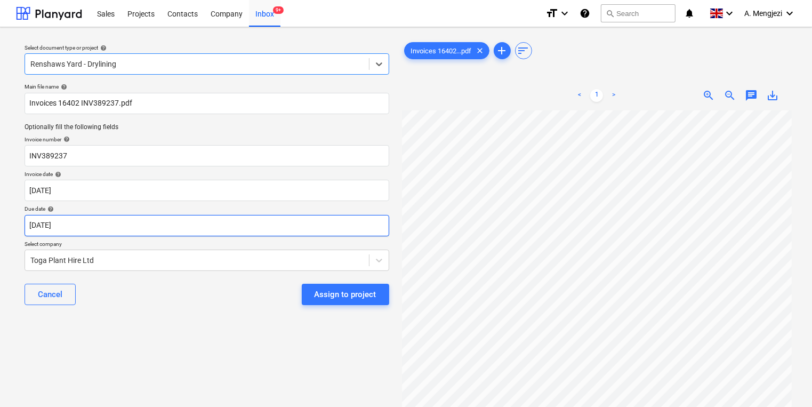
click at [230, 226] on body "Sales Projects Contacts Company Inbox 9+ format_size keyboard_arrow_down help s…" at bounding box center [406, 203] width 812 height 407
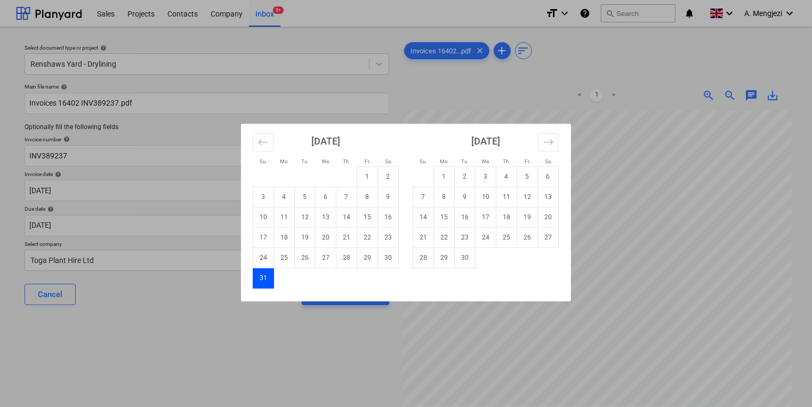
click at [463, 268] on div "[DATE] 1 2 3 4 5 6 7 8 9 10 11 12 13 14 15 16 17 18 19 20 21 22 23 24 25 26 27 …" at bounding box center [566, 206] width 640 height 165
click at [461, 260] on td "30" at bounding box center [465, 257] width 21 height 20
type input "[DATE]"
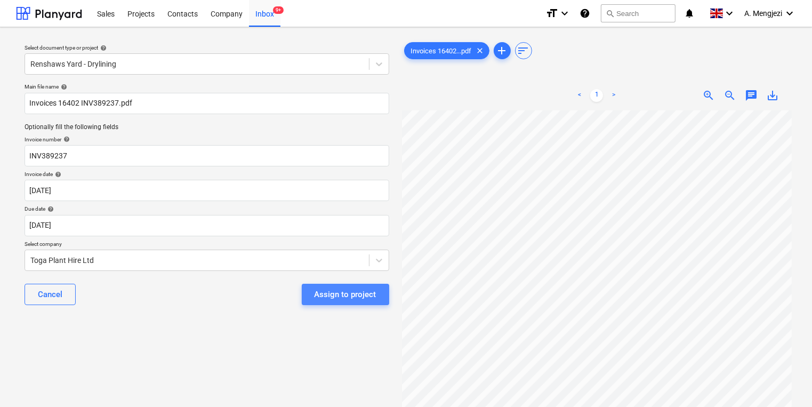
click at [356, 289] on div "Assign to project" at bounding box center [346, 294] width 62 height 14
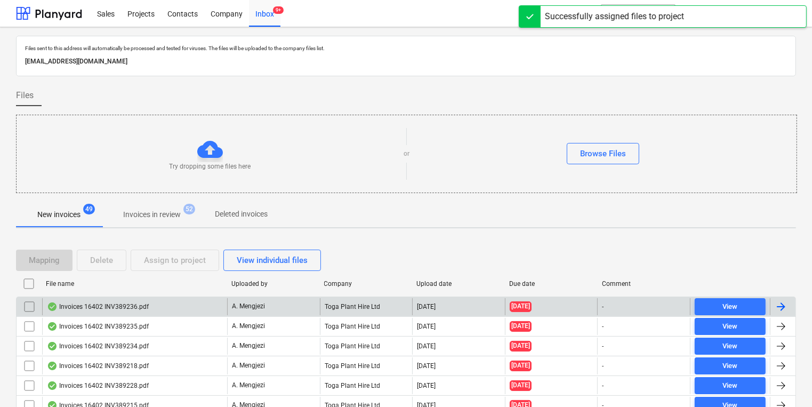
click at [143, 306] on div "Invoices 16402 INV389236.pdf" at bounding box center [98, 306] width 102 height 9
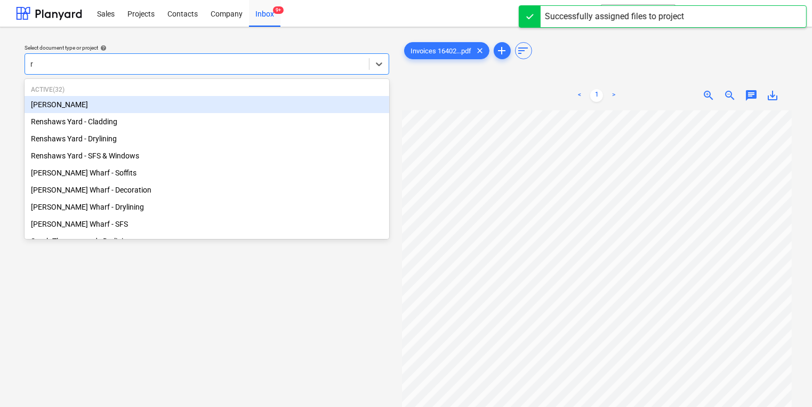
type input "re"
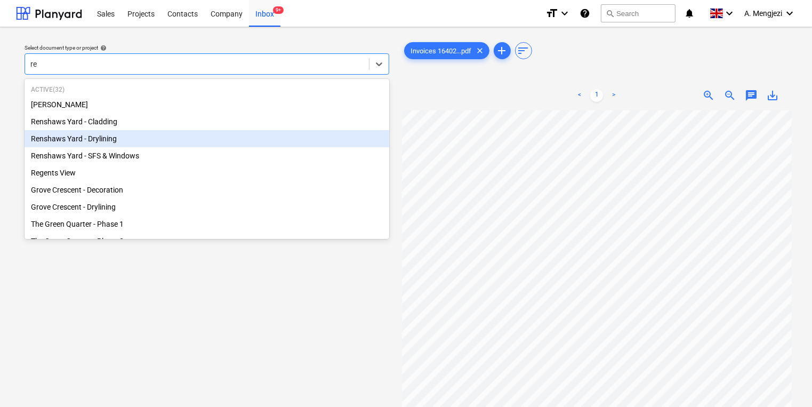
click at [305, 133] on div "Renshaws Yard - Drylining" at bounding box center [207, 138] width 365 height 17
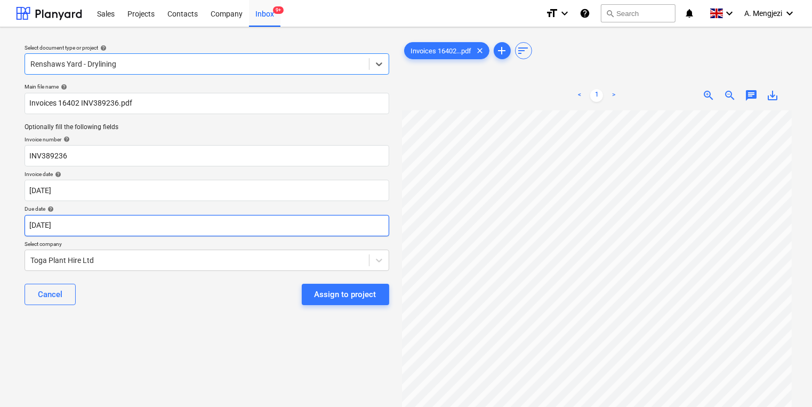
click at [269, 222] on body "Sales Projects Contacts Company Inbox 9+ format_size keyboard_arrow_down help s…" at bounding box center [406, 203] width 812 height 407
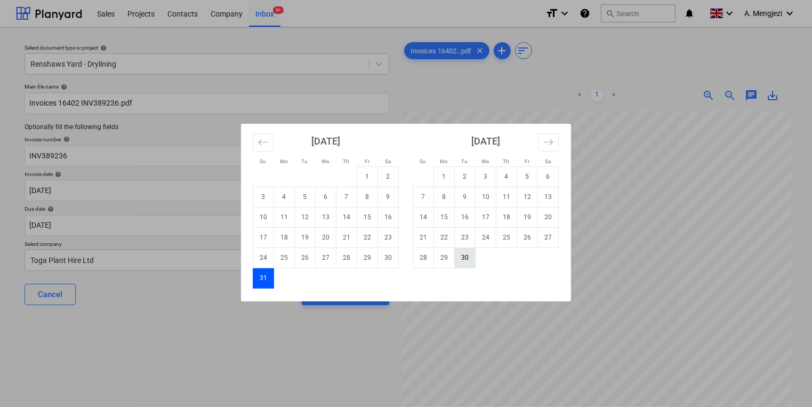
click at [456, 262] on td "30" at bounding box center [465, 257] width 21 height 20
type input "[DATE]"
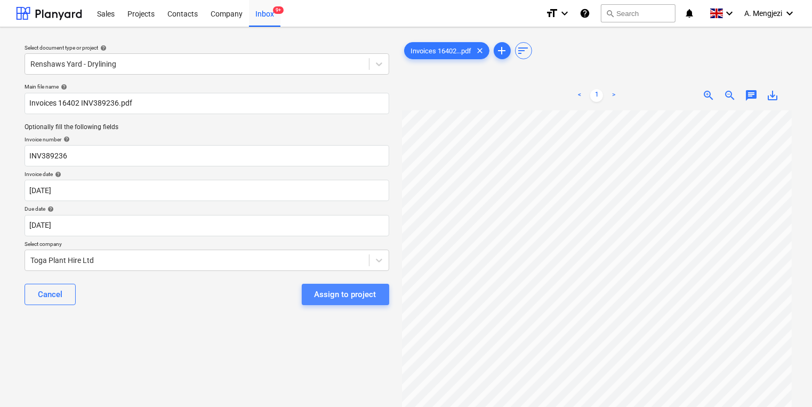
click at [367, 291] on div "Assign to project" at bounding box center [346, 294] width 62 height 14
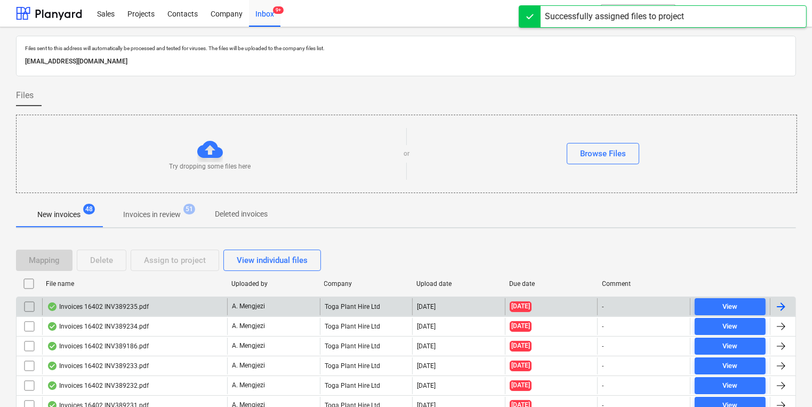
click at [315, 300] on div "A. Mengjezi" at bounding box center [273, 306] width 93 height 17
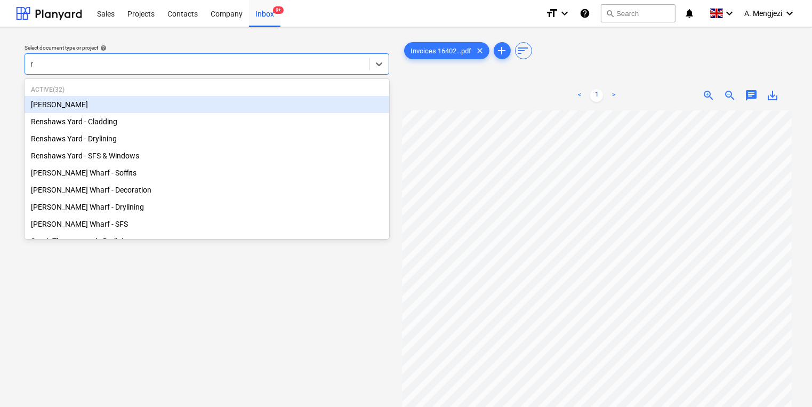
type input "re"
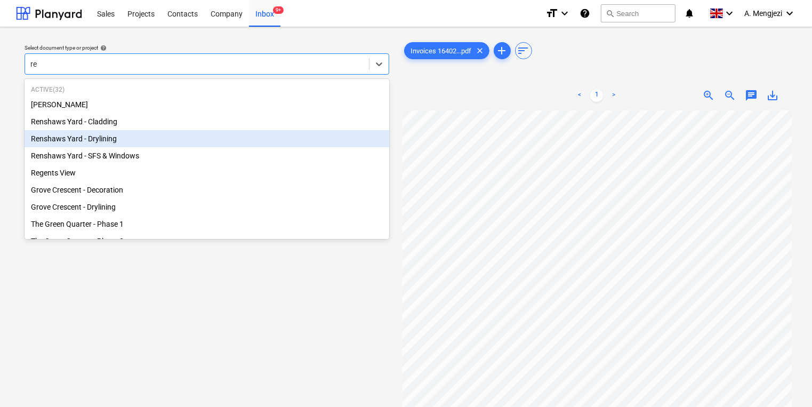
click at [231, 134] on div "Renshaws Yard - Drylining" at bounding box center [207, 138] width 365 height 17
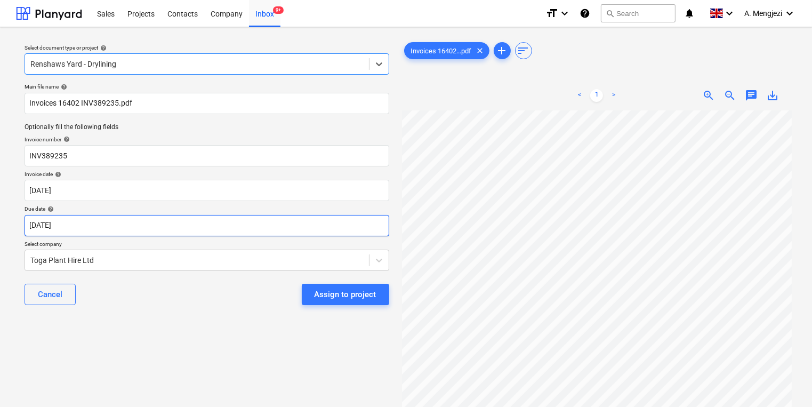
click at [209, 227] on body "Sales Projects Contacts Company Inbox 9+ format_size keyboard_arrow_down help s…" at bounding box center [406, 203] width 812 height 407
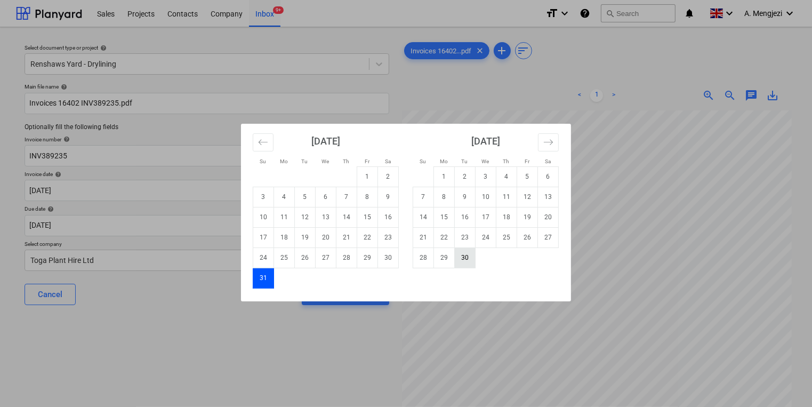
click at [474, 267] on td "30" at bounding box center [465, 257] width 21 height 20
type input "[DATE]"
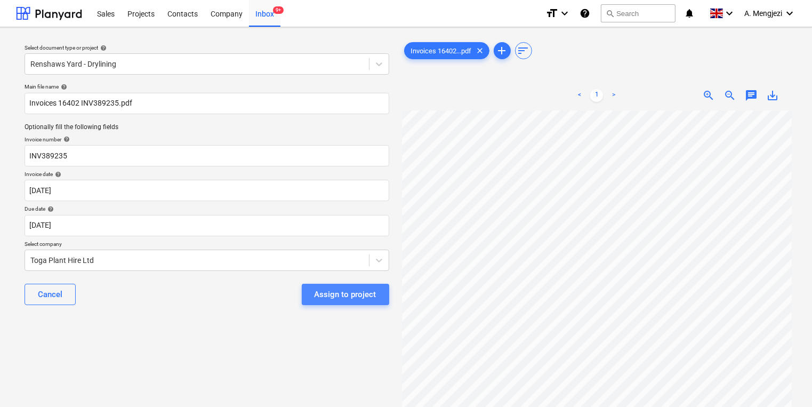
click at [343, 299] on div "Assign to project" at bounding box center [346, 294] width 62 height 14
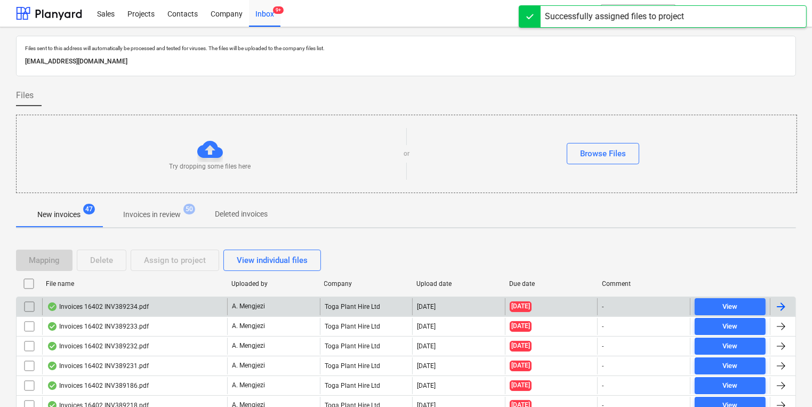
click at [188, 308] on div "Invoices 16402 INV389234.pdf" at bounding box center [134, 306] width 185 height 17
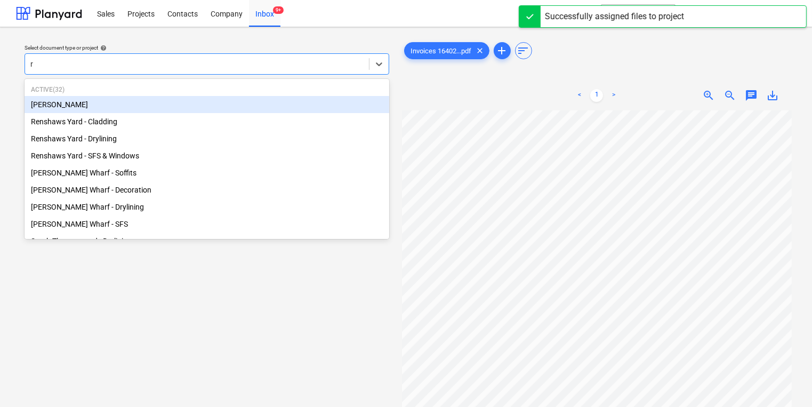
type input "re"
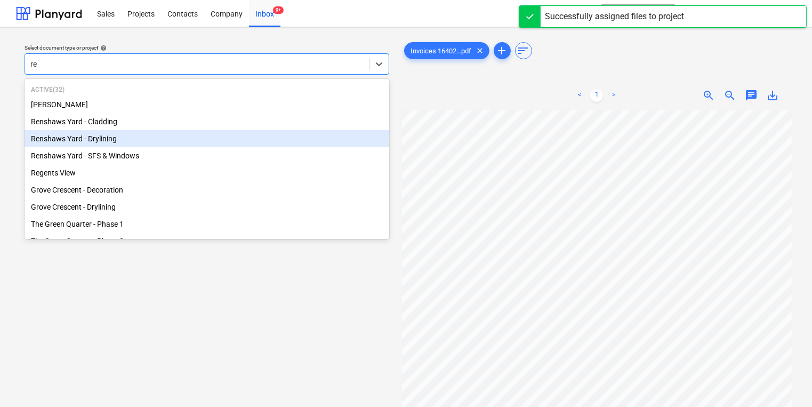
drag, startPoint x: 215, startPoint y: 130, endPoint x: 216, endPoint y: 143, distance: 13.3
click at [216, 143] on div "[PERSON_NAME] Renshaws Yard - Cladding Renshaws Yard - Drylining Renshaws Yard …" at bounding box center [207, 215] width 365 height 239
click at [216, 143] on div "Renshaws Yard - Drylining" at bounding box center [207, 138] width 365 height 17
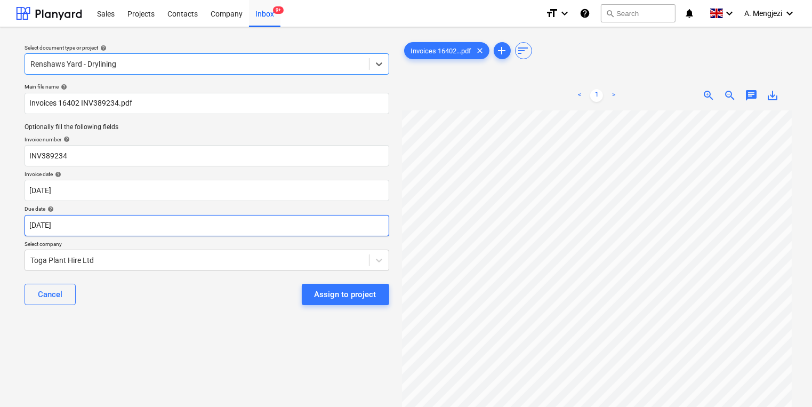
click at [211, 222] on body "Sales Projects Contacts Company Inbox 9+ format_size keyboard_arrow_down help s…" at bounding box center [406, 203] width 812 height 407
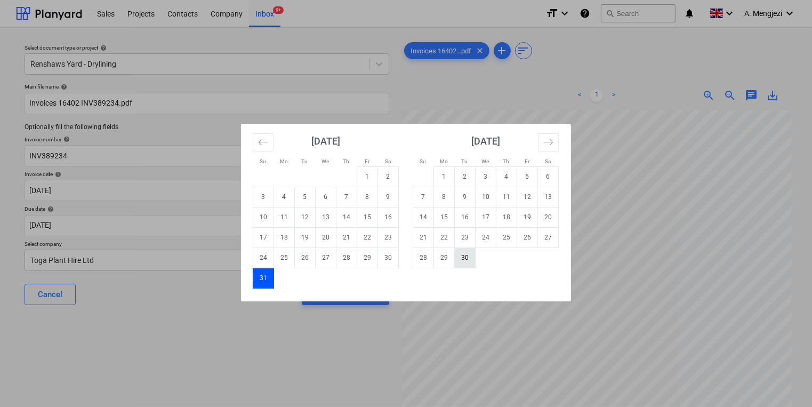
click at [467, 262] on td "30" at bounding box center [465, 257] width 21 height 20
type input "[DATE]"
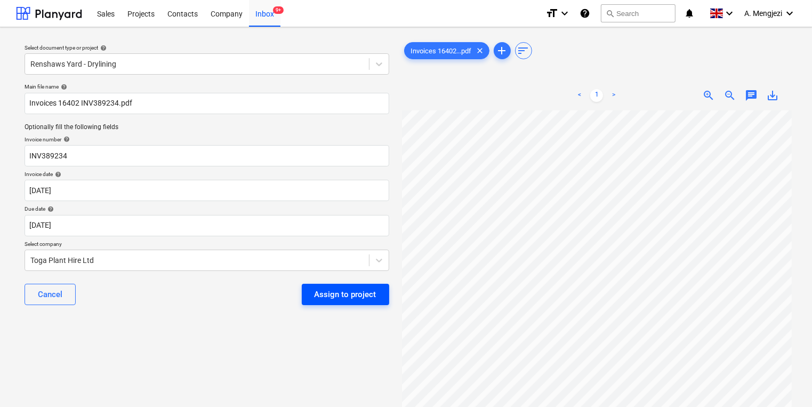
click at [335, 300] on div "Assign to project" at bounding box center [346, 294] width 62 height 14
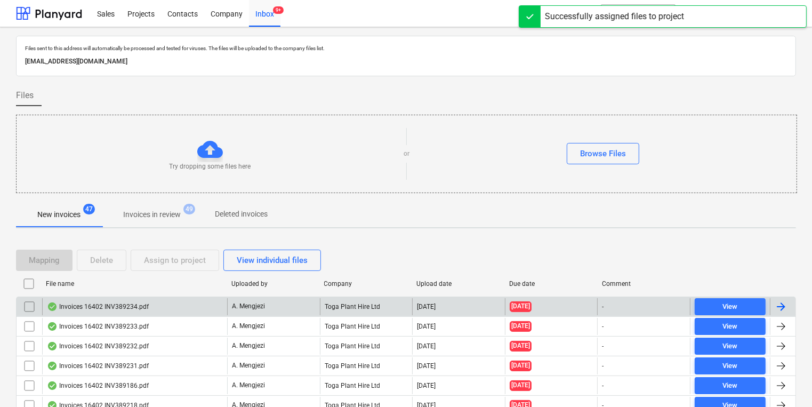
click at [211, 301] on div "Invoices 16402 INV389234.pdf" at bounding box center [134, 306] width 185 height 17
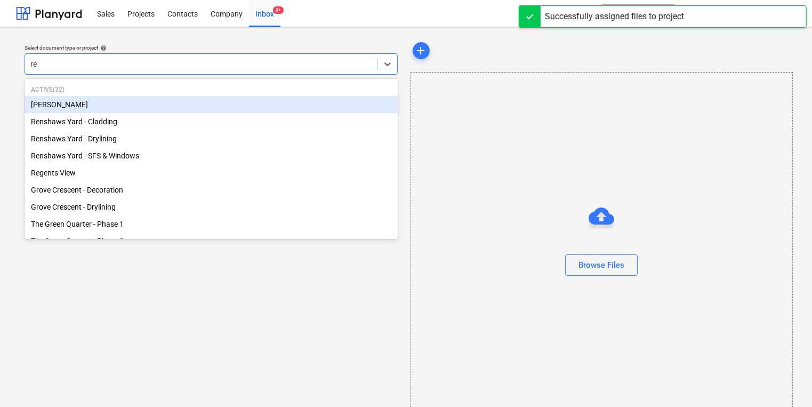
type input "r"
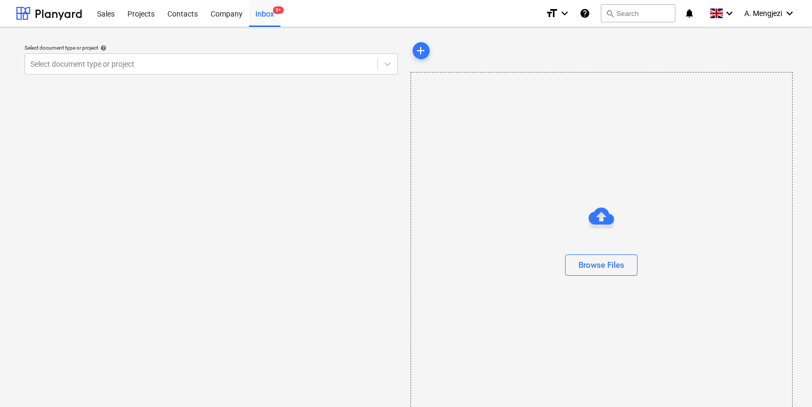
click at [187, 307] on div "Select document type or project help Select document type or project" at bounding box center [211, 228] width 390 height 384
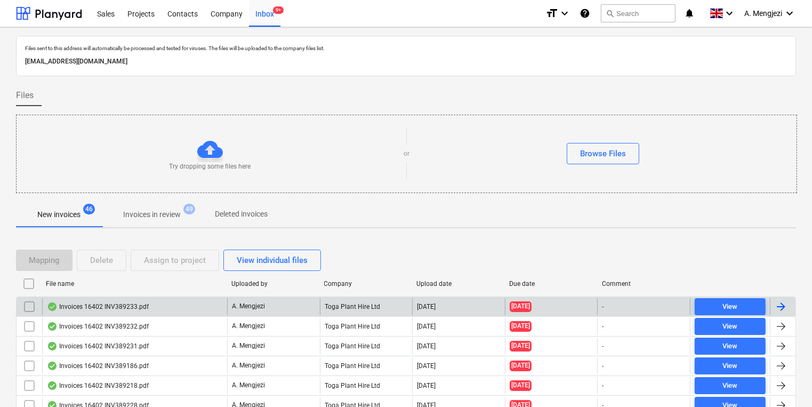
click at [165, 305] on div "Invoices 16402 INV389233.pdf" at bounding box center [134, 306] width 185 height 17
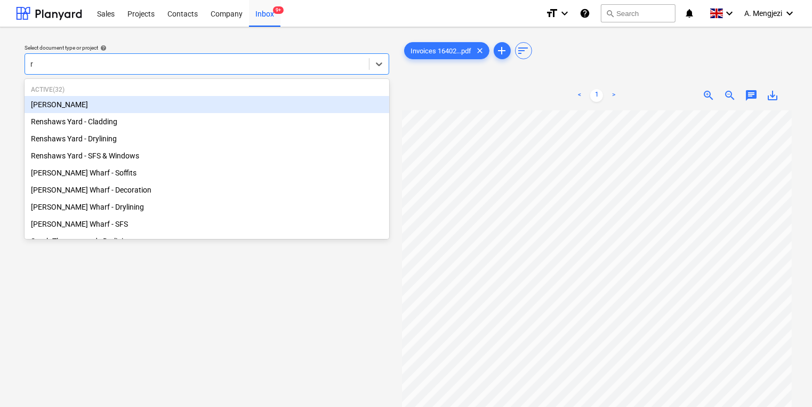
type input "re"
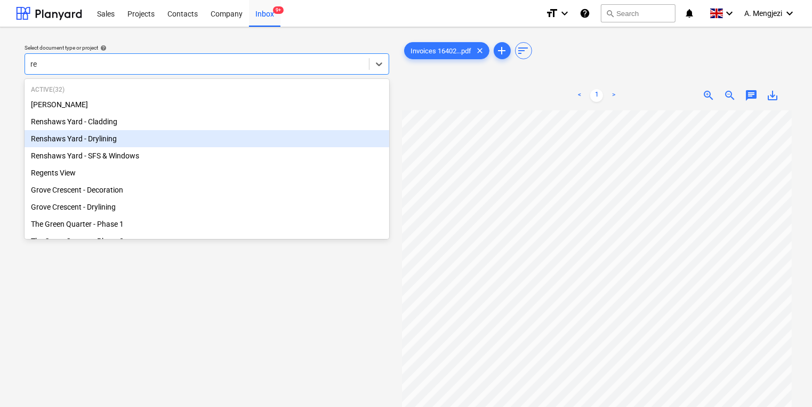
click at [222, 130] on div "Renshaws Yard - Drylining" at bounding box center [207, 138] width 365 height 17
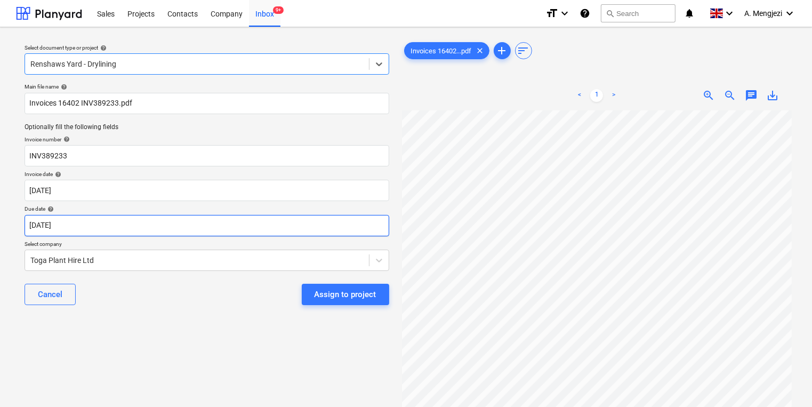
click at [196, 231] on body "Sales Projects Contacts Company Inbox 9+ format_size keyboard_arrow_down help s…" at bounding box center [406, 203] width 812 height 407
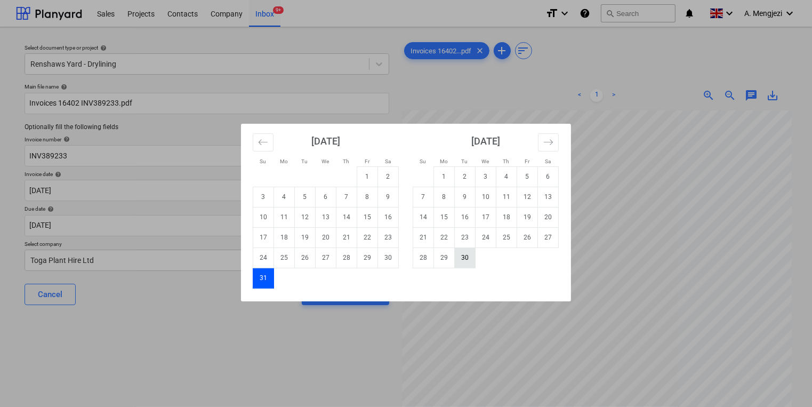
click at [464, 264] on td "30" at bounding box center [465, 257] width 21 height 20
type input "[DATE]"
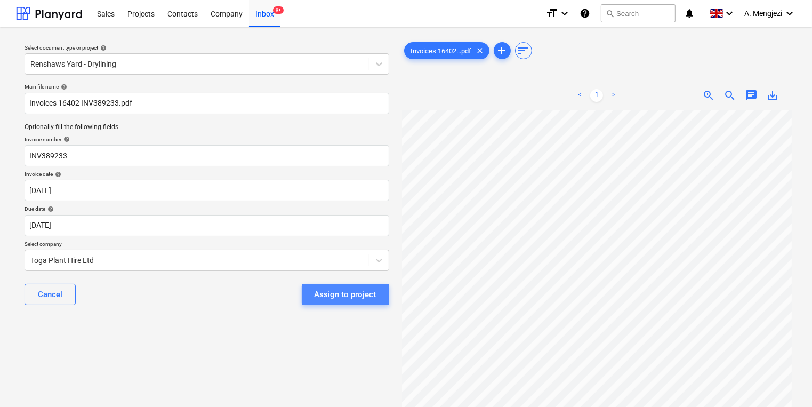
click at [341, 302] on button "Assign to project" at bounding box center [345, 294] width 87 height 21
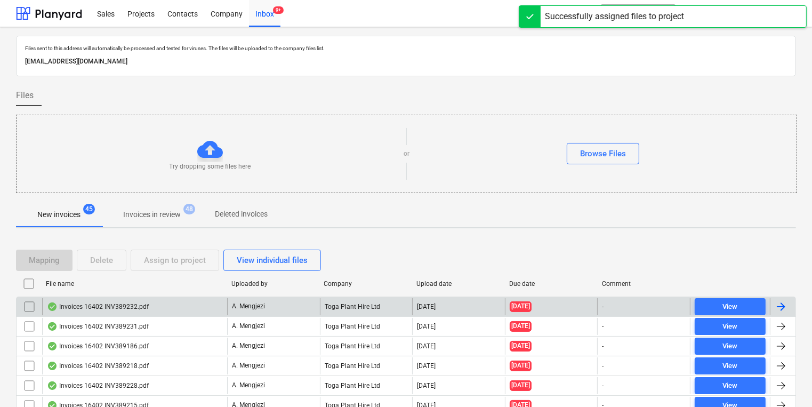
click at [151, 303] on div "Invoices 16402 INV389232.pdf" at bounding box center [134, 306] width 185 height 17
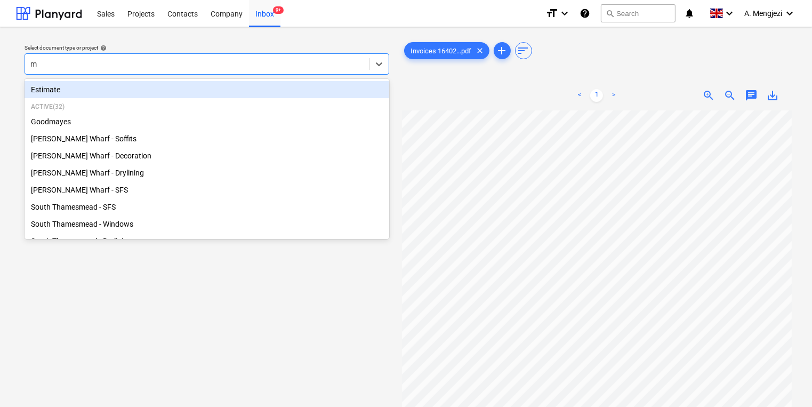
type input "mo"
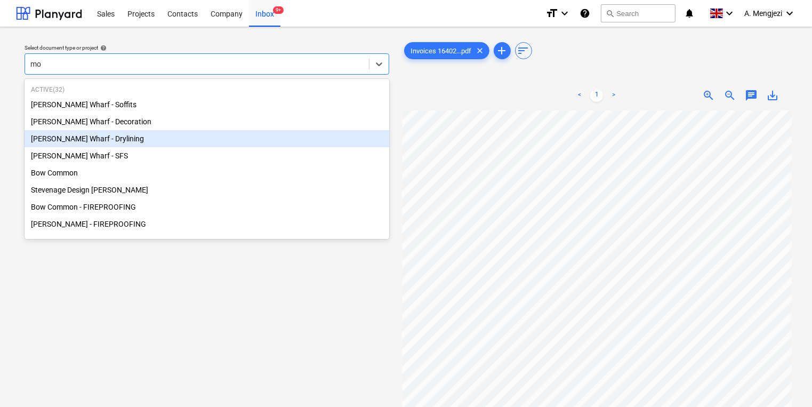
click at [251, 139] on div "[PERSON_NAME] Wharf - Drylining" at bounding box center [207, 138] width 365 height 17
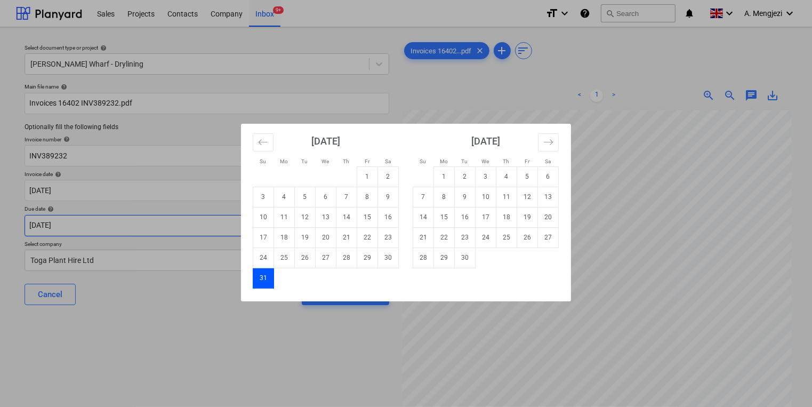
click at [247, 218] on body "Sales Projects Contacts Company Inbox 9+ format_size keyboard_arrow_down help s…" at bounding box center [406, 203] width 812 height 407
click at [459, 259] on td "30" at bounding box center [465, 257] width 21 height 20
type input "[DATE]"
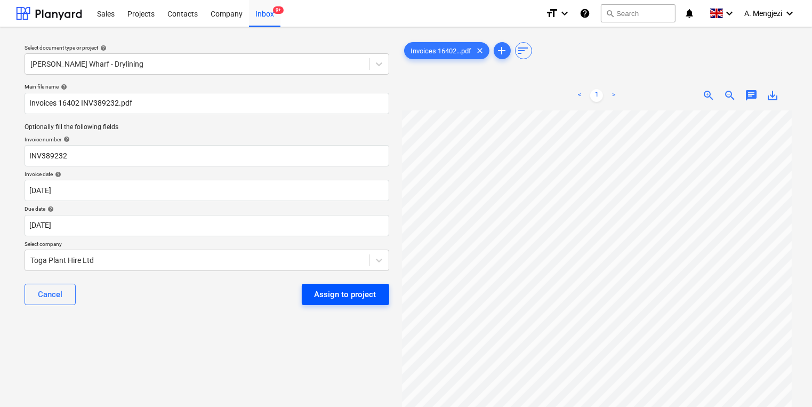
click at [332, 290] on div "Assign to project" at bounding box center [346, 294] width 62 height 14
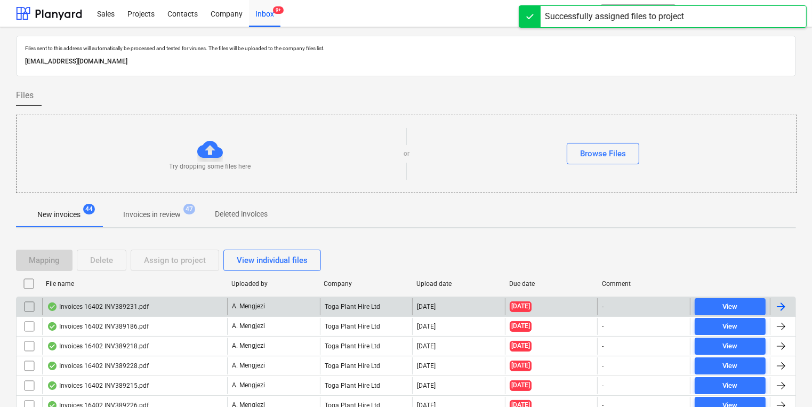
click at [328, 301] on div "Toga Plant Hire Ltd" at bounding box center [366, 306] width 93 height 17
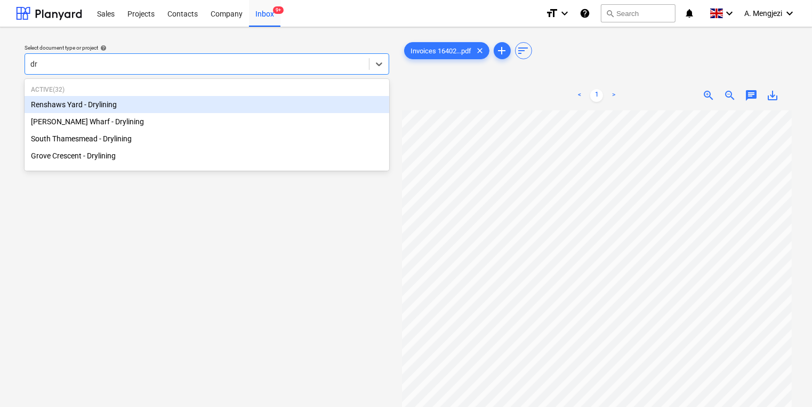
type input "dry"
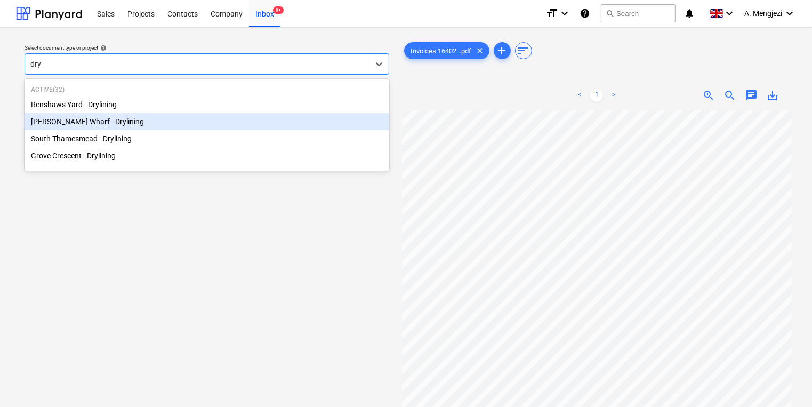
click at [269, 127] on div "[PERSON_NAME] Wharf - Drylining" at bounding box center [207, 121] width 365 height 17
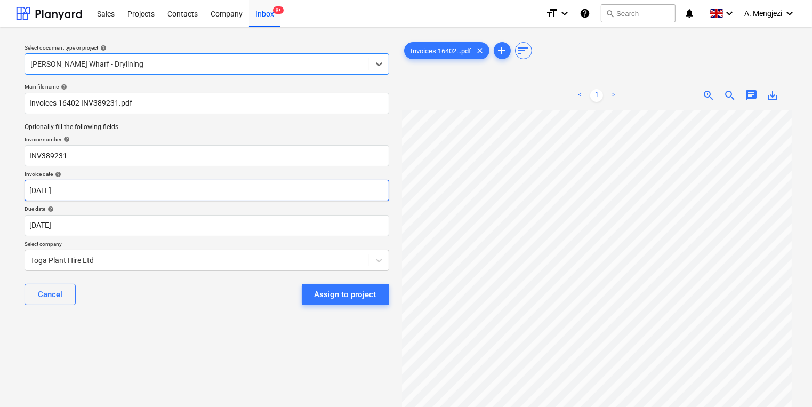
click at [232, 198] on body "Sales Projects Contacts Company Inbox 9+ format_size keyboard_arrow_down help s…" at bounding box center [406, 203] width 812 height 407
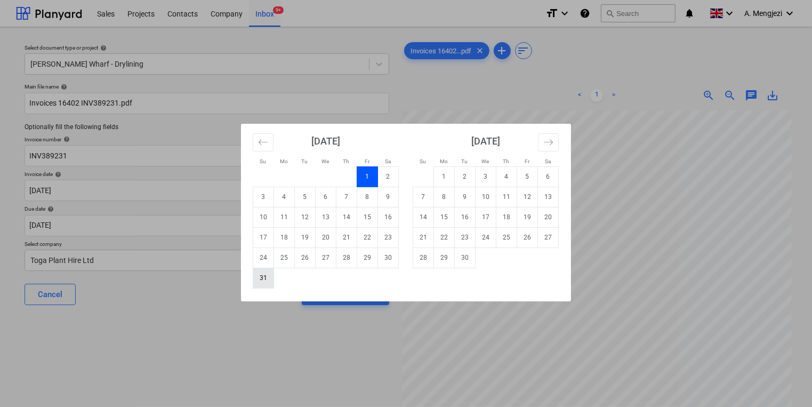
click at [272, 279] on td "31" at bounding box center [263, 278] width 21 height 20
type input "[DATE]"
click at [273, 226] on body "Sales Projects Contacts Company Inbox 9+ format_size keyboard_arrow_down help s…" at bounding box center [406, 203] width 812 height 407
click at [468, 262] on td "30" at bounding box center [465, 257] width 21 height 20
type input "[DATE]"
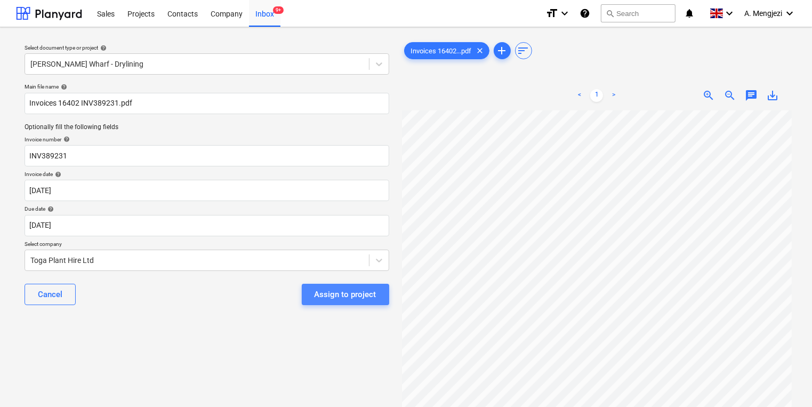
click at [349, 298] on div "Assign to project" at bounding box center [346, 294] width 62 height 14
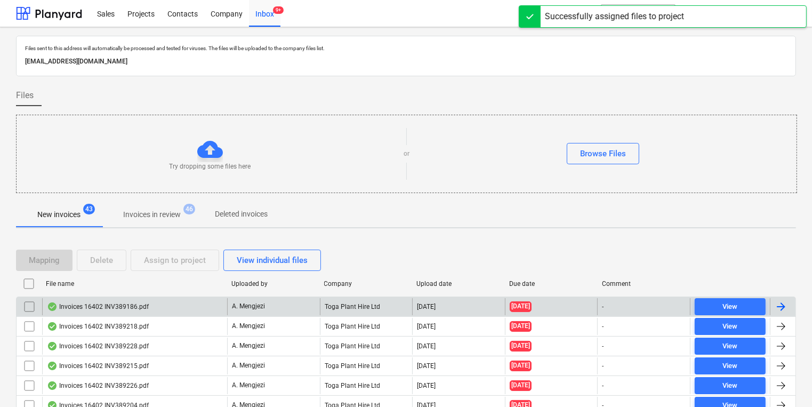
click at [348, 298] on div "Toga Plant Hire Ltd" at bounding box center [366, 306] width 93 height 17
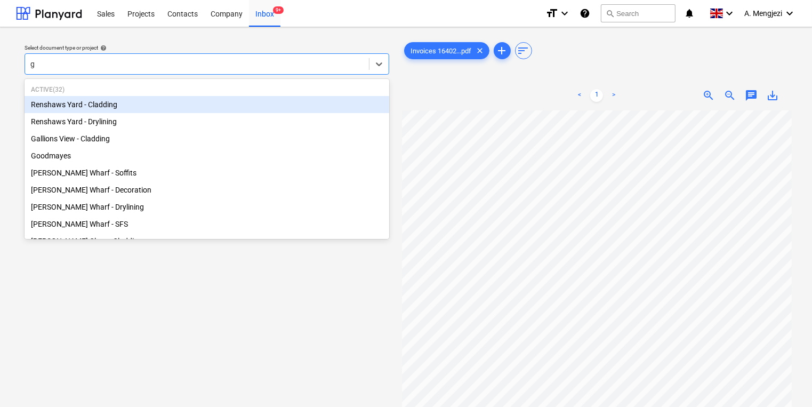
type input "go"
click at [122, 105] on div "Goodmayes" at bounding box center [207, 104] width 365 height 17
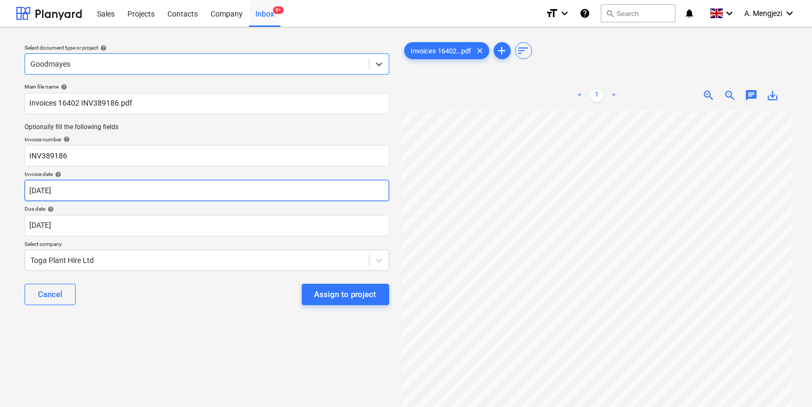
click at [136, 199] on body "Sales Projects Contacts Company Inbox 9+ format_size keyboard_arrow_down help s…" at bounding box center [406, 203] width 812 height 407
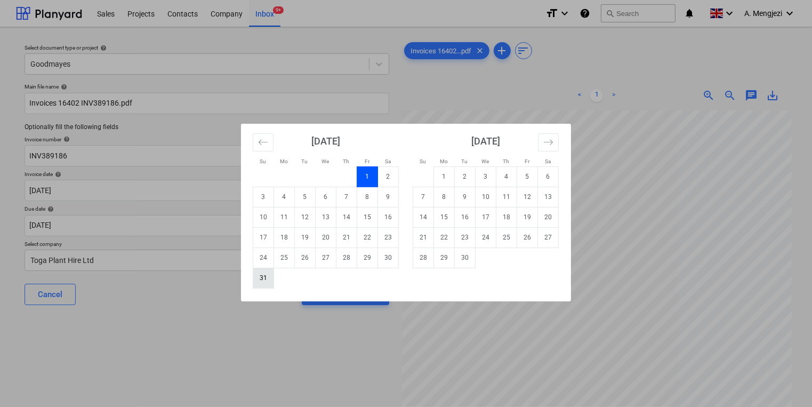
click at [253, 282] on td "31" at bounding box center [263, 278] width 21 height 20
type input "[DATE]"
click at [276, 224] on body "Sales Projects Contacts Company Inbox 9+ format_size keyboard_arrow_down help s…" at bounding box center [406, 203] width 812 height 407
click at [477, 267] on td "Calendar" at bounding box center [486, 257] width 21 height 20
click at [476, 264] on td "Calendar" at bounding box center [486, 257] width 21 height 20
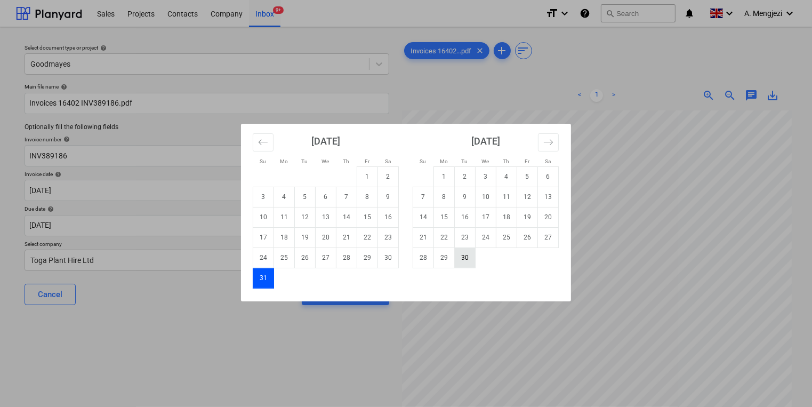
click at [475, 262] on td "30" at bounding box center [465, 257] width 21 height 20
type input "[DATE]"
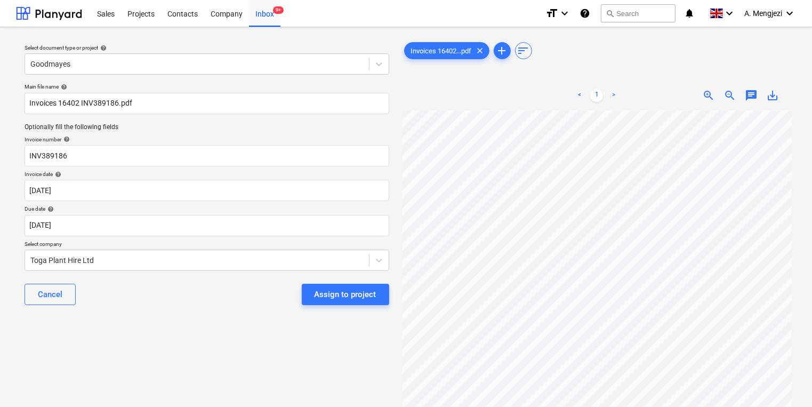
click at [391, 303] on div "Main file name help Invoices 16402 INV389186.pdf Optionally fill the following …" at bounding box center [206, 198] width 373 height 239
click at [373, 300] on div "Assign to project" at bounding box center [346, 294] width 62 height 14
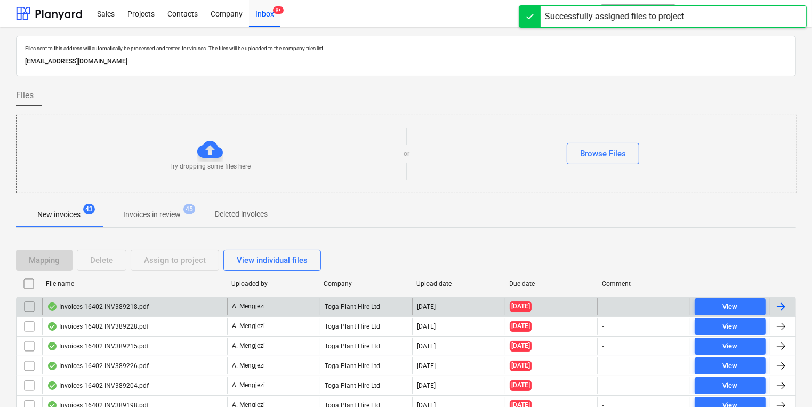
click at [373, 299] on div "Toga Plant Hire Ltd" at bounding box center [366, 306] width 93 height 17
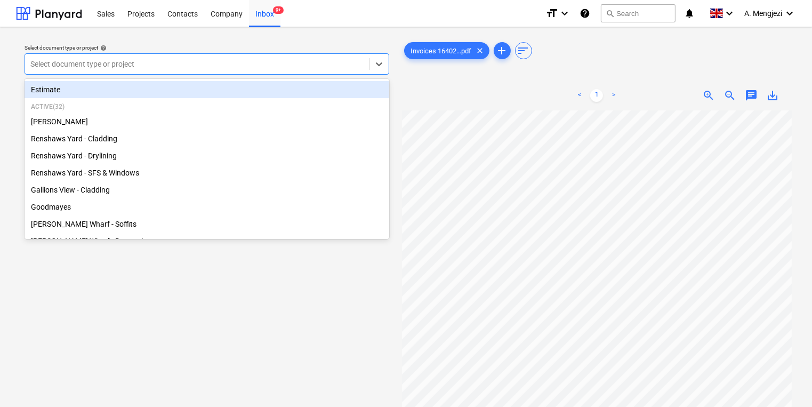
click at [332, 70] on div "Select document type or project" at bounding box center [197, 64] width 344 height 15
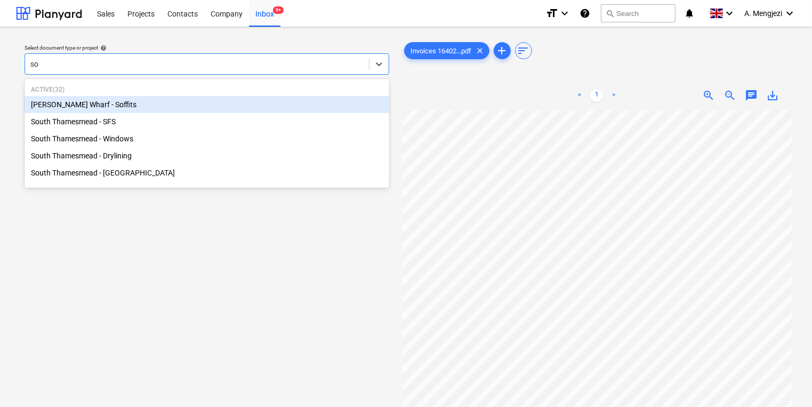
type input "sou"
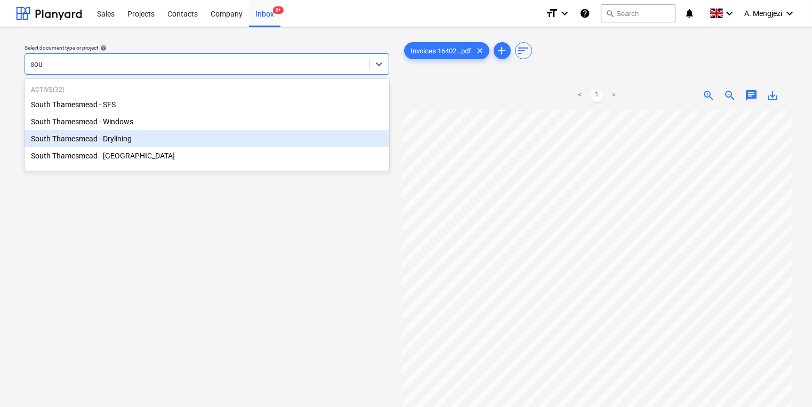
click at [294, 138] on div "South Thamesmead - Drylining" at bounding box center [207, 138] width 365 height 17
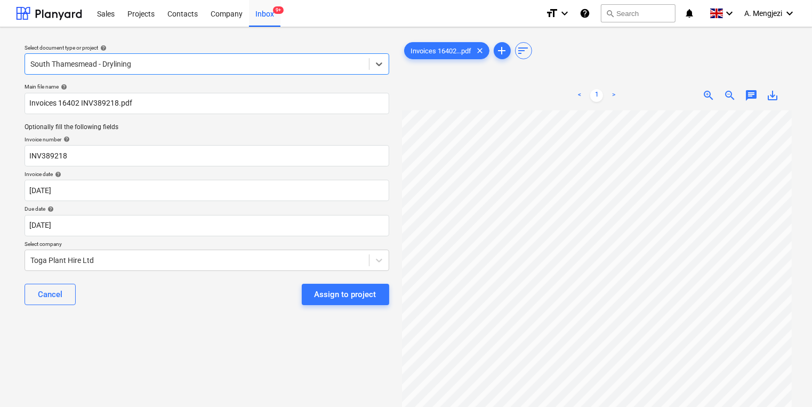
click at [267, 207] on div "Due date help" at bounding box center [207, 208] width 365 height 7
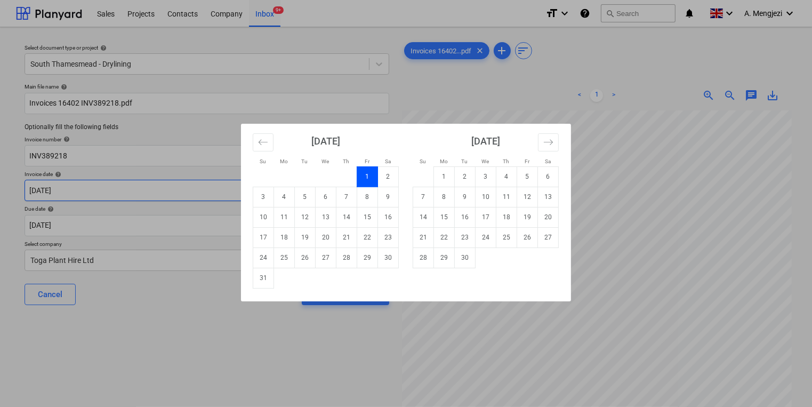
click at [266, 190] on body "Sales Projects Contacts Company Inbox 9+ format_size keyboard_arrow_down help s…" at bounding box center [406, 203] width 812 height 407
click at [262, 285] on td "31" at bounding box center [263, 278] width 21 height 20
type input "[DATE]"
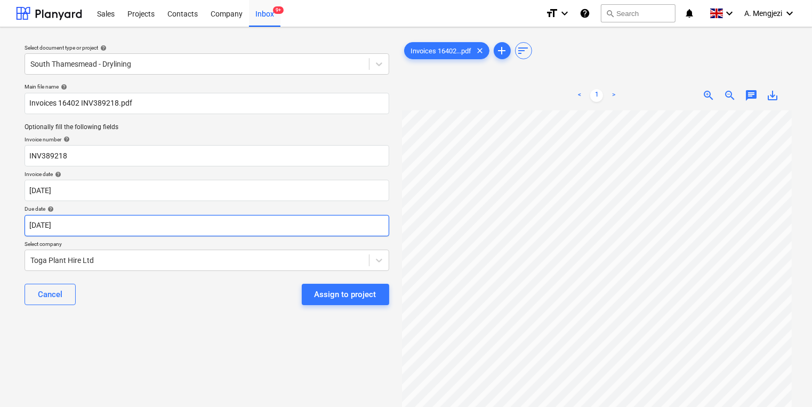
click at [261, 225] on body "Sales Projects Contacts Company Inbox 9+ format_size keyboard_arrow_down help s…" at bounding box center [406, 203] width 812 height 407
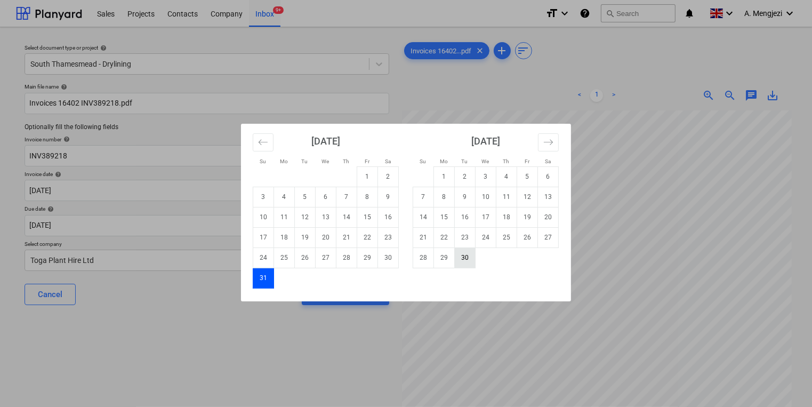
click at [474, 264] on td "30" at bounding box center [465, 257] width 21 height 20
type input "[DATE]"
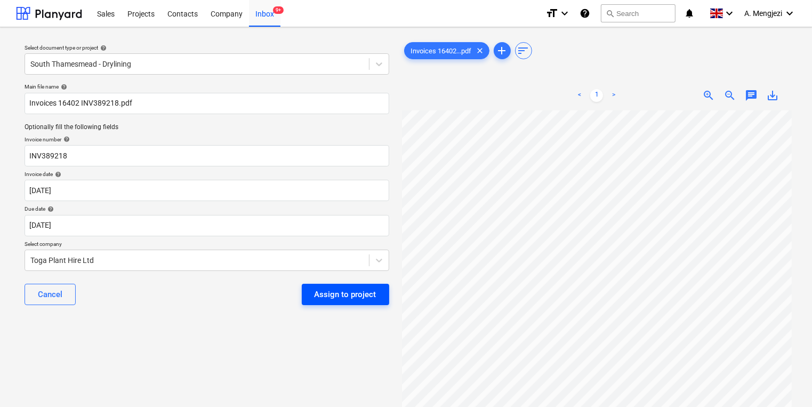
click at [363, 295] on div "Assign to project" at bounding box center [346, 294] width 62 height 14
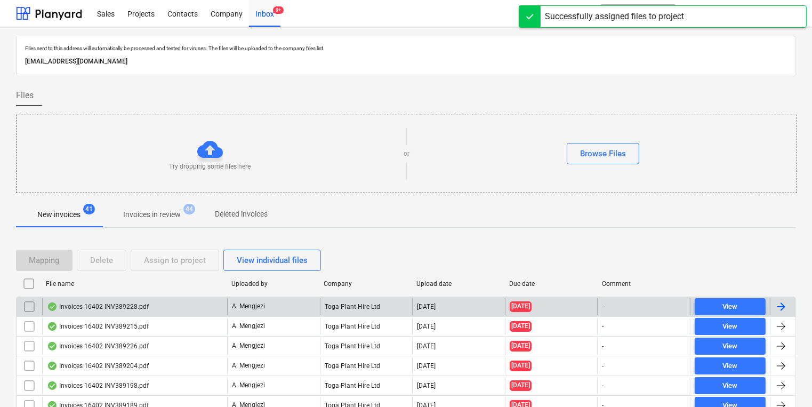
click at [361, 308] on div "Toga Plant Hire Ltd" at bounding box center [366, 306] width 93 height 17
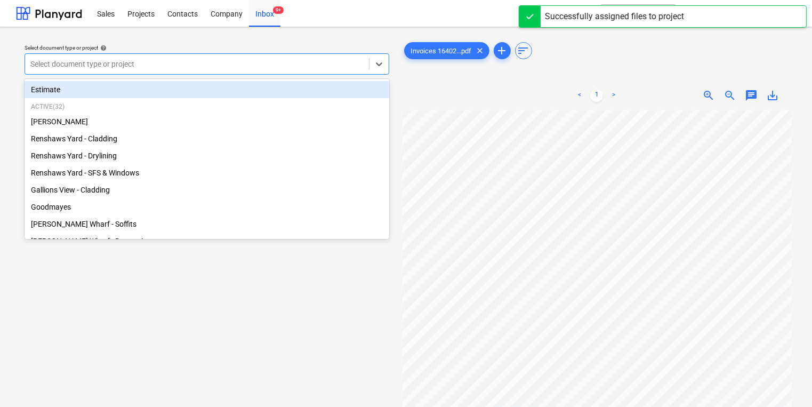
click at [267, 67] on div at bounding box center [196, 64] width 333 height 11
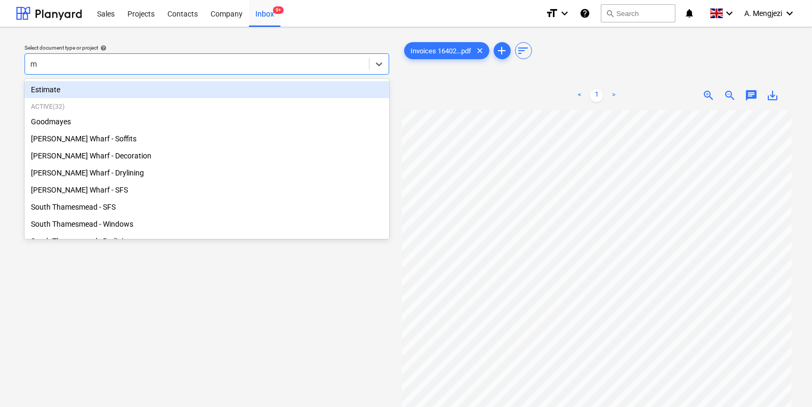
type input "mo"
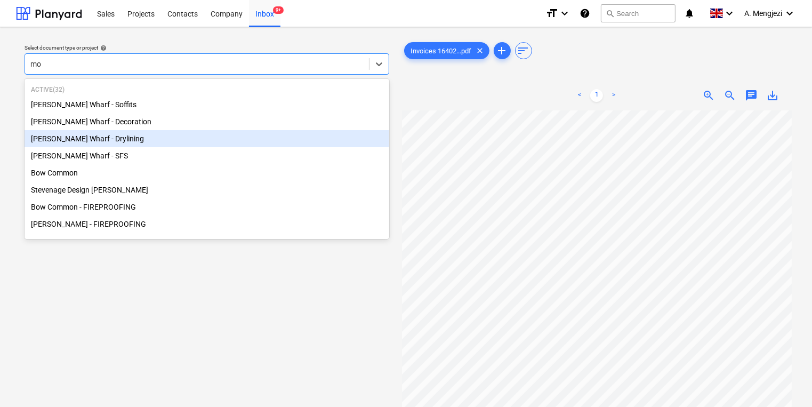
click at [243, 145] on div "[PERSON_NAME] Wharf - Drylining" at bounding box center [207, 138] width 365 height 17
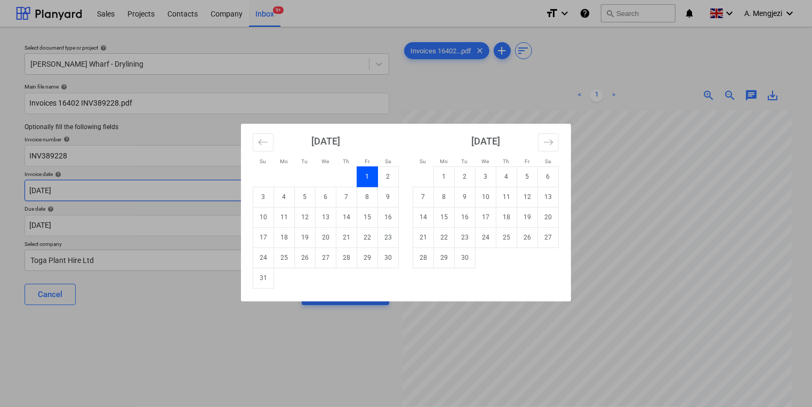
click at [237, 192] on body "Sales Projects Contacts Company Inbox 9+ format_size keyboard_arrow_down help s…" at bounding box center [406, 203] width 812 height 407
click at [274, 275] on td "Calendar" at bounding box center [284, 278] width 21 height 20
click at [260, 282] on td "31" at bounding box center [263, 278] width 21 height 20
type input "[DATE]"
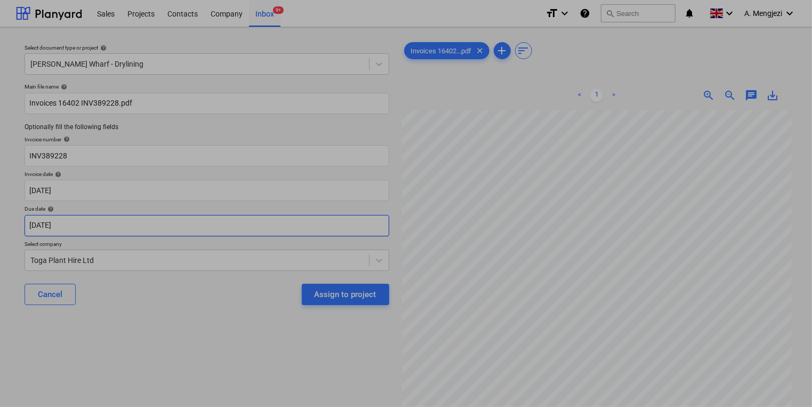
click at [275, 223] on body "Sales Projects Contacts Company Inbox 9+ format_size keyboard_arrow_down help s…" at bounding box center [406, 203] width 812 height 407
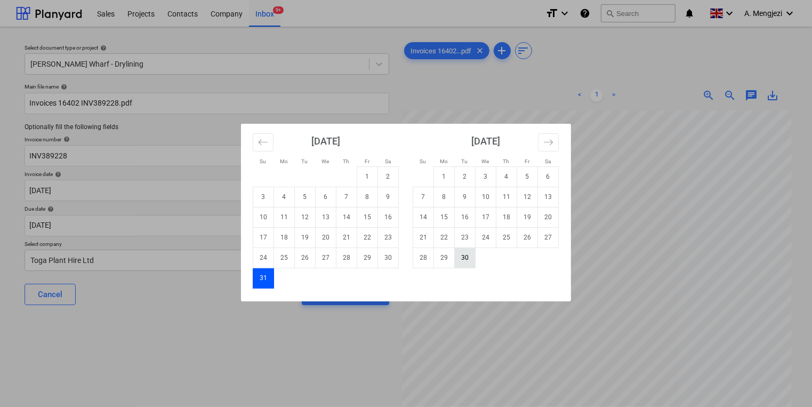
click at [462, 261] on td "30" at bounding box center [465, 257] width 21 height 20
type input "[DATE]"
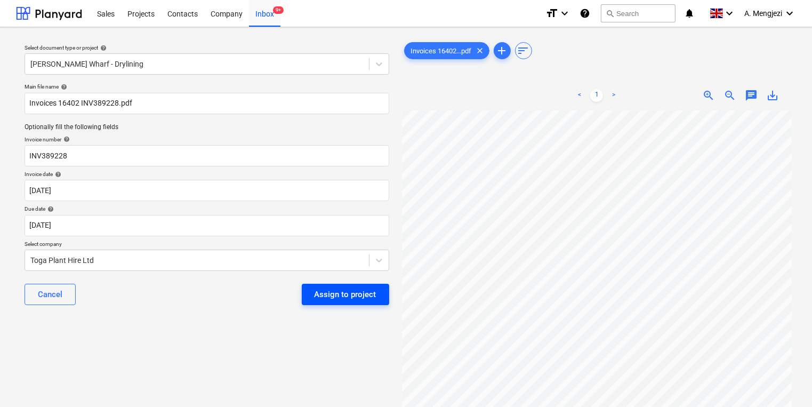
click at [347, 297] on div "Assign to project" at bounding box center [346, 294] width 62 height 14
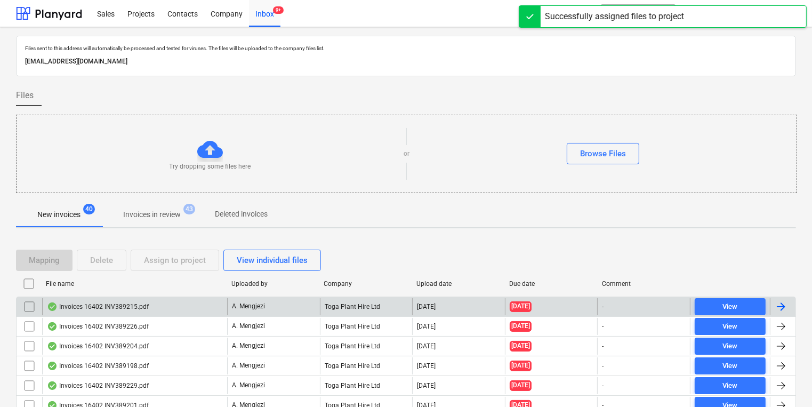
click at [344, 314] on div "Toga Plant Hire Ltd" at bounding box center [366, 306] width 93 height 17
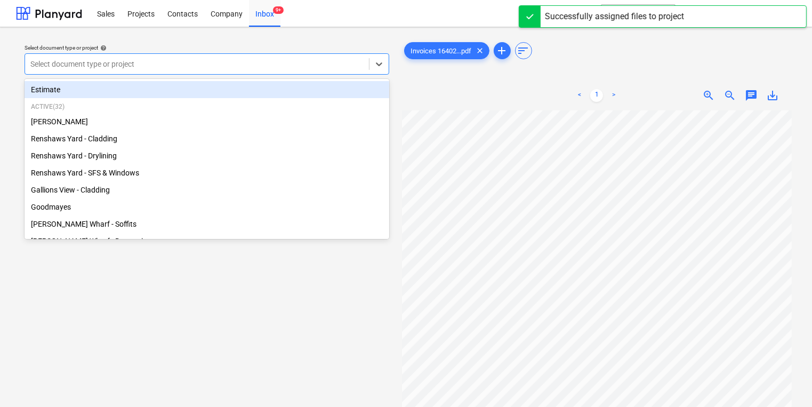
click at [276, 67] on div at bounding box center [196, 64] width 333 height 11
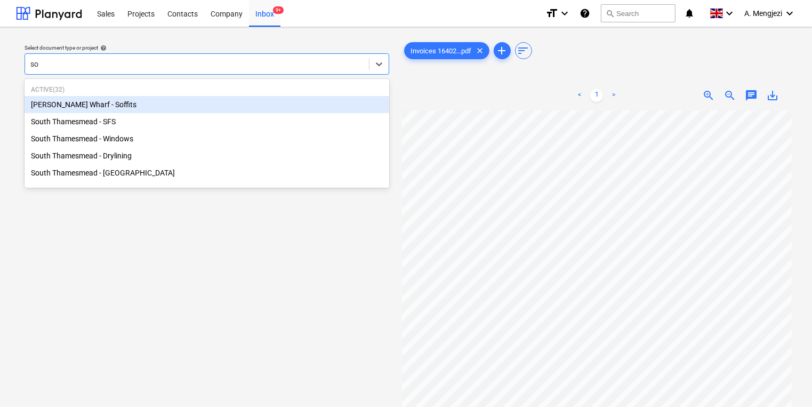
type input "sou"
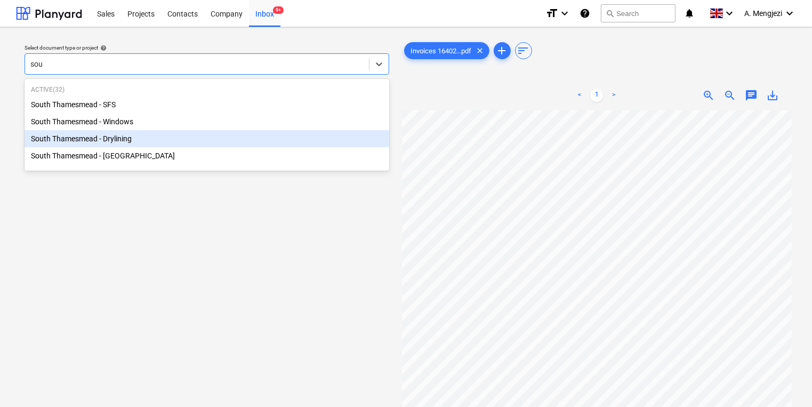
click at [251, 146] on div "South Thamesmead - Drylining" at bounding box center [207, 138] width 365 height 17
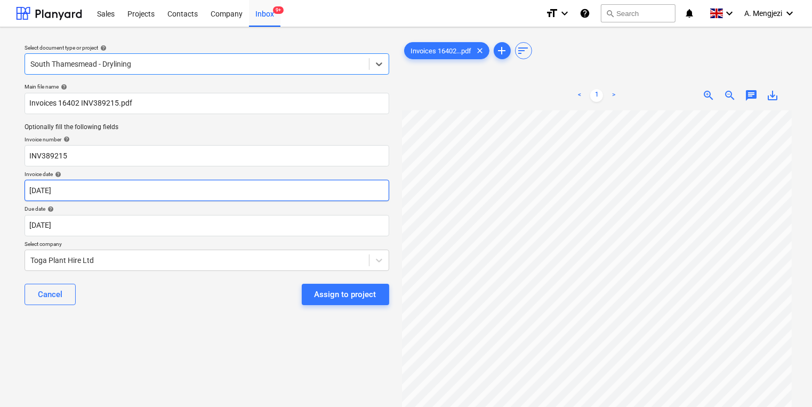
click at [206, 191] on body "Sales Projects Contacts Company Inbox 9+ format_size keyboard_arrow_down help s…" at bounding box center [406, 203] width 812 height 407
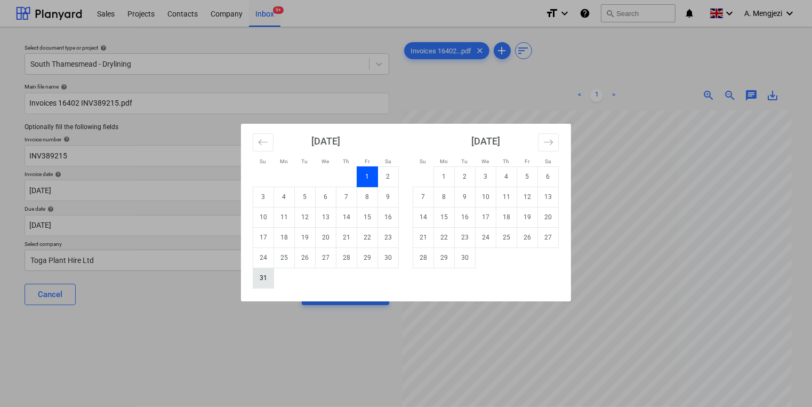
click at [260, 270] on td "31" at bounding box center [263, 278] width 21 height 20
type input "[DATE]"
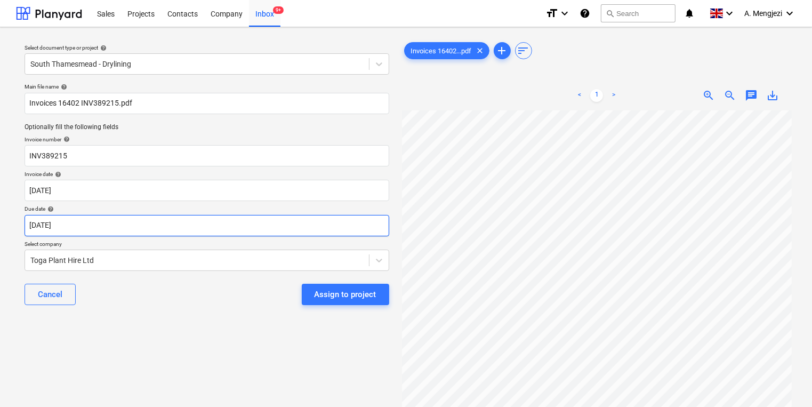
click at [260, 222] on body "Sales Projects Contacts Company Inbox 9+ format_size keyboard_arrow_down help s…" at bounding box center [406, 203] width 812 height 407
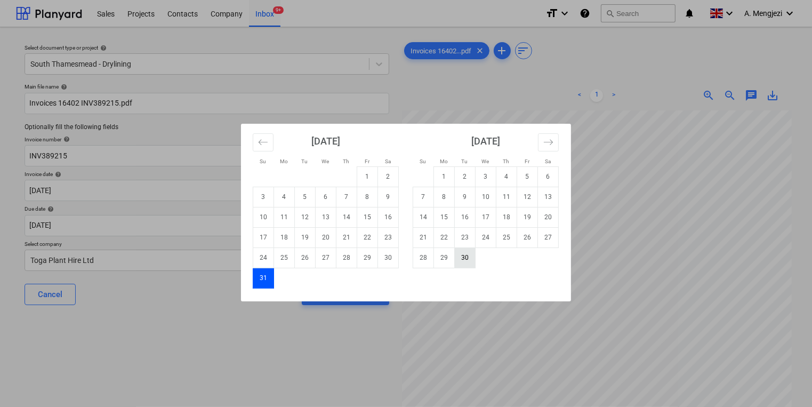
click at [468, 259] on td "30" at bounding box center [465, 257] width 21 height 20
type input "[DATE]"
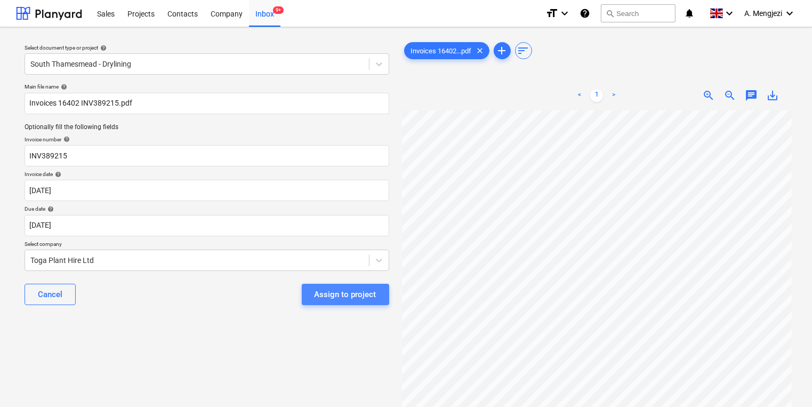
click at [346, 293] on div "Assign to project" at bounding box center [346, 294] width 62 height 14
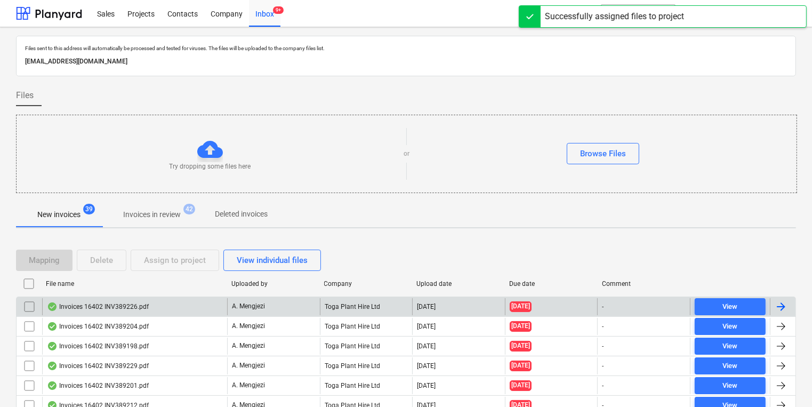
click at [346, 304] on div "Toga Plant Hire Ltd" at bounding box center [366, 306] width 93 height 17
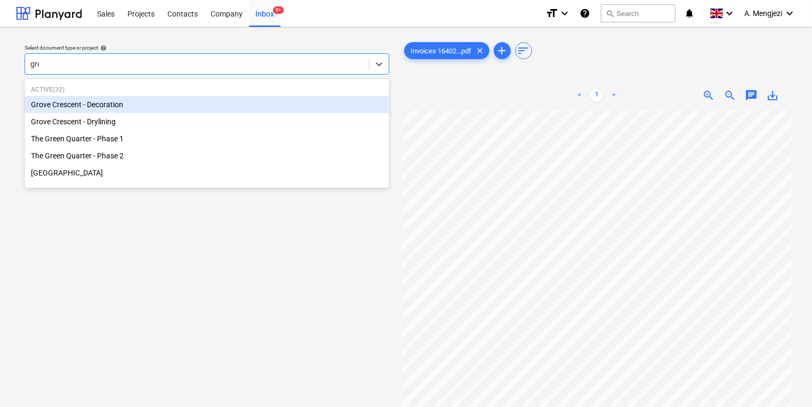
type input "gree"
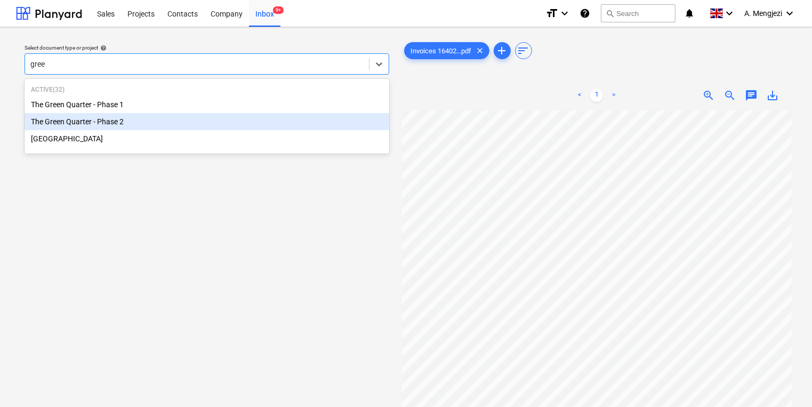
click at [222, 125] on div "The Green Quarter - Phase 2" at bounding box center [207, 121] width 365 height 17
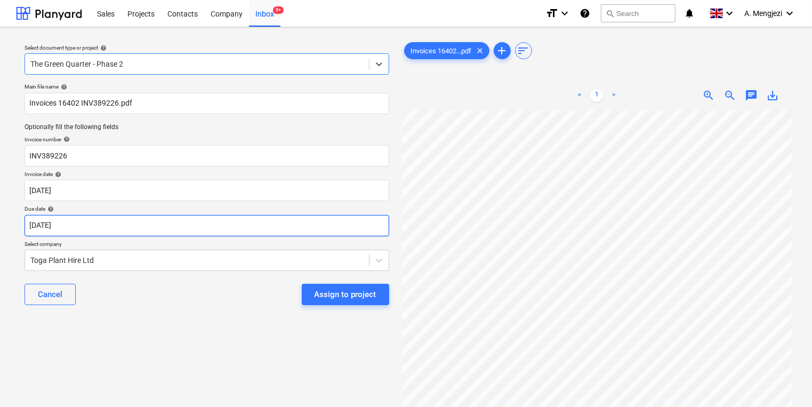
click at [203, 224] on body "Sales Projects Contacts Company Inbox 9+ format_size keyboard_arrow_down help s…" at bounding box center [406, 203] width 812 height 407
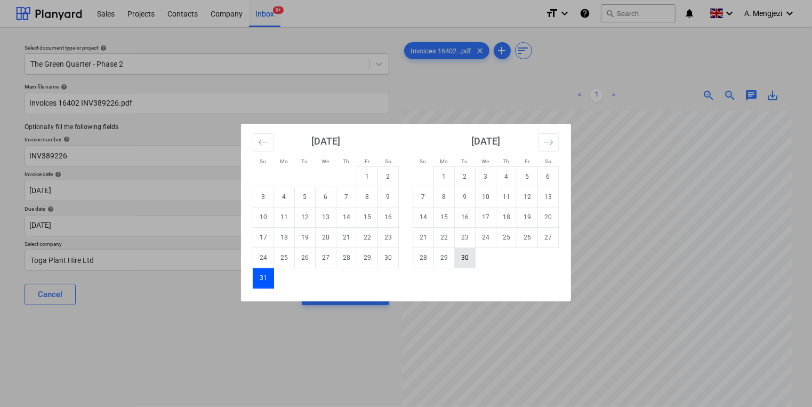
click at [469, 261] on td "30" at bounding box center [465, 257] width 21 height 20
type input "[DATE]"
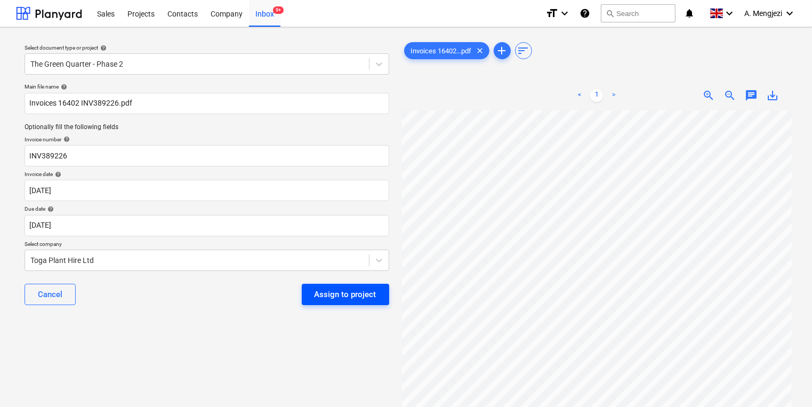
click at [337, 294] on div "Assign to project" at bounding box center [346, 294] width 62 height 14
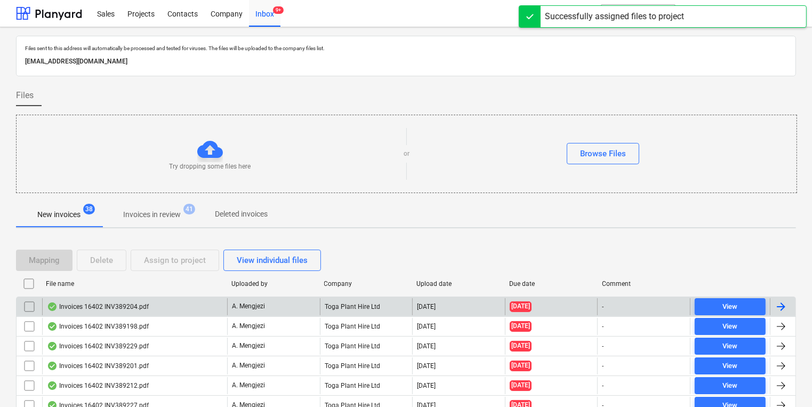
click at [254, 308] on p "A. Mengjezi" at bounding box center [248, 306] width 33 height 9
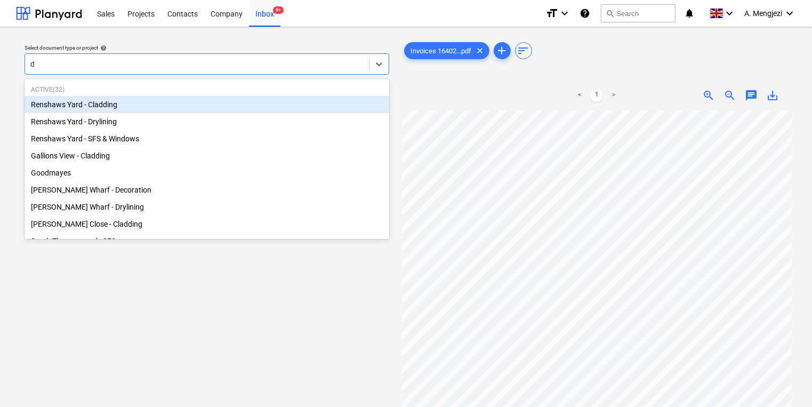
type input "dr"
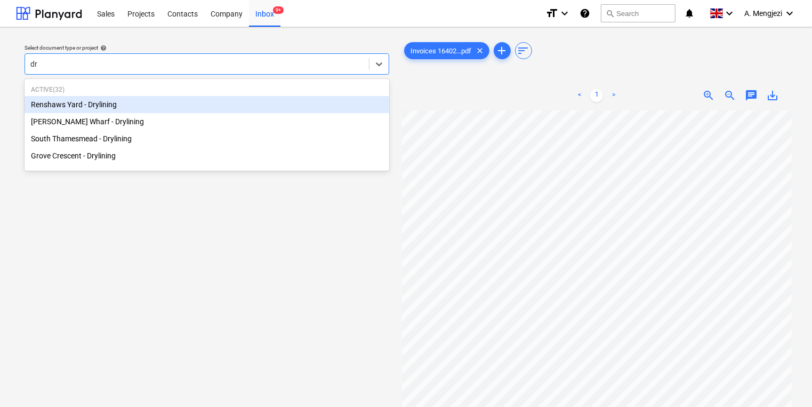
click at [182, 102] on div "Renshaws Yard - Drylining" at bounding box center [207, 104] width 365 height 17
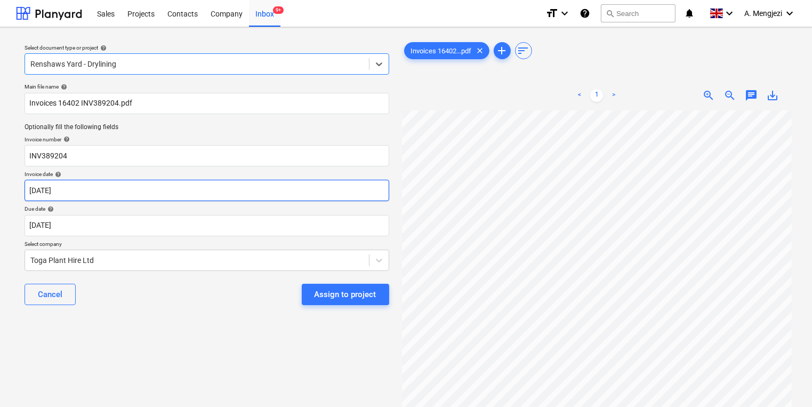
click at [166, 197] on body "Sales Projects Contacts Company Inbox 9+ format_size keyboard_arrow_down help s…" at bounding box center [406, 203] width 812 height 407
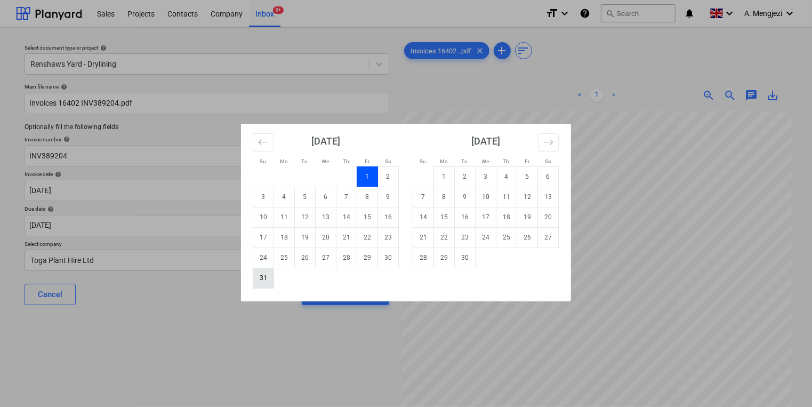
click at [259, 287] on td "31" at bounding box center [263, 278] width 21 height 20
type input "[DATE]"
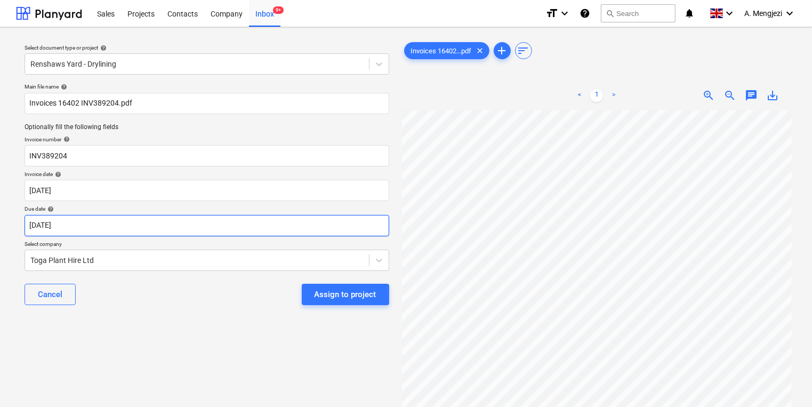
click at [259, 232] on body "Sales Projects Contacts Company Inbox 9+ format_size keyboard_arrow_down help s…" at bounding box center [406, 203] width 812 height 407
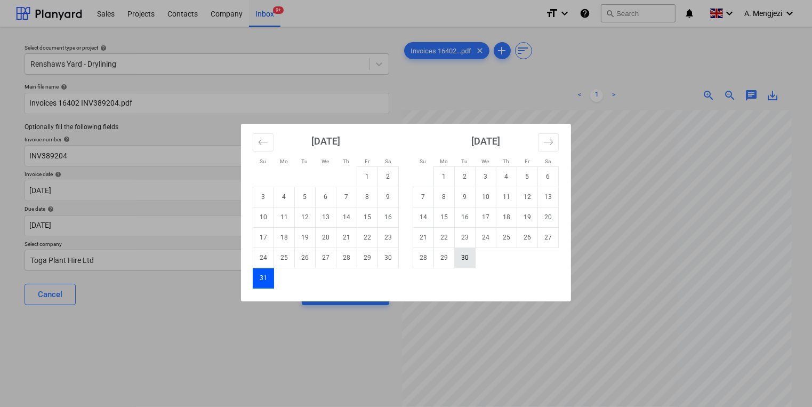
click at [467, 264] on td "30" at bounding box center [465, 257] width 21 height 20
type input "[DATE]"
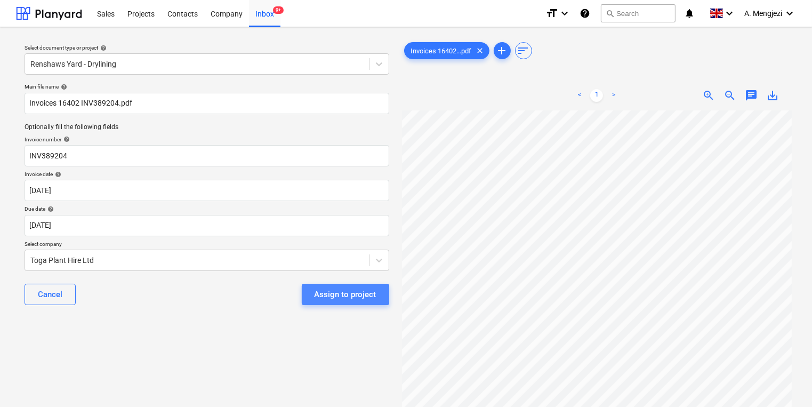
click at [346, 294] on div "Assign to project" at bounding box center [346, 294] width 62 height 14
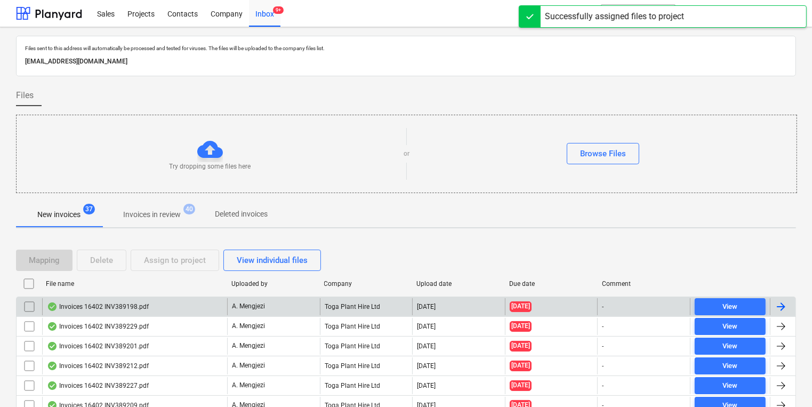
click at [346, 304] on div "Toga Plant Hire Ltd" at bounding box center [366, 306] width 93 height 17
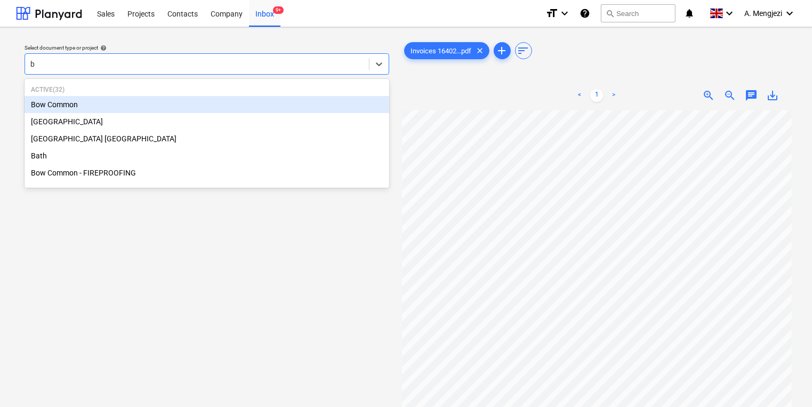
type input "bo"
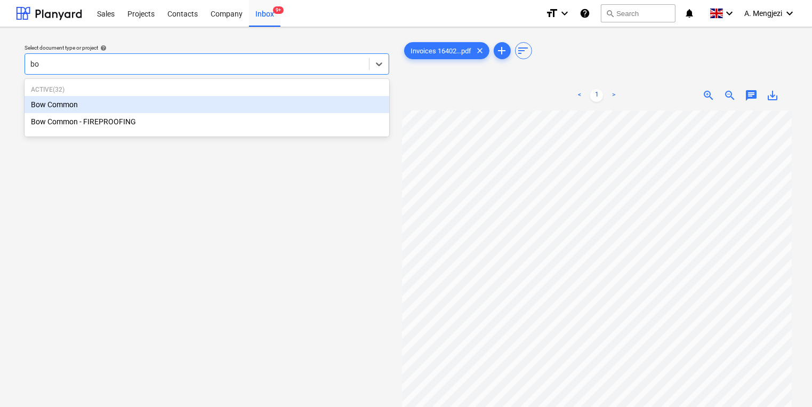
click at [188, 105] on div "Bow Common" at bounding box center [207, 104] width 365 height 17
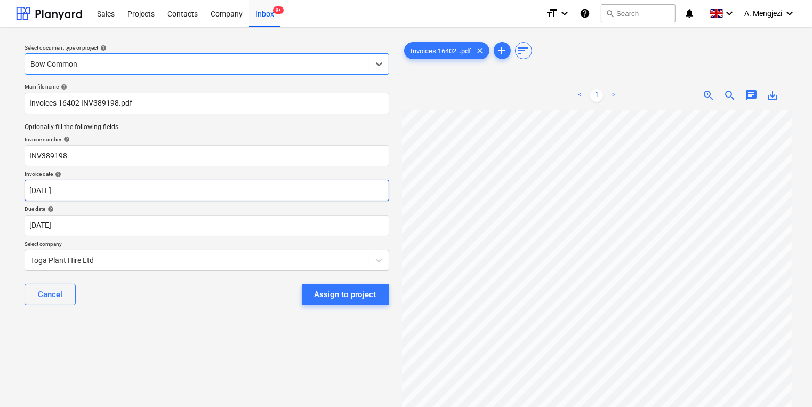
click at [183, 190] on body "Sales Projects Contacts Company Inbox 9+ format_size keyboard_arrow_down help s…" at bounding box center [406, 203] width 812 height 407
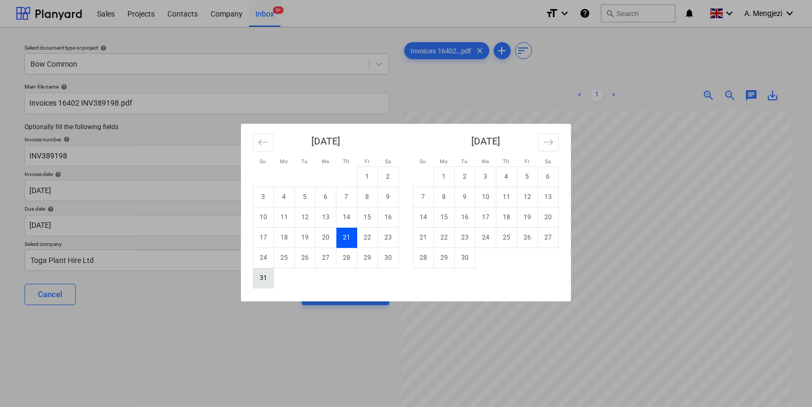
click at [254, 282] on td "31" at bounding box center [263, 278] width 21 height 20
type input "[DATE]"
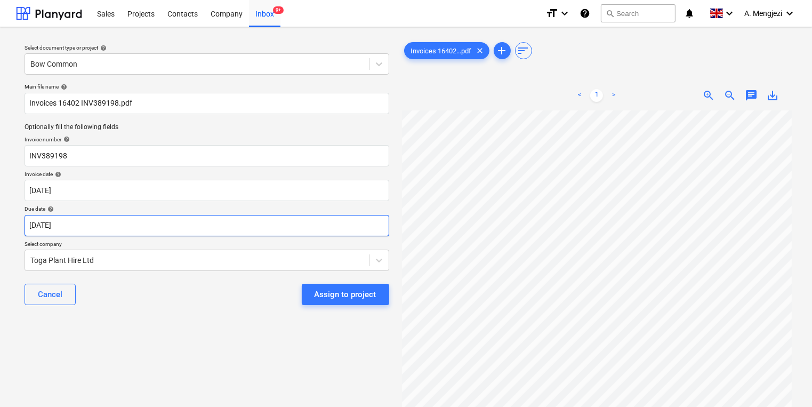
click at [273, 228] on body "Sales Projects Contacts Company Inbox 9+ format_size keyboard_arrow_down help s…" at bounding box center [406, 203] width 812 height 407
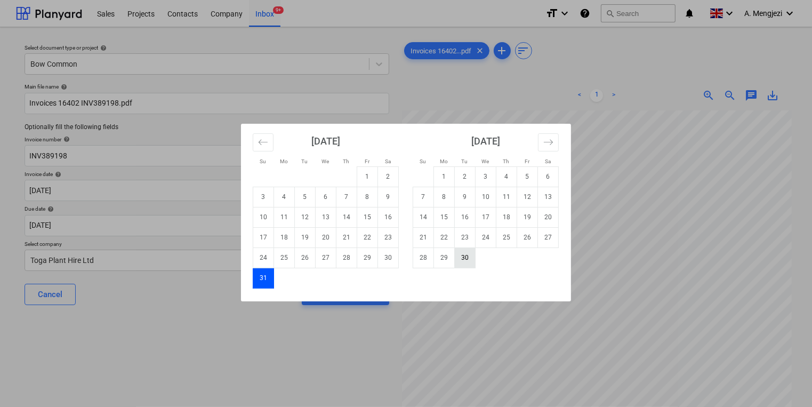
click at [470, 261] on td "30" at bounding box center [465, 257] width 21 height 20
type input "[DATE]"
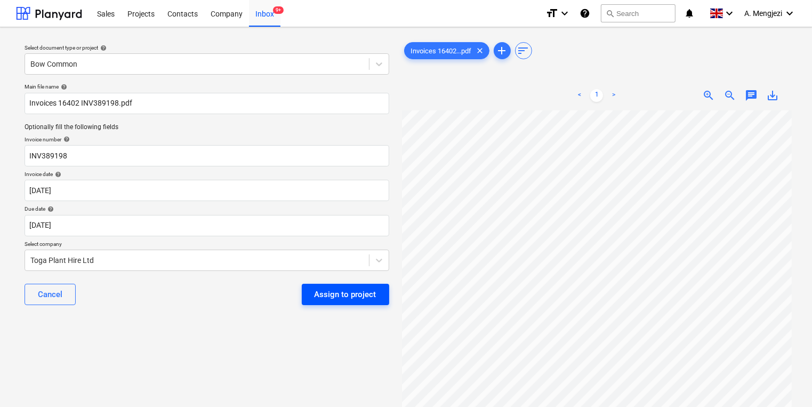
click at [365, 301] on button "Assign to project" at bounding box center [345, 294] width 87 height 21
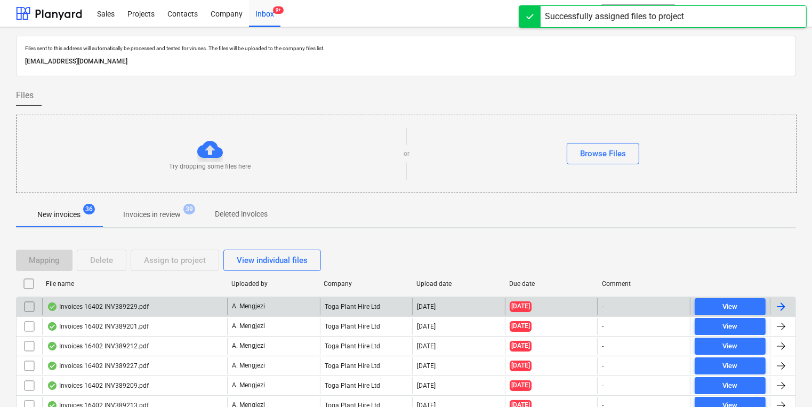
click at [359, 306] on div "Toga Plant Hire Ltd" at bounding box center [366, 306] width 93 height 17
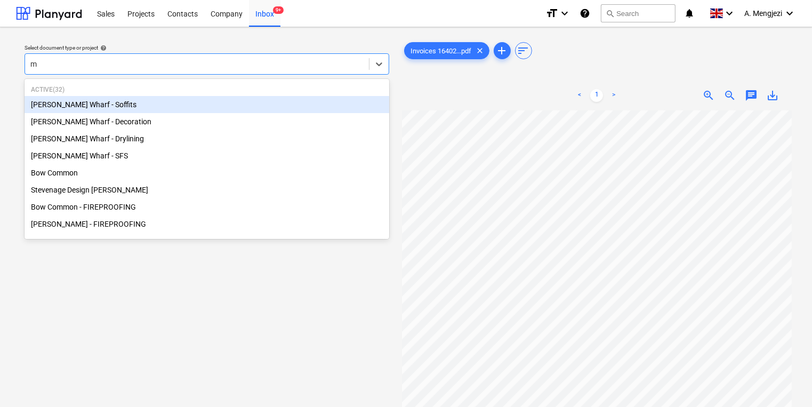
type input "mo"
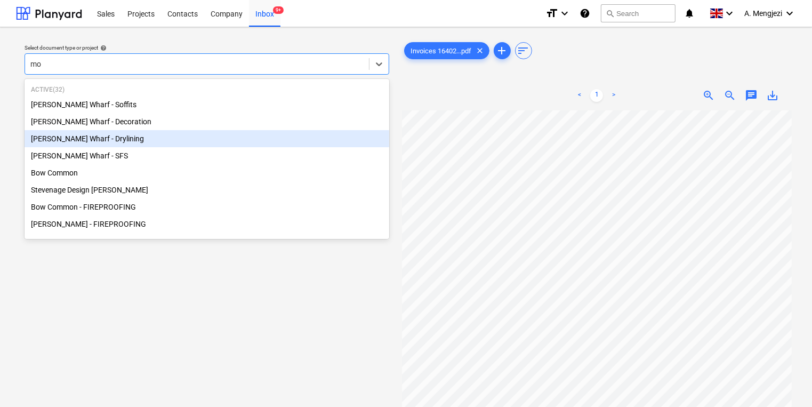
click at [208, 135] on div "[PERSON_NAME] Wharf - Drylining" at bounding box center [207, 138] width 365 height 17
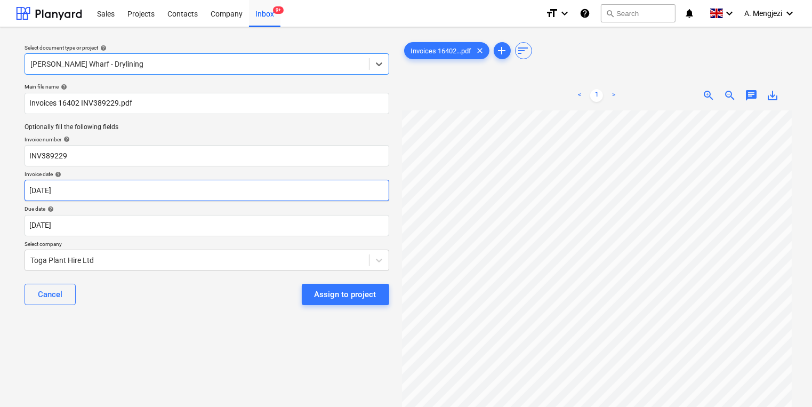
click at [192, 184] on body "Sales Projects Contacts Company Inbox 9+ format_size keyboard_arrow_down help s…" at bounding box center [406, 203] width 812 height 407
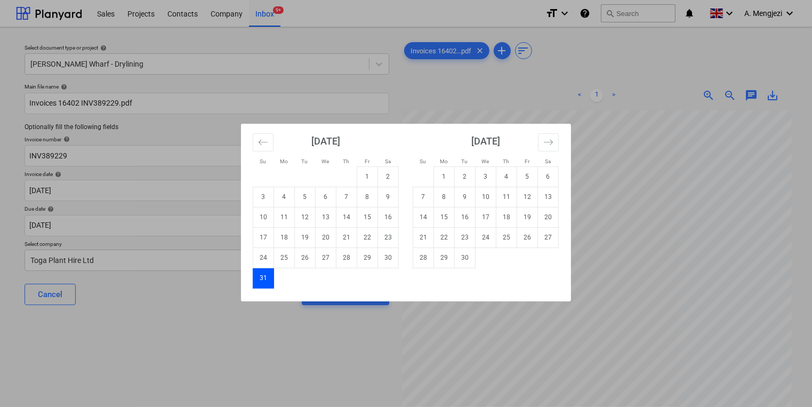
click at [182, 218] on div "Su Mo Tu We Th Fr Sa Su Mo Tu We Th Fr Sa [DATE] 1 2 3 4 5 6 7 8 9 10 11 12 13 …" at bounding box center [406, 203] width 812 height 407
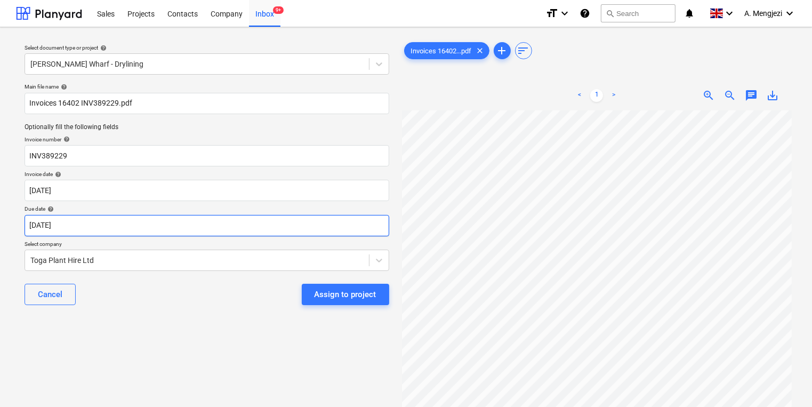
click at [183, 220] on body "Sales Projects Contacts Company Inbox 9+ format_size keyboard_arrow_down help s…" at bounding box center [406, 203] width 812 height 407
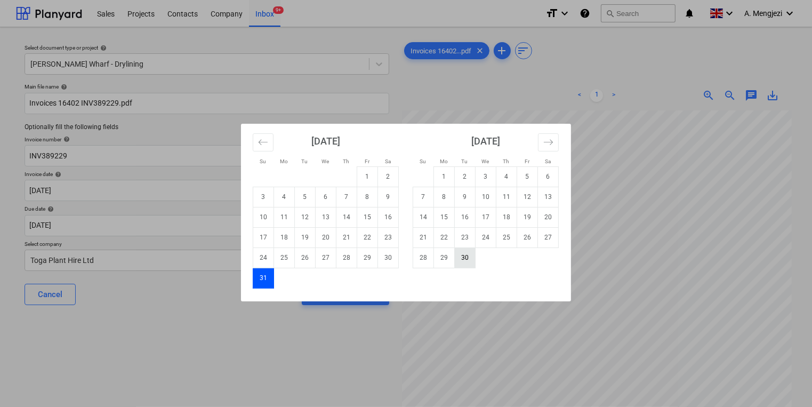
click at [462, 259] on td "30" at bounding box center [465, 257] width 21 height 20
type input "[DATE]"
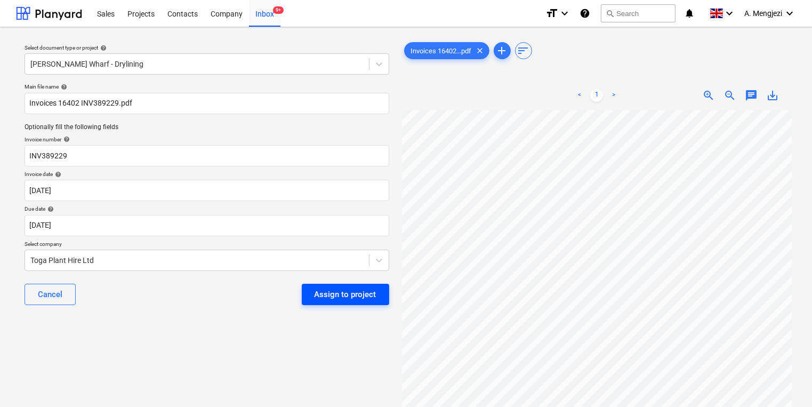
click at [331, 294] on div "Assign to project" at bounding box center [346, 294] width 62 height 14
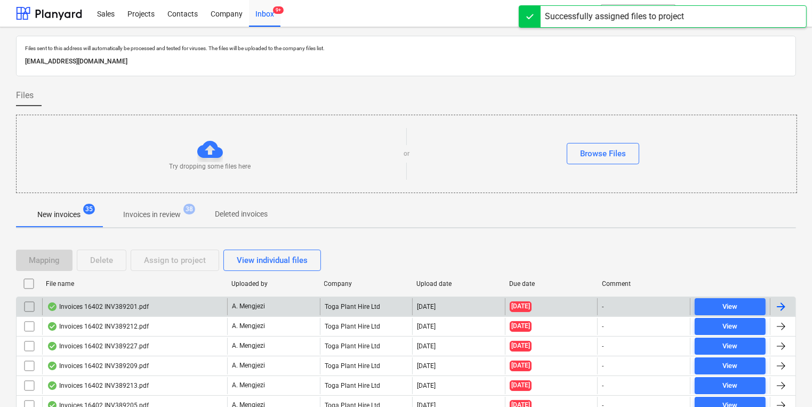
click at [288, 308] on div "A. Mengjezi" at bounding box center [273, 306] width 93 height 17
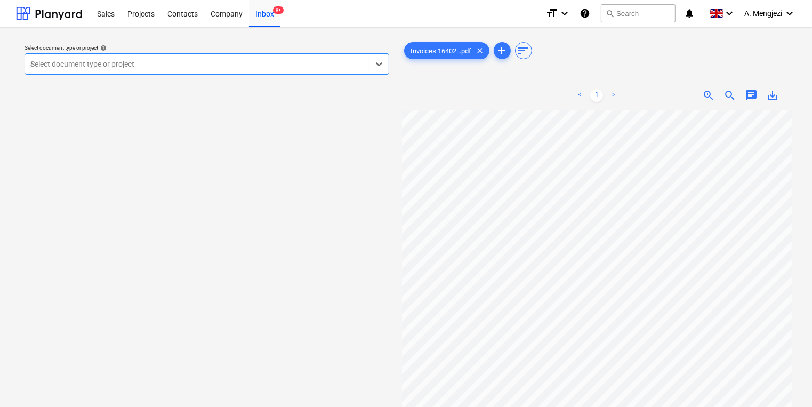
type input "re"
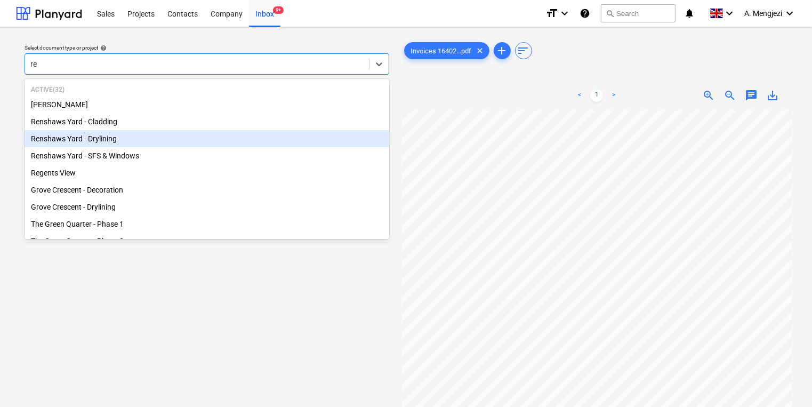
click at [183, 142] on div "Renshaws Yard - Drylining" at bounding box center [207, 138] width 365 height 17
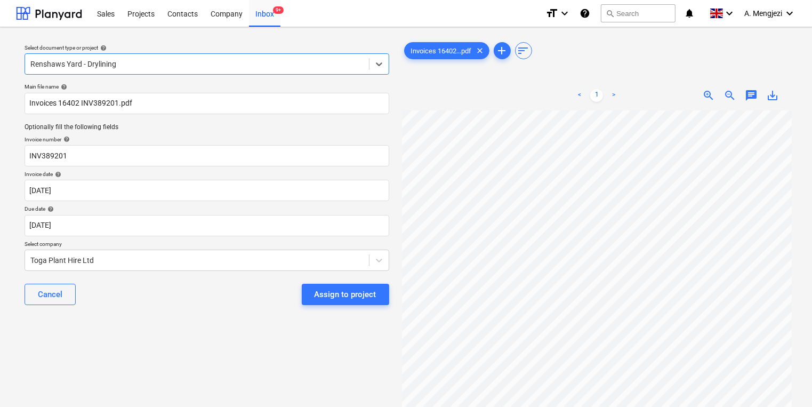
click at [173, 64] on div at bounding box center [196, 64] width 333 height 11
drag, startPoint x: 164, startPoint y: 64, endPoint x: 46, endPoint y: 70, distance: 118.0
click at [46, 70] on div "Renshaws Yard - Drylining" at bounding box center [197, 64] width 344 height 15
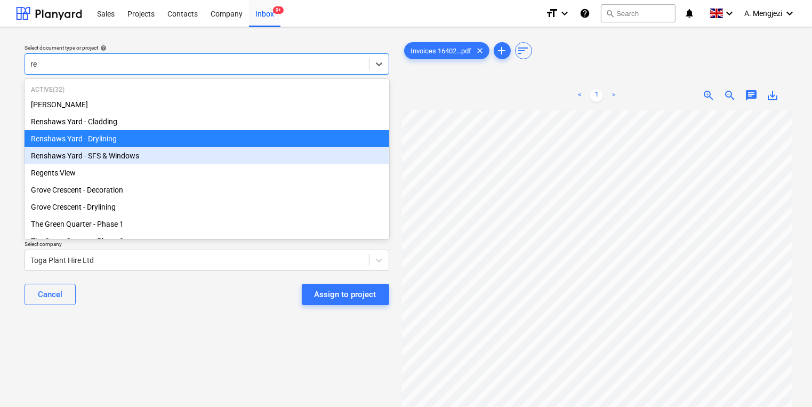
type input "reg"
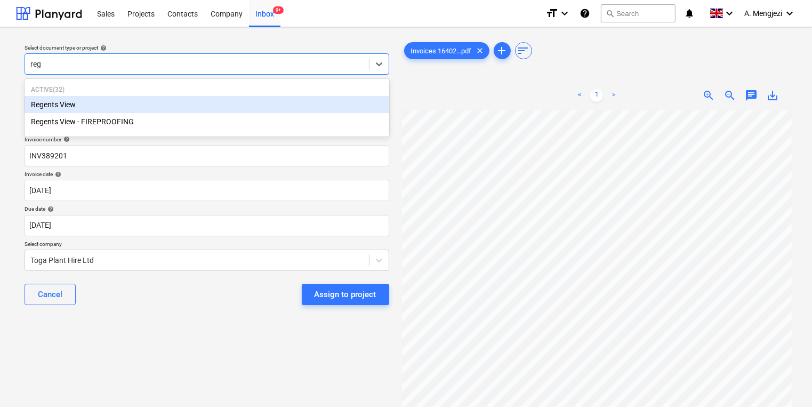
click at [104, 102] on div "Regents View" at bounding box center [207, 104] width 365 height 17
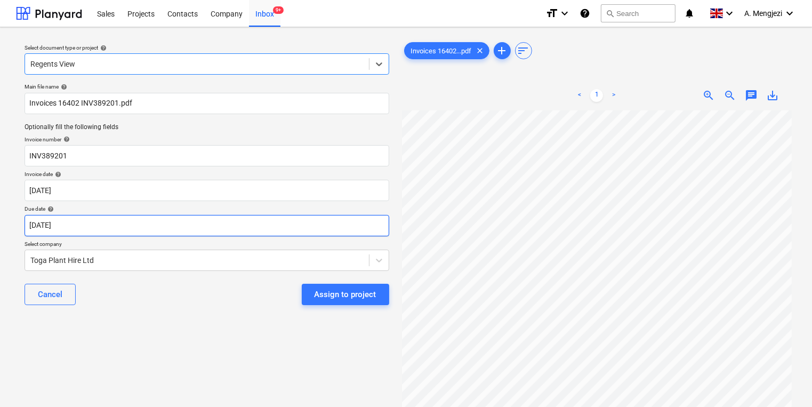
click at [108, 220] on body "Sales Projects Contacts Company Inbox 9+ format_size keyboard_arrow_down help s…" at bounding box center [406, 203] width 812 height 407
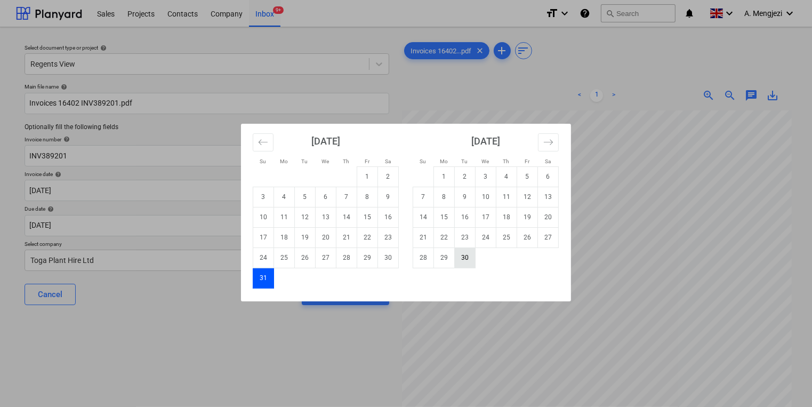
click at [465, 252] on td "30" at bounding box center [465, 257] width 21 height 20
type input "[DATE]"
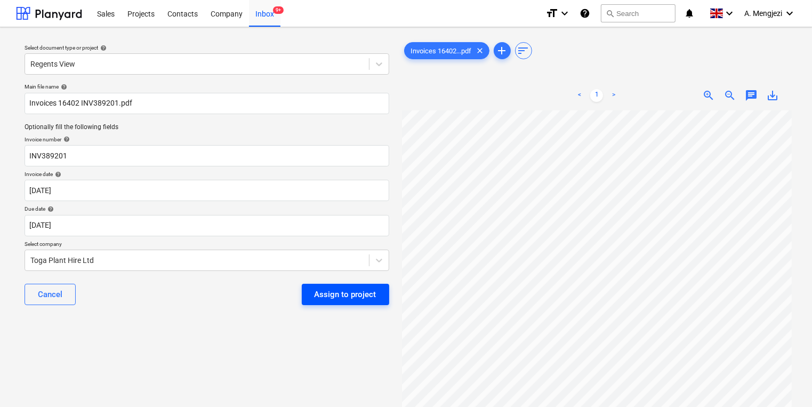
click at [358, 301] on button "Assign to project" at bounding box center [345, 294] width 87 height 21
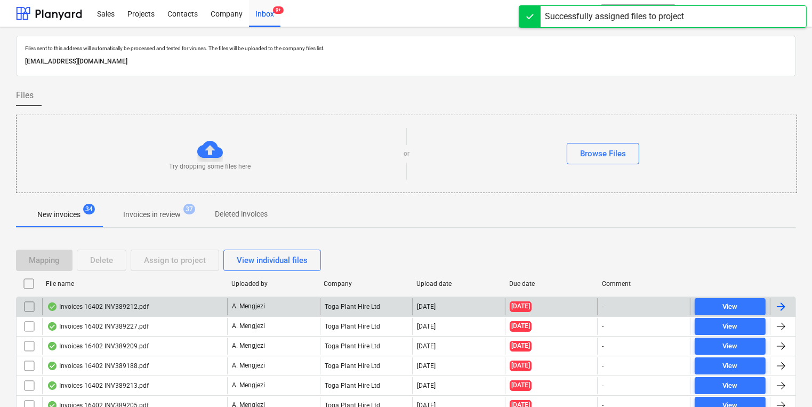
click at [319, 301] on div "A. Mengjezi" at bounding box center [273, 306] width 93 height 17
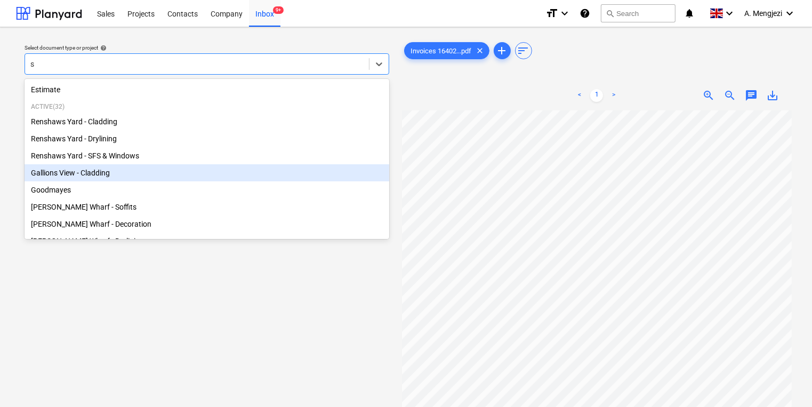
type input "so"
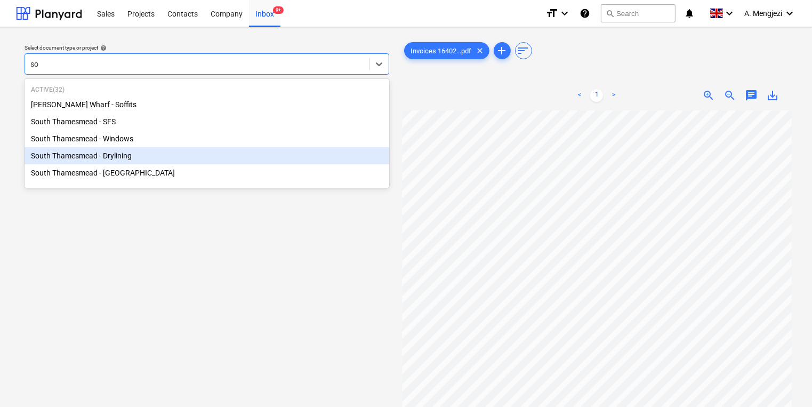
click at [220, 150] on div "South Thamesmead - Drylining" at bounding box center [207, 155] width 365 height 17
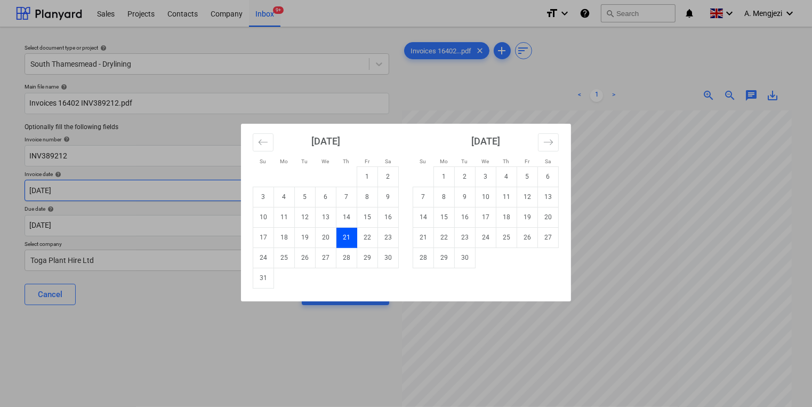
click at [206, 196] on body "Sales Projects Contacts Company Inbox 9+ format_size keyboard_arrow_down help s…" at bounding box center [406, 203] width 812 height 407
click at [269, 280] on td "31" at bounding box center [263, 278] width 21 height 20
type input "[DATE]"
click at [262, 230] on body "Sales Projects Contacts Company Inbox 9+ format_size keyboard_arrow_down help s…" at bounding box center [406, 203] width 812 height 407
click at [471, 254] on td "30" at bounding box center [465, 257] width 21 height 20
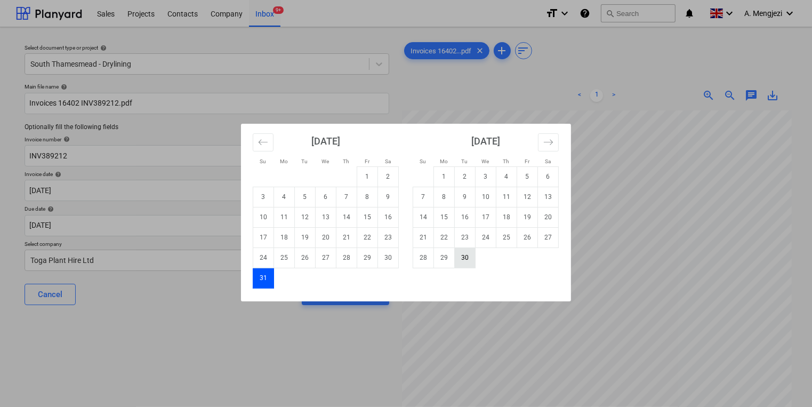
type input "[DATE]"
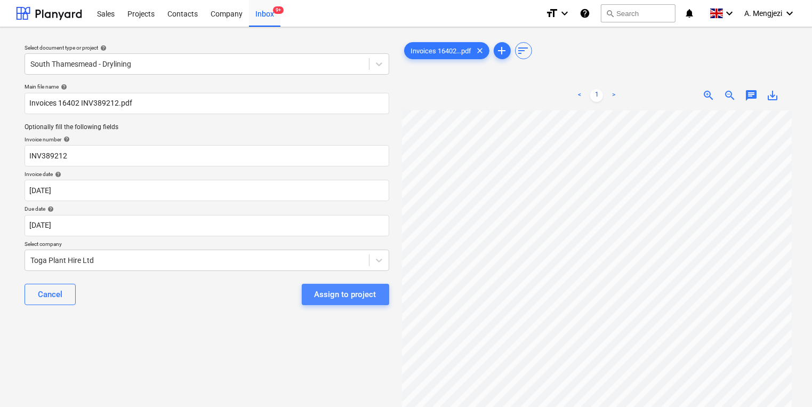
click at [382, 284] on button "Assign to project" at bounding box center [345, 294] width 87 height 21
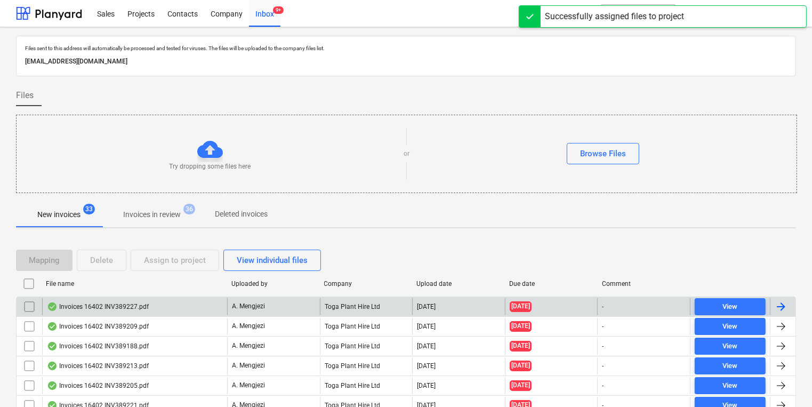
click at [216, 303] on div "Invoices 16402 INV389227.pdf" at bounding box center [134, 306] width 185 height 17
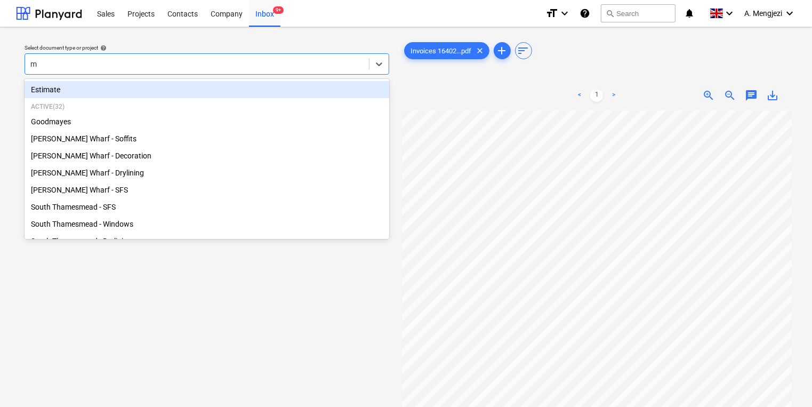
type input "mo"
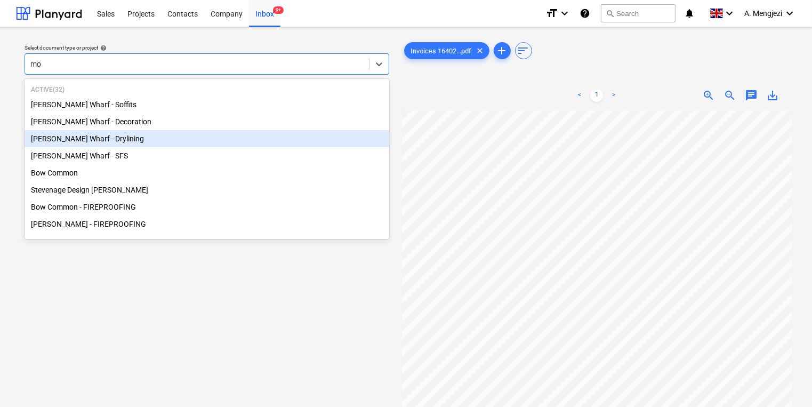
click at [146, 137] on div "[PERSON_NAME] Wharf - Drylining" at bounding box center [207, 138] width 365 height 17
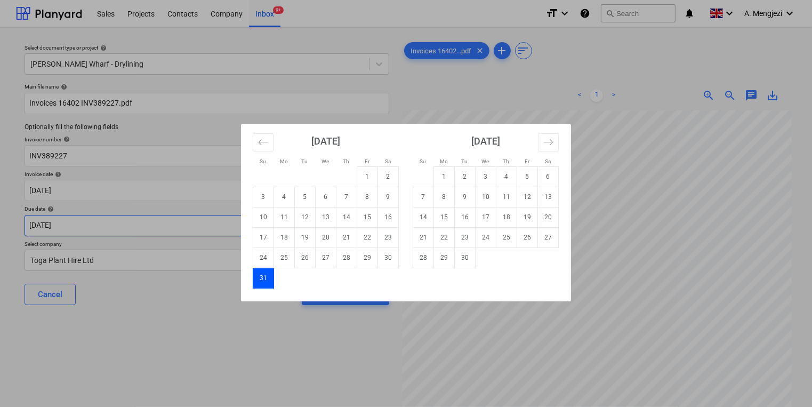
click at [134, 226] on body "Sales Projects Contacts Company Inbox 9+ format_size keyboard_arrow_down help s…" at bounding box center [406, 203] width 812 height 407
click at [464, 262] on td "30" at bounding box center [465, 257] width 21 height 20
type input "[DATE]"
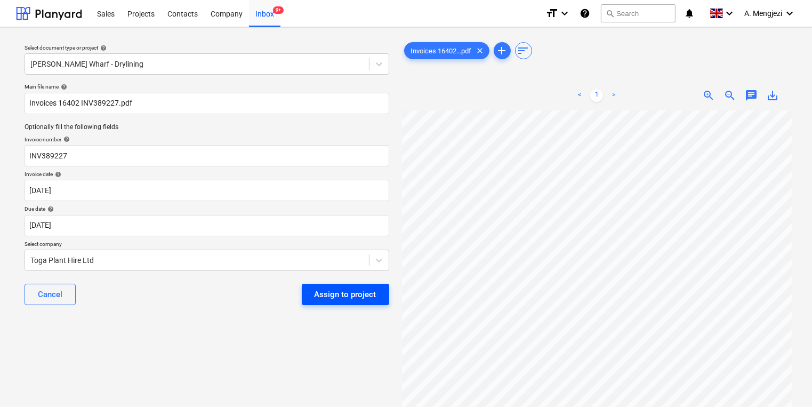
click at [351, 299] on div "Assign to project" at bounding box center [346, 294] width 62 height 14
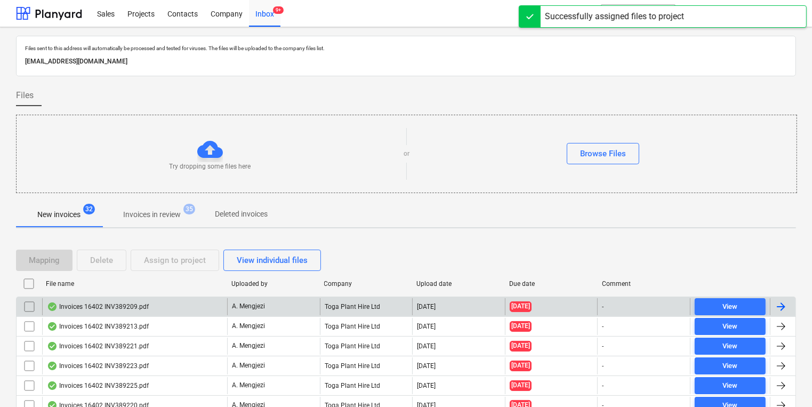
click at [319, 296] on div "Invoices 16402 INV389209.pdf A. Mengjezi Toga Plant Hire Ltd [DATE] [DATE] - Vi…" at bounding box center [406, 306] width 780 height 20
click at [311, 301] on div "A. Mengjezi" at bounding box center [273, 306] width 93 height 17
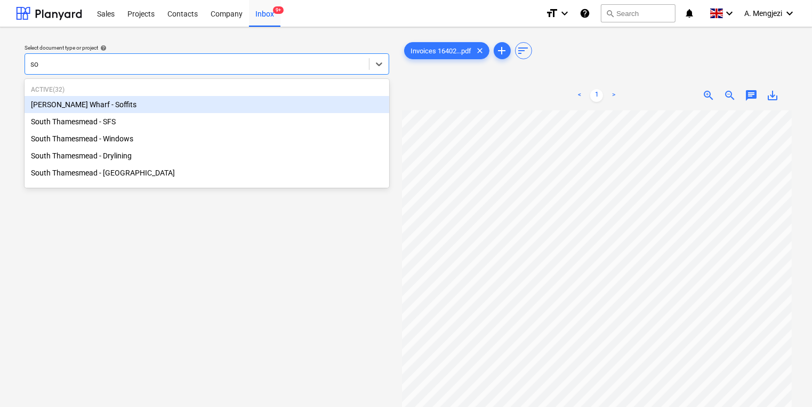
type input "sou"
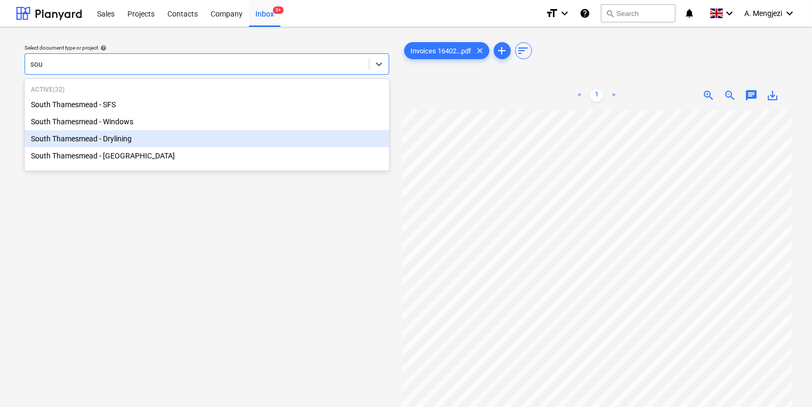
click at [251, 134] on div "South Thamesmead - Drylining" at bounding box center [207, 138] width 365 height 17
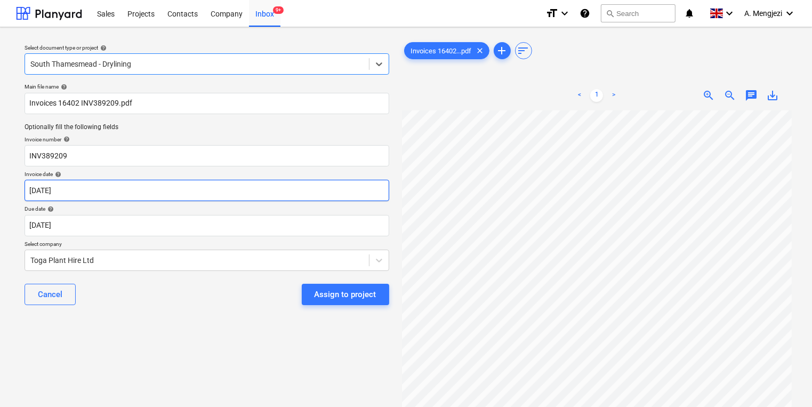
click at [200, 187] on body "Sales Projects Contacts Company Inbox 9+ format_size keyboard_arrow_down help s…" at bounding box center [406, 203] width 812 height 407
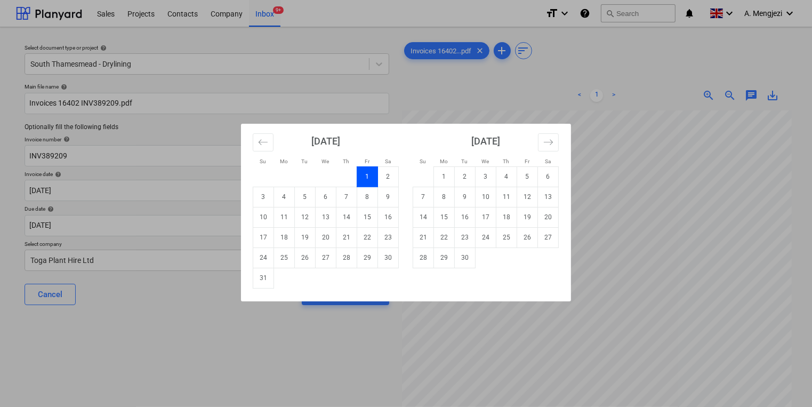
click at [258, 282] on td "31" at bounding box center [263, 278] width 21 height 20
type input "[DATE]"
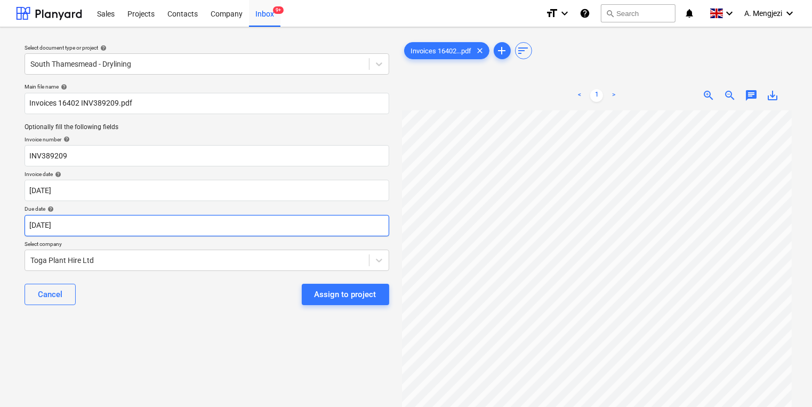
click at [265, 222] on body "Sales Projects Contacts Company Inbox 9+ format_size keyboard_arrow_down help s…" at bounding box center [406, 203] width 812 height 407
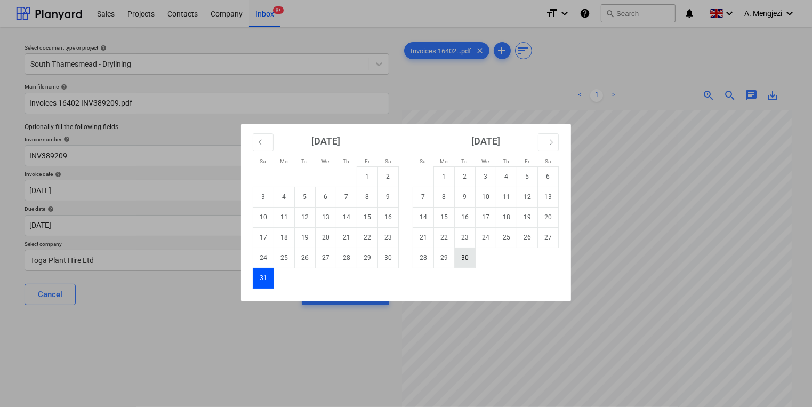
click at [456, 259] on td "30" at bounding box center [465, 257] width 21 height 20
type input "[DATE]"
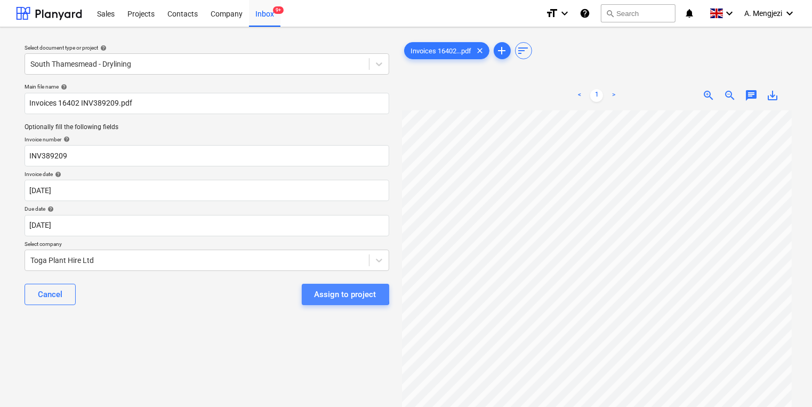
click at [320, 292] on div "Assign to project" at bounding box center [346, 294] width 62 height 14
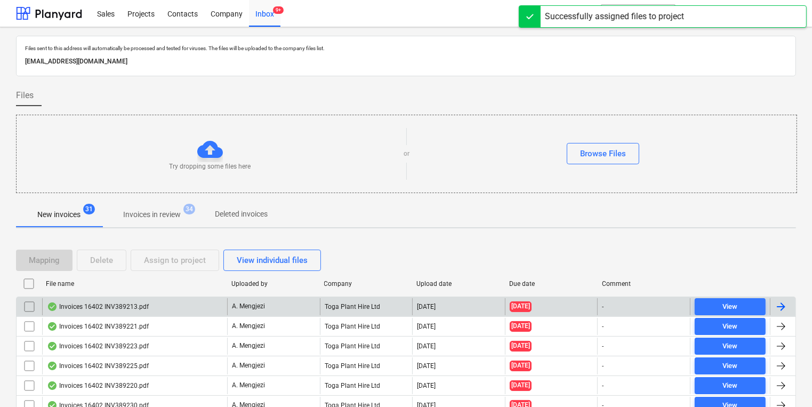
click at [296, 302] on div "A. Mengjezi" at bounding box center [273, 306] width 93 height 17
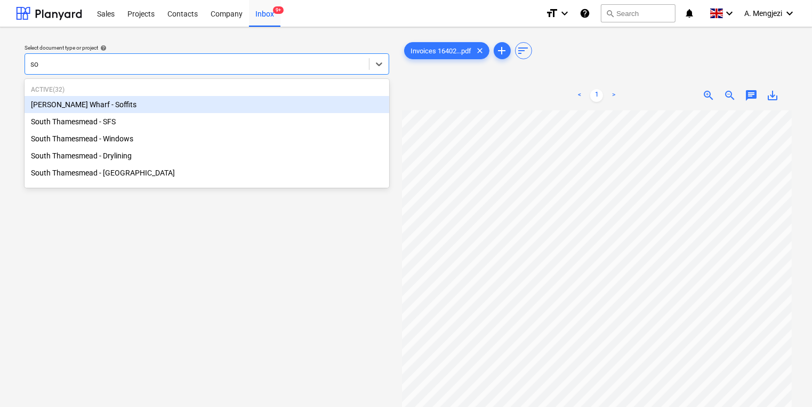
type input "sou"
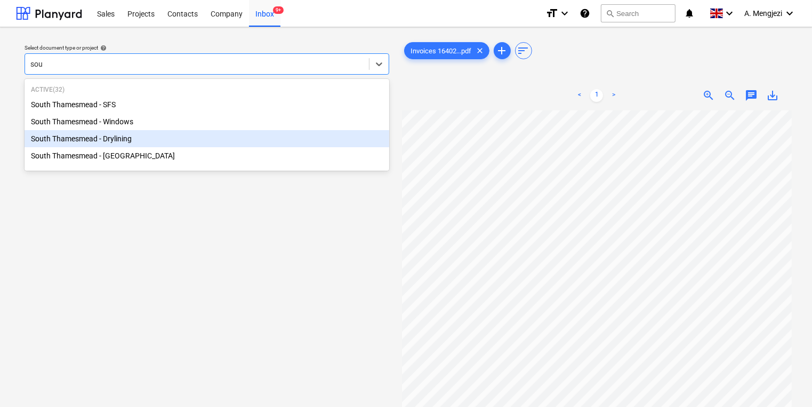
click at [194, 142] on div "South Thamesmead - Drylining" at bounding box center [207, 138] width 365 height 17
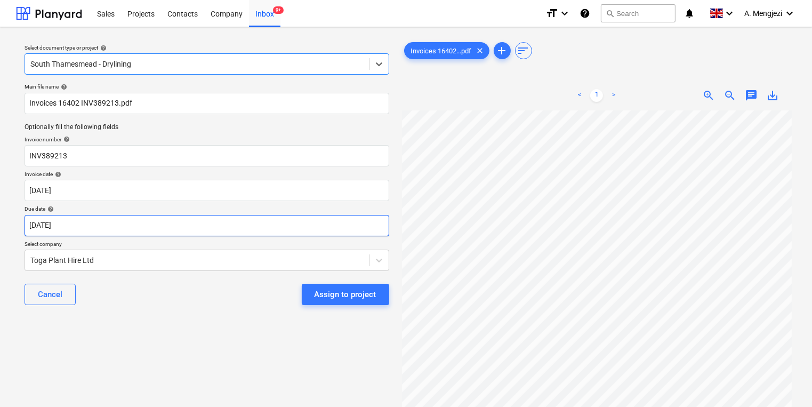
click at [184, 218] on body "Sales Projects Contacts Company Inbox 9+ format_size keyboard_arrow_down help s…" at bounding box center [406, 203] width 812 height 407
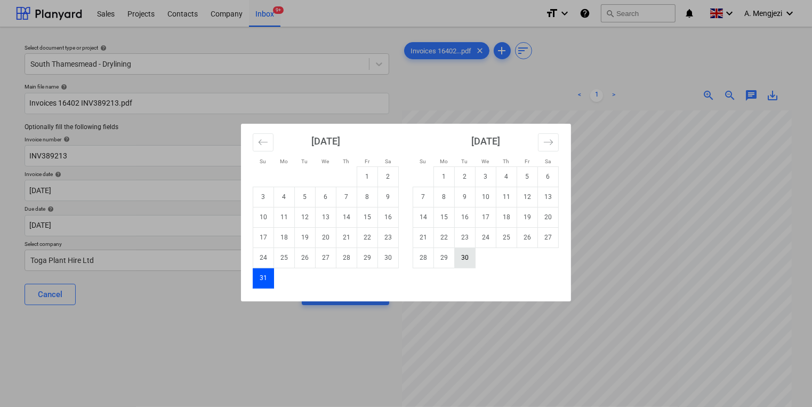
click at [470, 261] on td "30" at bounding box center [465, 257] width 21 height 20
type input "[DATE]"
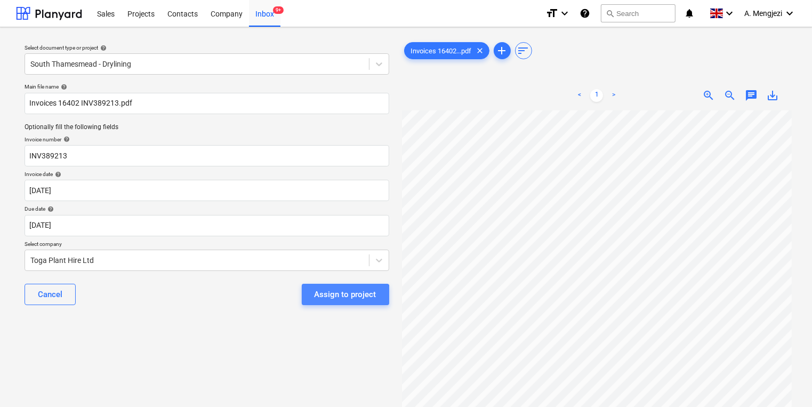
click at [320, 299] on div "Assign to project" at bounding box center [346, 294] width 62 height 14
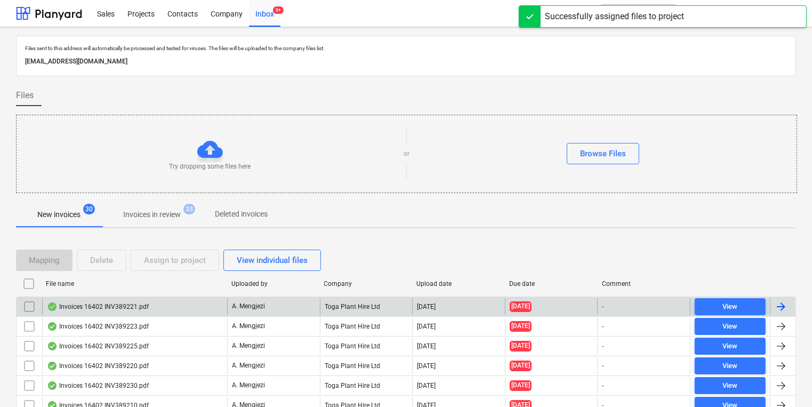
click at [234, 302] on p "A. Mengjezi" at bounding box center [248, 306] width 33 height 9
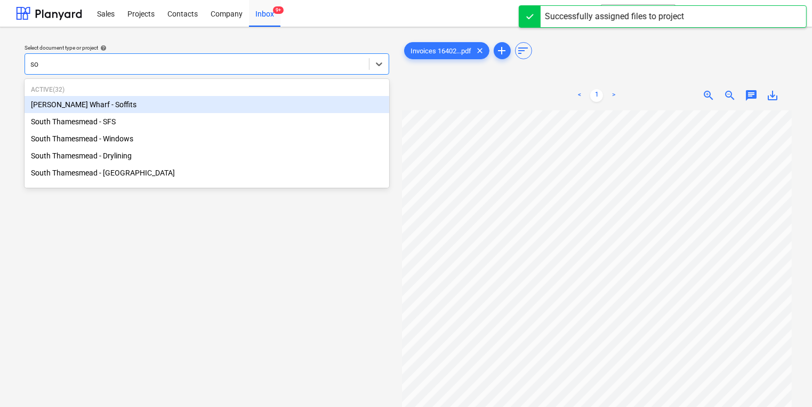
type input "sou"
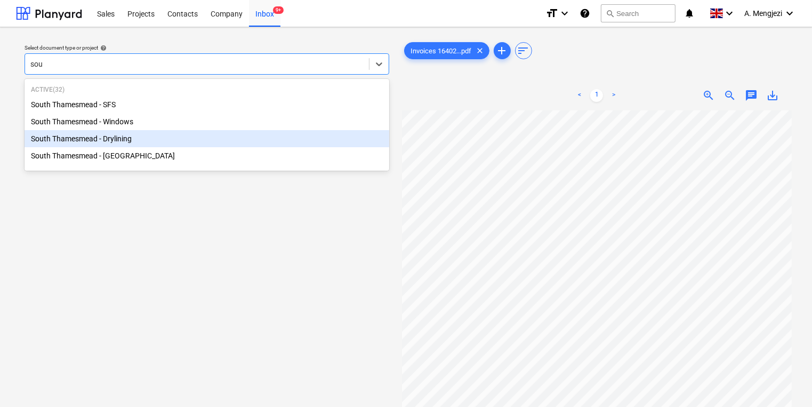
click at [229, 143] on div "South Thamesmead - Drylining" at bounding box center [207, 138] width 365 height 17
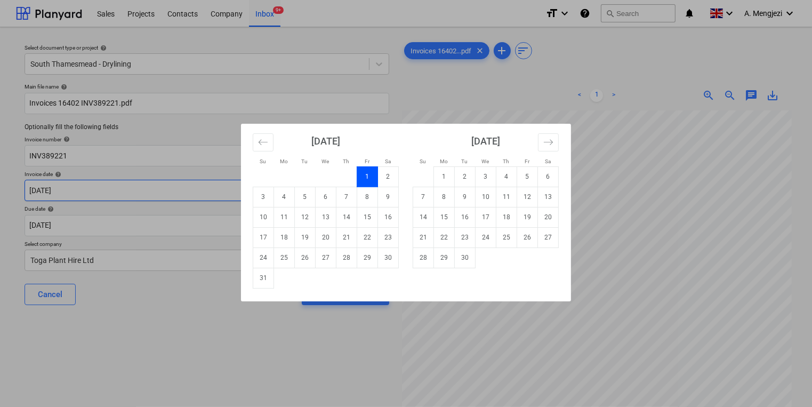
click at [226, 187] on body "Sales Projects Contacts Company Inbox 9+ format_size keyboard_arrow_down help s…" at bounding box center [406, 203] width 812 height 407
click at [272, 279] on td "31" at bounding box center [263, 278] width 21 height 20
type input "[DATE]"
click at [278, 216] on body "Sales Projects Contacts Company Inbox 9+ format_size keyboard_arrow_down help s…" at bounding box center [406, 203] width 812 height 407
click at [472, 256] on td "30" at bounding box center [465, 257] width 21 height 20
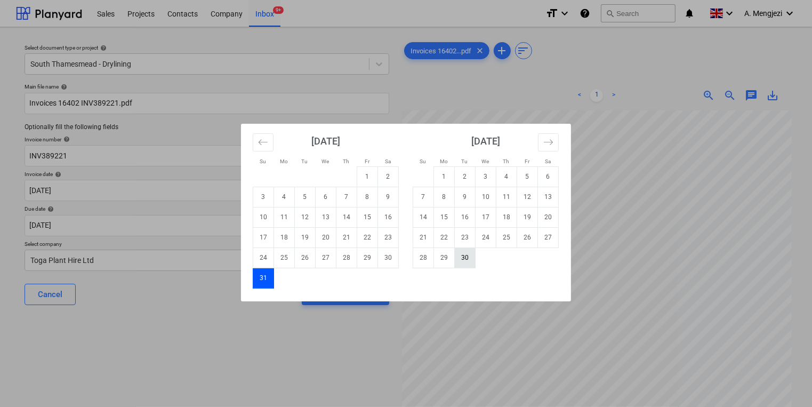
type input "[DATE]"
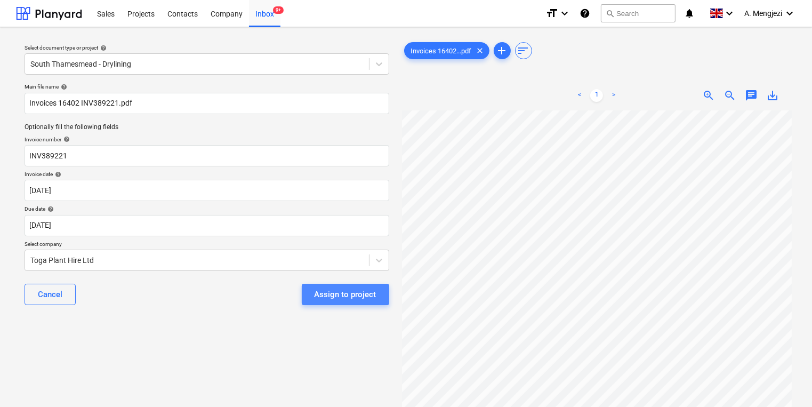
click at [386, 290] on button "Assign to project" at bounding box center [345, 294] width 87 height 21
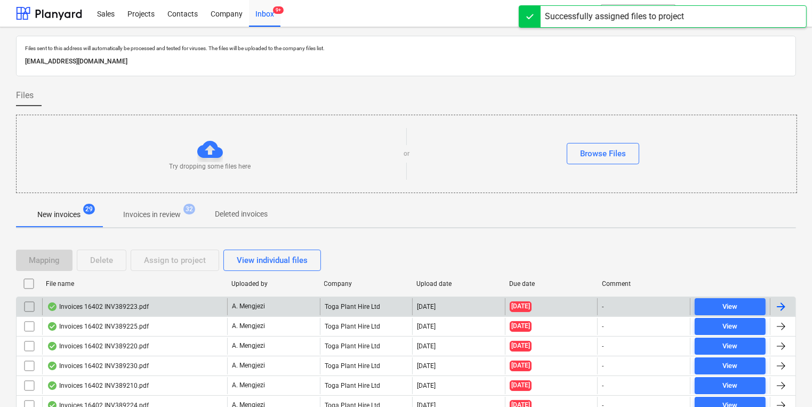
click at [384, 298] on div "Toga Plant Hire Ltd" at bounding box center [366, 306] width 93 height 17
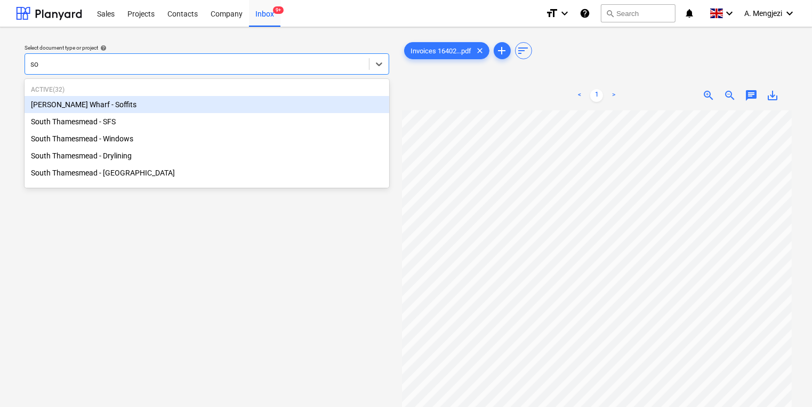
type input "sou"
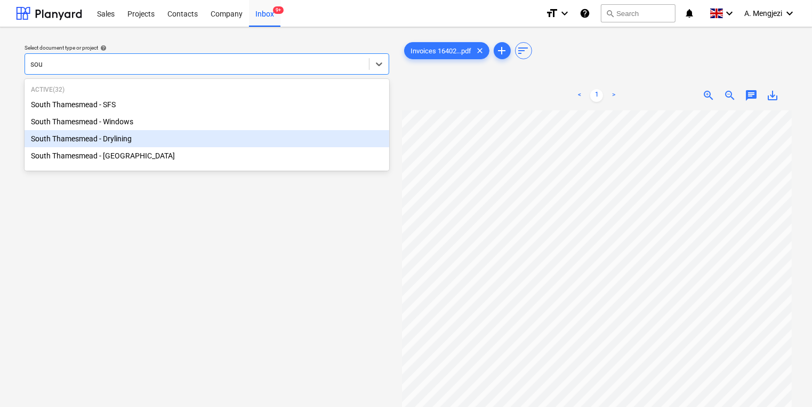
click at [161, 146] on div "South Thamesmead - Drylining" at bounding box center [207, 138] width 365 height 17
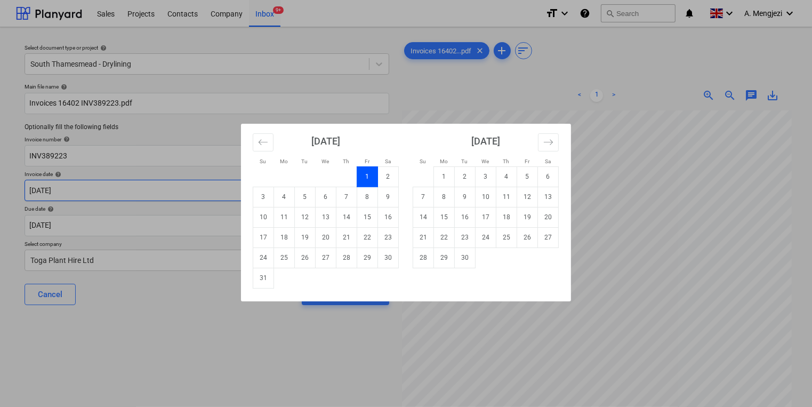
click at [142, 193] on body "Sales Projects Contacts Company Inbox 9+ format_size keyboard_arrow_down help s…" at bounding box center [406, 203] width 812 height 407
click at [268, 280] on td "31" at bounding box center [263, 278] width 21 height 20
type input "[DATE]"
click at [284, 230] on body "Sales Projects Contacts Company Inbox 9+ format_size keyboard_arrow_down help s…" at bounding box center [406, 203] width 812 height 407
click at [466, 267] on td "30" at bounding box center [465, 257] width 21 height 20
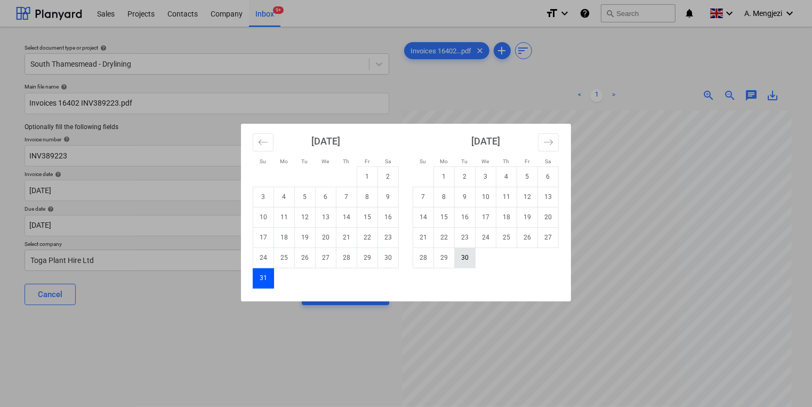
type input "[DATE]"
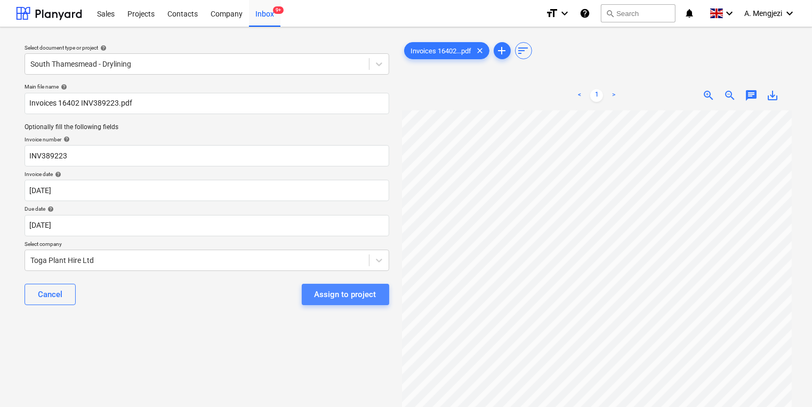
click at [367, 288] on div "Assign to project" at bounding box center [346, 294] width 62 height 14
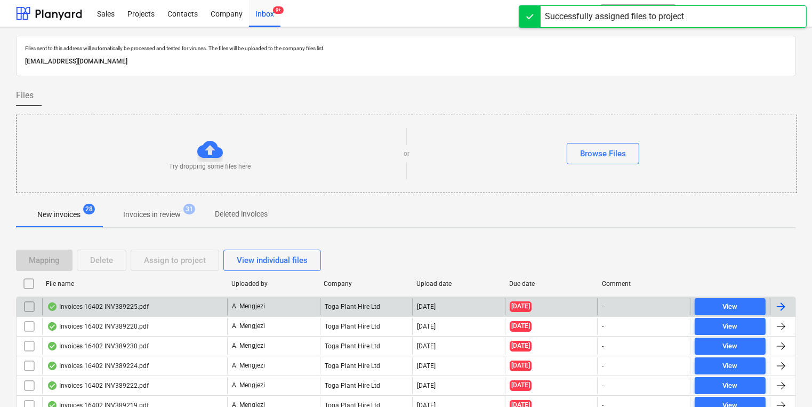
click at [222, 300] on div "Invoices 16402 INV389225.pdf" at bounding box center [134, 306] width 185 height 17
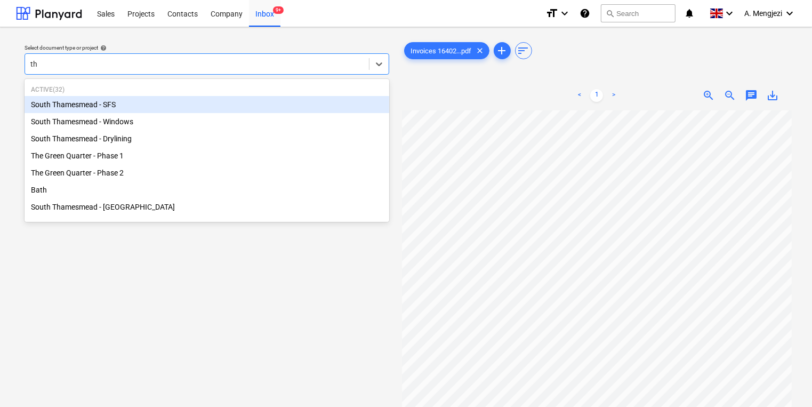
type input "the"
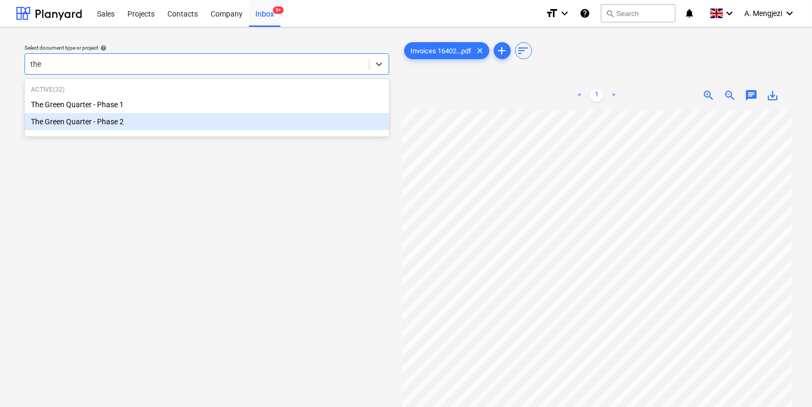
click at [136, 125] on div "The Green Quarter - Phase 2" at bounding box center [207, 121] width 365 height 17
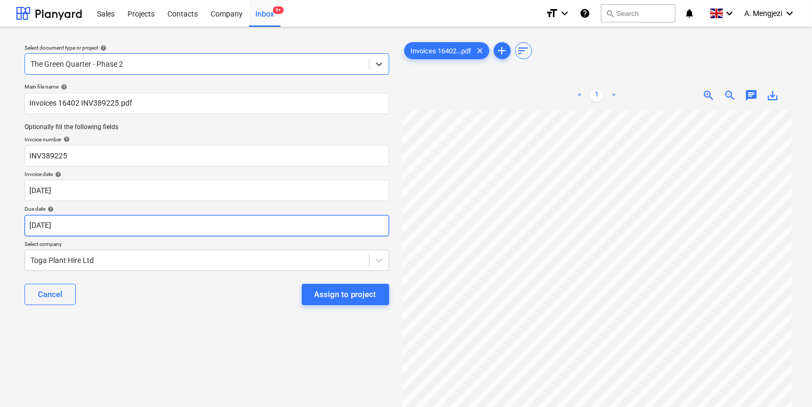
click at [126, 225] on body "Sales Projects Contacts Company Inbox 9+ format_size keyboard_arrow_down help s…" at bounding box center [406, 203] width 812 height 407
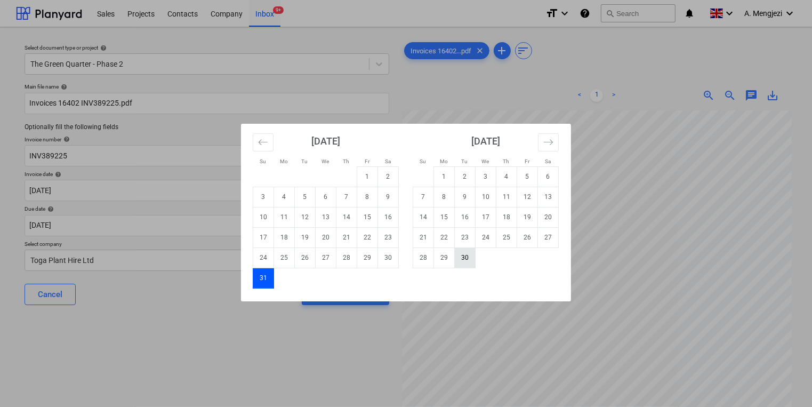
click at [464, 256] on td "30" at bounding box center [465, 257] width 21 height 20
type input "[DATE]"
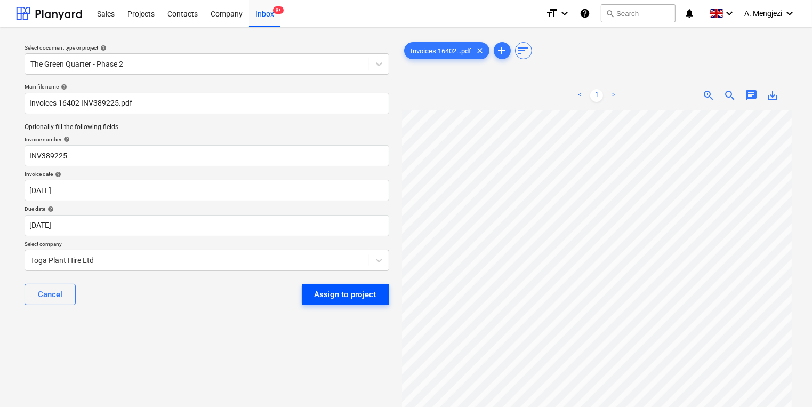
click at [344, 289] on div "Assign to project" at bounding box center [346, 294] width 62 height 14
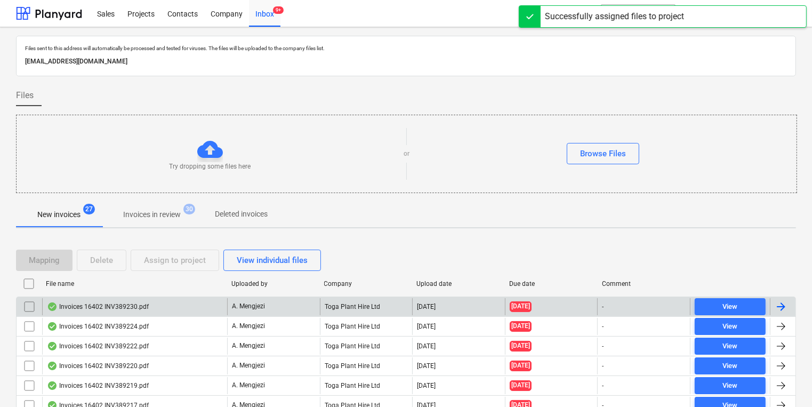
click at [344, 296] on div "Invoices 16402 INV389230.pdf A. Mengjezi Toga Plant Hire Ltd [DATE] [DATE] - Vi…" at bounding box center [406, 306] width 780 height 20
click at [219, 298] on div "Invoices 16402 INV389230.pdf" at bounding box center [134, 306] width 185 height 17
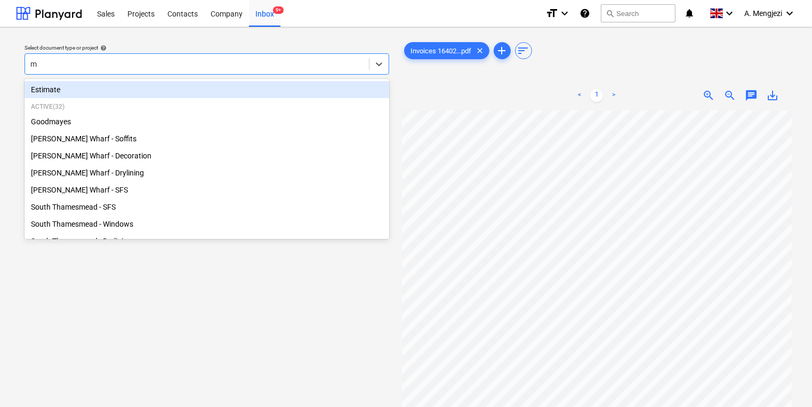
type input "mo"
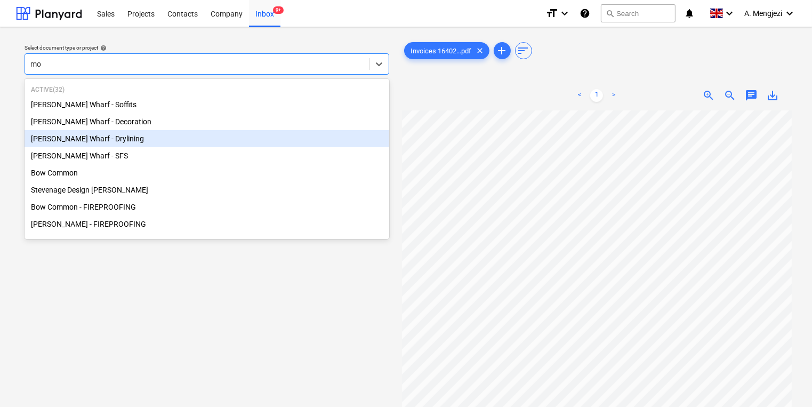
click at [194, 139] on div "[PERSON_NAME] Wharf - Drylining" at bounding box center [207, 138] width 365 height 17
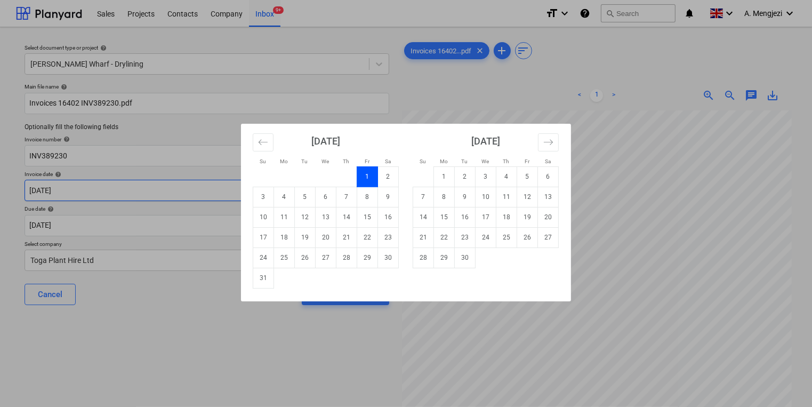
click at [174, 181] on body "Sales Projects Contacts Company Inbox 9+ format_size keyboard_arrow_down help s…" at bounding box center [406, 203] width 812 height 407
click at [260, 279] on td "31" at bounding box center [263, 278] width 21 height 20
type input "[DATE]"
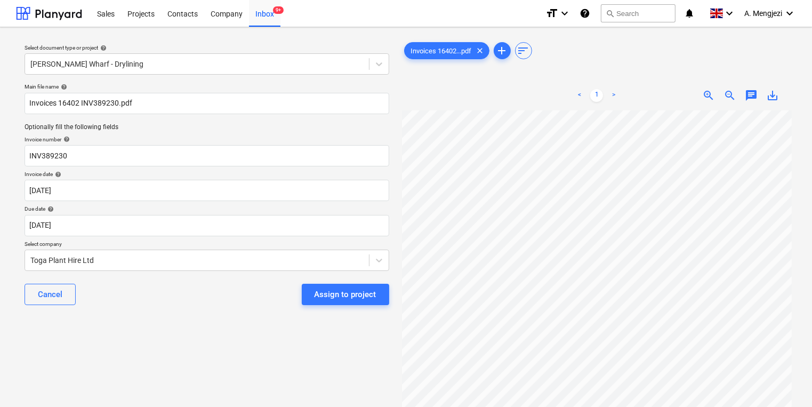
click at [252, 241] on p "Select company" at bounding box center [207, 244] width 365 height 9
click at [252, 235] on body "Sales Projects Contacts Company Inbox 9+ format_size keyboard_arrow_down help s…" at bounding box center [406, 203] width 812 height 407
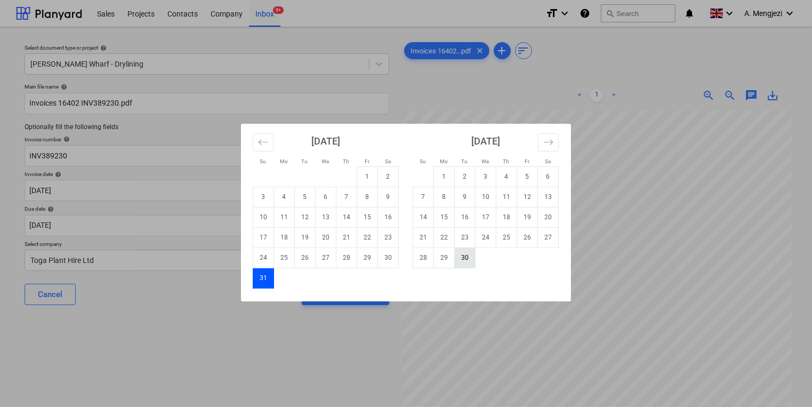
click at [470, 260] on td "30" at bounding box center [465, 257] width 21 height 20
type input "[DATE]"
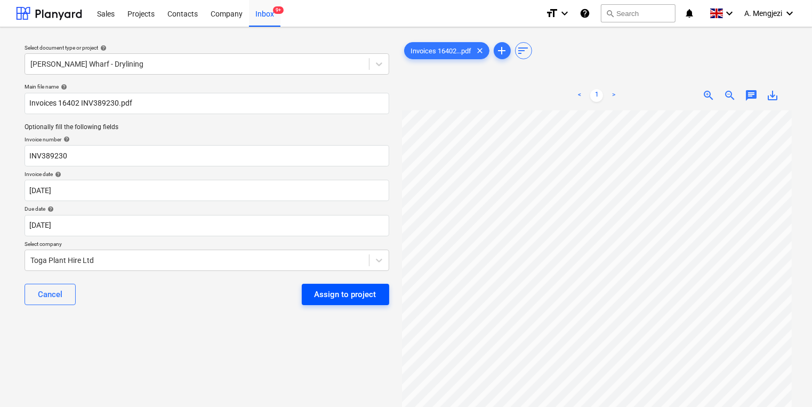
click at [378, 290] on button "Assign to project" at bounding box center [345, 294] width 87 height 21
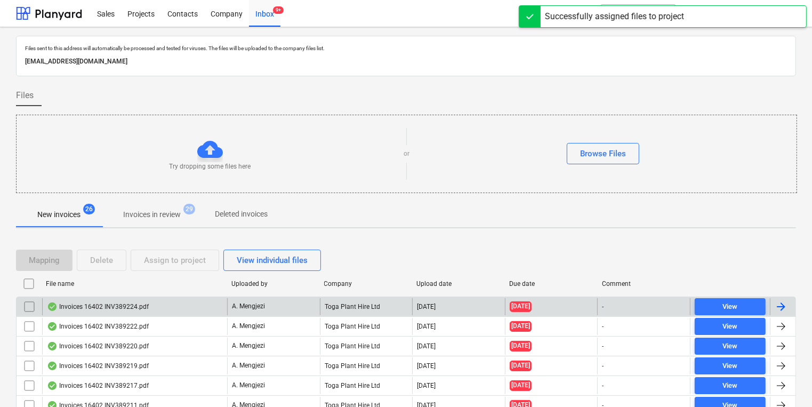
click at [369, 296] on div "Invoices 16402 INV389224.pdf A. Mengjezi Toga Plant Hire Ltd [DATE] [DATE] - Vi…" at bounding box center [406, 306] width 780 height 20
click at [367, 303] on div "Toga Plant Hire Ltd" at bounding box center [366, 306] width 93 height 17
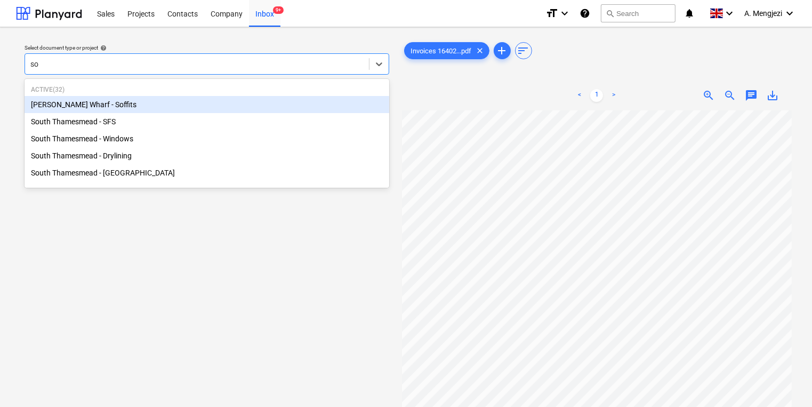
type input "sou"
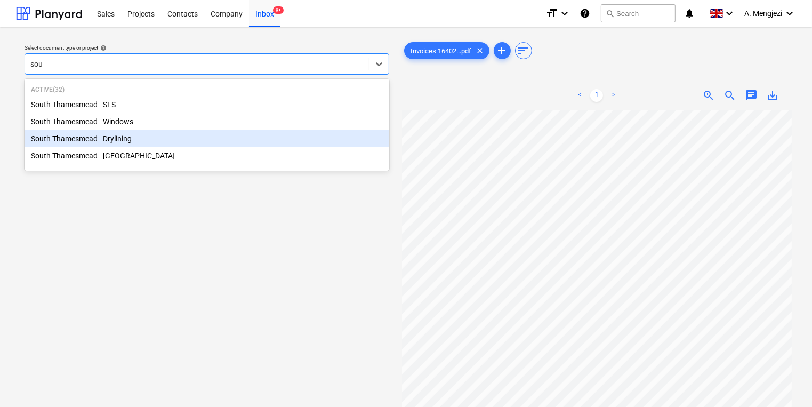
click at [202, 139] on div "South Thamesmead - Drylining" at bounding box center [207, 138] width 365 height 17
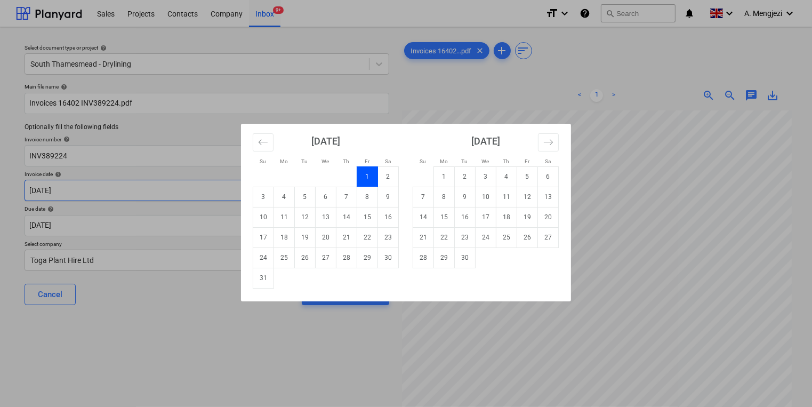
click at [137, 192] on body "Sales Projects Contacts Company Inbox 9+ format_size keyboard_arrow_down help s…" at bounding box center [406, 203] width 812 height 407
click at [261, 278] on td "31" at bounding box center [263, 278] width 21 height 20
type input "[DATE]"
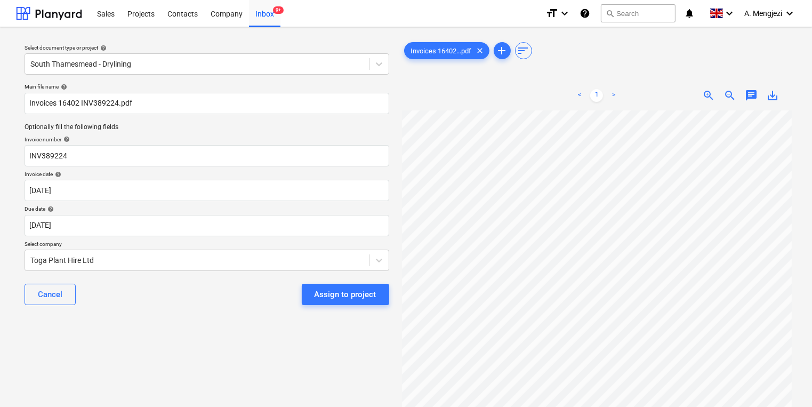
click at [261, 239] on div "Main file name help Invoices 16402 INV389224.pdf Optionally fill the following …" at bounding box center [206, 198] width 373 height 239
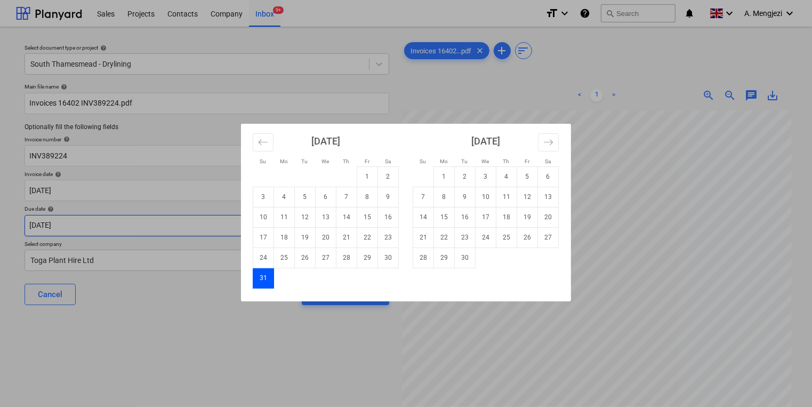
click at [264, 232] on body "Sales Projects Contacts Company Inbox 9+ format_size keyboard_arrow_down help s…" at bounding box center [406, 203] width 812 height 407
click at [471, 260] on td "30" at bounding box center [465, 257] width 21 height 20
type input "[DATE]"
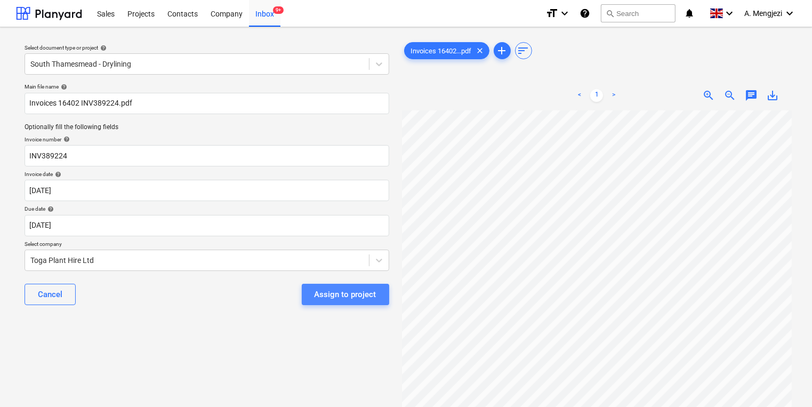
click at [357, 293] on div "Assign to project" at bounding box center [346, 294] width 62 height 14
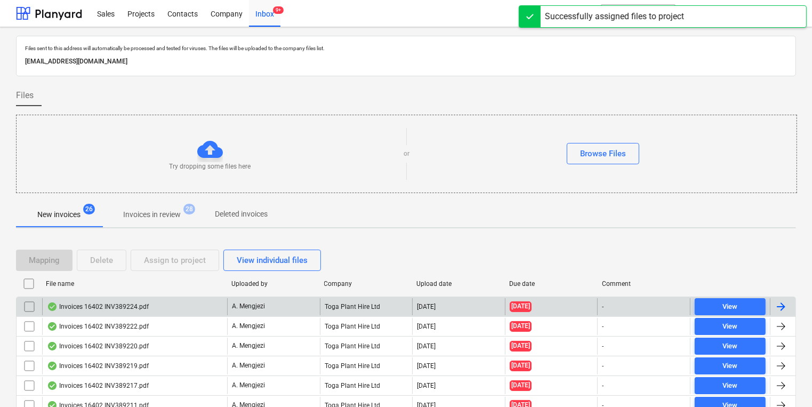
click at [331, 307] on div "Toga Plant Hire Ltd" at bounding box center [366, 306] width 93 height 17
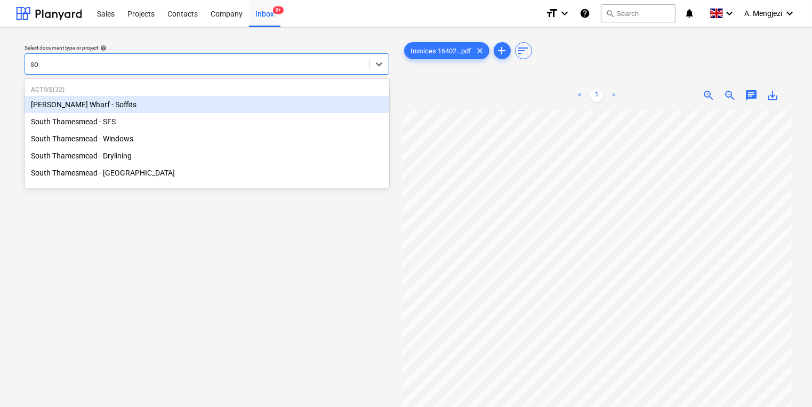
type input "sou"
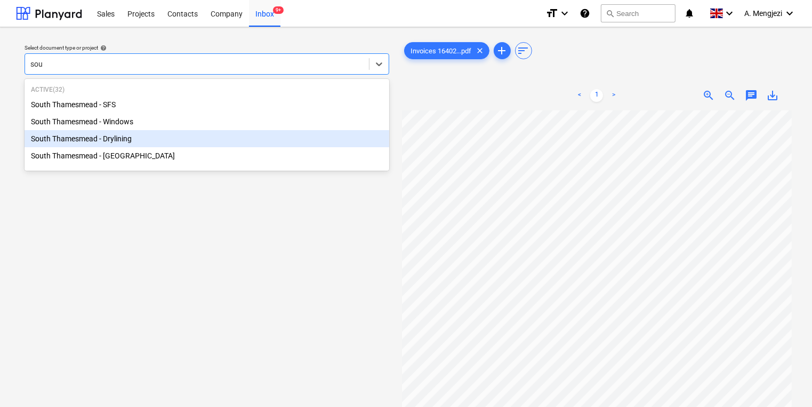
click at [179, 135] on div "South Thamesmead - Drylining" at bounding box center [207, 138] width 365 height 17
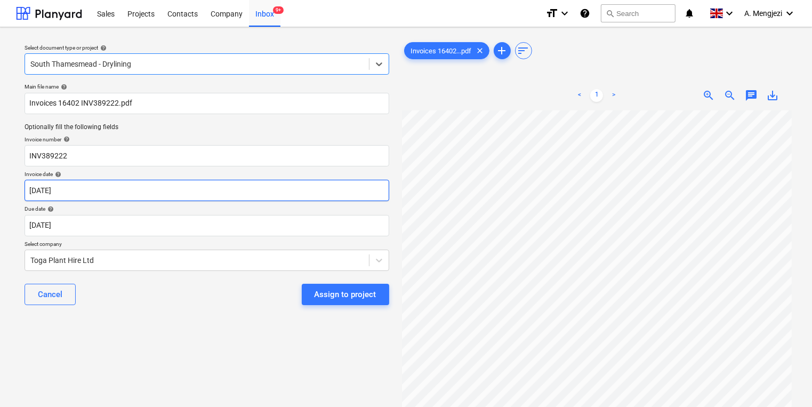
click at [168, 188] on body "Sales Projects Contacts Company Inbox 9+ format_size keyboard_arrow_down help s…" at bounding box center [406, 203] width 812 height 407
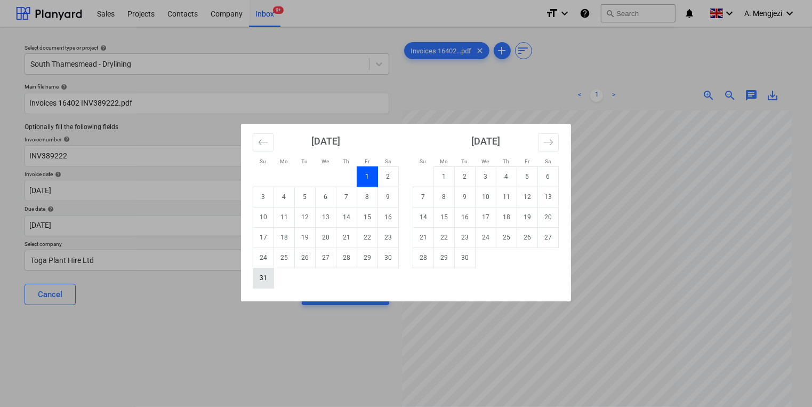
click at [264, 278] on td "31" at bounding box center [263, 278] width 21 height 20
type input "[DATE]"
click at [239, 226] on body "Sales Projects Contacts Company Inbox 9+ format_size keyboard_arrow_down help s…" at bounding box center [406, 203] width 812 height 407
click at [464, 258] on td "30" at bounding box center [465, 257] width 21 height 20
type input "[DATE]"
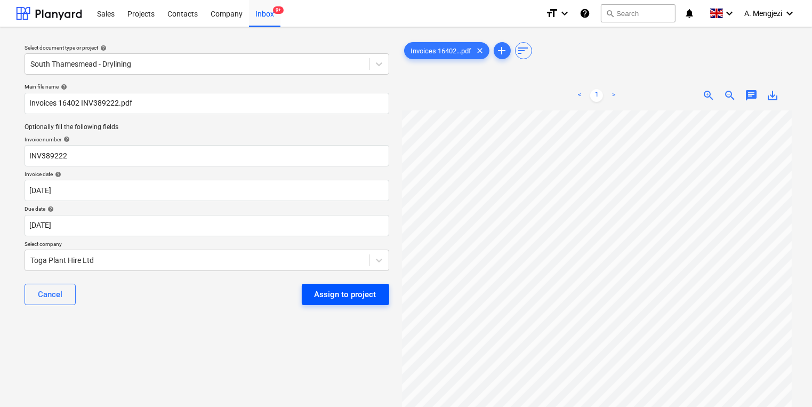
click at [354, 297] on div "Assign to project" at bounding box center [346, 294] width 62 height 14
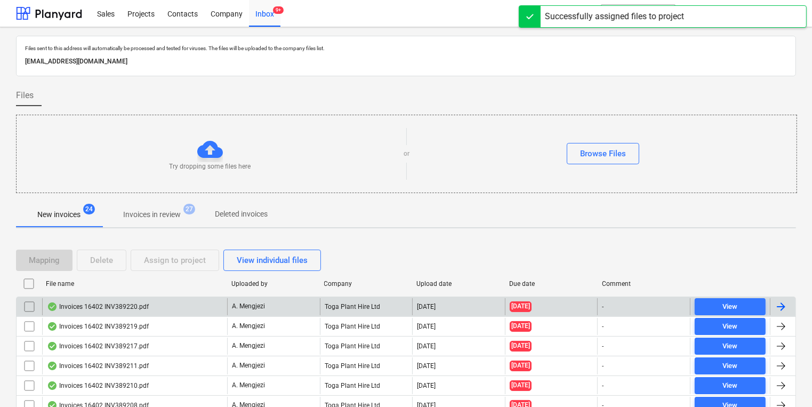
click at [348, 298] on div "Toga Plant Hire Ltd" at bounding box center [366, 306] width 93 height 17
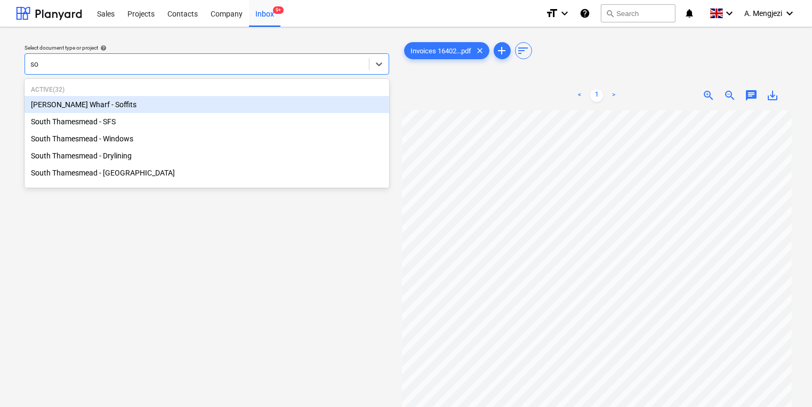
type input "sou"
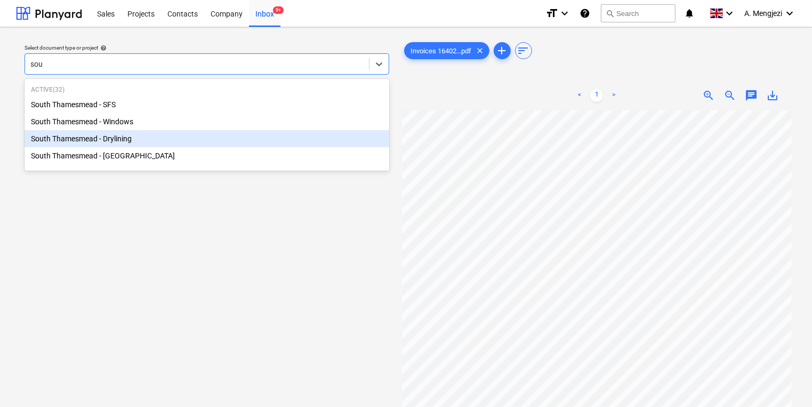
click at [182, 147] on div "South Thamesmead - Drylining" at bounding box center [207, 138] width 365 height 17
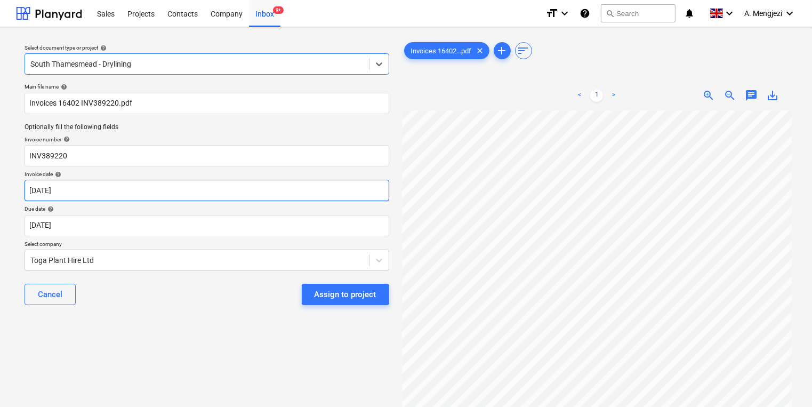
click at [183, 191] on body "Sales Projects Contacts Company Inbox 9+ format_size keyboard_arrow_down help s…" at bounding box center [406, 203] width 812 height 407
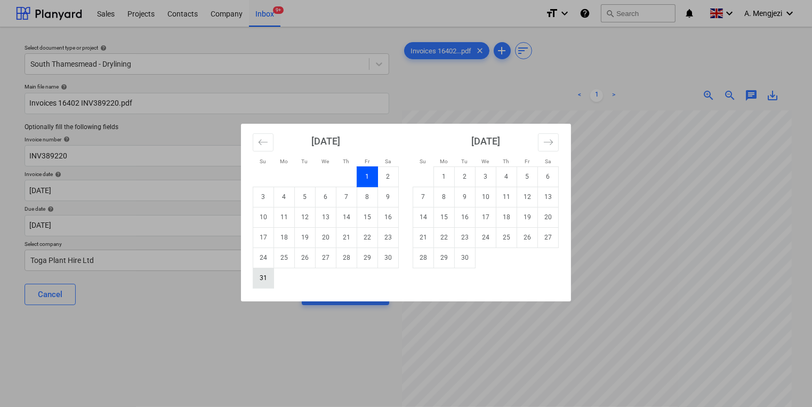
click at [256, 282] on td "31" at bounding box center [263, 278] width 21 height 20
type input "[DATE]"
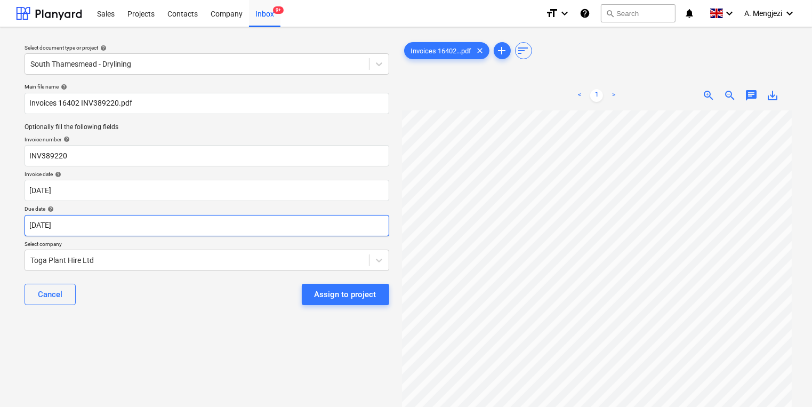
click at [256, 227] on body "Sales Projects Contacts Company Inbox 9+ format_size keyboard_arrow_down help s…" at bounding box center [406, 203] width 812 height 407
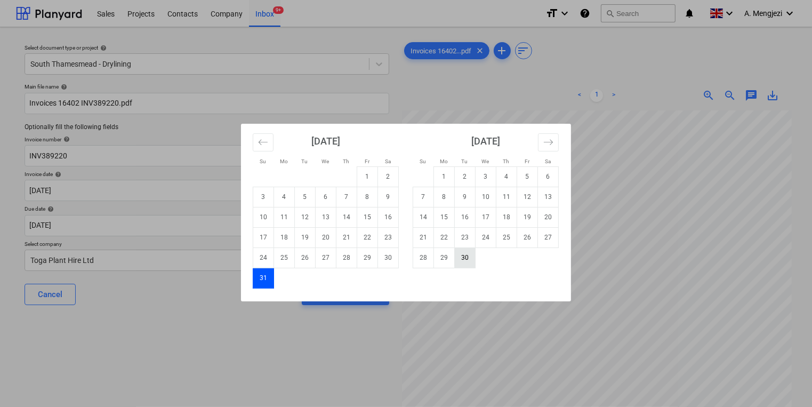
click at [456, 259] on td "30" at bounding box center [465, 257] width 21 height 20
type input "[DATE]"
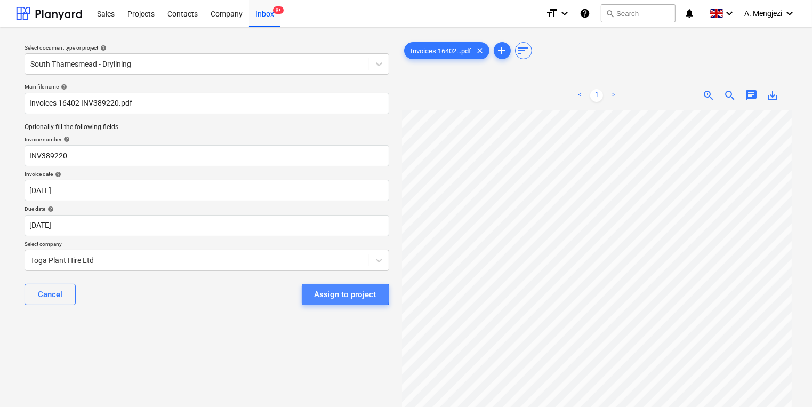
click at [321, 294] on div "Assign to project" at bounding box center [346, 294] width 62 height 14
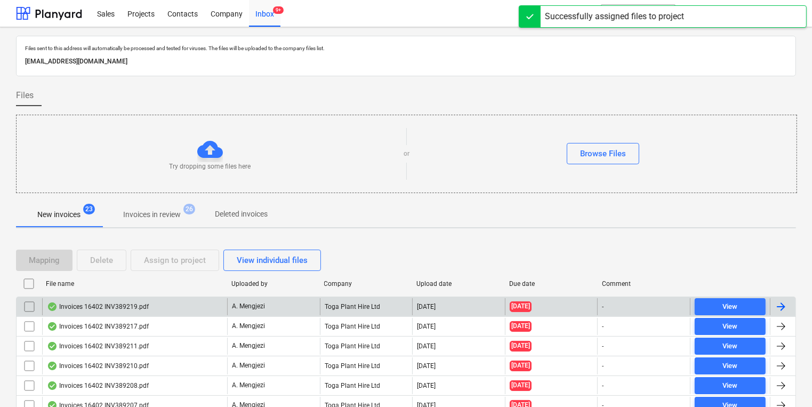
click at [314, 298] on div "A. Mengjezi" at bounding box center [273, 306] width 93 height 17
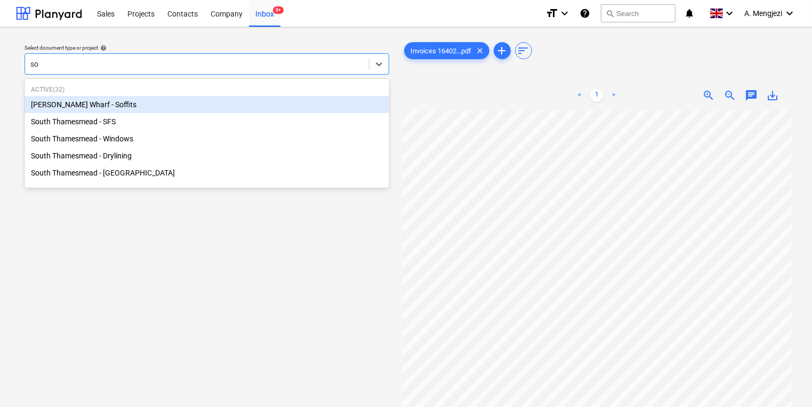
type input "sou"
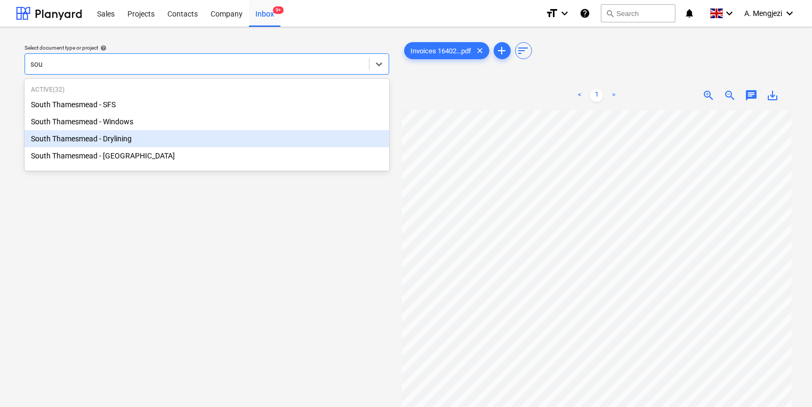
click at [156, 140] on div "South Thamesmead - Drylining" at bounding box center [207, 138] width 365 height 17
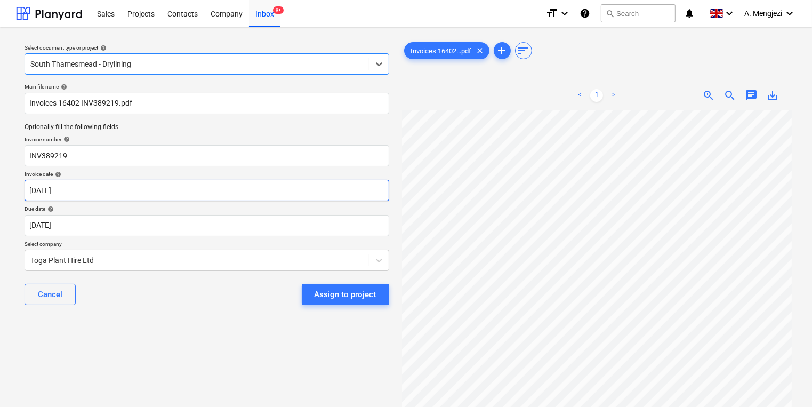
click at [157, 189] on body "Sales Projects Contacts Company Inbox 9+ format_size keyboard_arrow_down help s…" at bounding box center [406, 203] width 812 height 407
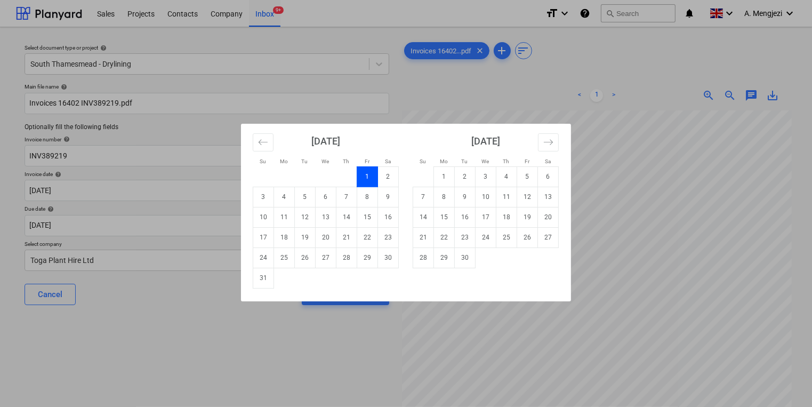
click at [261, 275] on td "31" at bounding box center [263, 278] width 21 height 20
type input "[DATE]"
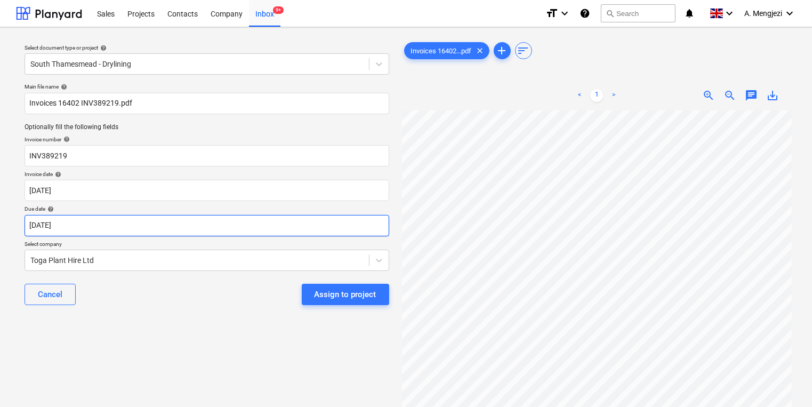
click at [261, 224] on body "Sales Projects Contacts Company Inbox 9+ format_size keyboard_arrow_down help s…" at bounding box center [406, 203] width 812 height 407
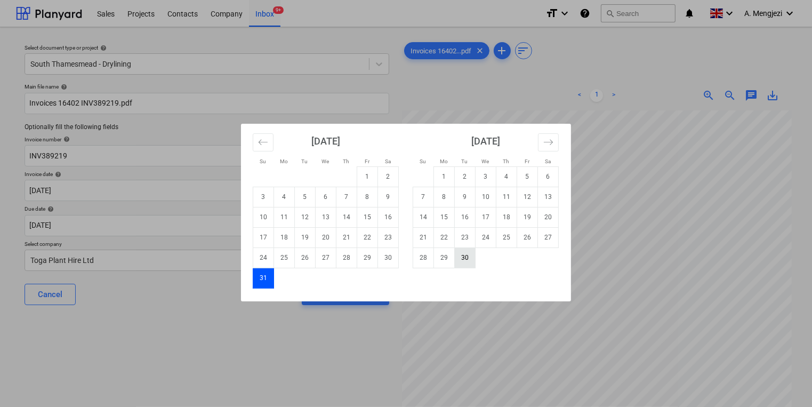
click at [468, 258] on td "30" at bounding box center [465, 257] width 21 height 20
type input "[DATE]"
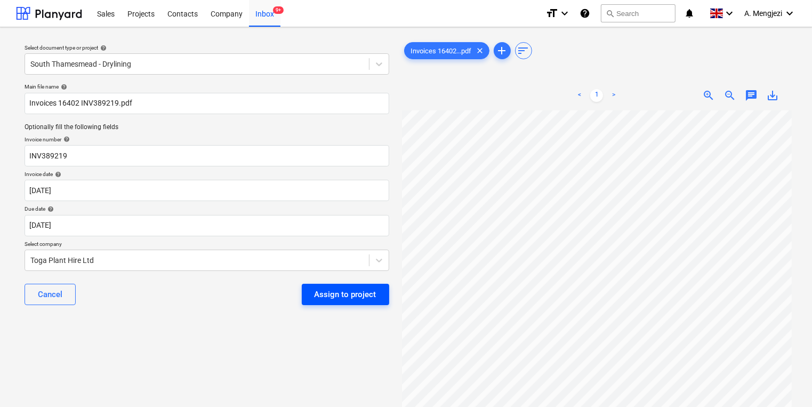
click at [373, 292] on div "Assign to project" at bounding box center [346, 294] width 62 height 14
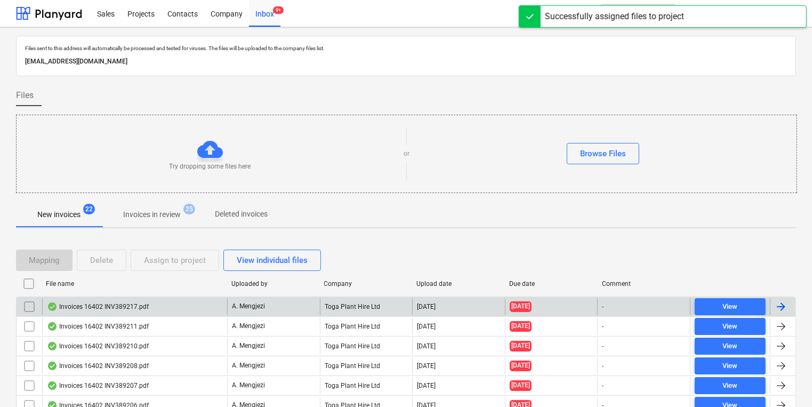
click at [329, 307] on div "Toga Plant Hire Ltd" at bounding box center [366, 306] width 93 height 17
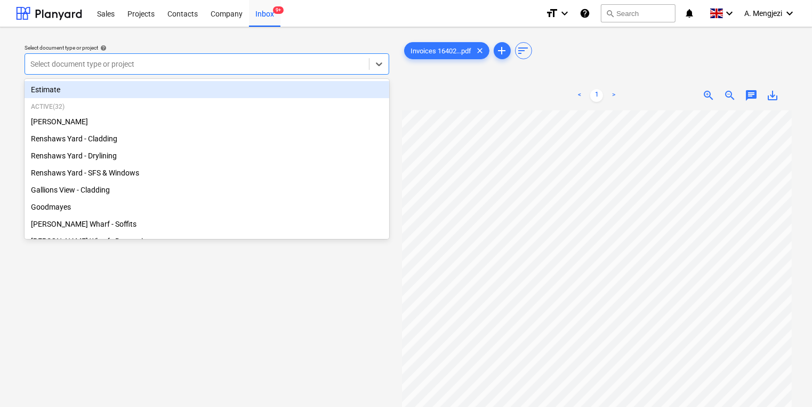
click at [197, 73] on div "Select document type or project" at bounding box center [207, 63] width 365 height 21
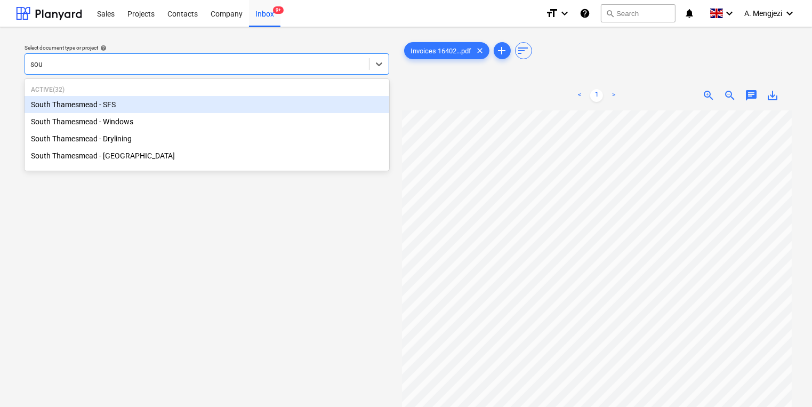
type input "sout"
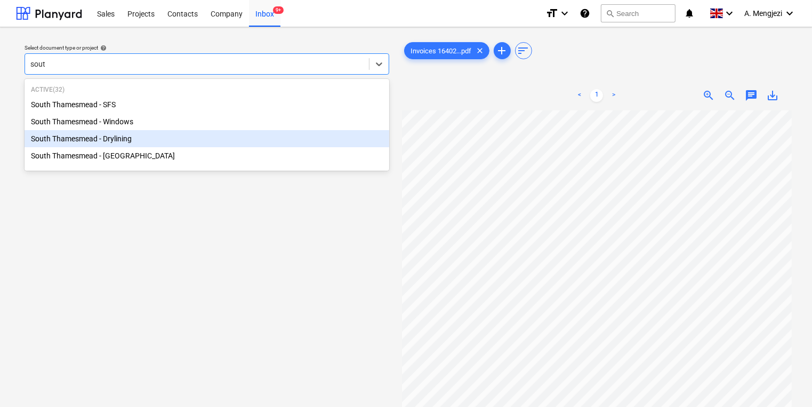
click at [190, 134] on div "South Thamesmead - Drylining" at bounding box center [207, 138] width 365 height 17
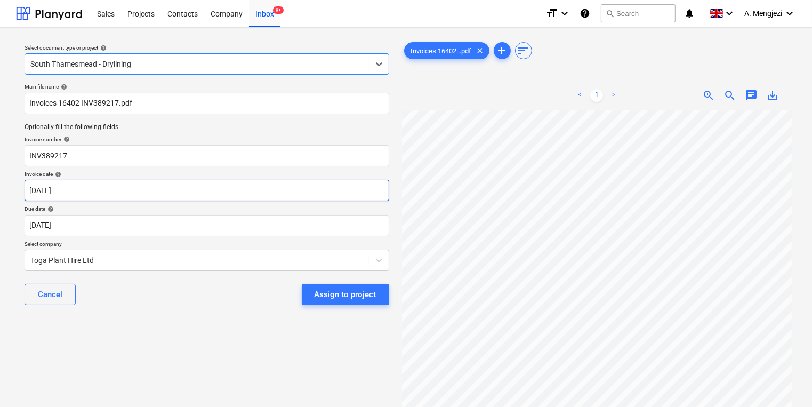
click at [183, 188] on body "Sales Projects Contacts Company Inbox 9+ format_size keyboard_arrow_down help s…" at bounding box center [406, 203] width 812 height 407
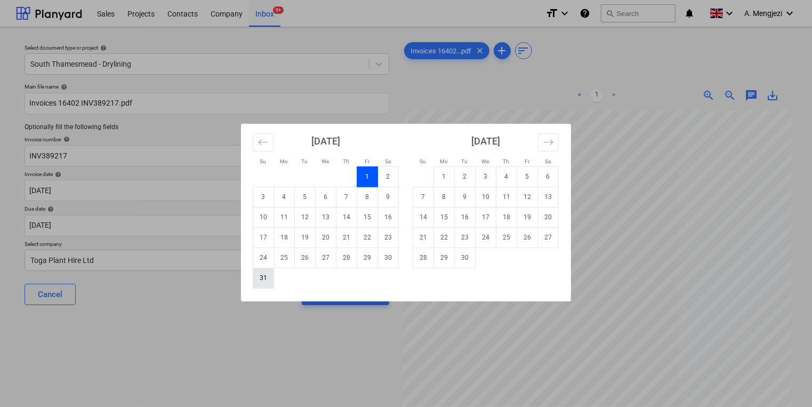
click at [258, 269] on td "31" at bounding box center [263, 278] width 21 height 20
type input "[DATE]"
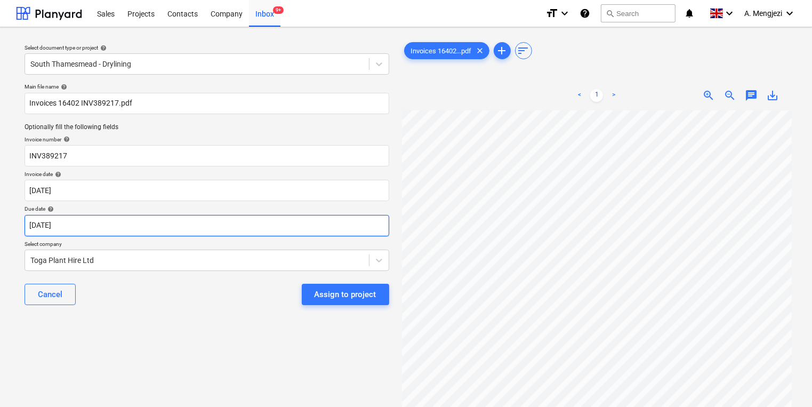
click at [255, 229] on body "Sales Projects Contacts Company Inbox 9+ format_size keyboard_arrow_down help s…" at bounding box center [406, 203] width 812 height 407
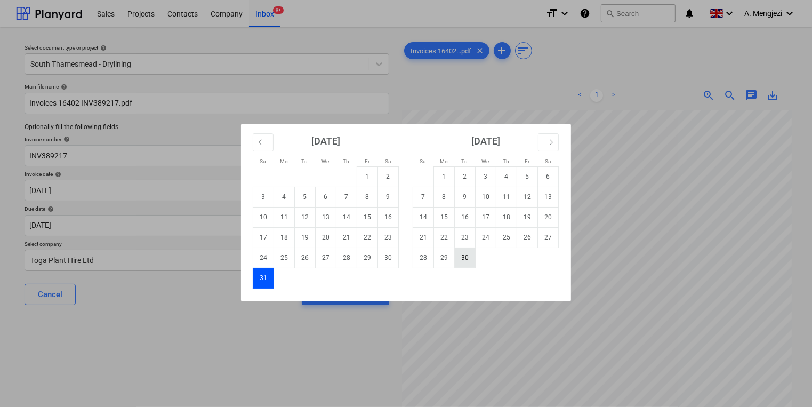
click at [464, 250] on td "30" at bounding box center [465, 257] width 21 height 20
type input "[DATE]"
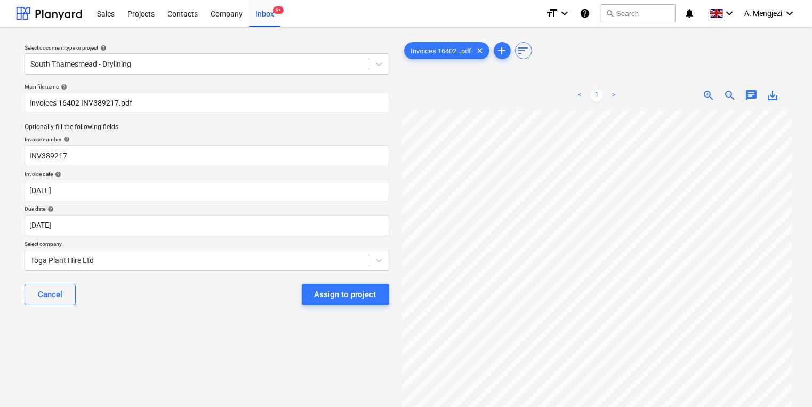
click at [397, 289] on div "Select document type or project help South Thamesmead - Drylining Main file nam…" at bounding box center [207, 264] width 382 height 456
click at [376, 289] on button "Assign to project" at bounding box center [345, 294] width 87 height 21
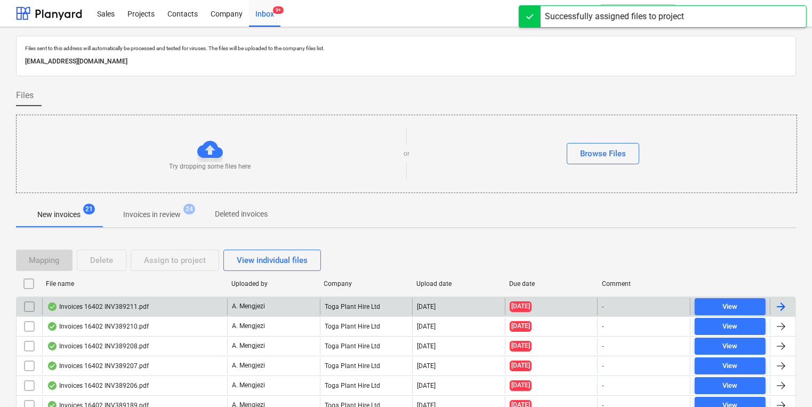
click at [167, 302] on div "Invoices 16402 INV389211.pdf" at bounding box center [134, 306] width 185 height 17
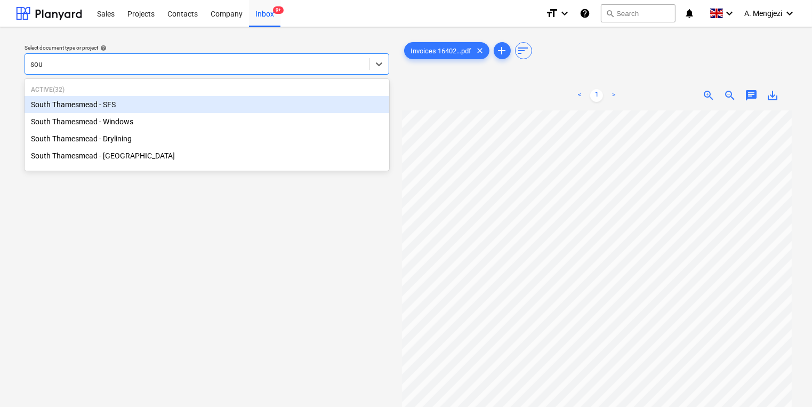
type input "sout"
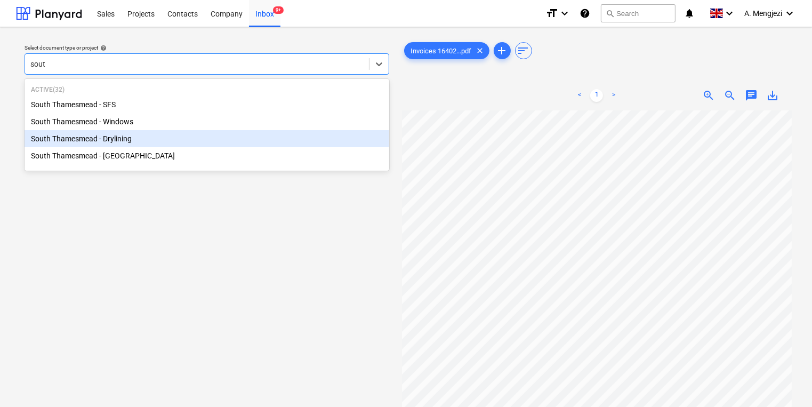
click at [211, 140] on div "South Thamesmead - Drylining" at bounding box center [207, 138] width 365 height 17
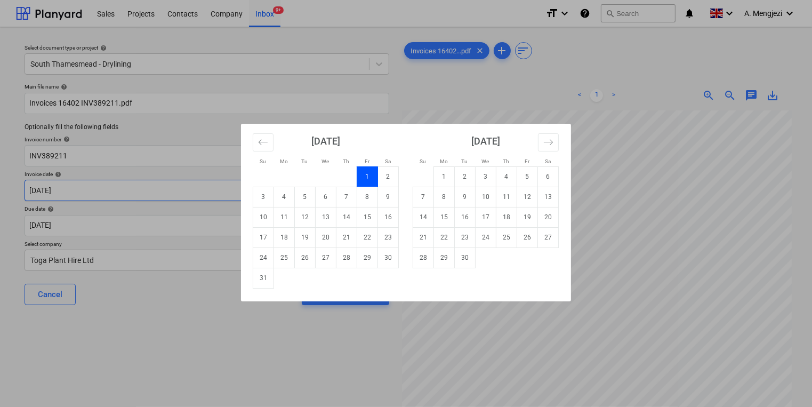
click at [208, 183] on body "Sales Projects Contacts Company Inbox 9+ format_size keyboard_arrow_down help s…" at bounding box center [406, 203] width 812 height 407
click at [265, 271] on td "31" at bounding box center [263, 278] width 21 height 20
type input "[DATE]"
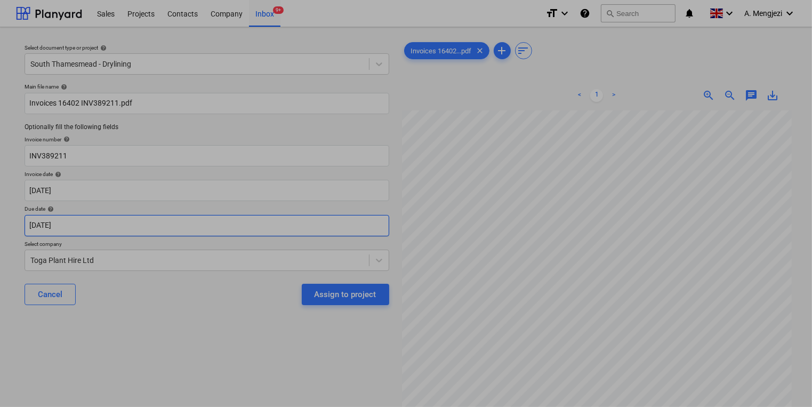
click at [254, 226] on body "Sales Projects Contacts Company Inbox 9+ format_size keyboard_arrow_down help s…" at bounding box center [406, 203] width 812 height 407
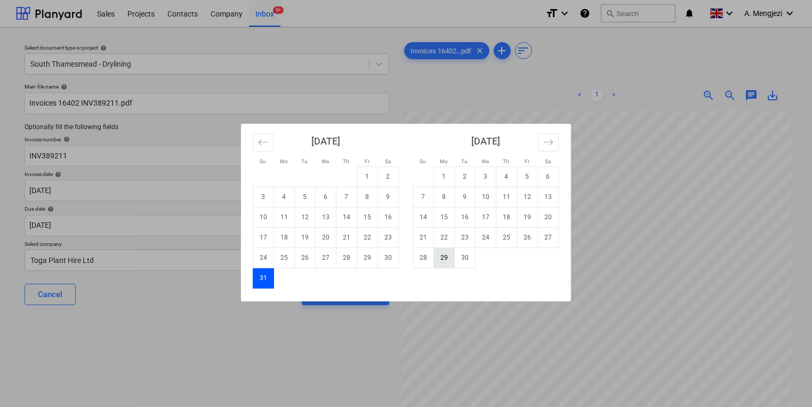
click at [451, 255] on td "29" at bounding box center [444, 257] width 21 height 20
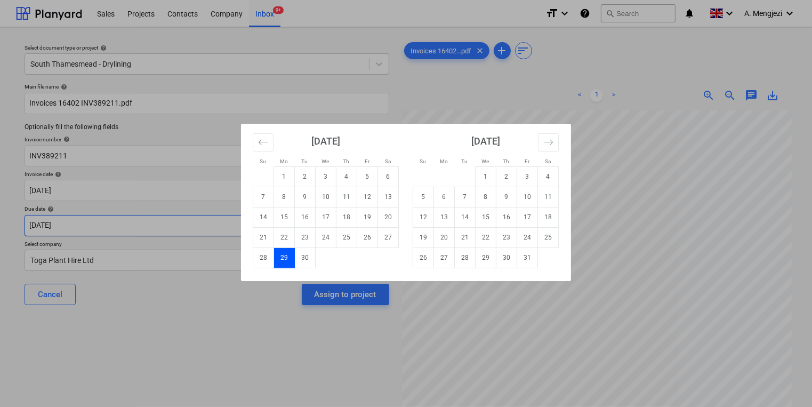
click at [272, 223] on body "Sales Projects Contacts Company Inbox 9+ format_size keyboard_arrow_down help s…" at bounding box center [406, 203] width 812 height 407
click at [306, 254] on td "30" at bounding box center [305, 257] width 21 height 20
type input "[DATE]"
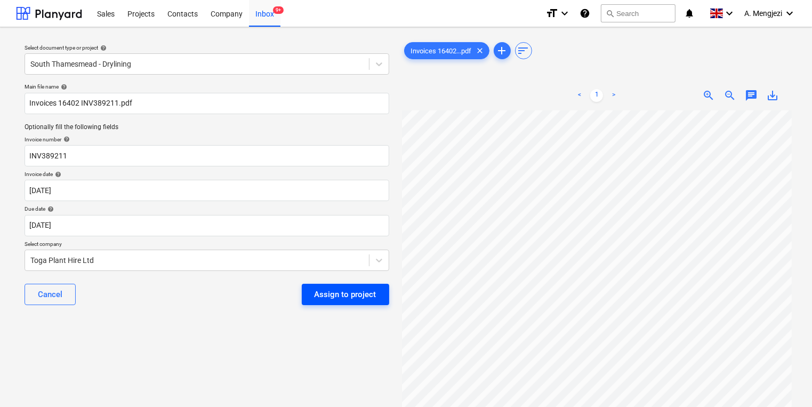
click at [326, 286] on button "Assign to project" at bounding box center [345, 294] width 87 height 21
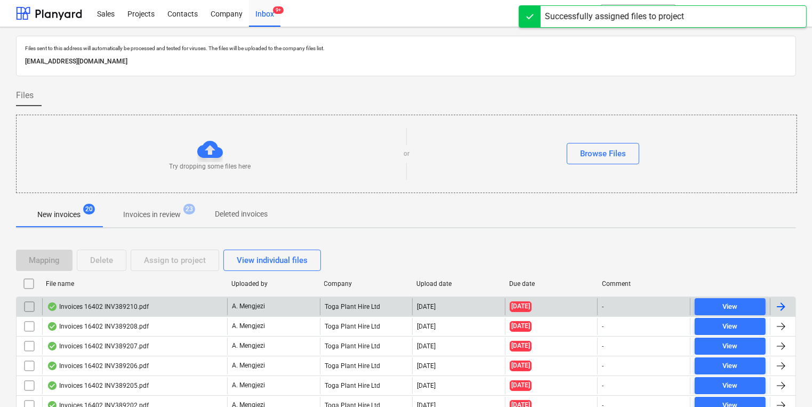
click at [262, 302] on p "A. Mengjezi" at bounding box center [248, 306] width 33 height 9
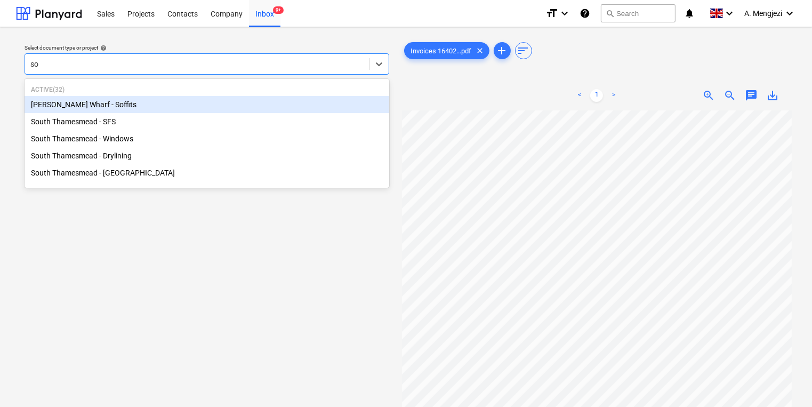
type input "sou"
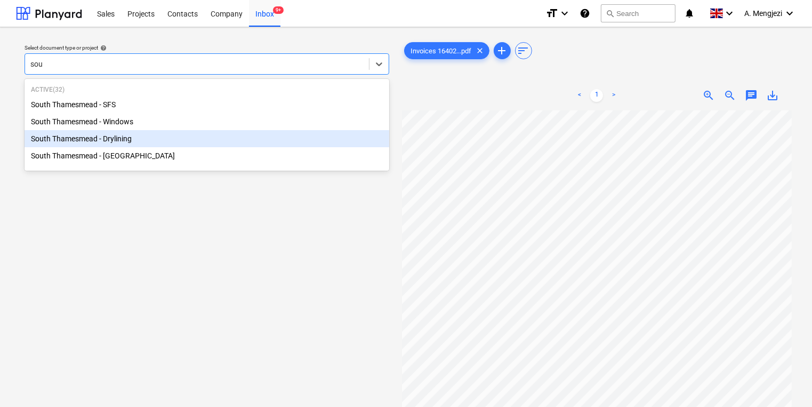
drag, startPoint x: 198, startPoint y: 149, endPoint x: 196, endPoint y: 133, distance: 15.5
click at [196, 133] on div "[GEOGRAPHIC_DATA] - SFS [GEOGRAPHIC_DATA] - Windows [GEOGRAPHIC_DATA] - Drylini…" at bounding box center [207, 130] width 365 height 68
click at [196, 133] on div "South Thamesmead - Drylining" at bounding box center [207, 138] width 365 height 17
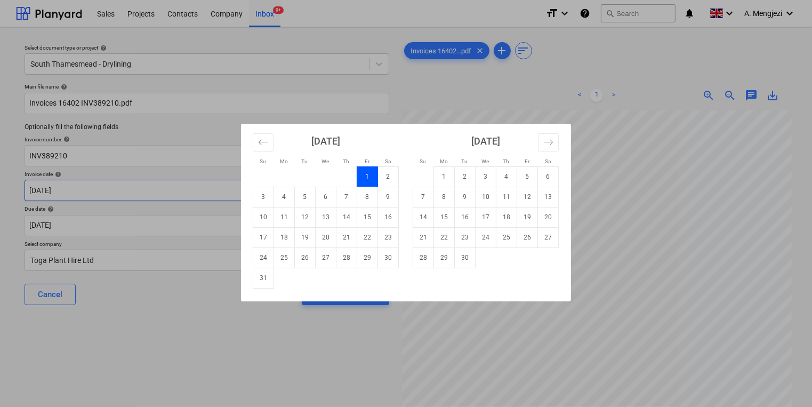
click at [182, 188] on body "Sales Projects Contacts Company Inbox 9+ format_size keyboard_arrow_down help s…" at bounding box center [406, 203] width 812 height 407
click at [266, 273] on td "31" at bounding box center [263, 278] width 21 height 20
type input "[DATE]"
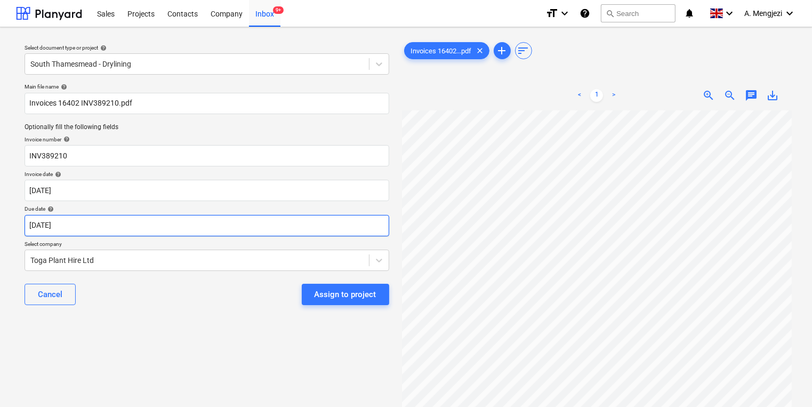
click at [257, 218] on body "Sales Projects Contacts Company Inbox 9+ format_size keyboard_arrow_down help s…" at bounding box center [406, 203] width 812 height 407
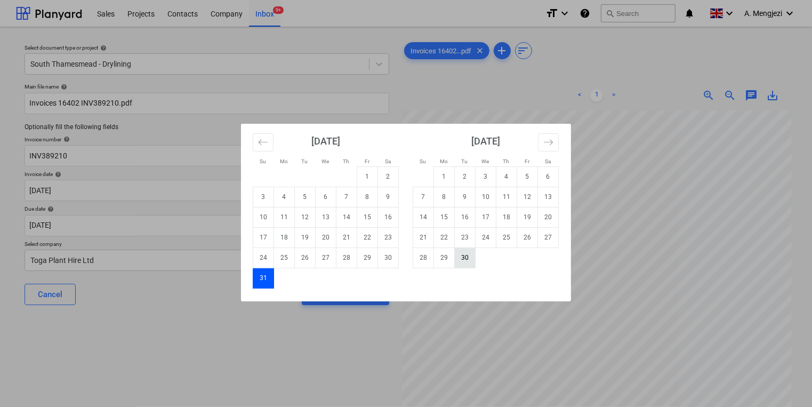
click at [472, 260] on td "30" at bounding box center [465, 257] width 21 height 20
type input "[DATE]"
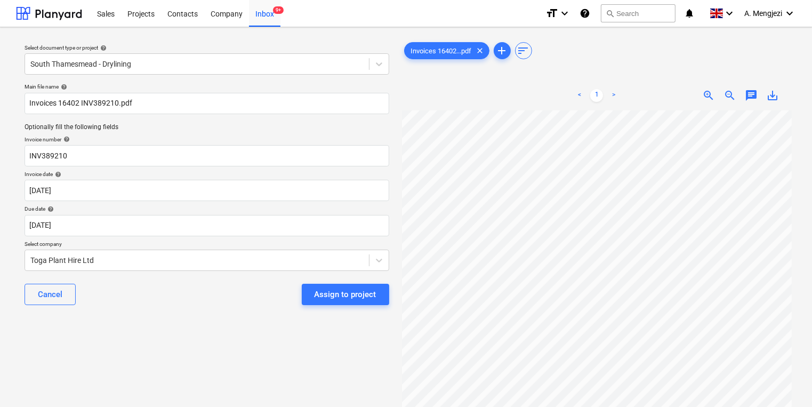
click at [386, 305] on div "Cancel Assign to project" at bounding box center [207, 294] width 365 height 38
click at [371, 298] on div "Assign to project" at bounding box center [346, 294] width 62 height 14
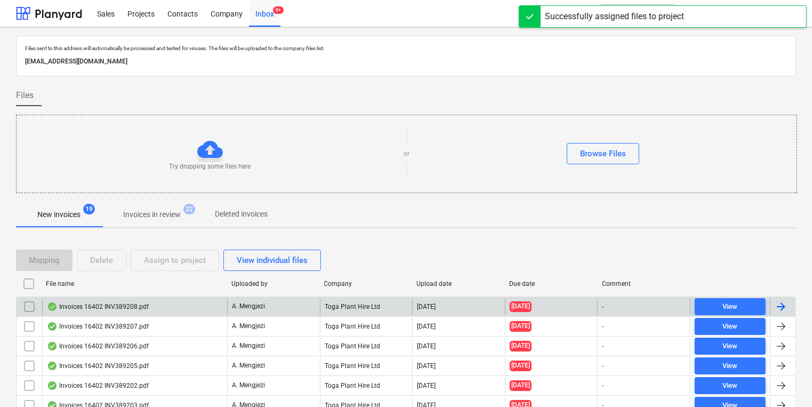
click at [371, 299] on div "Toga Plant Hire Ltd" at bounding box center [366, 306] width 93 height 17
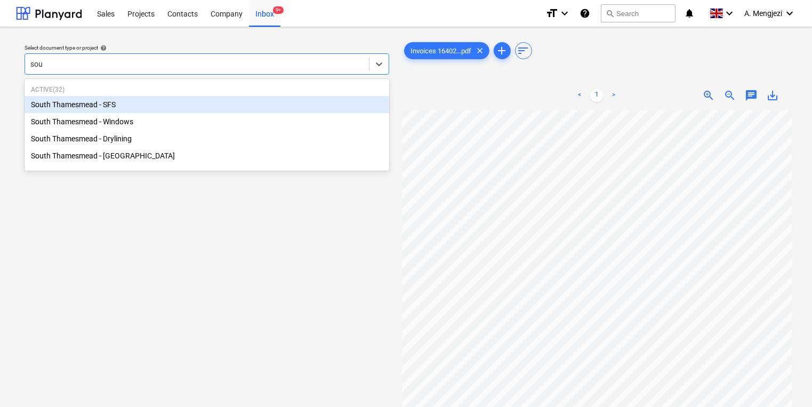
type input "sout"
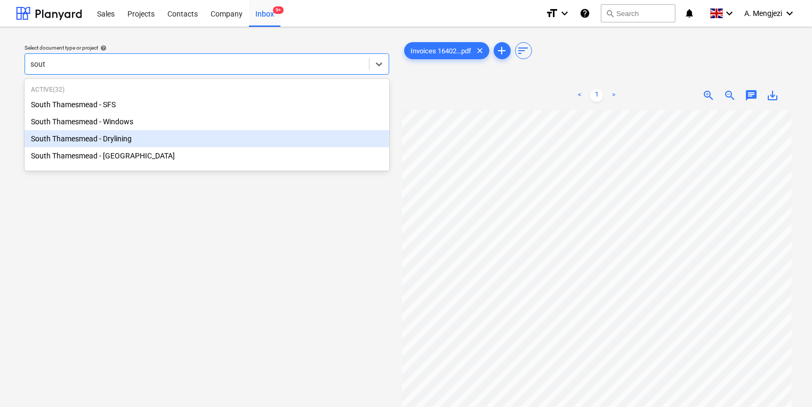
click at [230, 137] on div "South Thamesmead - Drylining" at bounding box center [207, 138] width 365 height 17
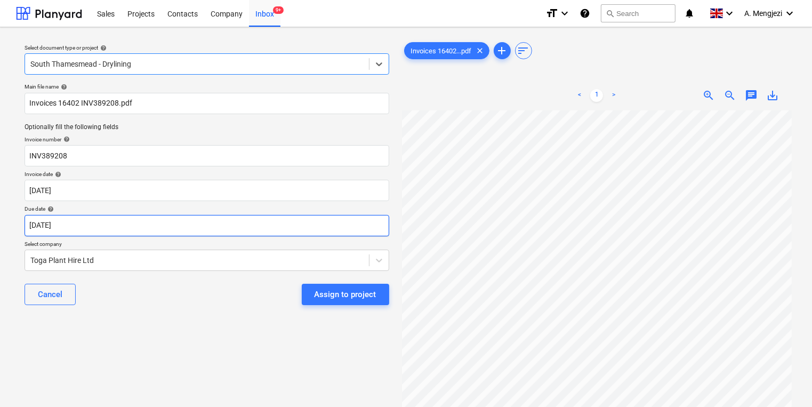
click at [225, 235] on body "Sales Projects Contacts Company Inbox 9+ format_size keyboard_arrow_down help s…" at bounding box center [406, 203] width 812 height 407
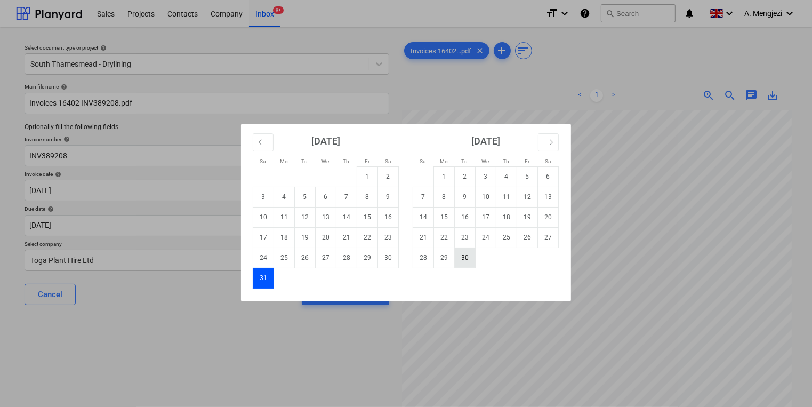
click at [469, 260] on td "30" at bounding box center [465, 257] width 21 height 20
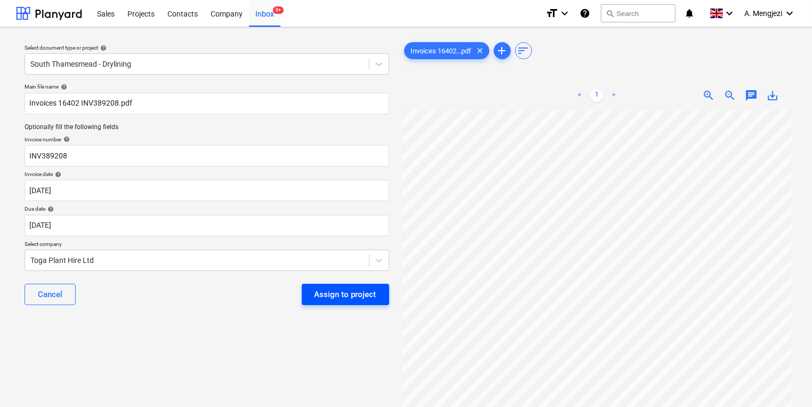
click at [373, 301] on div "Assign to project" at bounding box center [346, 294] width 62 height 14
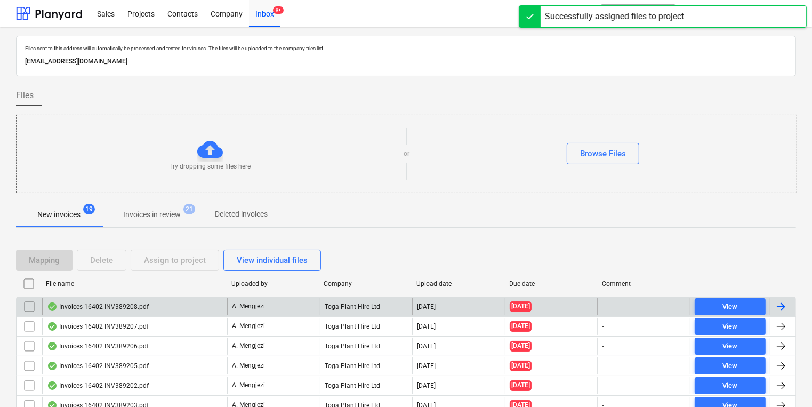
click at [373, 301] on div "Toga Plant Hire Ltd" at bounding box center [366, 306] width 93 height 17
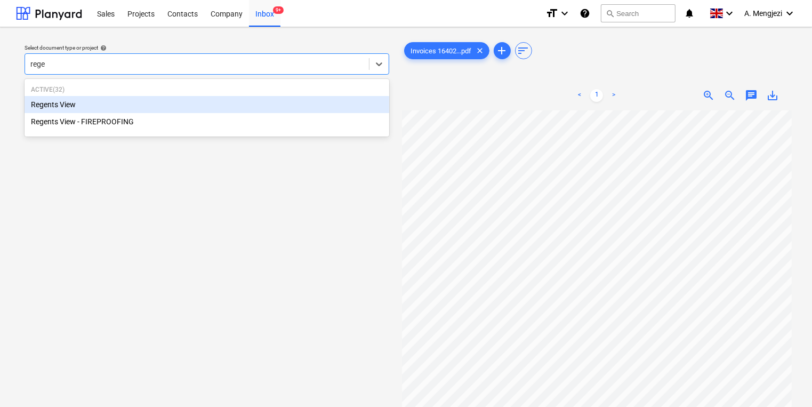
click at [195, 102] on div "Regents View" at bounding box center [207, 104] width 365 height 17
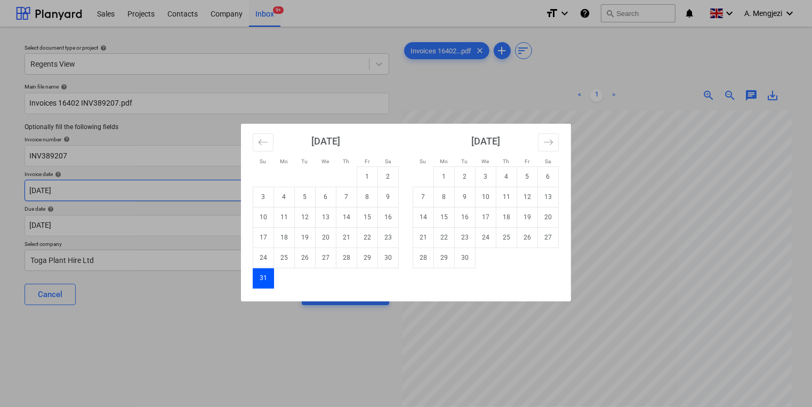
click at [211, 192] on body "Sales Projects Contacts Company Inbox 9+ format_size keyboard_arrow_down help s…" at bounding box center [406, 203] width 812 height 407
click at [210, 218] on div "Su Mo Tu We Th Fr Sa Su Mo Tu We Th Fr Sa [DATE] 1 2 3 4 5 6 7 8 9 10 11 12 13 …" at bounding box center [406, 203] width 812 height 407
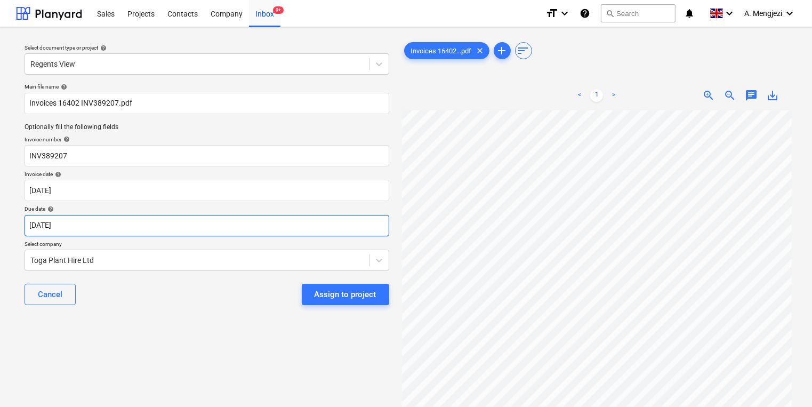
click at [210, 220] on body "Sales Projects Contacts Company Inbox 9+ format_size keyboard_arrow_down help s…" at bounding box center [406, 203] width 812 height 407
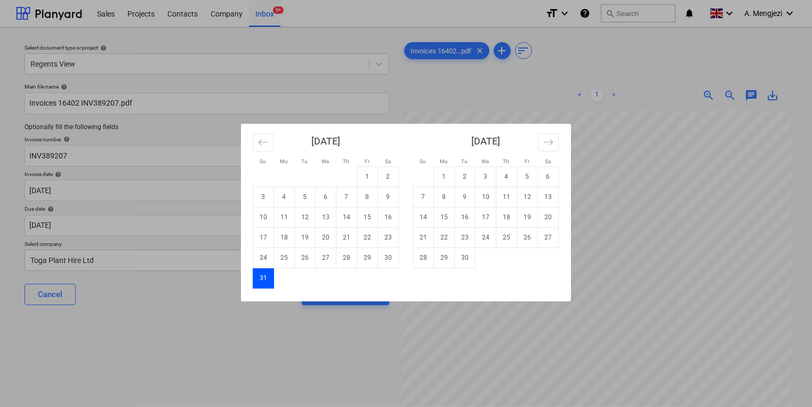
click at [478, 255] on td "Calendar" at bounding box center [486, 257] width 21 height 20
click at [473, 257] on td "30" at bounding box center [465, 257] width 21 height 20
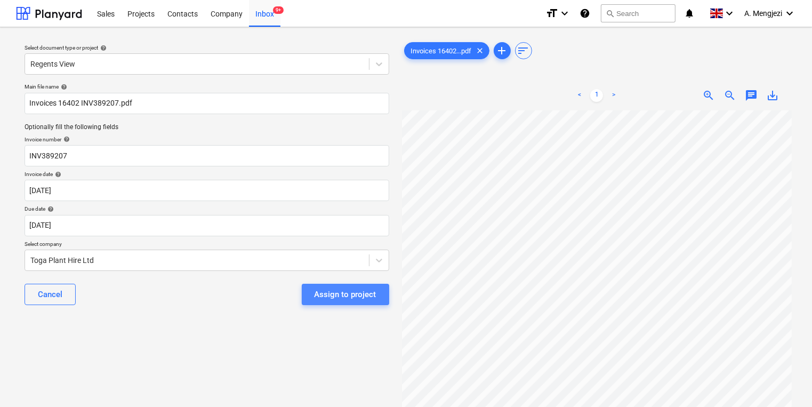
click at [347, 295] on div "Assign to project" at bounding box center [346, 294] width 62 height 14
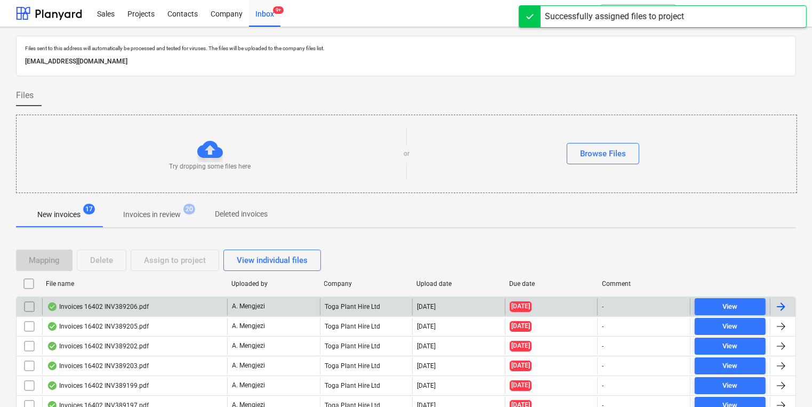
click at [348, 302] on div "Toga Plant Hire Ltd" at bounding box center [366, 306] width 93 height 17
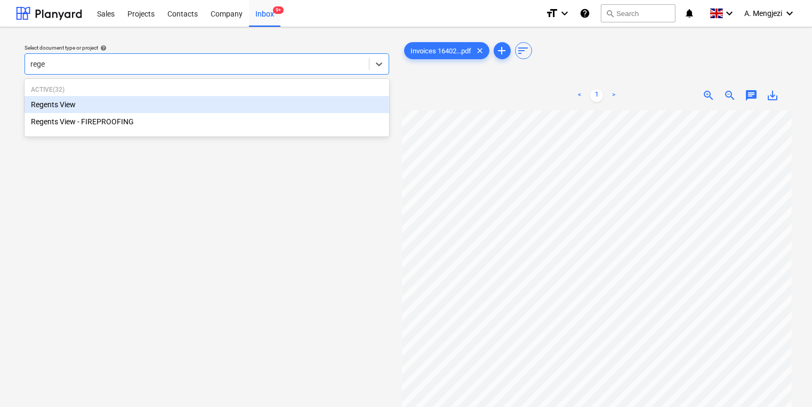
drag, startPoint x: 211, startPoint y: 102, endPoint x: 209, endPoint y: 112, distance: 9.8
click at [210, 113] on div "Regents View Regents View - FIREPROOFING" at bounding box center [207, 113] width 365 height 34
click at [208, 112] on div "Regents View" at bounding box center [207, 104] width 365 height 17
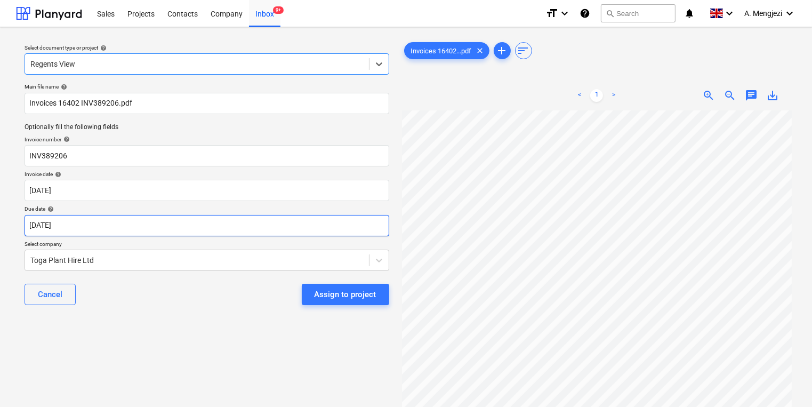
click at [166, 227] on body "Sales Projects Contacts Company Inbox 9+ format_size keyboard_arrow_down help s…" at bounding box center [406, 203] width 812 height 407
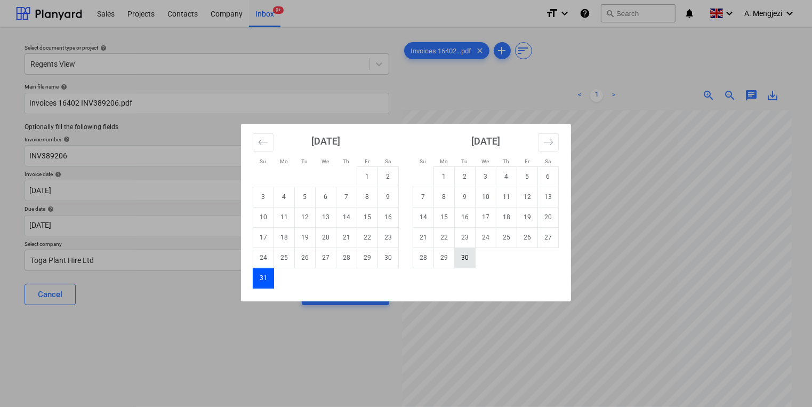
click at [463, 256] on td "30" at bounding box center [465, 257] width 21 height 20
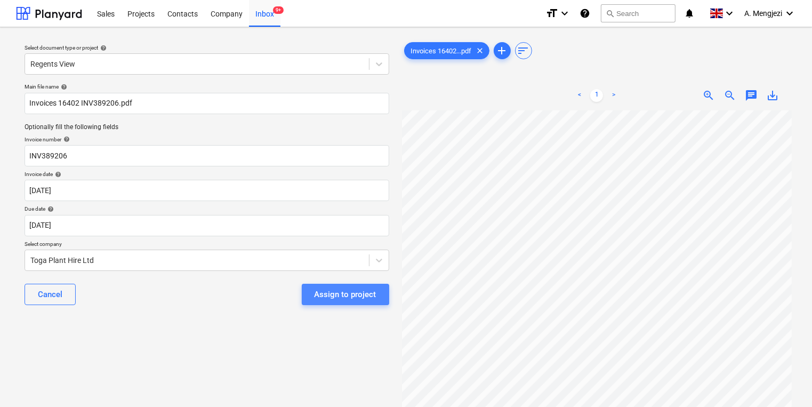
click at [347, 296] on div "Assign to project" at bounding box center [346, 294] width 62 height 14
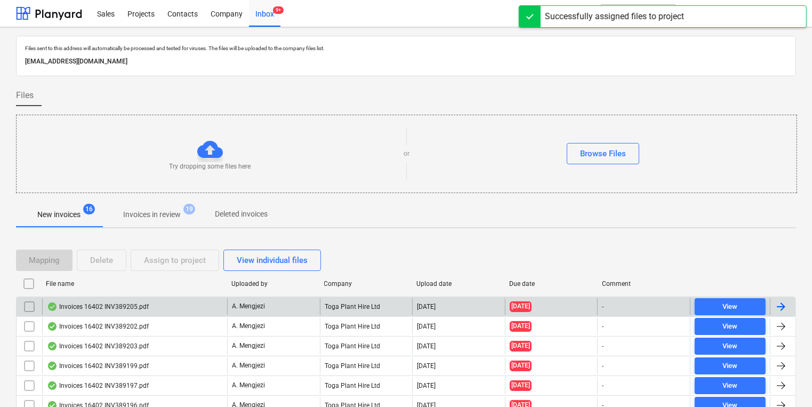
click at [301, 298] on div "A. Mengjezi" at bounding box center [273, 306] width 93 height 17
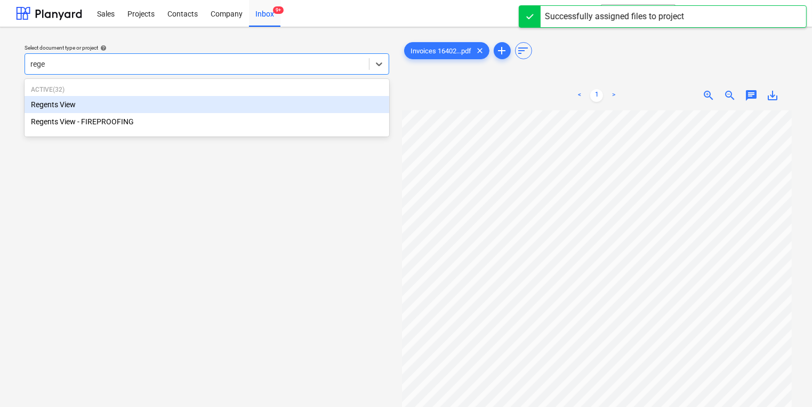
click at [162, 107] on div "Regents View" at bounding box center [207, 104] width 365 height 17
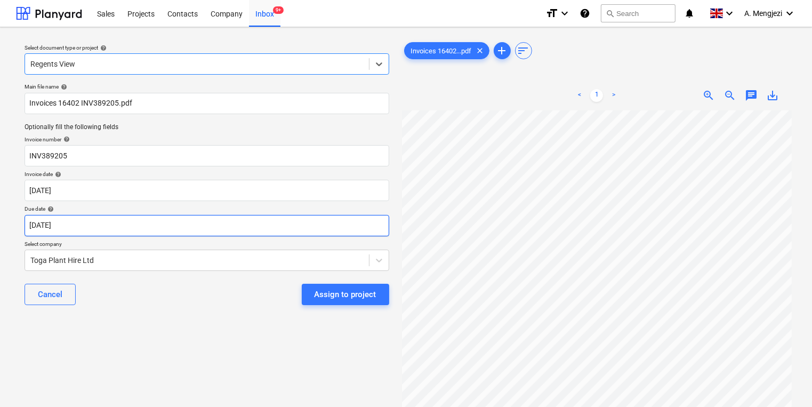
click at [158, 224] on body "Sales Projects Contacts Company Inbox 9+ format_size keyboard_arrow_down help s…" at bounding box center [406, 203] width 812 height 407
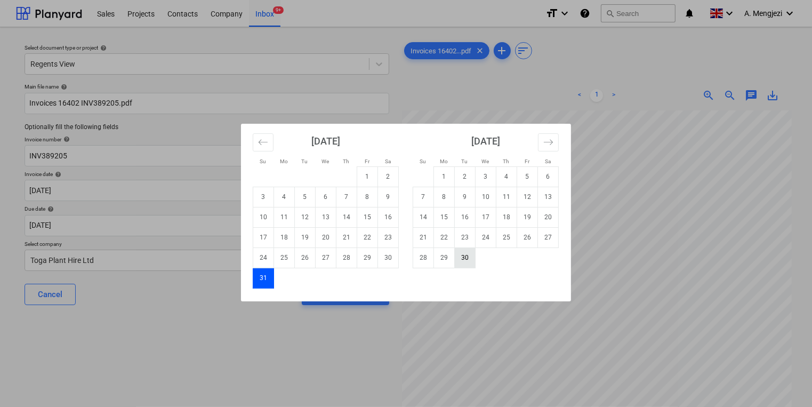
click at [466, 260] on td "30" at bounding box center [465, 257] width 21 height 20
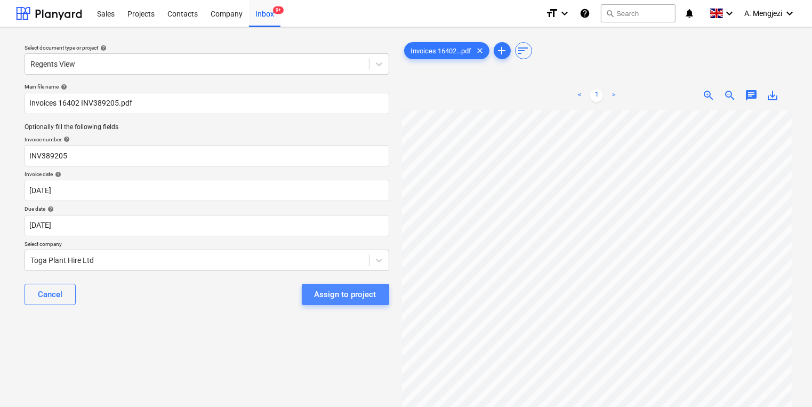
click at [307, 294] on button "Assign to project" at bounding box center [345, 294] width 87 height 21
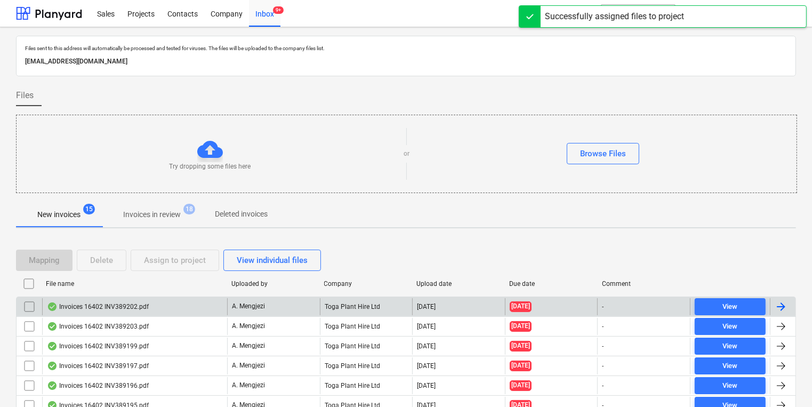
click at [307, 300] on div "A. Mengjezi" at bounding box center [273, 306] width 93 height 17
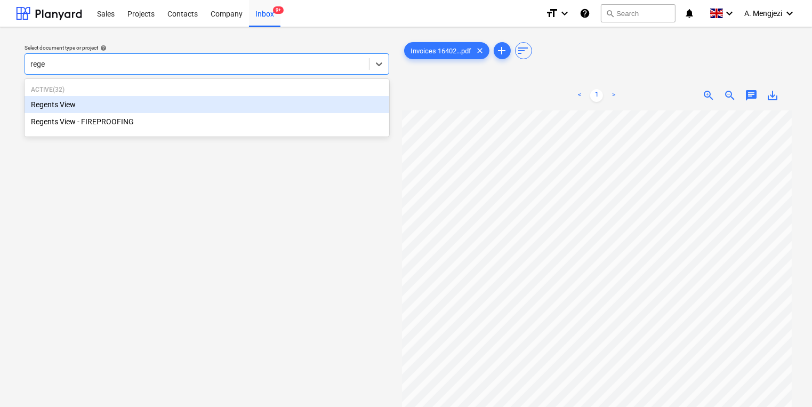
click at [229, 96] on div "Regents View" at bounding box center [207, 104] width 365 height 17
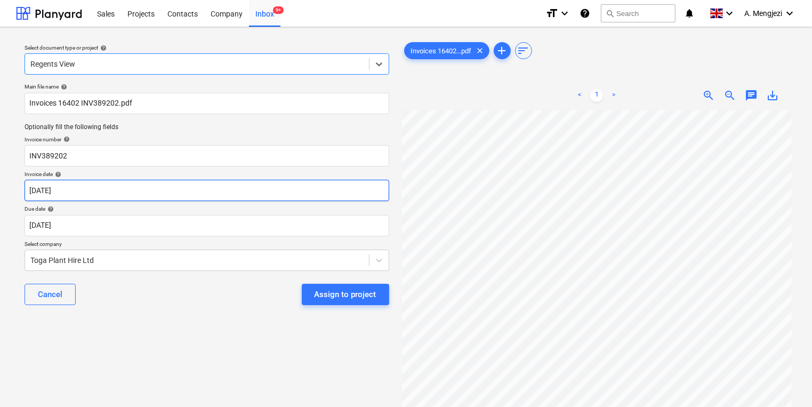
click at [234, 196] on body "Sales Projects Contacts Company Inbox 9+ format_size keyboard_arrow_down help s…" at bounding box center [406, 203] width 812 height 407
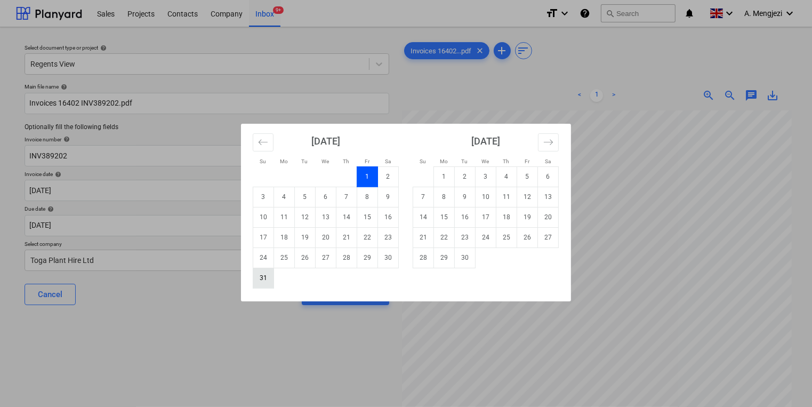
click at [267, 282] on td "31" at bounding box center [263, 278] width 21 height 20
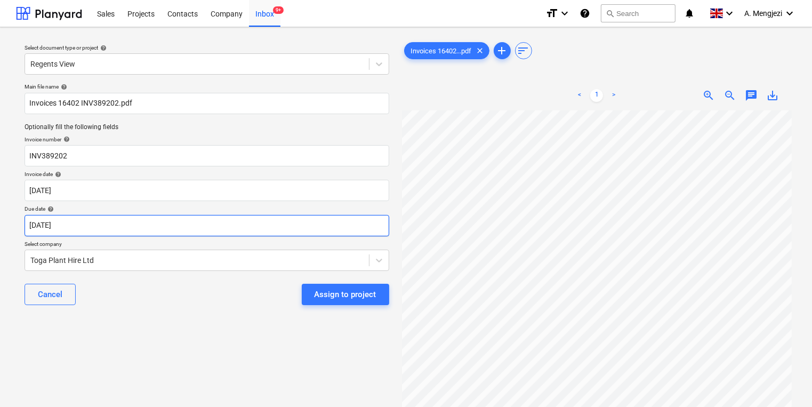
click at [255, 226] on body "Sales Projects Contacts Company Inbox 9+ format_size keyboard_arrow_down help s…" at bounding box center [406, 203] width 812 height 407
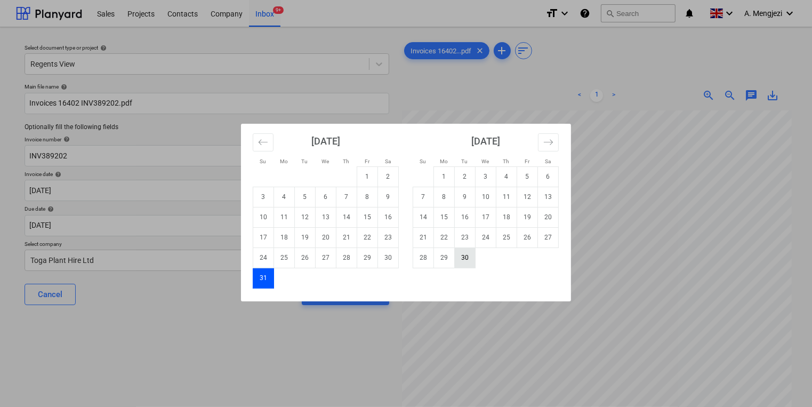
click at [461, 255] on td "30" at bounding box center [465, 257] width 21 height 20
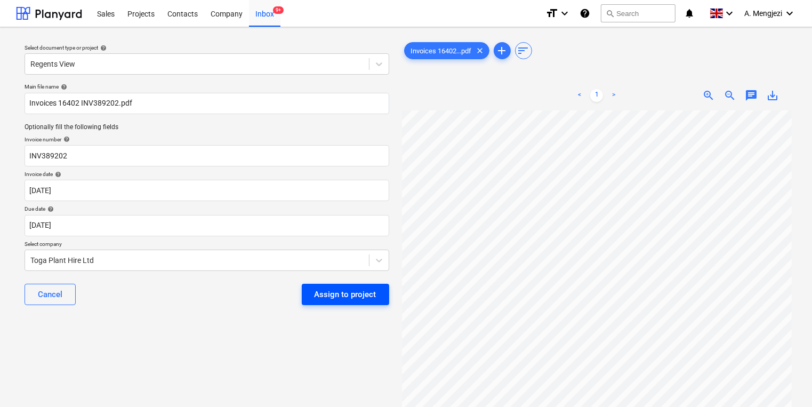
click at [338, 290] on div "Assign to project" at bounding box center [346, 294] width 62 height 14
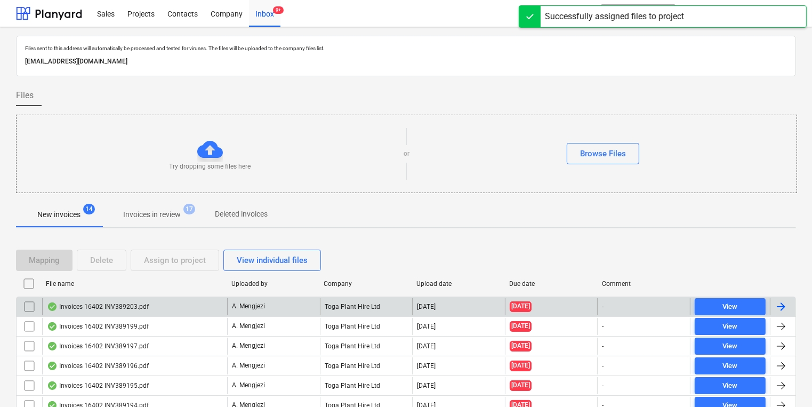
click at [304, 310] on div "A. Mengjezi" at bounding box center [273, 306] width 93 height 17
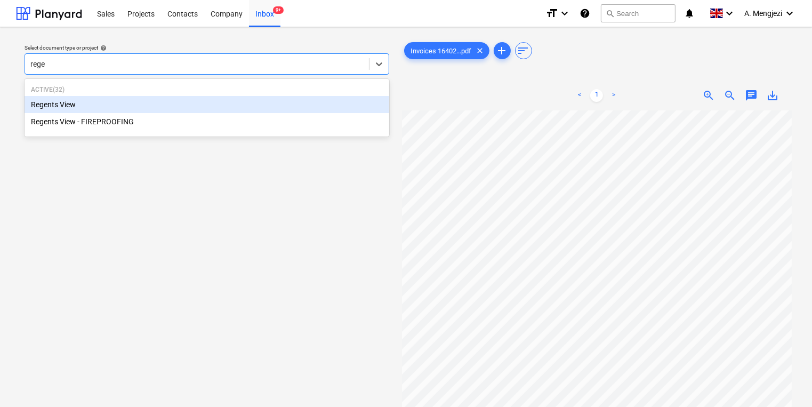
click at [165, 105] on div "Regents View" at bounding box center [207, 104] width 365 height 17
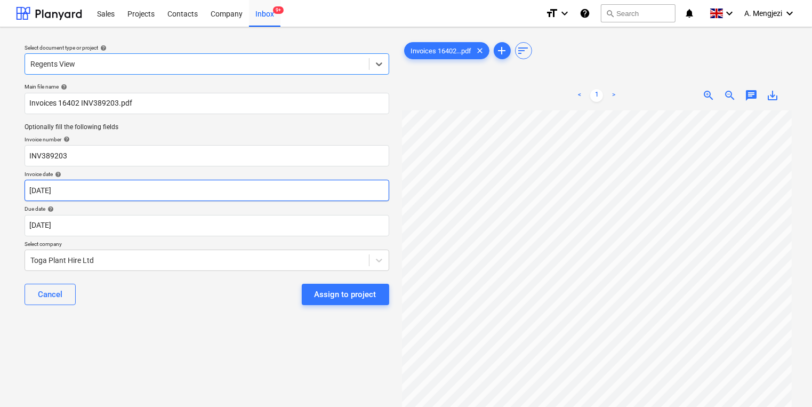
click at [171, 195] on body "Sales Projects Contacts Company Inbox 9+ format_size keyboard_arrow_down help s…" at bounding box center [406, 203] width 812 height 407
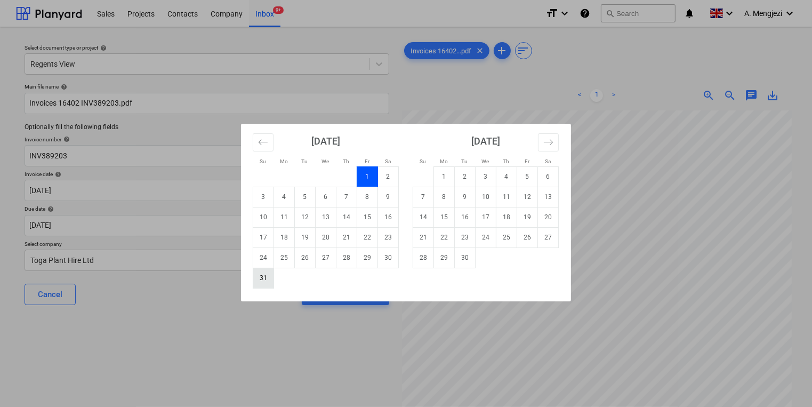
click at [259, 275] on td "31" at bounding box center [263, 278] width 21 height 20
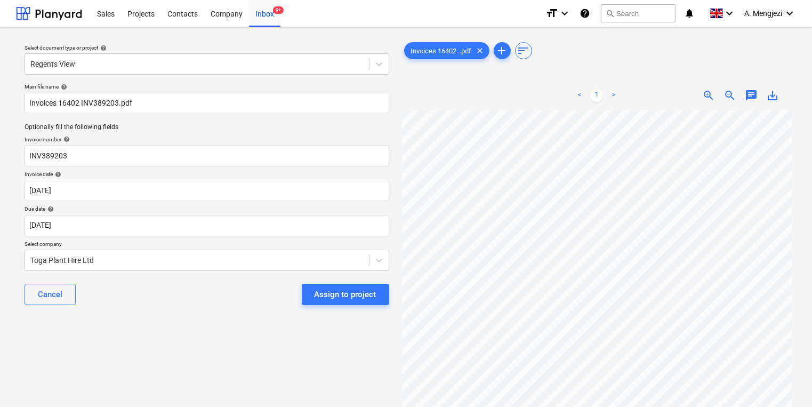
click at [269, 240] on p "Select company" at bounding box center [207, 244] width 365 height 9
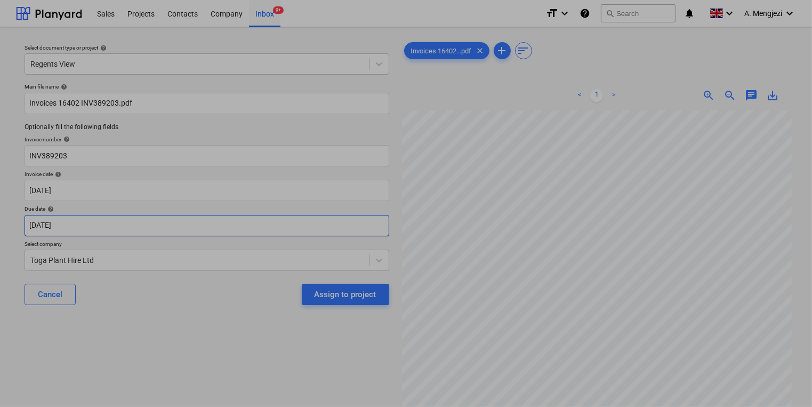
click at [283, 230] on body "Sales Projects Contacts Company Inbox 9+ format_size keyboard_arrow_down help s…" at bounding box center [406, 203] width 812 height 407
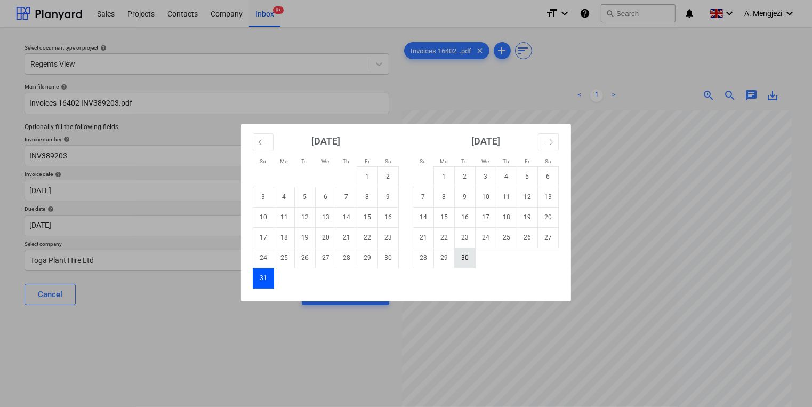
click at [475, 264] on td "30" at bounding box center [465, 257] width 21 height 20
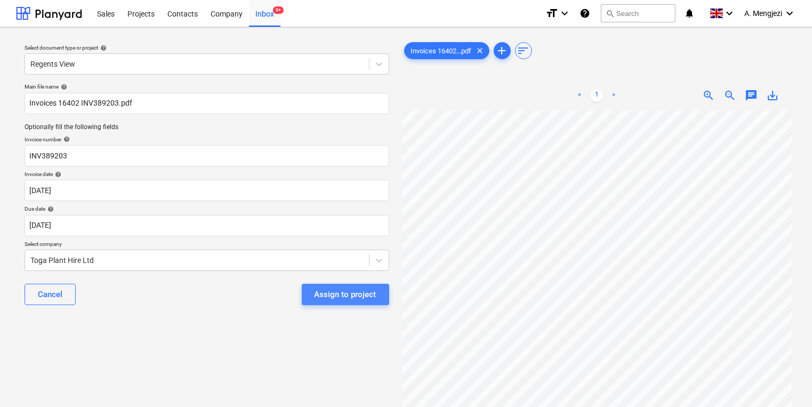
click at [348, 291] on div "Assign to project" at bounding box center [346, 294] width 62 height 14
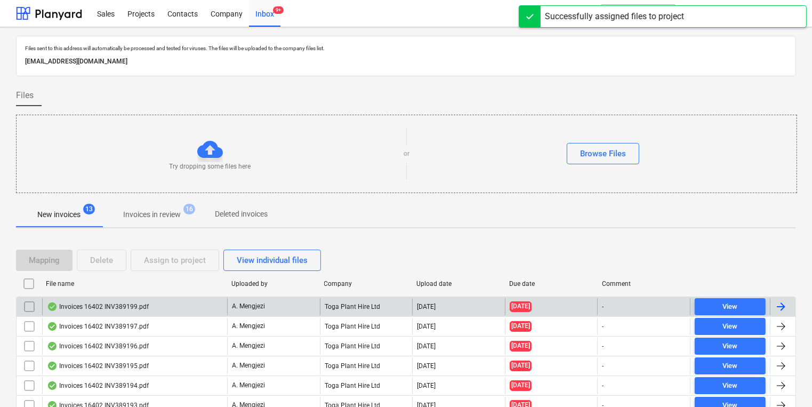
click at [344, 296] on div "Invoices 16402 INV389199.pdf A. Mengjezi Toga Plant Hire Ltd [DATE] [DATE] - Vi…" at bounding box center [406, 306] width 780 height 20
click at [327, 308] on div "Toga Plant Hire Ltd" at bounding box center [366, 306] width 93 height 17
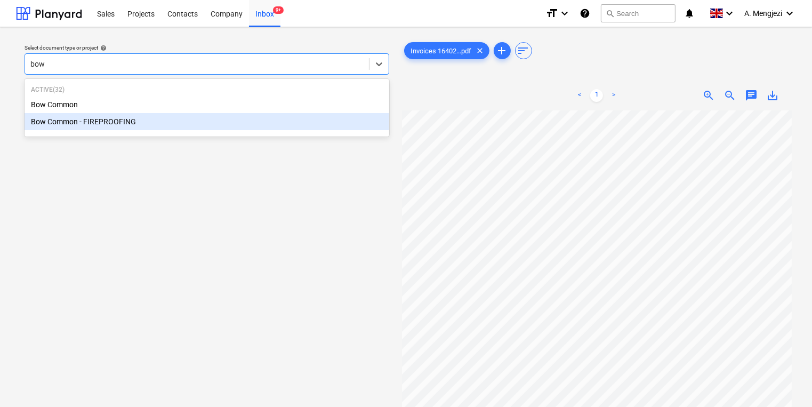
click at [135, 113] on div "Bow Common - FIREPROOFING" at bounding box center [207, 121] width 365 height 17
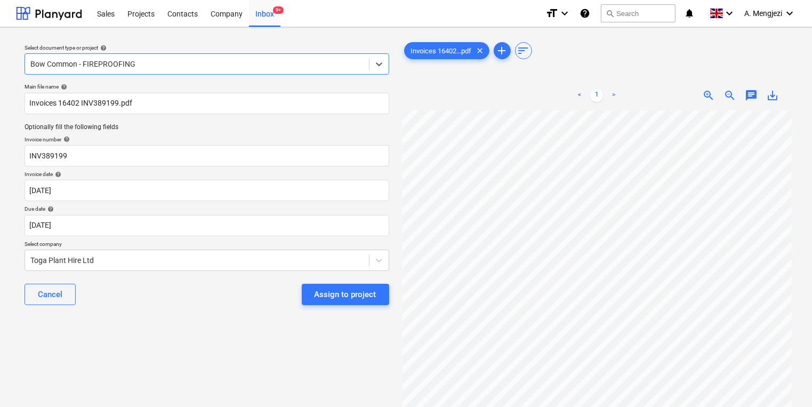
click at [148, 70] on div "Bow Common - FIREPROOFING" at bounding box center [197, 64] width 344 height 15
click at [146, 67] on div at bounding box center [196, 64] width 333 height 11
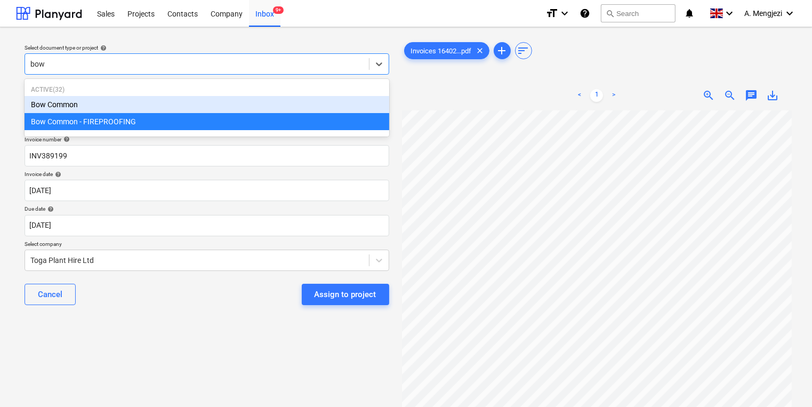
click at [147, 105] on div "Bow Common" at bounding box center [207, 104] width 365 height 17
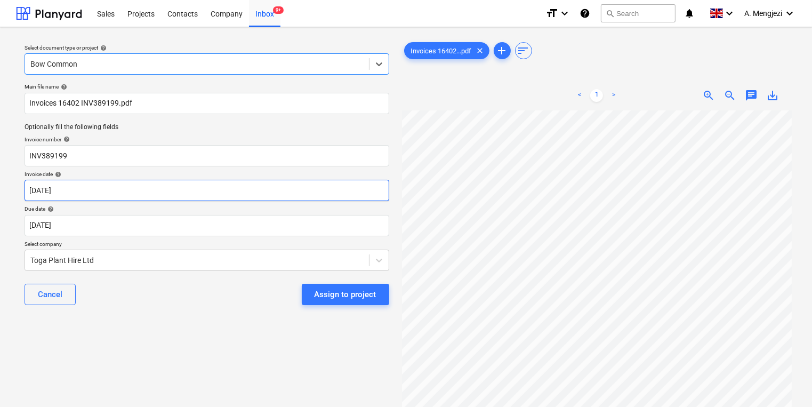
click at [136, 199] on body "Sales Projects Contacts Company Inbox 9+ format_size keyboard_arrow_down help s…" at bounding box center [406, 203] width 812 height 407
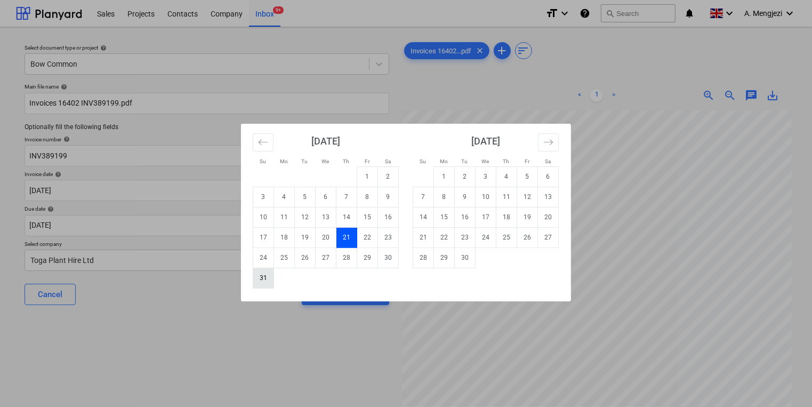
click at [269, 280] on td "31" at bounding box center [263, 278] width 21 height 20
click at [286, 220] on body "Sales Projects Contacts Company Inbox 9+ format_size keyboard_arrow_down help s…" at bounding box center [406, 203] width 812 height 407
click at [463, 252] on td "30" at bounding box center [465, 257] width 21 height 20
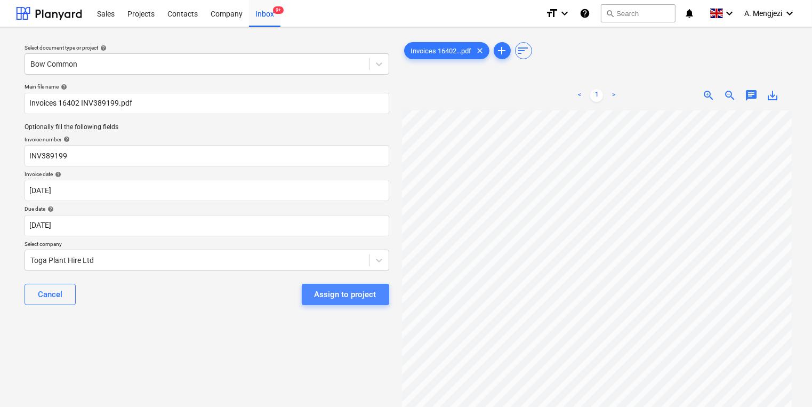
click at [365, 284] on button "Assign to project" at bounding box center [345, 294] width 87 height 21
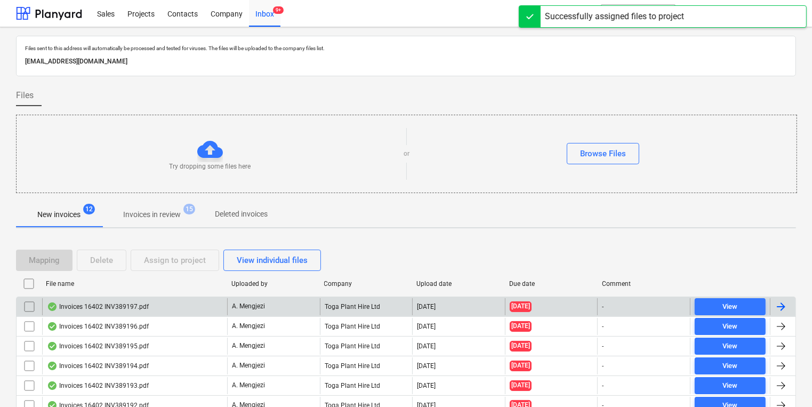
click at [354, 308] on div "Toga Plant Hire Ltd" at bounding box center [366, 306] width 93 height 17
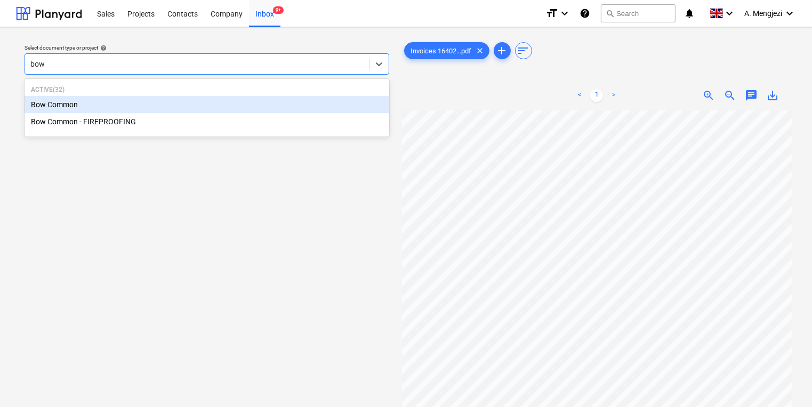
click at [168, 102] on div "Bow Common" at bounding box center [207, 104] width 365 height 17
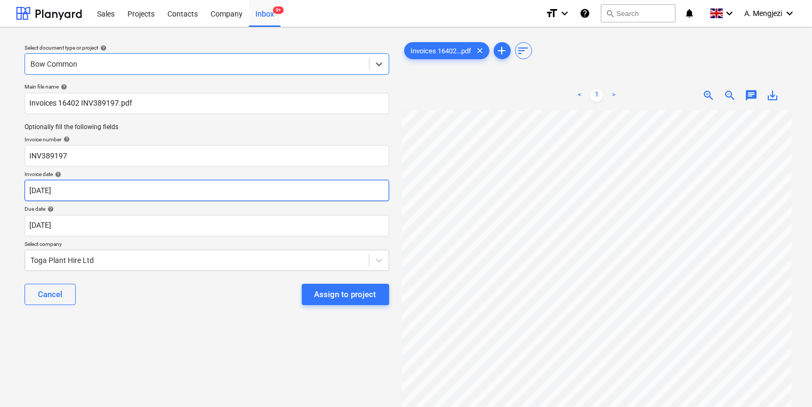
click at [199, 190] on body "Sales Projects Contacts Company Inbox 9+ format_size keyboard_arrow_down help s…" at bounding box center [406, 203] width 812 height 407
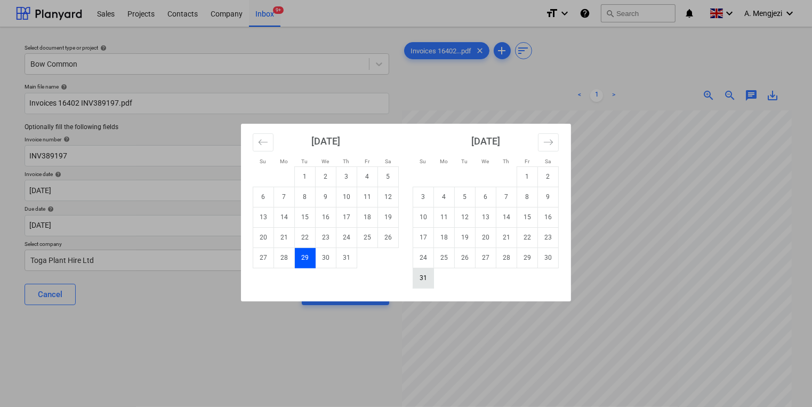
click at [427, 282] on td "31" at bounding box center [423, 278] width 21 height 20
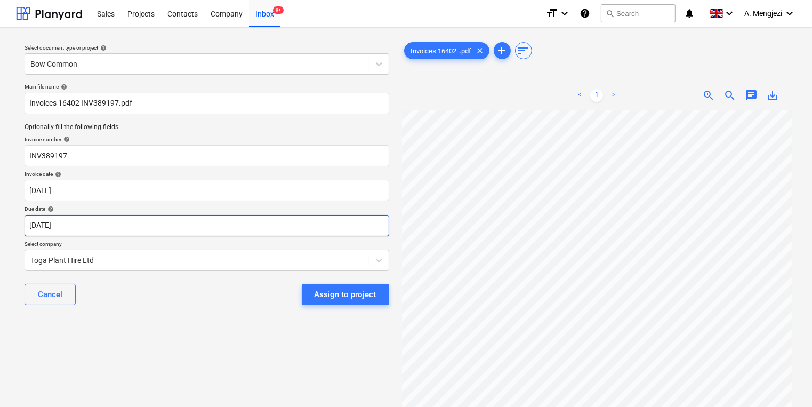
click at [322, 219] on body "Sales Projects Contacts Company Inbox 9+ format_size keyboard_arrow_down help s…" at bounding box center [406, 203] width 812 height 407
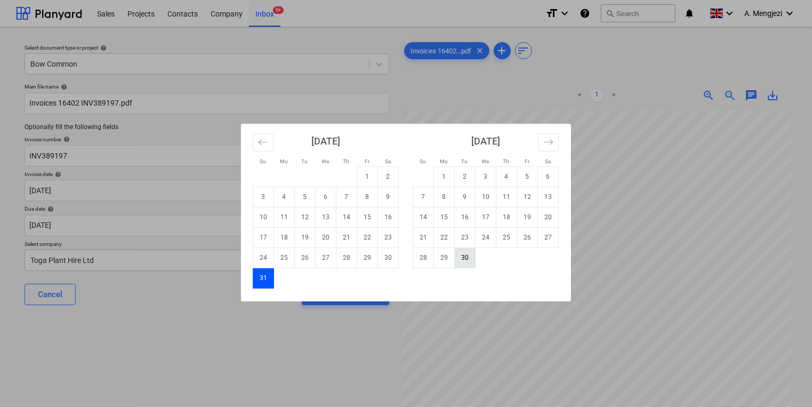
click at [465, 254] on td "30" at bounding box center [465, 257] width 21 height 20
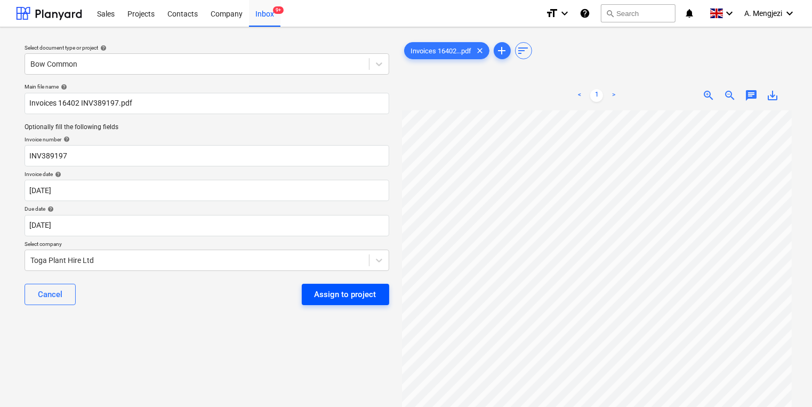
click at [367, 295] on div "Assign to project" at bounding box center [346, 294] width 62 height 14
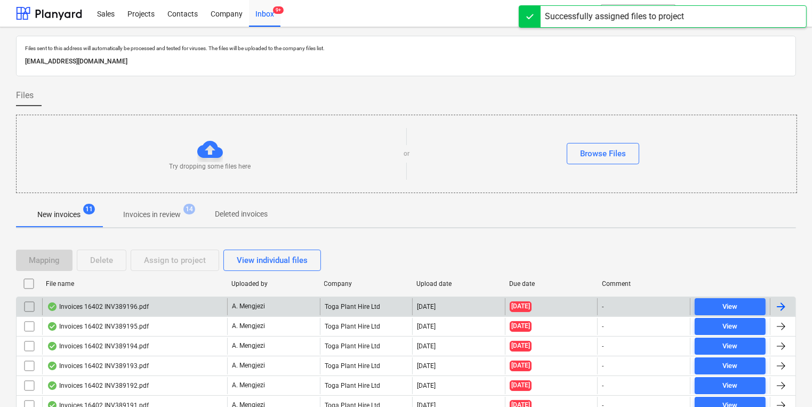
click at [260, 302] on p "A. Mengjezi" at bounding box center [248, 306] width 33 height 9
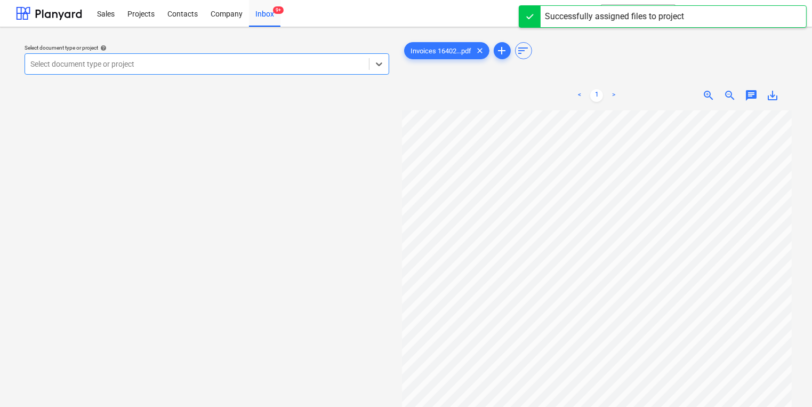
click at [239, 45] on div "Select document type or project help" at bounding box center [207, 47] width 365 height 7
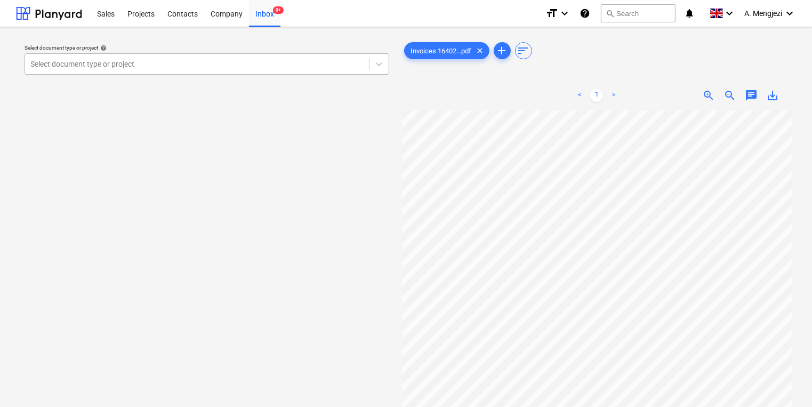
click at [239, 63] on div at bounding box center [196, 64] width 333 height 11
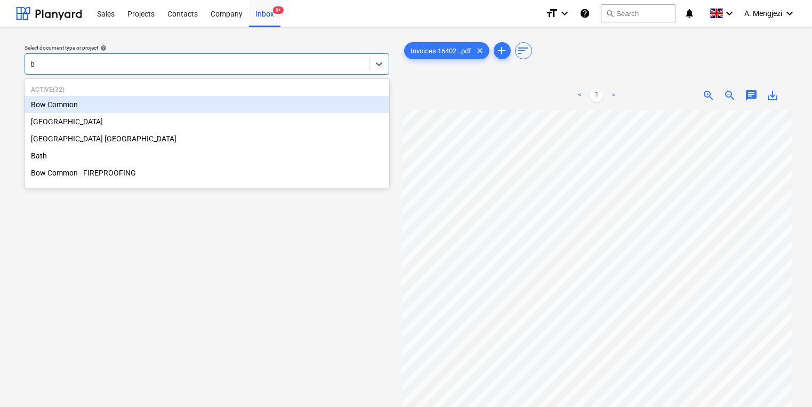
click at [229, 106] on div "Bow Common" at bounding box center [207, 104] width 365 height 17
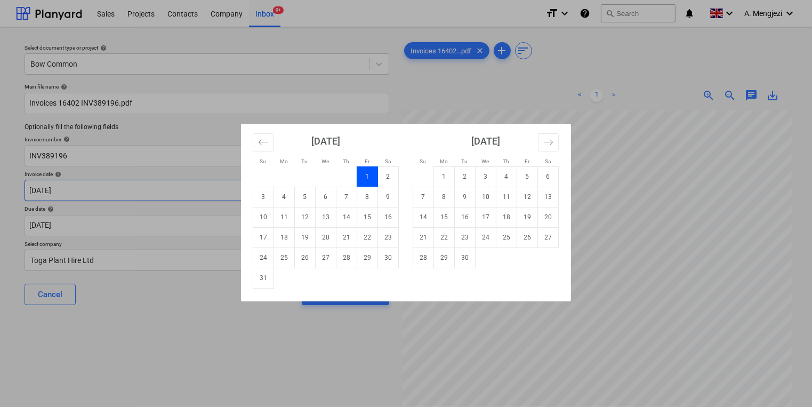
click at [216, 189] on body "Sales Projects Contacts Company Inbox 9+ format_size keyboard_arrow_down help s…" at bounding box center [406, 203] width 812 height 407
click at [256, 283] on td "31" at bounding box center [263, 278] width 21 height 20
drag, startPoint x: 258, startPoint y: 232, endPoint x: 294, endPoint y: 230, distance: 36.9
click at [258, 232] on body "Sales Projects Contacts Company Inbox 9+ format_size keyboard_arrow_down help s…" at bounding box center [406, 203] width 812 height 407
click at [463, 259] on td "30" at bounding box center [465, 257] width 21 height 20
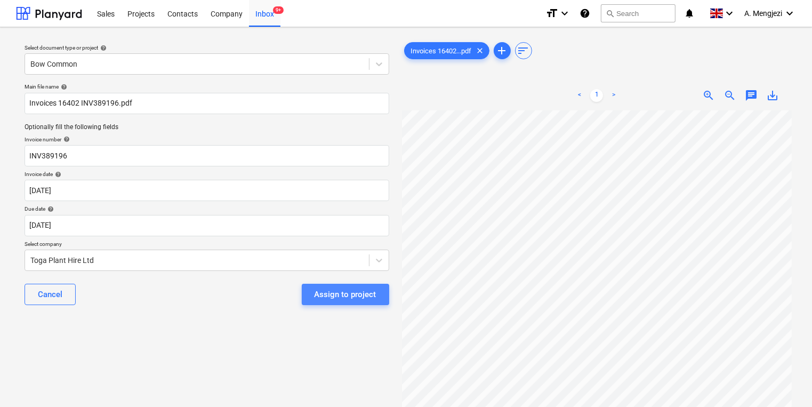
click at [374, 293] on div "Assign to project" at bounding box center [346, 294] width 62 height 14
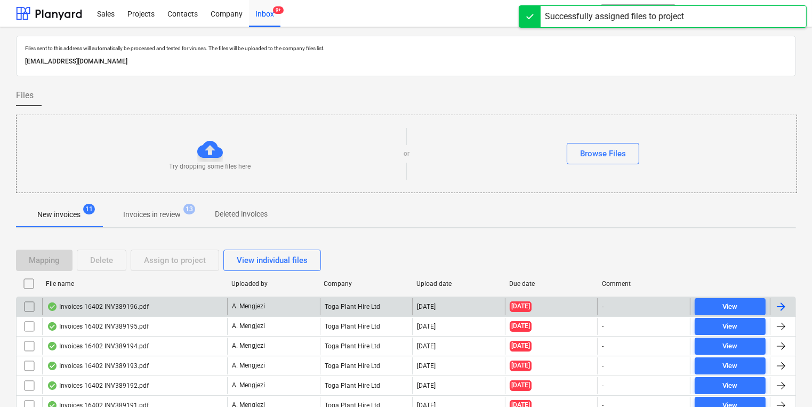
click at [323, 314] on div "Invoices 16402 INV389196.pdf A. Mengjezi Toga Plant Hire Ltd [DATE] [DATE] - Vi…" at bounding box center [406, 306] width 780 height 20
click at [323, 314] on div "Invoices 16402 INV389195.pdf A. Mengjezi Toga Plant Hire Ltd [DATE] [DATE] - Vi…" at bounding box center [406, 306] width 780 height 20
drag, startPoint x: 323, startPoint y: 314, endPoint x: 309, endPoint y: 311, distance: 14.2
click at [309, 311] on div "A. Mengjezi" at bounding box center [273, 306] width 93 height 17
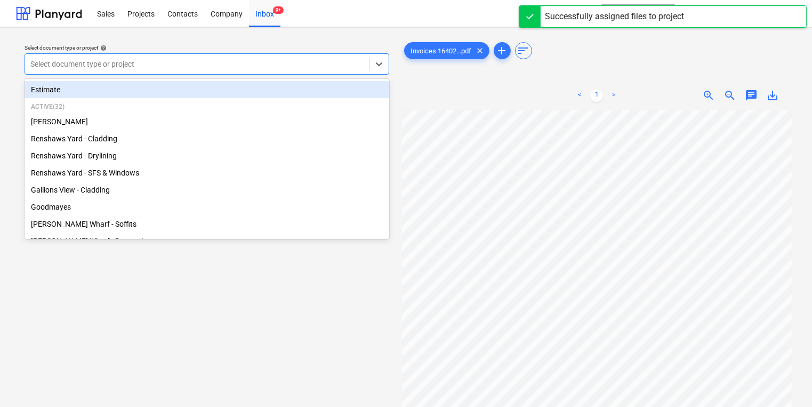
click at [157, 63] on div at bounding box center [196, 64] width 333 height 11
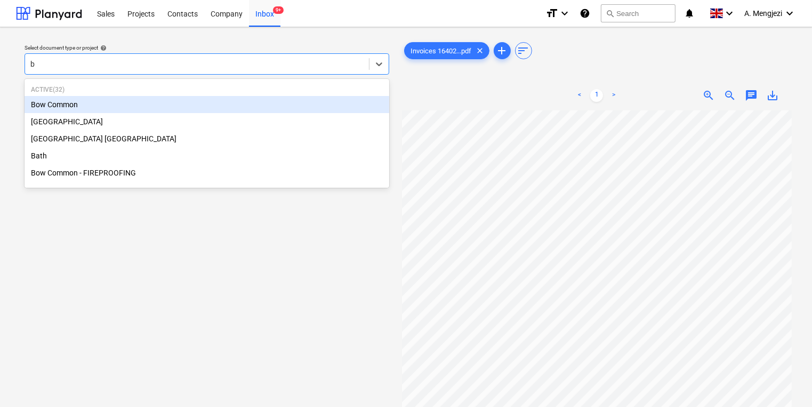
click at [157, 98] on div "Bow Common" at bounding box center [207, 104] width 365 height 17
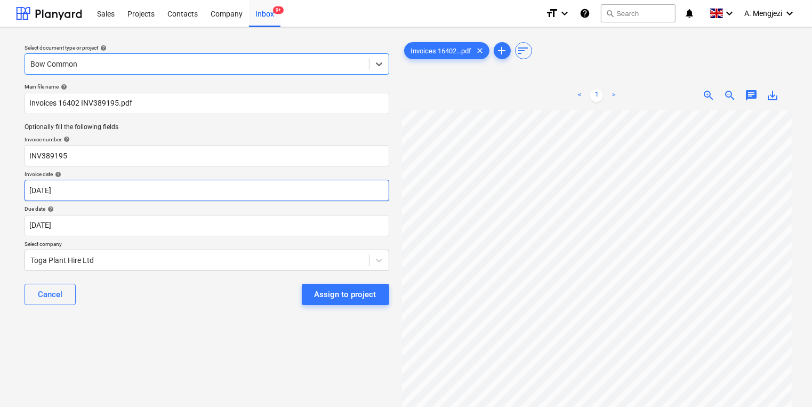
click at [163, 192] on body "Sales Projects Contacts Company Inbox 9+ format_size keyboard_arrow_down help s…" at bounding box center [406, 203] width 812 height 407
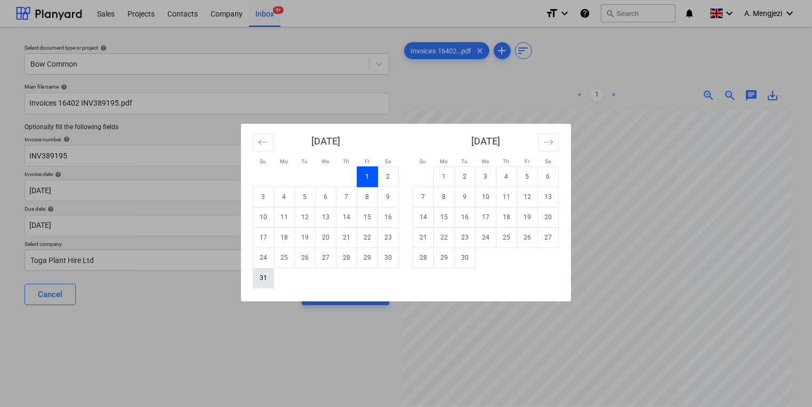
click at [260, 275] on td "31" at bounding box center [263, 278] width 21 height 20
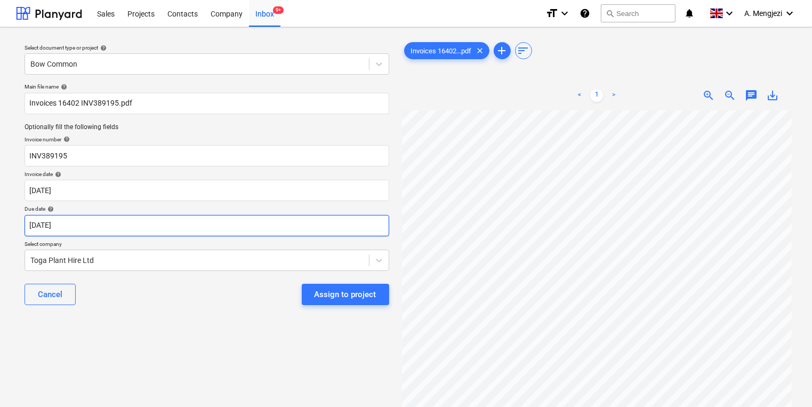
click at [257, 220] on body "Sales Projects Contacts Company Inbox 9+ format_size keyboard_arrow_down help s…" at bounding box center [406, 203] width 812 height 407
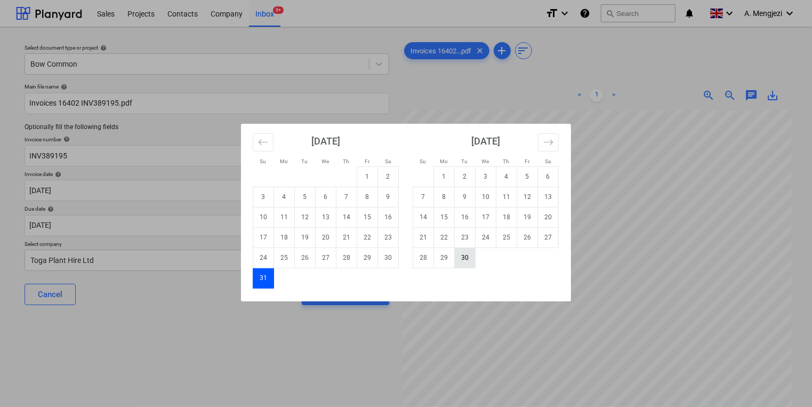
click at [461, 261] on td "30" at bounding box center [465, 257] width 21 height 20
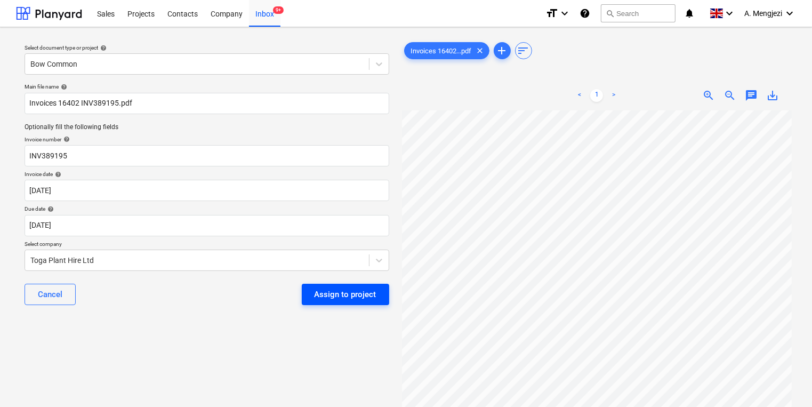
click at [338, 296] on div "Assign to project" at bounding box center [346, 294] width 62 height 14
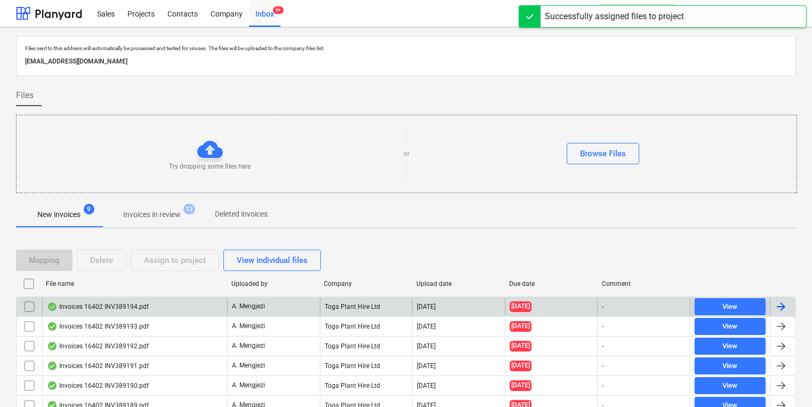
click at [299, 309] on div "A. Mengjezi" at bounding box center [273, 306] width 93 height 17
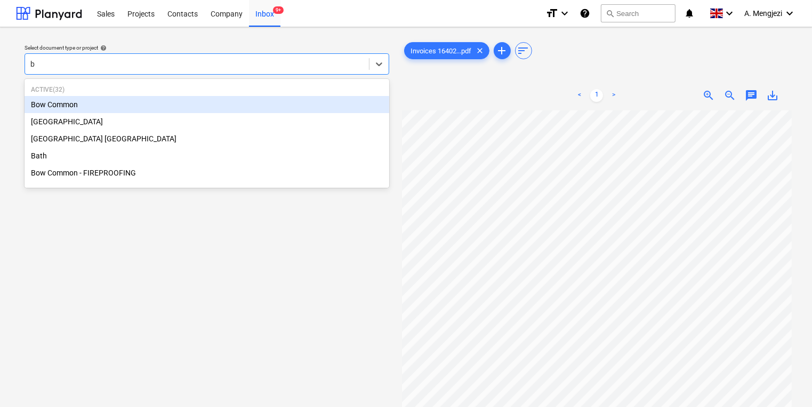
click at [215, 107] on div "Bow Common" at bounding box center [207, 104] width 365 height 17
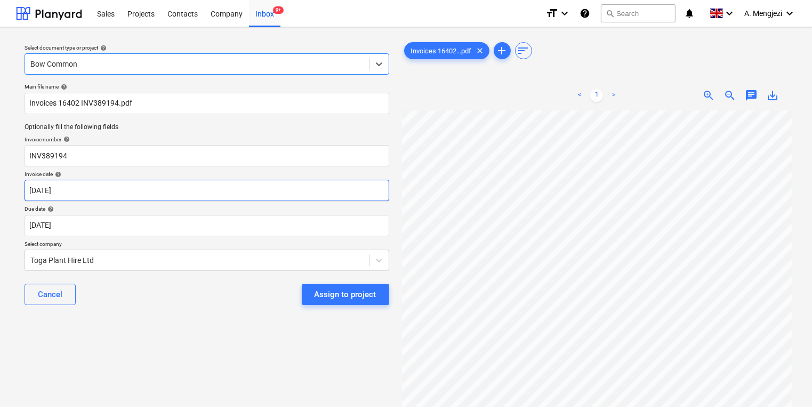
click at [220, 187] on body "Sales Projects Contacts Company Inbox 9+ format_size keyboard_arrow_down help s…" at bounding box center [406, 203] width 812 height 407
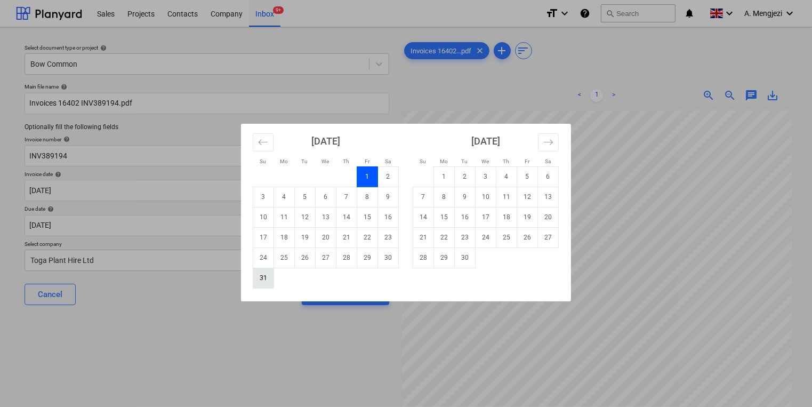
click at [273, 278] on td "31" at bounding box center [263, 278] width 21 height 20
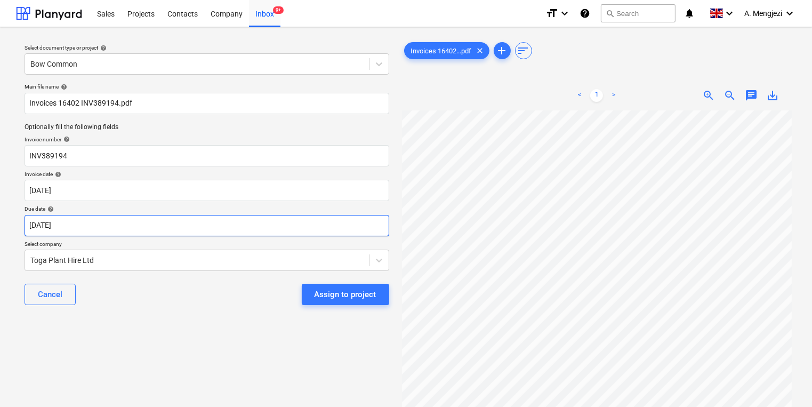
click at [263, 223] on body "Sales Projects Contacts Company Inbox 9+ format_size keyboard_arrow_down help s…" at bounding box center [406, 203] width 812 height 407
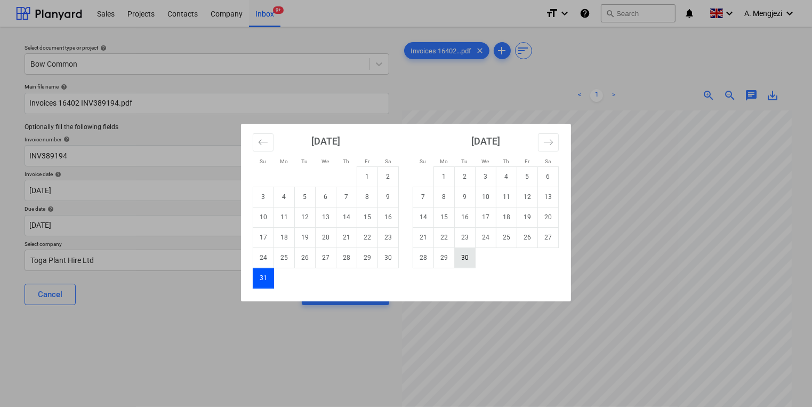
click at [461, 255] on td "30" at bounding box center [465, 257] width 21 height 20
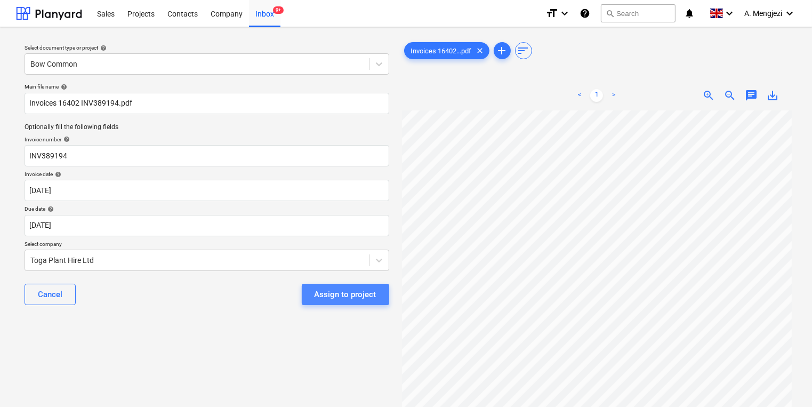
click at [333, 287] on div "Assign to project" at bounding box center [346, 294] width 62 height 14
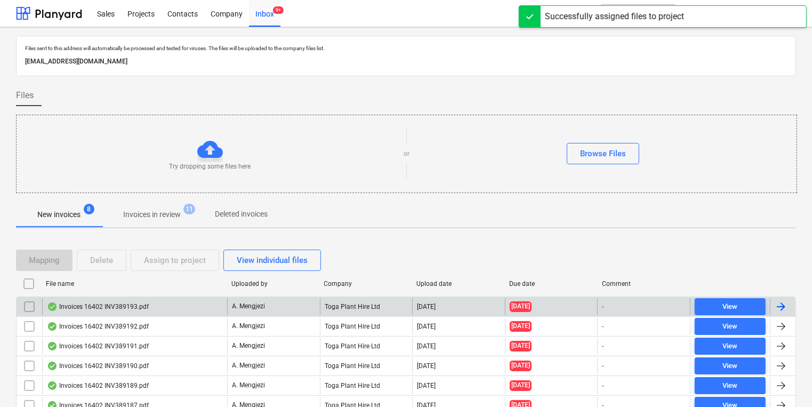
click at [331, 299] on div "Toga Plant Hire Ltd" at bounding box center [366, 306] width 93 height 17
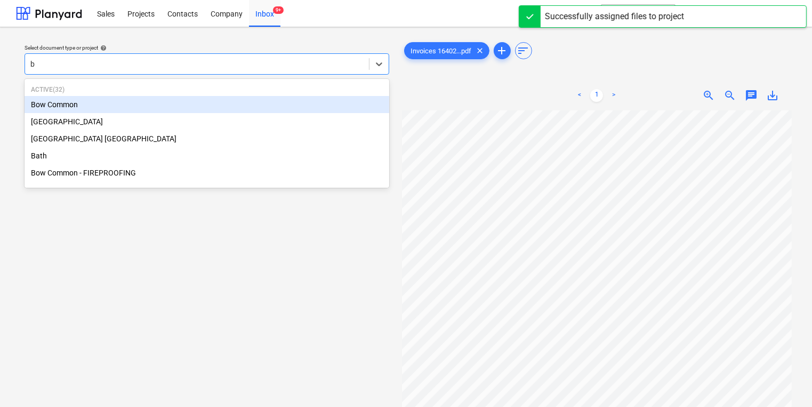
click at [181, 108] on div "Bow Common" at bounding box center [207, 104] width 365 height 17
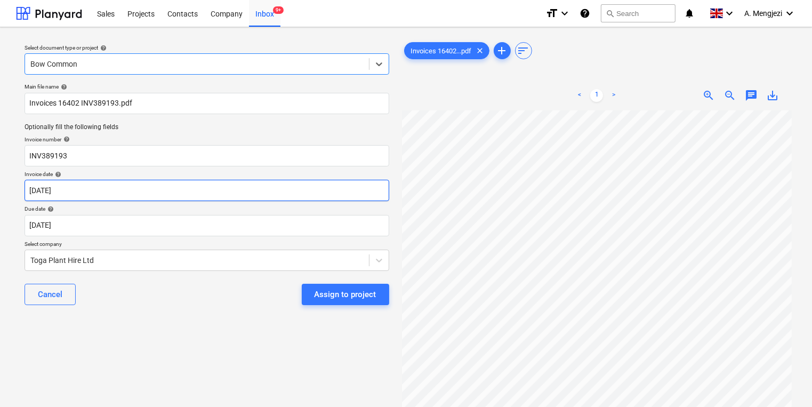
click at [180, 194] on body "Sales Projects Contacts Company Inbox 9+ format_size keyboard_arrow_down help s…" at bounding box center [406, 203] width 812 height 407
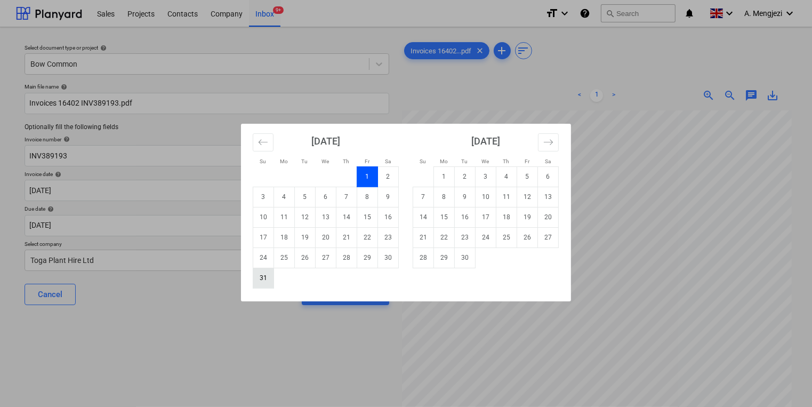
click at [261, 275] on td "31" at bounding box center [263, 278] width 21 height 20
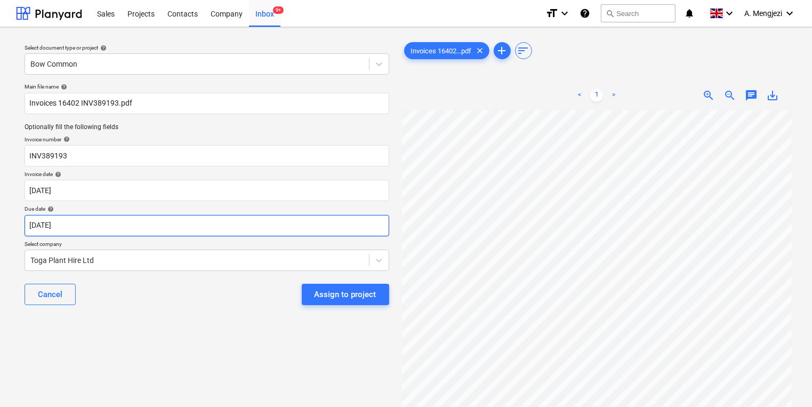
click at [247, 226] on body "Sales Projects Contacts Company Inbox 9+ format_size keyboard_arrow_down help s…" at bounding box center [406, 203] width 812 height 407
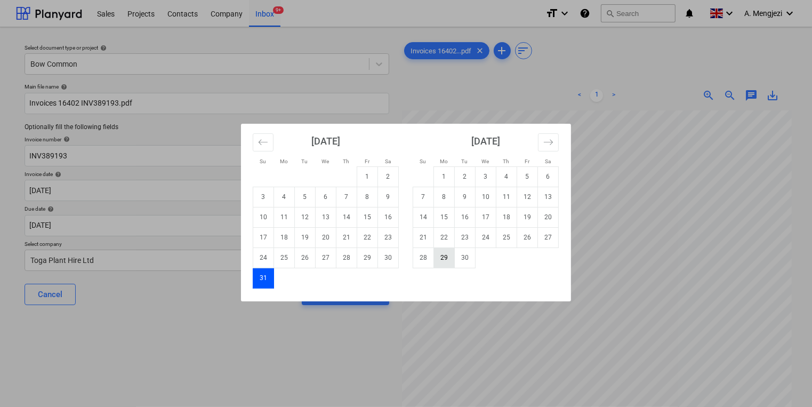
click at [454, 259] on td "29" at bounding box center [444, 257] width 21 height 20
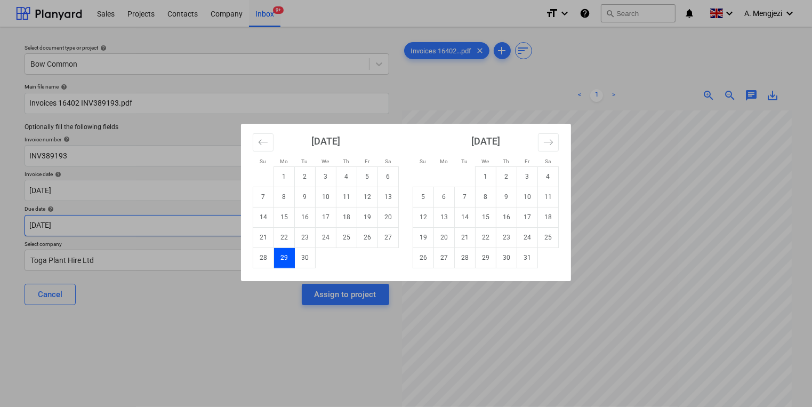
click at [275, 219] on body "Sales Projects Contacts Company Inbox 9+ format_size keyboard_arrow_down help s…" at bounding box center [406, 203] width 812 height 407
click at [310, 248] on td "30" at bounding box center [305, 257] width 21 height 20
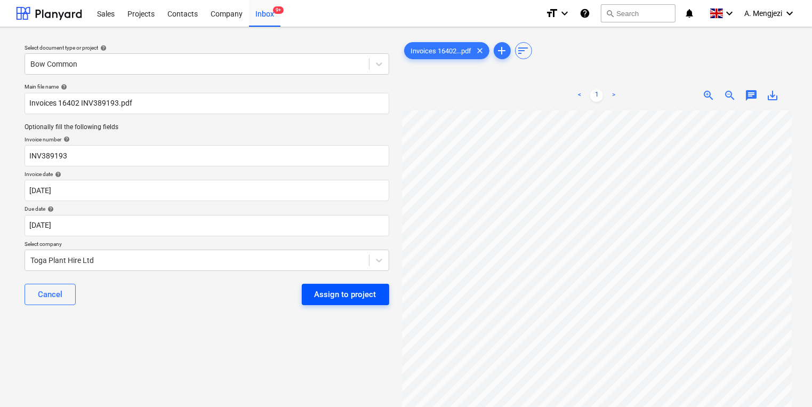
click at [349, 298] on div "Assign to project" at bounding box center [346, 294] width 62 height 14
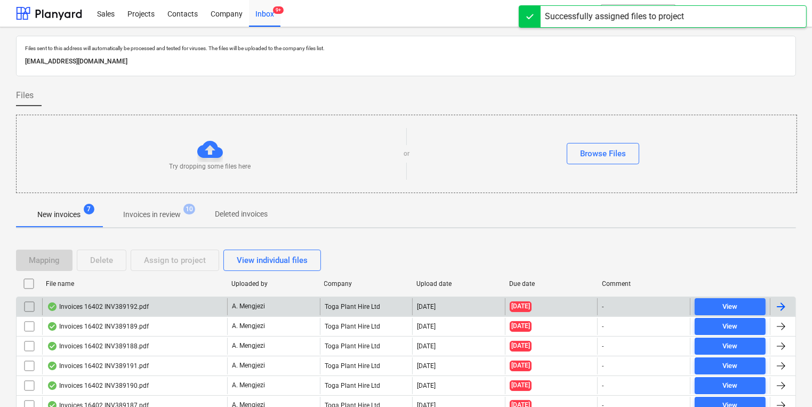
click at [344, 303] on div "Toga Plant Hire Ltd" at bounding box center [366, 306] width 93 height 17
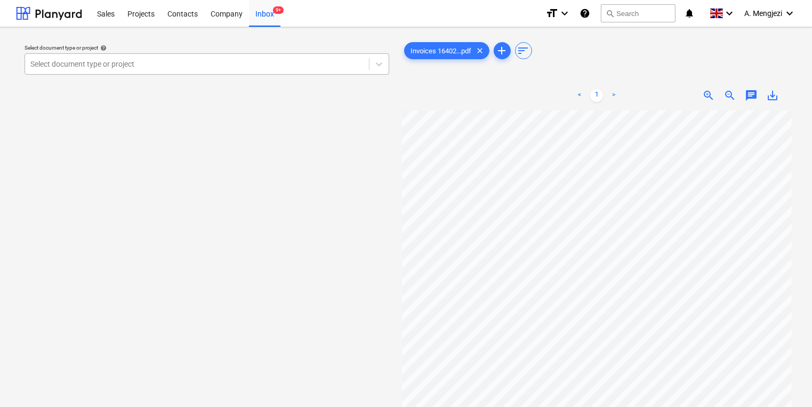
click at [177, 65] on div at bounding box center [196, 64] width 333 height 11
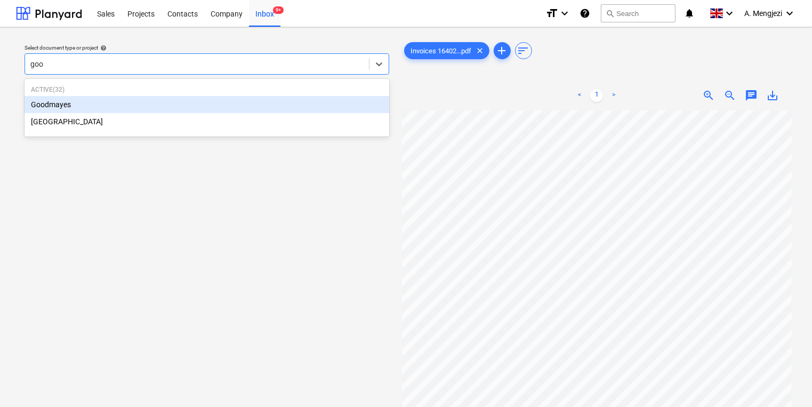
click at [212, 100] on div "Goodmayes" at bounding box center [207, 104] width 365 height 17
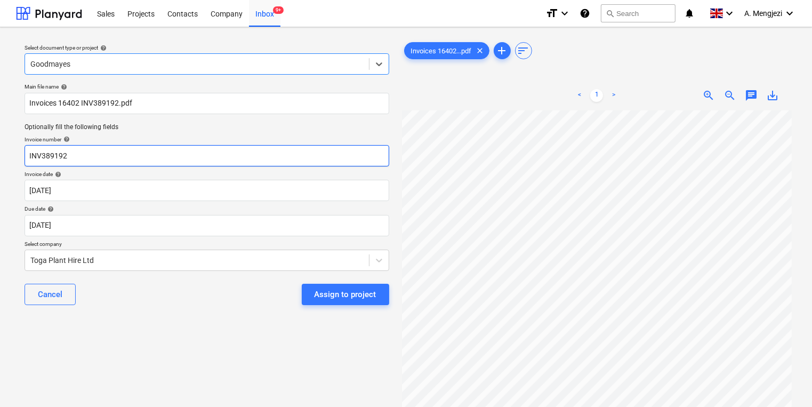
click at [196, 151] on input "INV389192" at bounding box center [207, 155] width 365 height 21
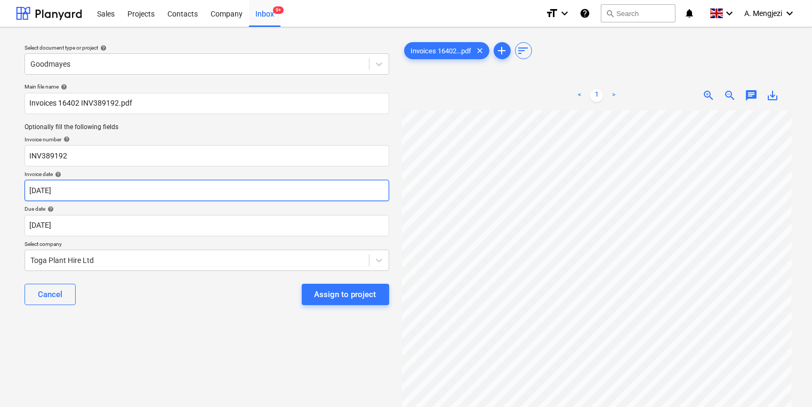
click at [191, 188] on body "Sales Projects Contacts Company Inbox 9+ format_size keyboard_arrow_down help s…" at bounding box center [406, 203] width 812 height 407
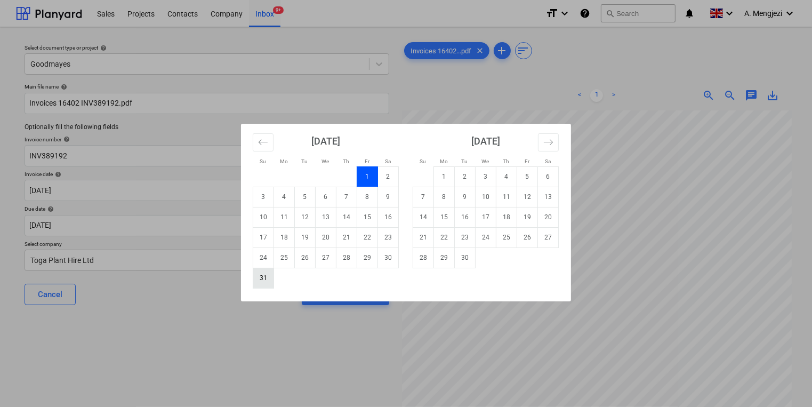
click at [273, 277] on td "31" at bounding box center [263, 278] width 21 height 20
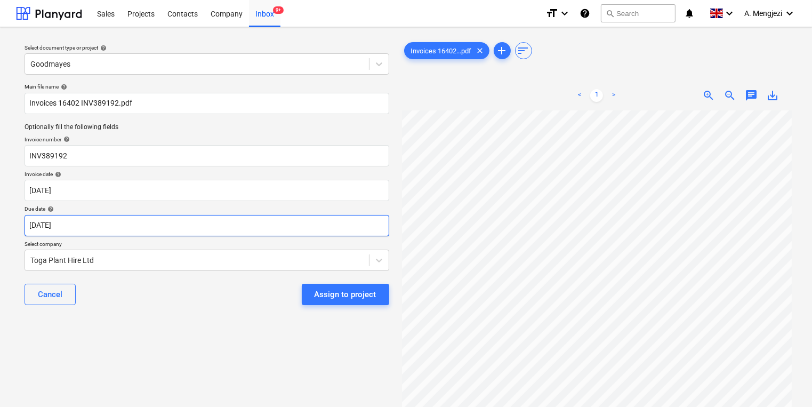
click at [267, 229] on body "Sales Projects Contacts Company Inbox 9+ format_size keyboard_arrow_down help s…" at bounding box center [406, 203] width 812 height 407
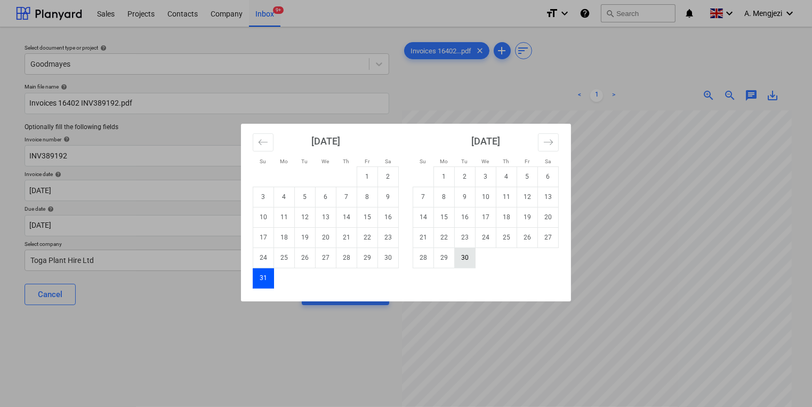
click at [455, 262] on td "30" at bounding box center [465, 257] width 21 height 20
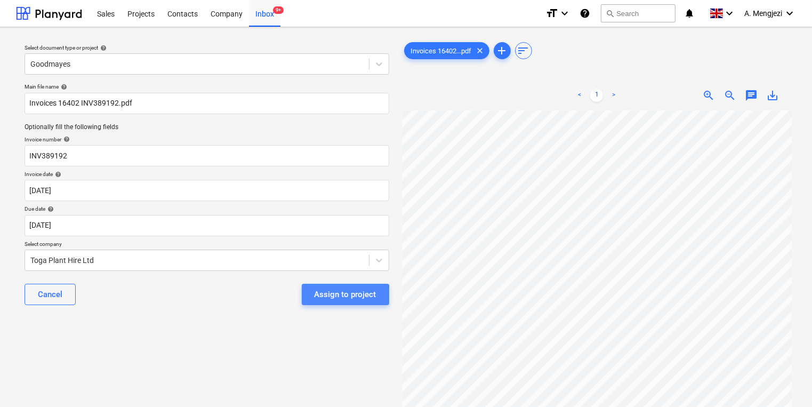
click at [326, 296] on div "Assign to project" at bounding box center [346, 294] width 62 height 14
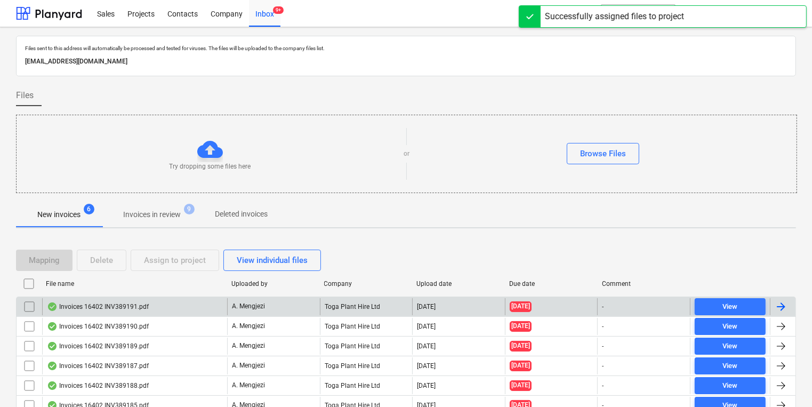
drag, startPoint x: 309, startPoint y: 307, endPoint x: 310, endPoint y: 300, distance: 7.0
click at [310, 300] on div "A. Mengjezi" at bounding box center [273, 306] width 93 height 17
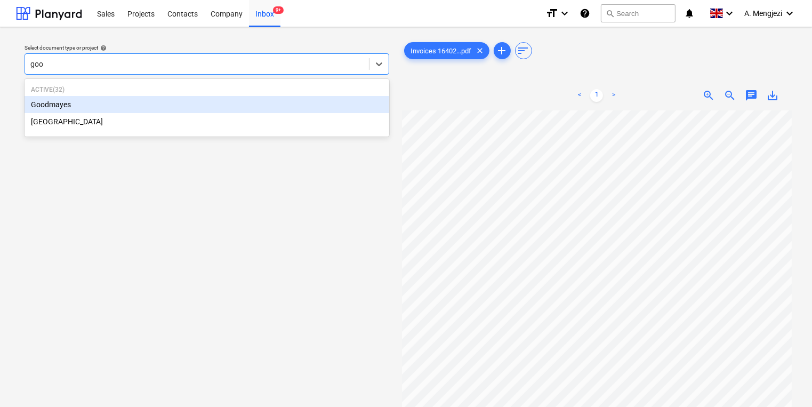
click at [363, 103] on div "Goodmayes" at bounding box center [207, 104] width 365 height 17
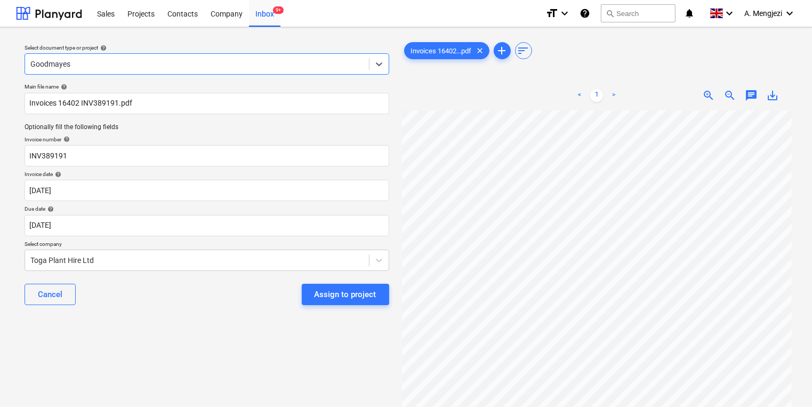
click at [226, 202] on div "Main file name help Invoices 16402 INV389191.pdf Optionally fill the following …" at bounding box center [206, 198] width 373 height 239
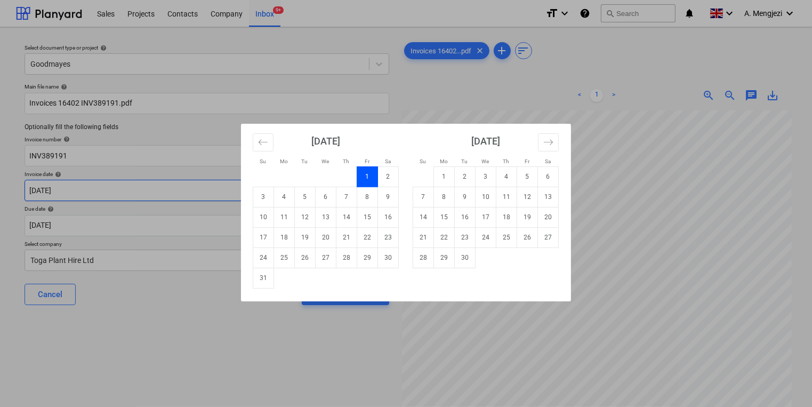
click at [230, 188] on body "Sales Projects Contacts Company Inbox 9+ format_size keyboard_arrow_down help s…" at bounding box center [406, 203] width 812 height 407
click at [262, 273] on td "31" at bounding box center [263, 278] width 21 height 20
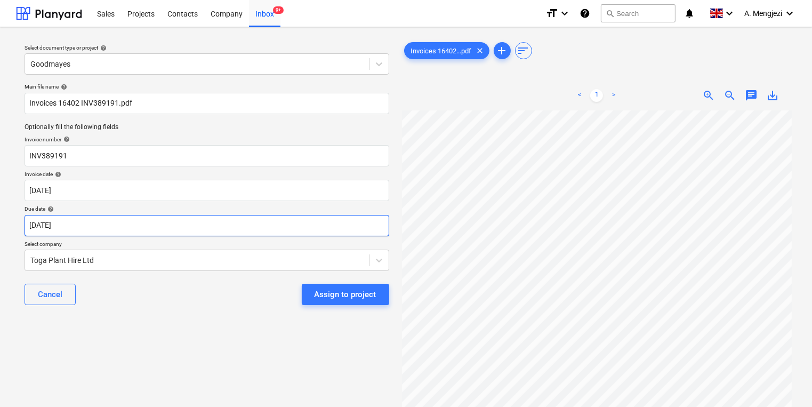
click at [260, 225] on body "Sales Projects Contacts Company Inbox 9+ format_size keyboard_arrow_down help s…" at bounding box center [406, 203] width 812 height 407
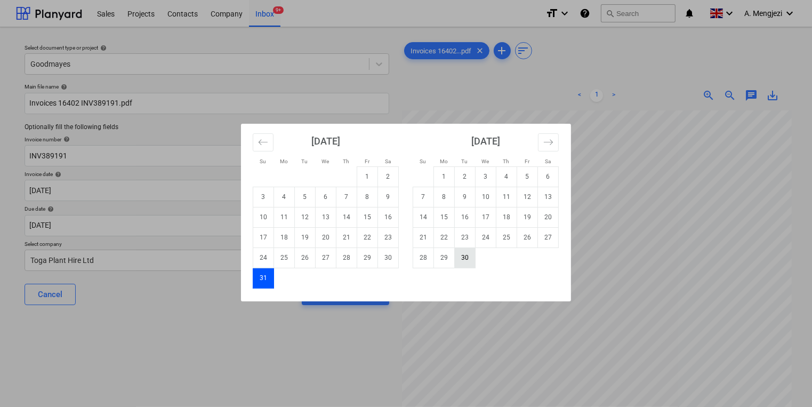
click at [470, 256] on td "30" at bounding box center [465, 257] width 21 height 20
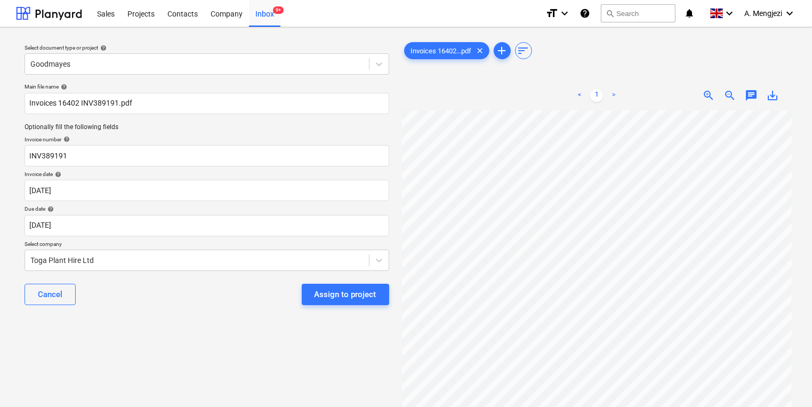
click at [324, 282] on div "Cancel Assign to project" at bounding box center [207, 294] width 365 height 38
click at [318, 294] on div "Assign to project" at bounding box center [346, 294] width 62 height 14
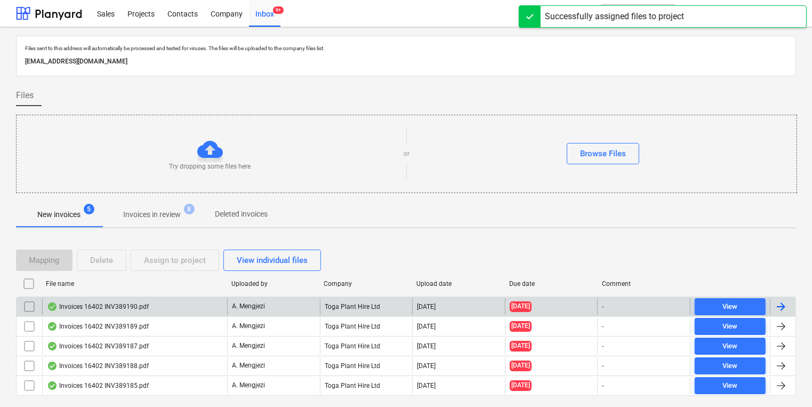
click at [300, 303] on div "A. Mengjezi" at bounding box center [273, 306] width 93 height 17
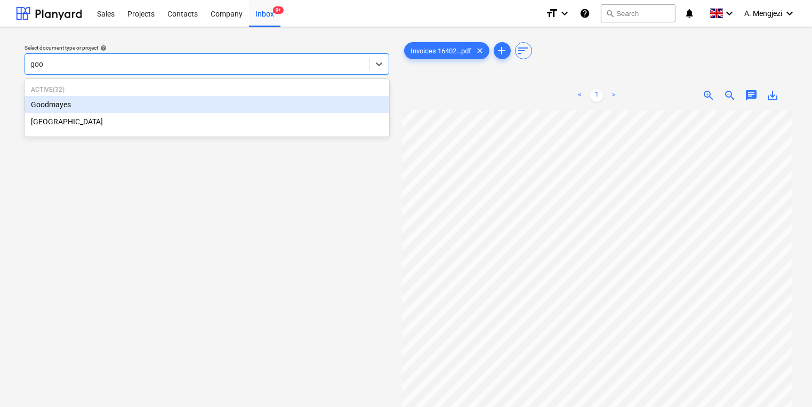
click at [237, 100] on div "Goodmayes" at bounding box center [207, 104] width 365 height 17
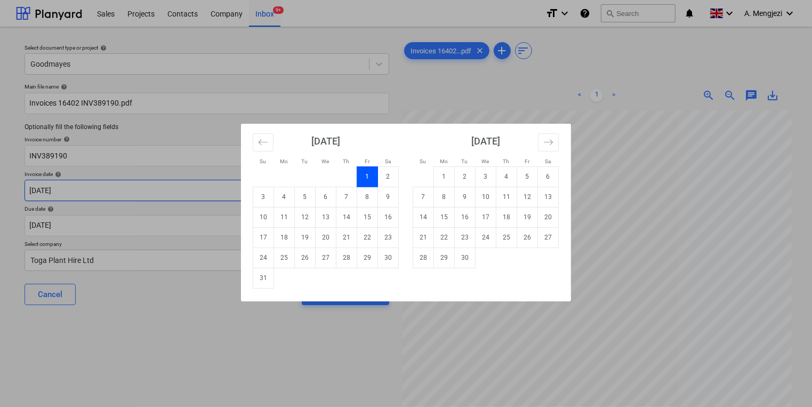
click at [218, 190] on body "Sales Projects Contacts Company Inbox 9+ format_size keyboard_arrow_down help s…" at bounding box center [406, 203] width 812 height 407
click at [253, 280] on td "31" at bounding box center [263, 278] width 21 height 20
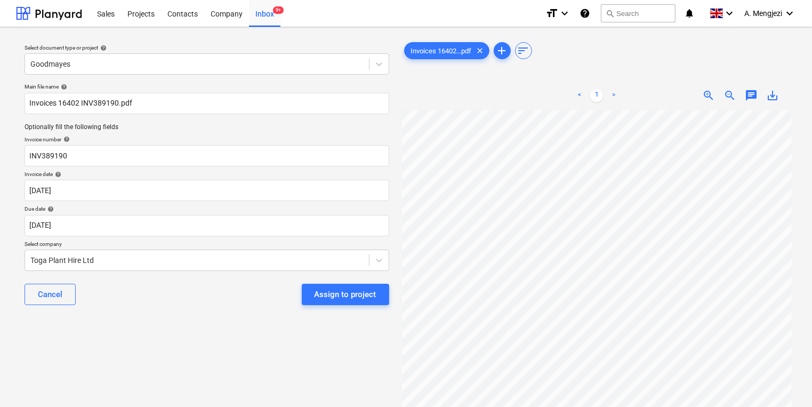
click at [253, 206] on div "Due date help" at bounding box center [207, 208] width 365 height 7
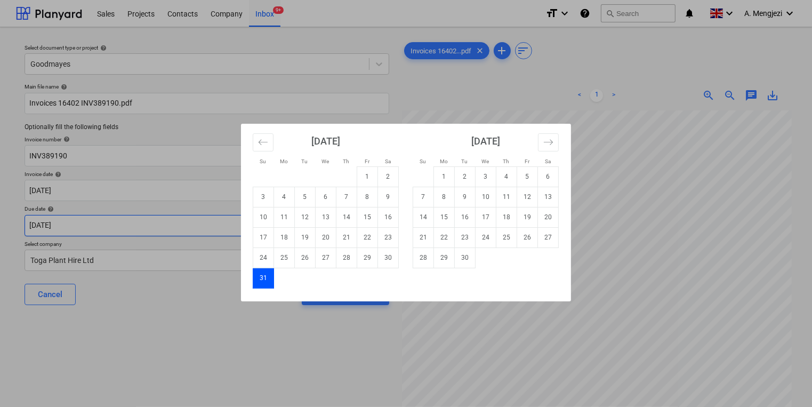
click at [262, 224] on body "Sales Projects Contacts Company Inbox 9+ format_size keyboard_arrow_down help s…" at bounding box center [406, 203] width 812 height 407
click at [467, 253] on td "30" at bounding box center [465, 257] width 21 height 20
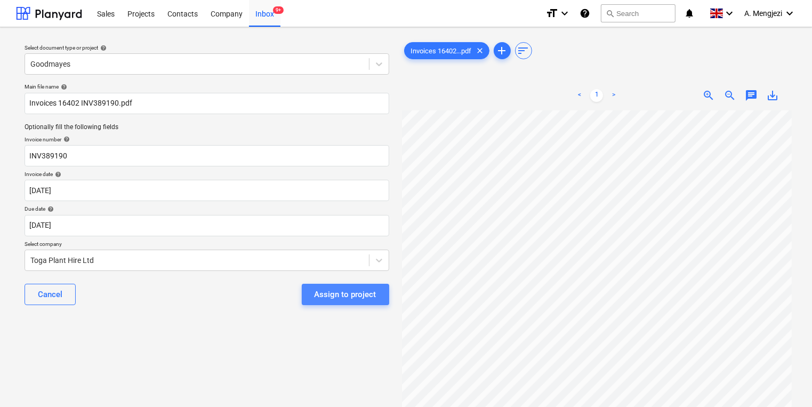
click at [372, 294] on div "Assign to project" at bounding box center [346, 294] width 62 height 14
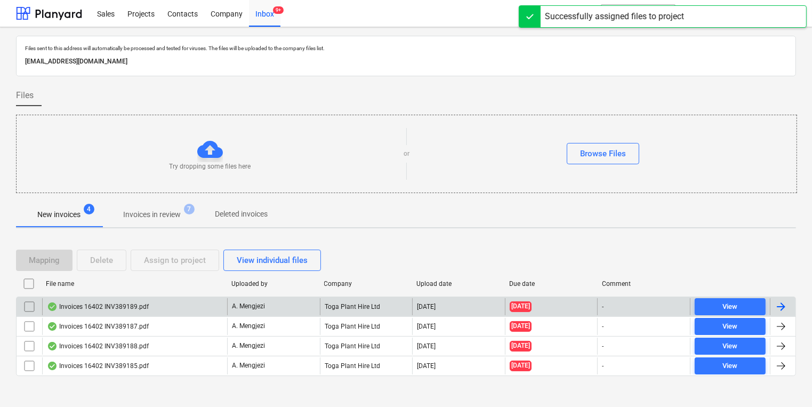
click at [365, 306] on div "Toga Plant Hire Ltd" at bounding box center [366, 306] width 93 height 17
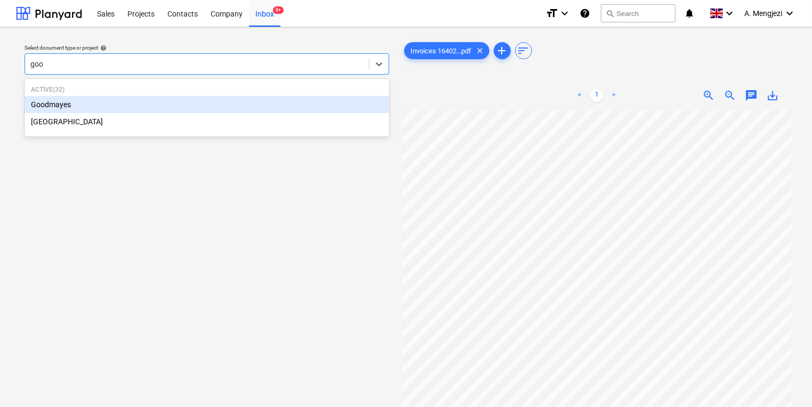
click at [244, 102] on div "Goodmayes" at bounding box center [207, 104] width 365 height 17
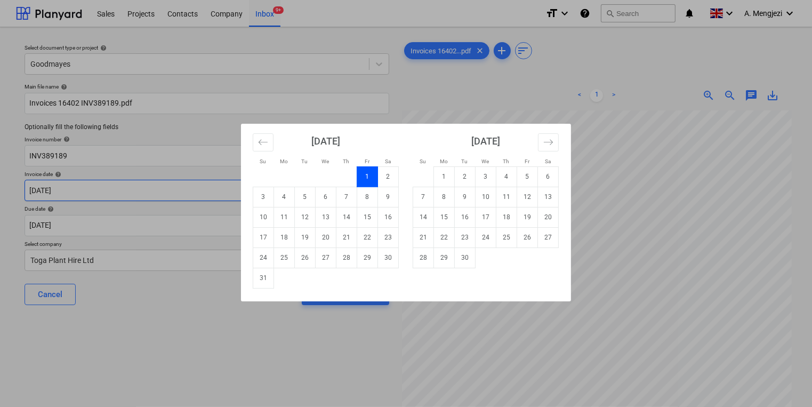
click at [230, 186] on body "Sales Projects Contacts Company Inbox 9+ format_size keyboard_arrow_down help s…" at bounding box center [406, 203] width 812 height 407
click at [256, 272] on td "31" at bounding box center [263, 278] width 21 height 20
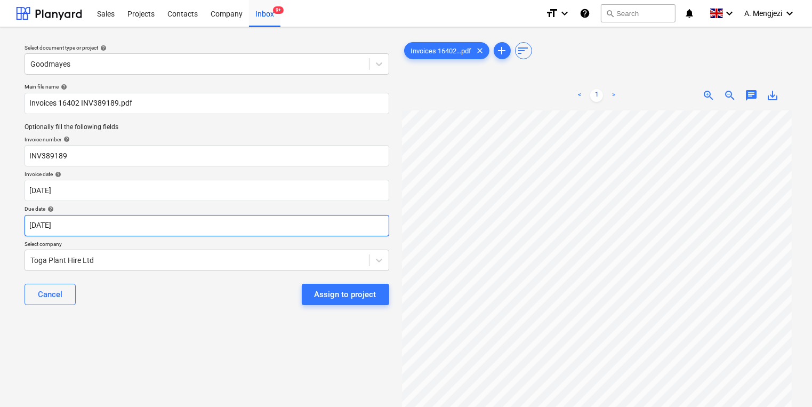
click at [255, 223] on body "Sales Projects Contacts Company Inbox 9+ format_size keyboard_arrow_down help s…" at bounding box center [406, 203] width 812 height 407
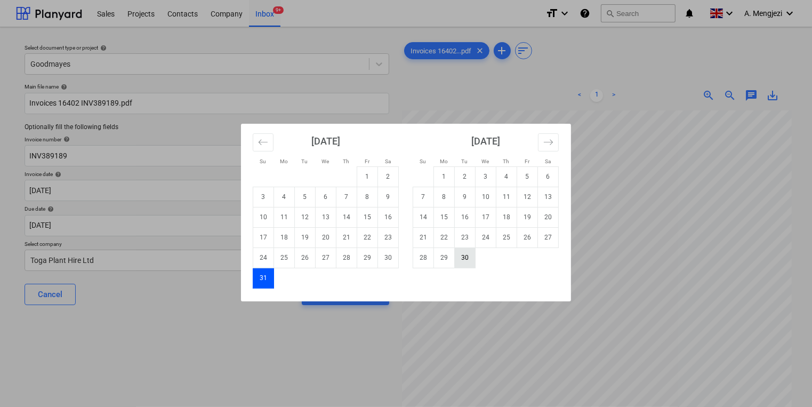
click at [471, 258] on td "30" at bounding box center [465, 257] width 21 height 20
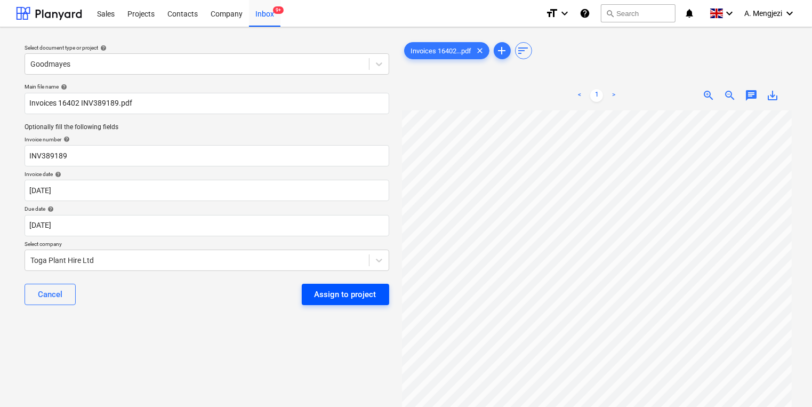
click at [348, 294] on div "Assign to project" at bounding box center [346, 294] width 62 height 14
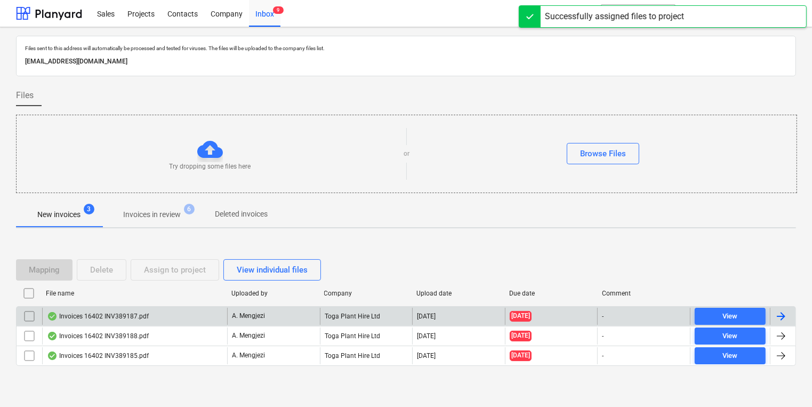
click at [346, 310] on div "Toga Plant Hire Ltd" at bounding box center [366, 316] width 93 height 17
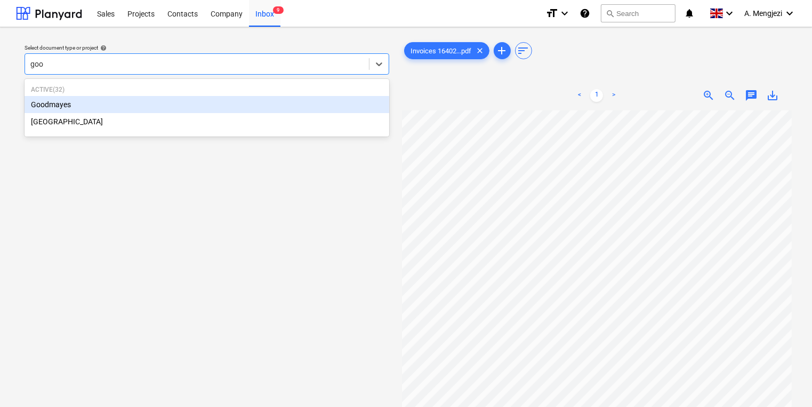
click at [153, 102] on div "Goodmayes" at bounding box center [207, 104] width 365 height 17
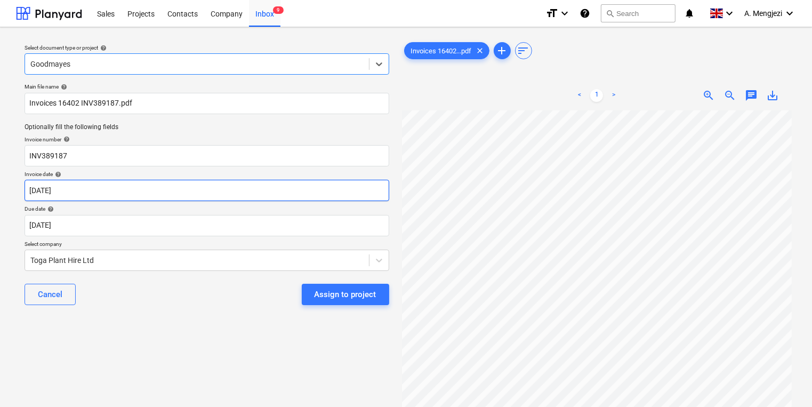
click at [171, 192] on body "Sales Projects Contacts Company Inbox 9 format_size keyboard_arrow_down help se…" at bounding box center [406, 203] width 812 height 407
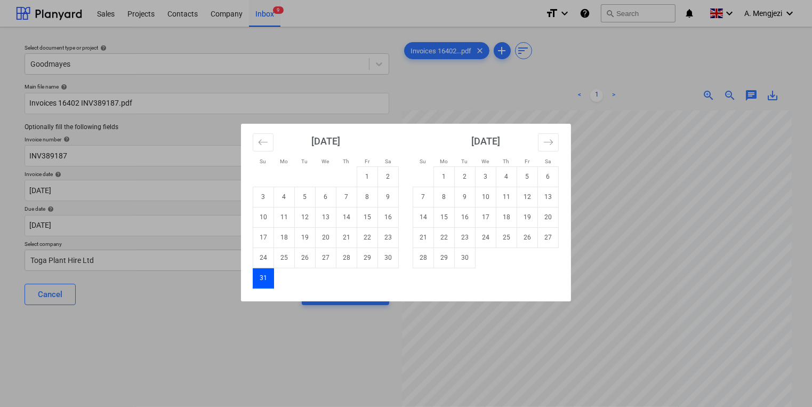
click at [213, 215] on div "Su Mo Tu We Th Fr Sa Su Mo Tu We Th Fr Sa [DATE] 1 2 3 4 5 6 7 8 9 10 11 12 13 …" at bounding box center [406, 203] width 812 height 407
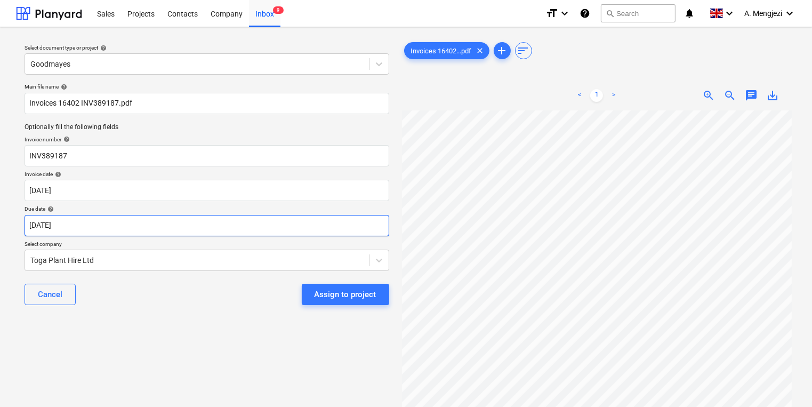
click at [213, 224] on body "Sales Projects Contacts Company Inbox 9 format_size keyboard_arrow_down help se…" at bounding box center [406, 203] width 812 height 407
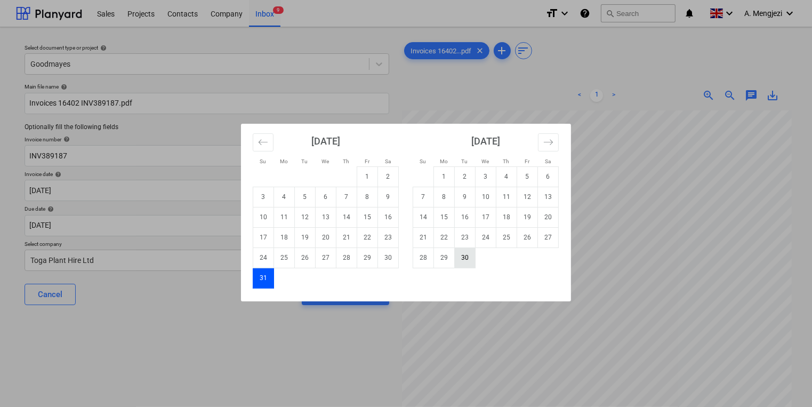
click at [462, 258] on td "30" at bounding box center [465, 257] width 21 height 20
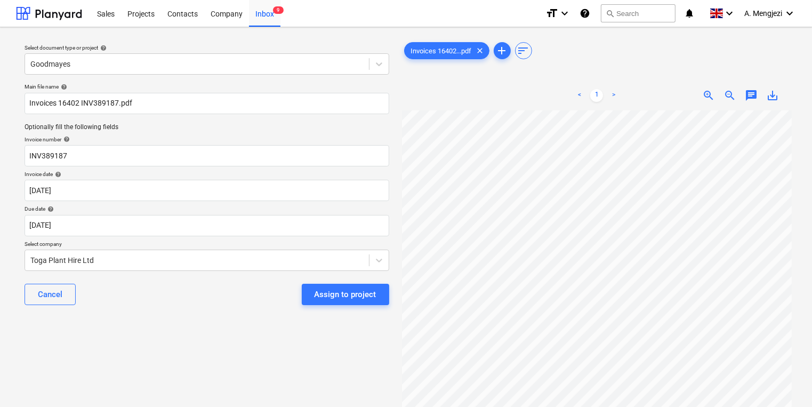
click at [349, 288] on div "Assign to project" at bounding box center [346, 294] width 62 height 14
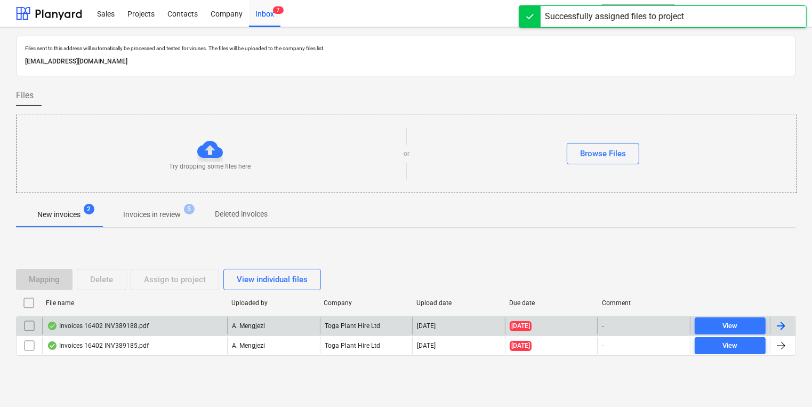
click at [300, 334] on div "Invoices 16402 INV389188.pdf A. Mengjezi Toga Plant Hire Ltd [DATE] [DATE] - Vi…" at bounding box center [406, 326] width 780 height 20
click at [300, 330] on div "A. Mengjezi" at bounding box center [273, 325] width 93 height 17
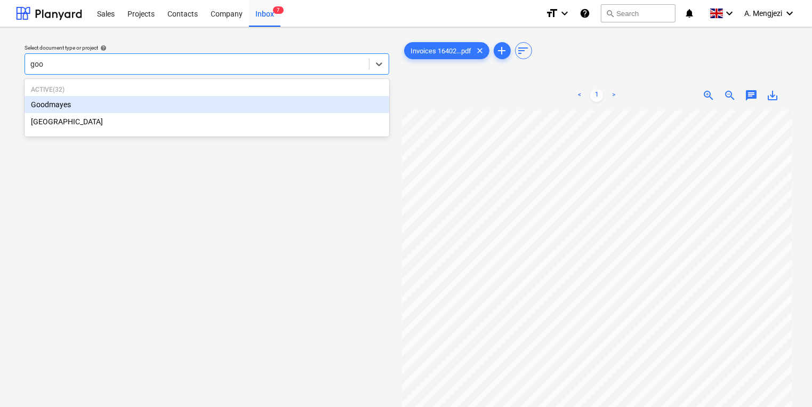
click at [150, 102] on div "Goodmayes" at bounding box center [207, 104] width 365 height 17
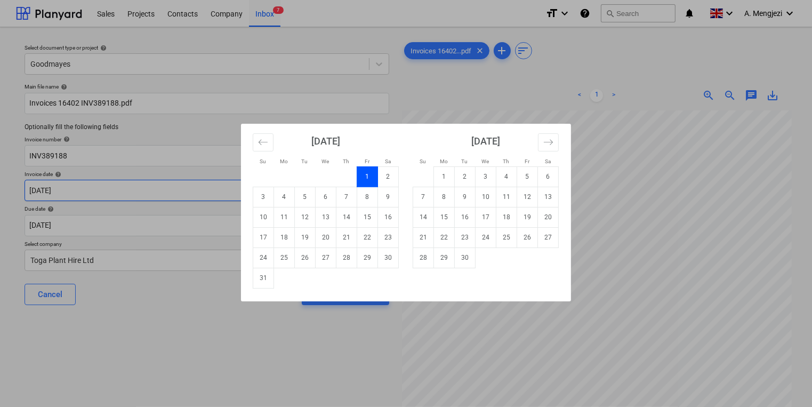
click at [141, 188] on body "Sales Projects Contacts Company Inbox 7 format_size keyboard_arrow_down help se…" at bounding box center [406, 203] width 812 height 407
click at [273, 279] on td "31" at bounding box center [263, 278] width 21 height 20
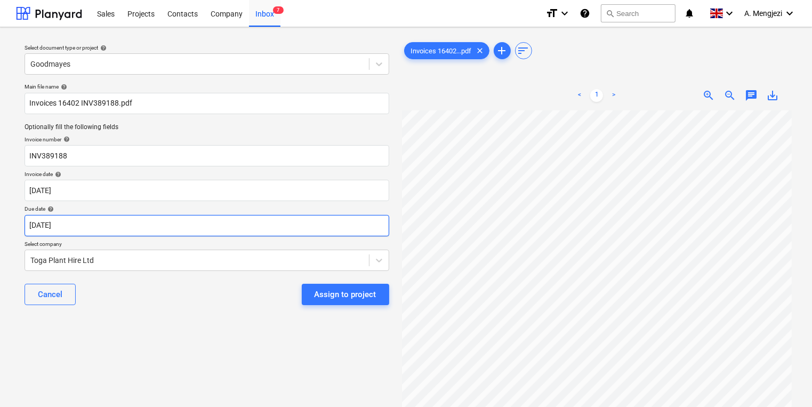
click at [252, 227] on body "Sales Projects Contacts Company Inbox 7 format_size keyboard_arrow_down help se…" at bounding box center [406, 203] width 812 height 407
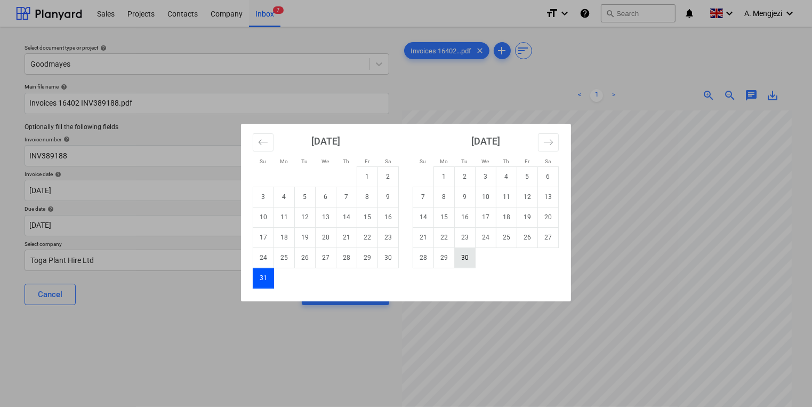
click at [462, 258] on td "30" at bounding box center [465, 257] width 21 height 20
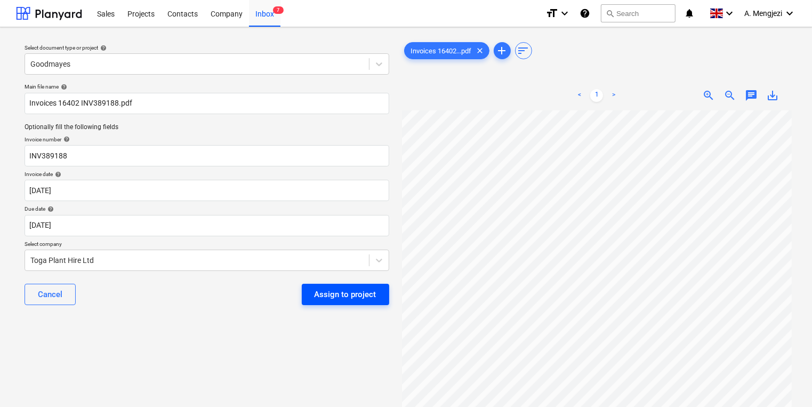
click at [337, 298] on div "Assign to project" at bounding box center [346, 294] width 62 height 14
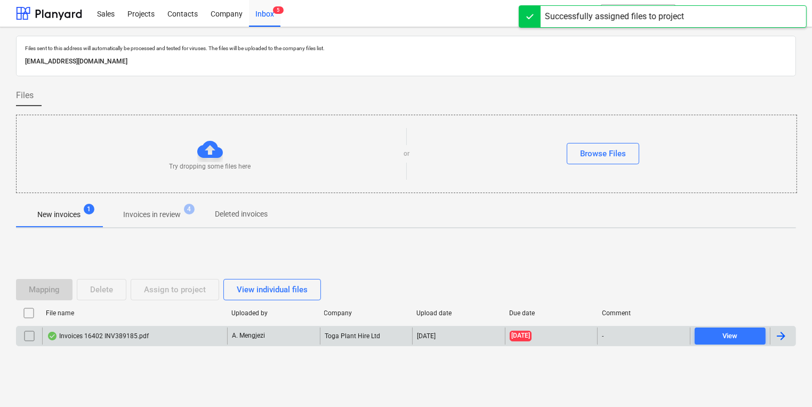
click at [119, 332] on div "Invoices 16402 INV389185.pdf" at bounding box center [98, 336] width 102 height 9
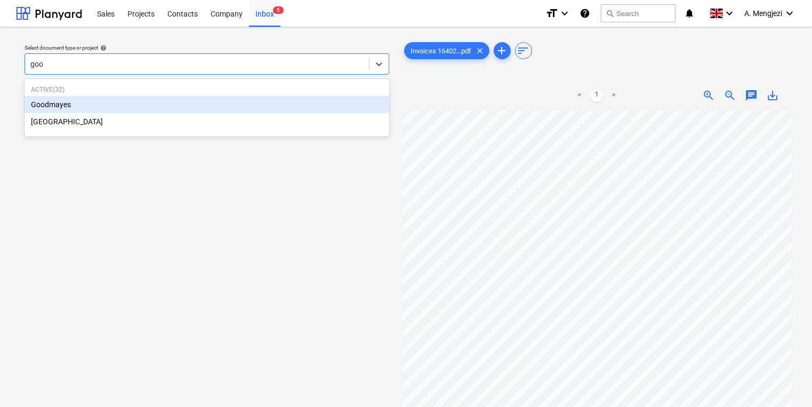
click at [183, 95] on div "Active ( 32 ) Goodmayes [GEOGRAPHIC_DATA]" at bounding box center [207, 107] width 365 height 53
click at [184, 97] on div "Goodmayes" at bounding box center [207, 104] width 365 height 17
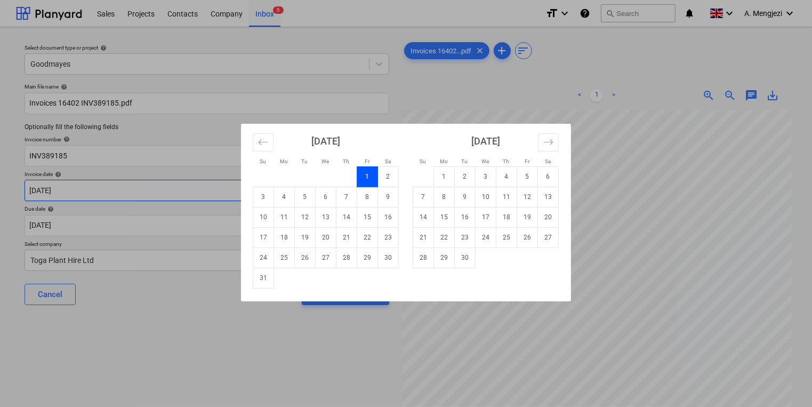
click at [166, 190] on body "Sales Projects Contacts Company Inbox 5 format_size keyboard_arrow_down help se…" at bounding box center [406, 203] width 812 height 407
click at [266, 279] on td "31" at bounding box center [263, 278] width 21 height 20
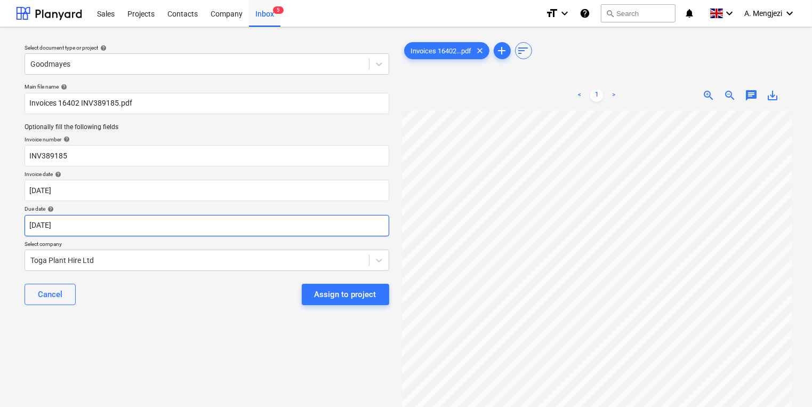
click at [247, 233] on body "Sales Projects Contacts Company Inbox 5 format_size keyboard_arrow_down help se…" at bounding box center [406, 203] width 812 height 407
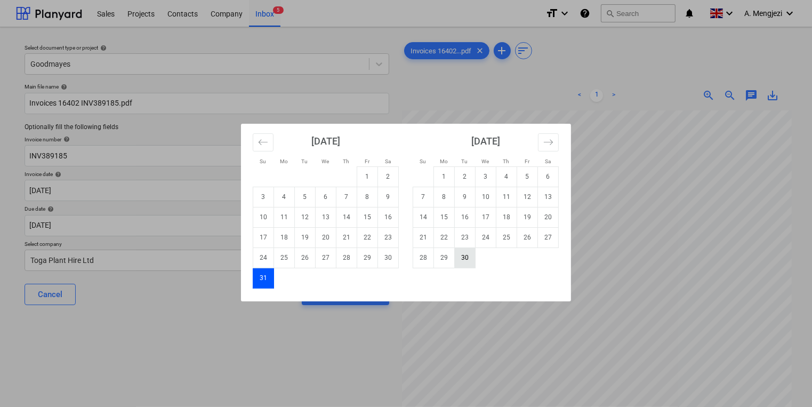
click at [467, 260] on td "30" at bounding box center [465, 257] width 21 height 20
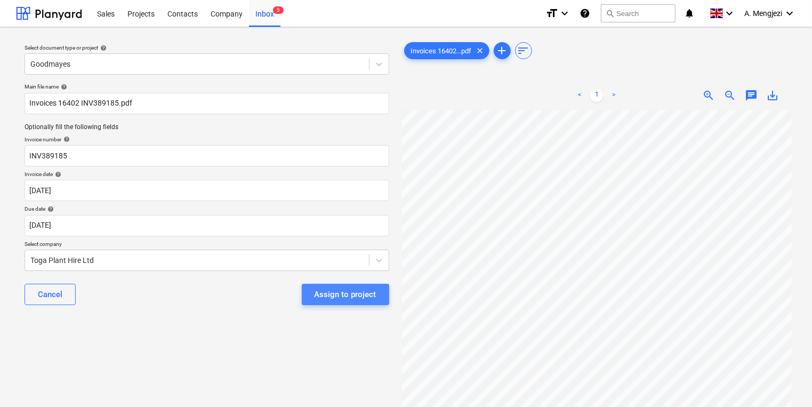
click at [358, 293] on div "Assign to project" at bounding box center [346, 294] width 62 height 14
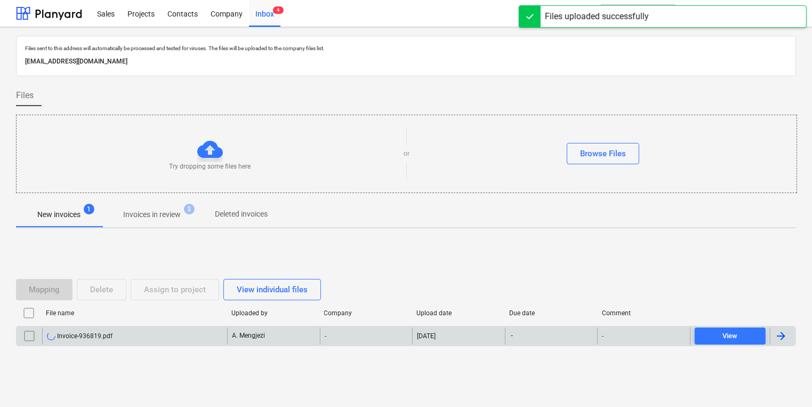
click at [127, 334] on div "Invoice-936819.pdf" at bounding box center [134, 335] width 185 height 17
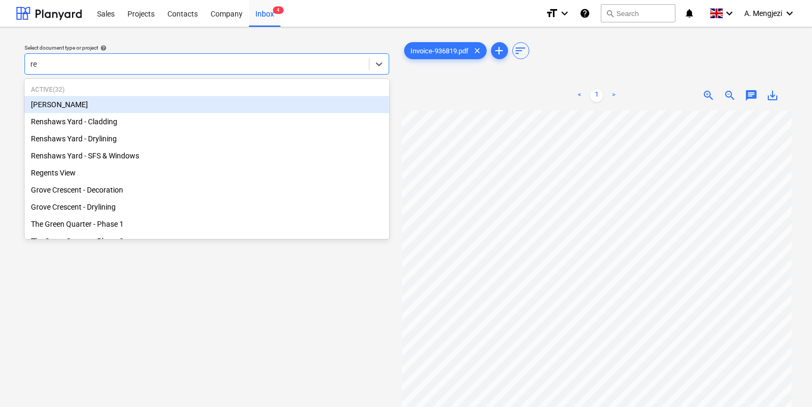
type input "ren"
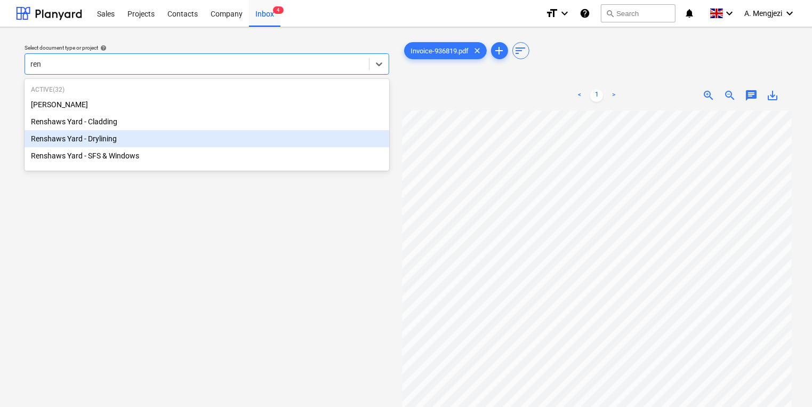
click at [96, 137] on div "Renshaws Yard - Drylining" at bounding box center [207, 138] width 365 height 17
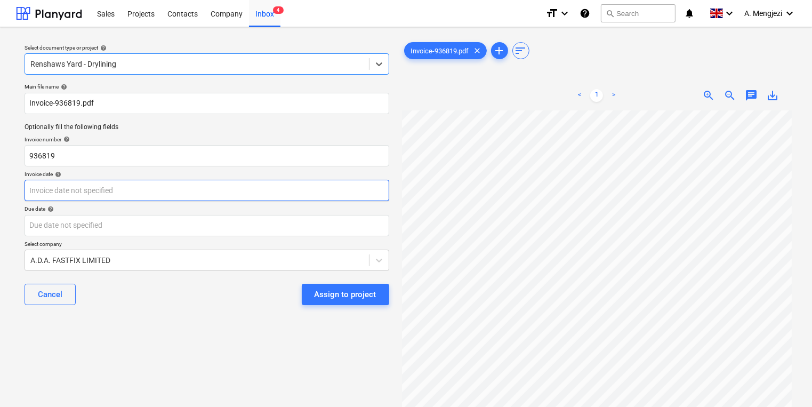
click at [111, 191] on body "Sales Projects Contacts Company Inbox 4 format_size keyboard_arrow_down help se…" at bounding box center [406, 203] width 812 height 407
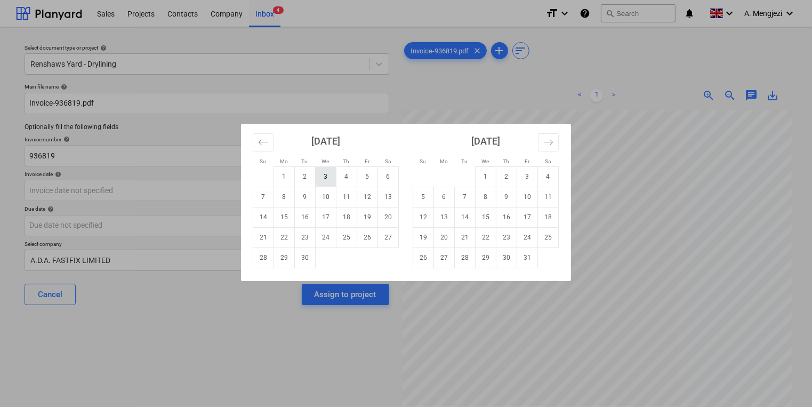
click at [330, 171] on td "3" at bounding box center [326, 176] width 21 height 20
type input "[DATE]"
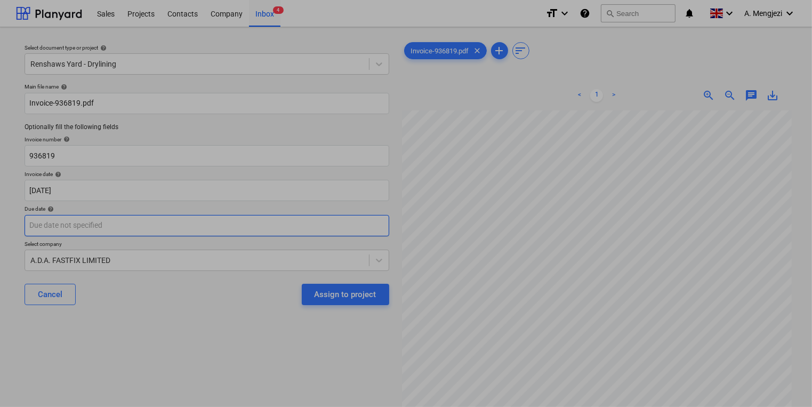
click at [272, 217] on body "Sales Projects Contacts Company Inbox 4 format_size keyboard_arrow_down help se…" at bounding box center [406, 203] width 812 height 407
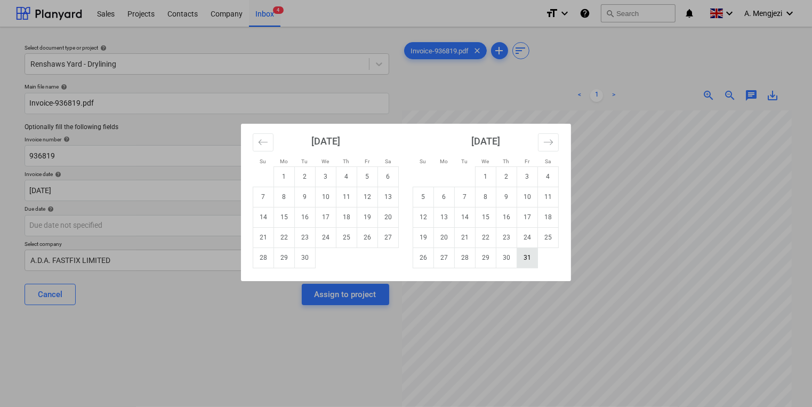
click at [527, 260] on td "31" at bounding box center [527, 257] width 21 height 20
type input "[DATE]"
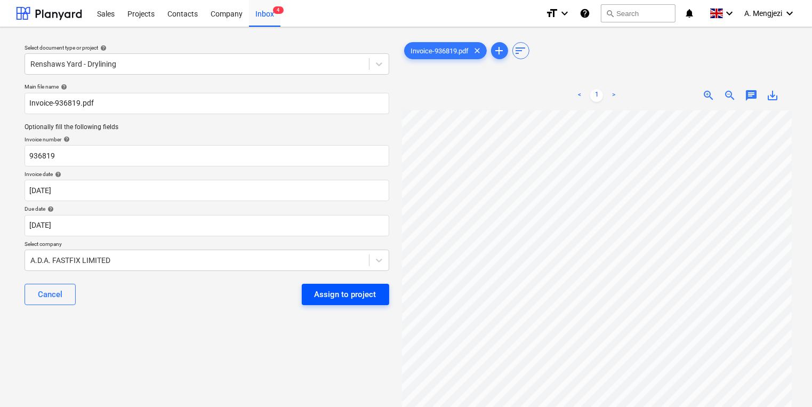
click at [347, 291] on div "Assign to project" at bounding box center [346, 294] width 62 height 14
